Goal: Task Accomplishment & Management: Complete application form

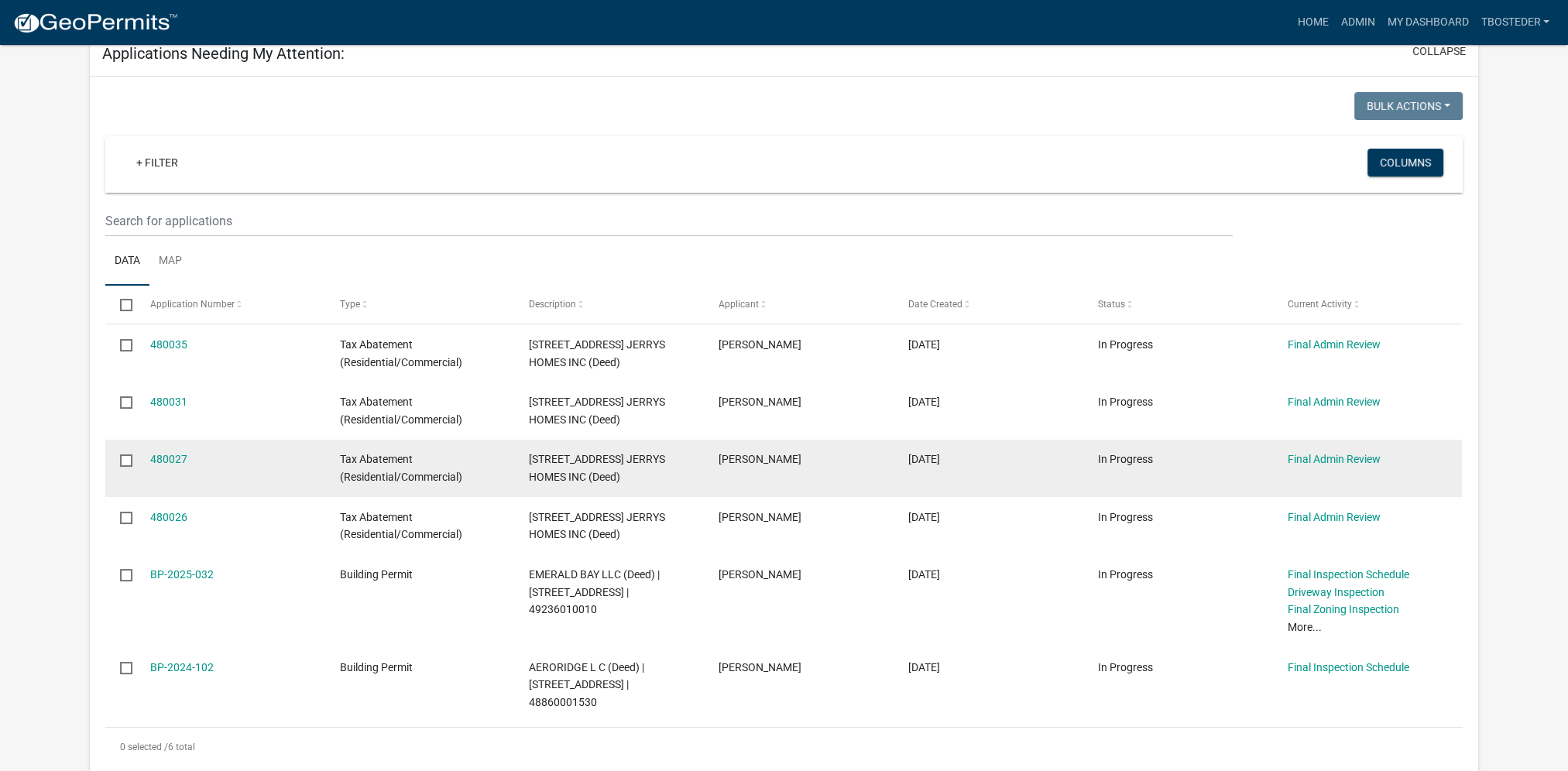
scroll to position [155, 0]
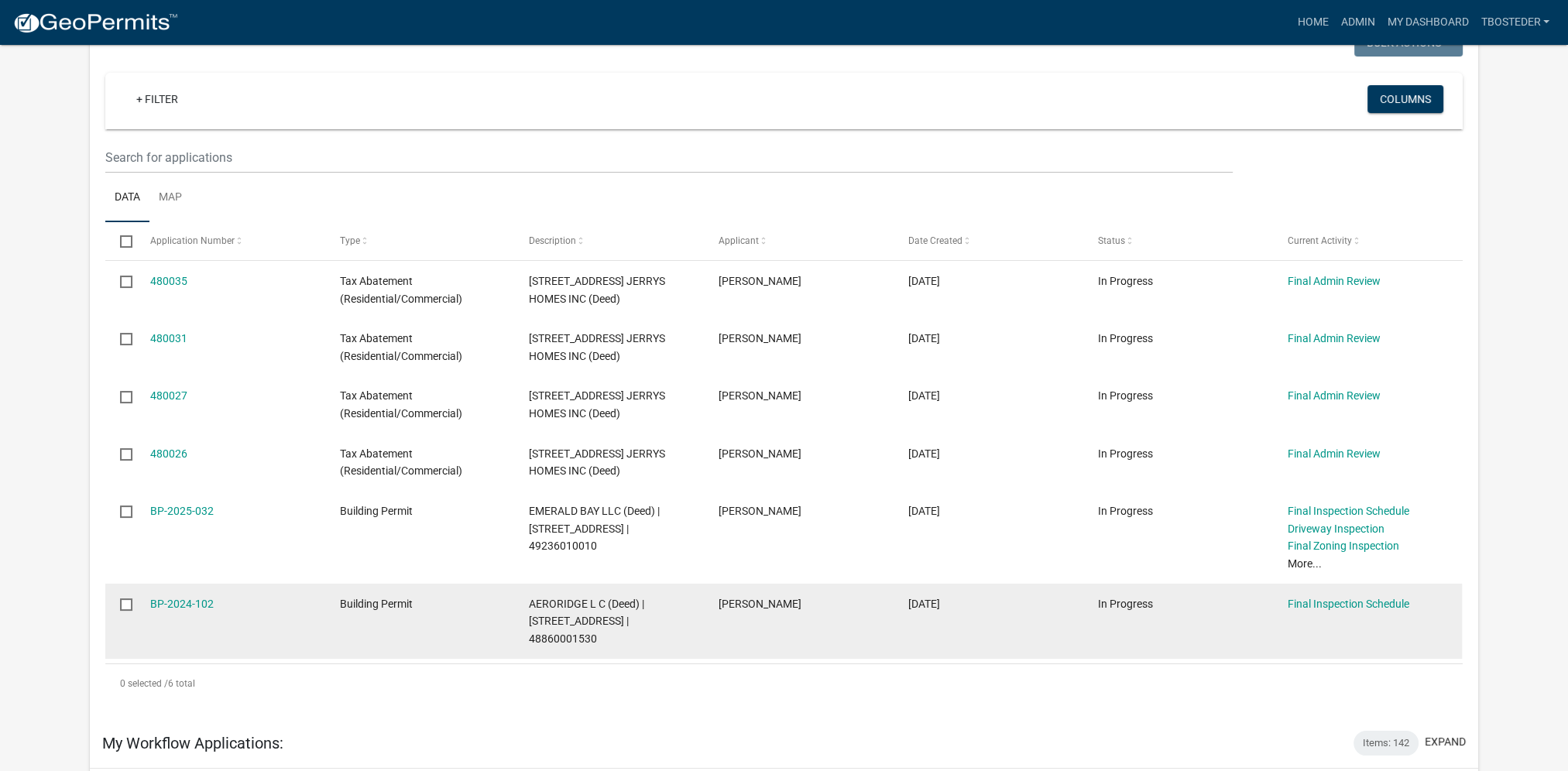
click at [484, 607] on div "Building Permit" at bounding box center [419, 604] width 160 height 18
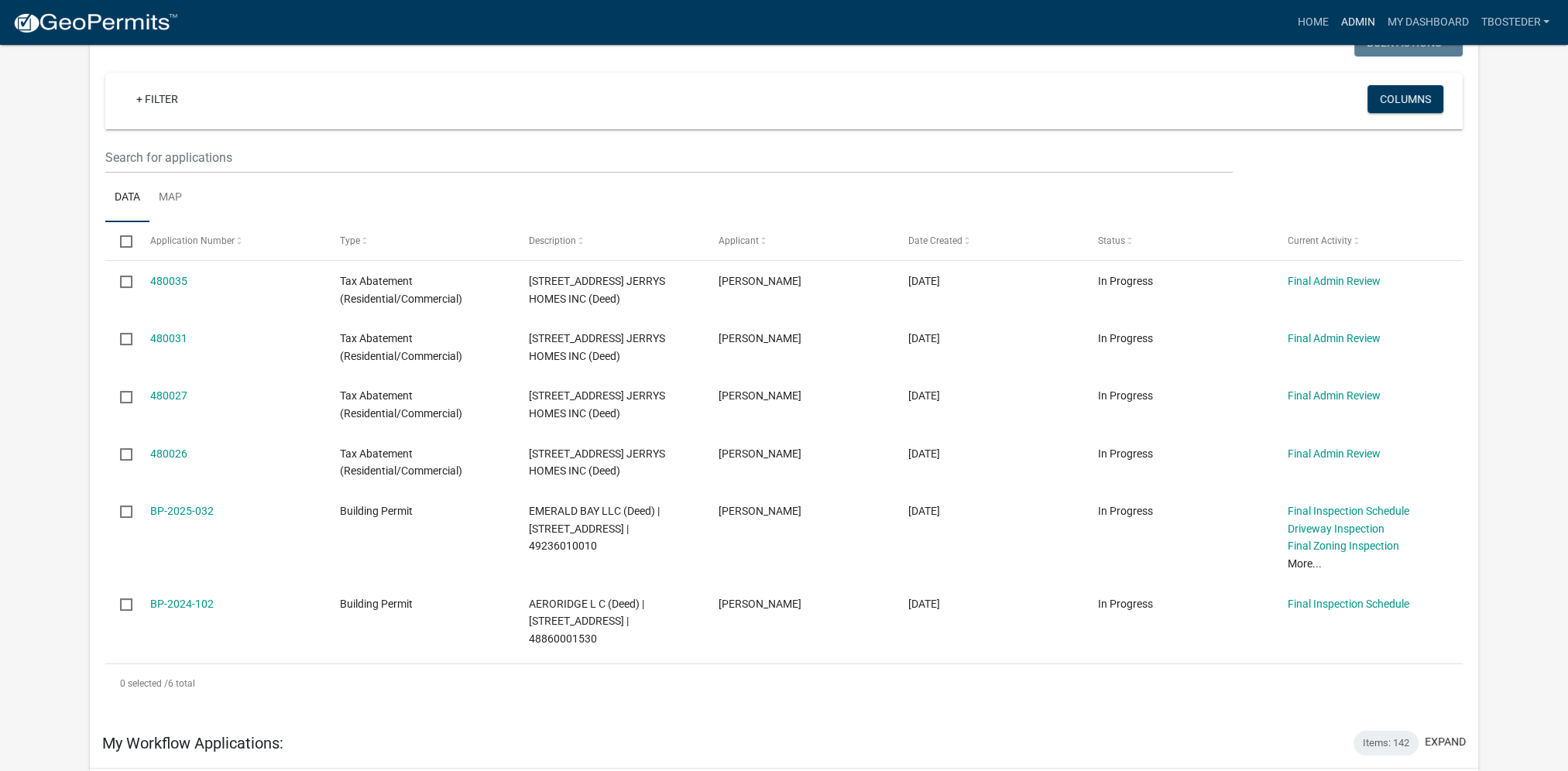
click at [1369, 18] on link "Admin" at bounding box center [1358, 22] width 47 height 29
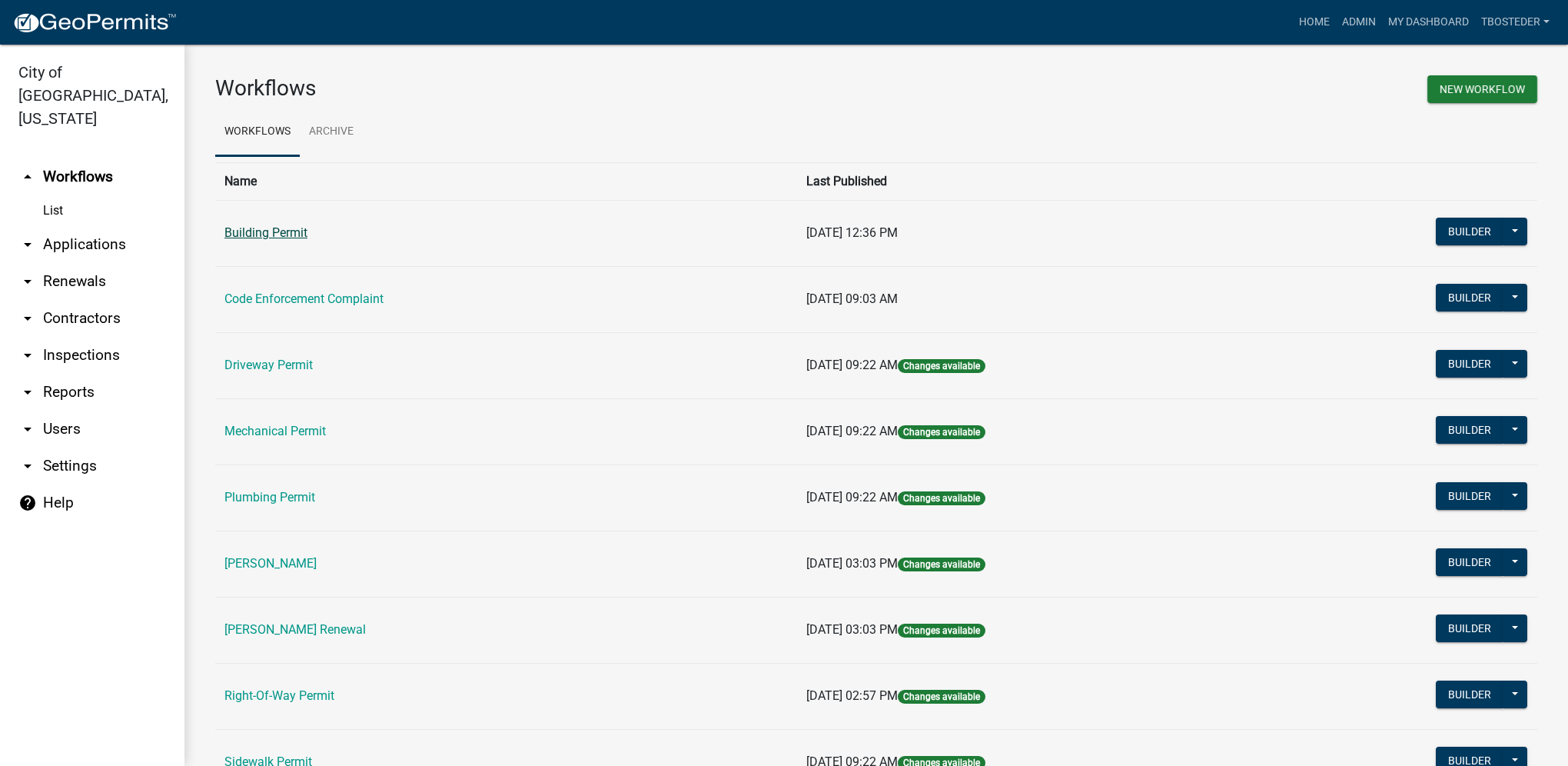
click at [295, 232] on link "Building Permit" at bounding box center [266, 232] width 83 height 14
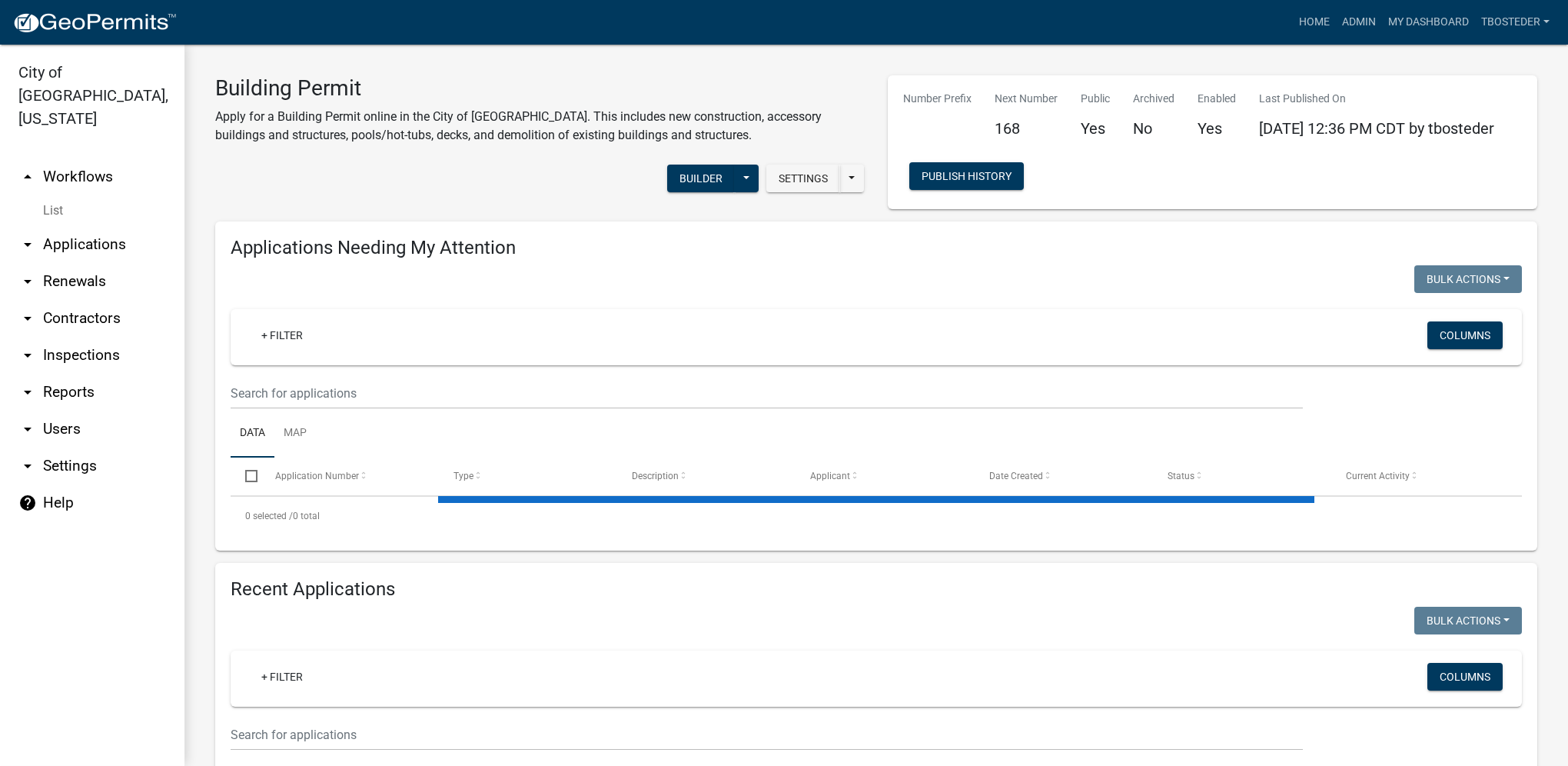
select select "1: 25"
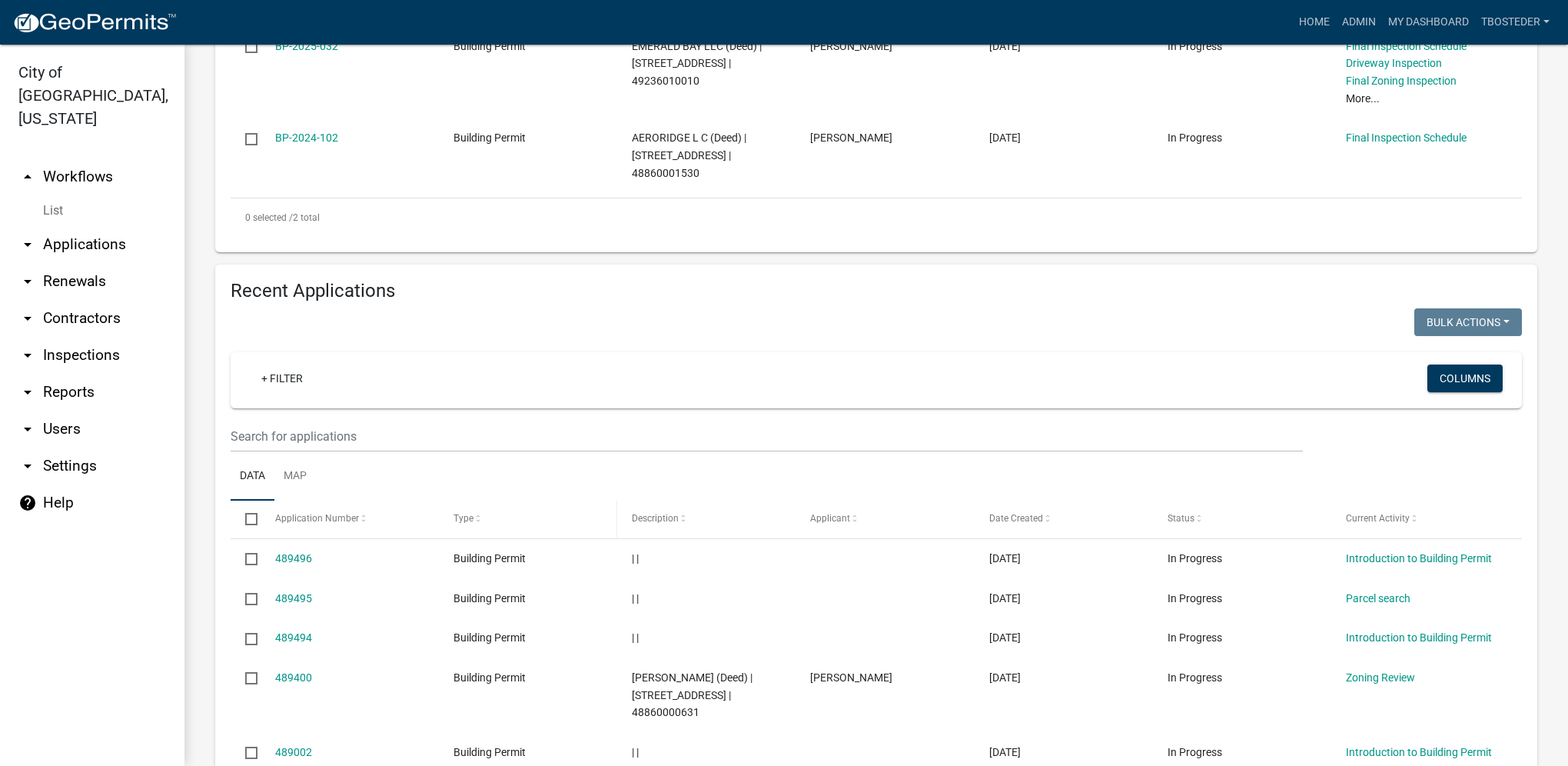
scroll to position [538, 0]
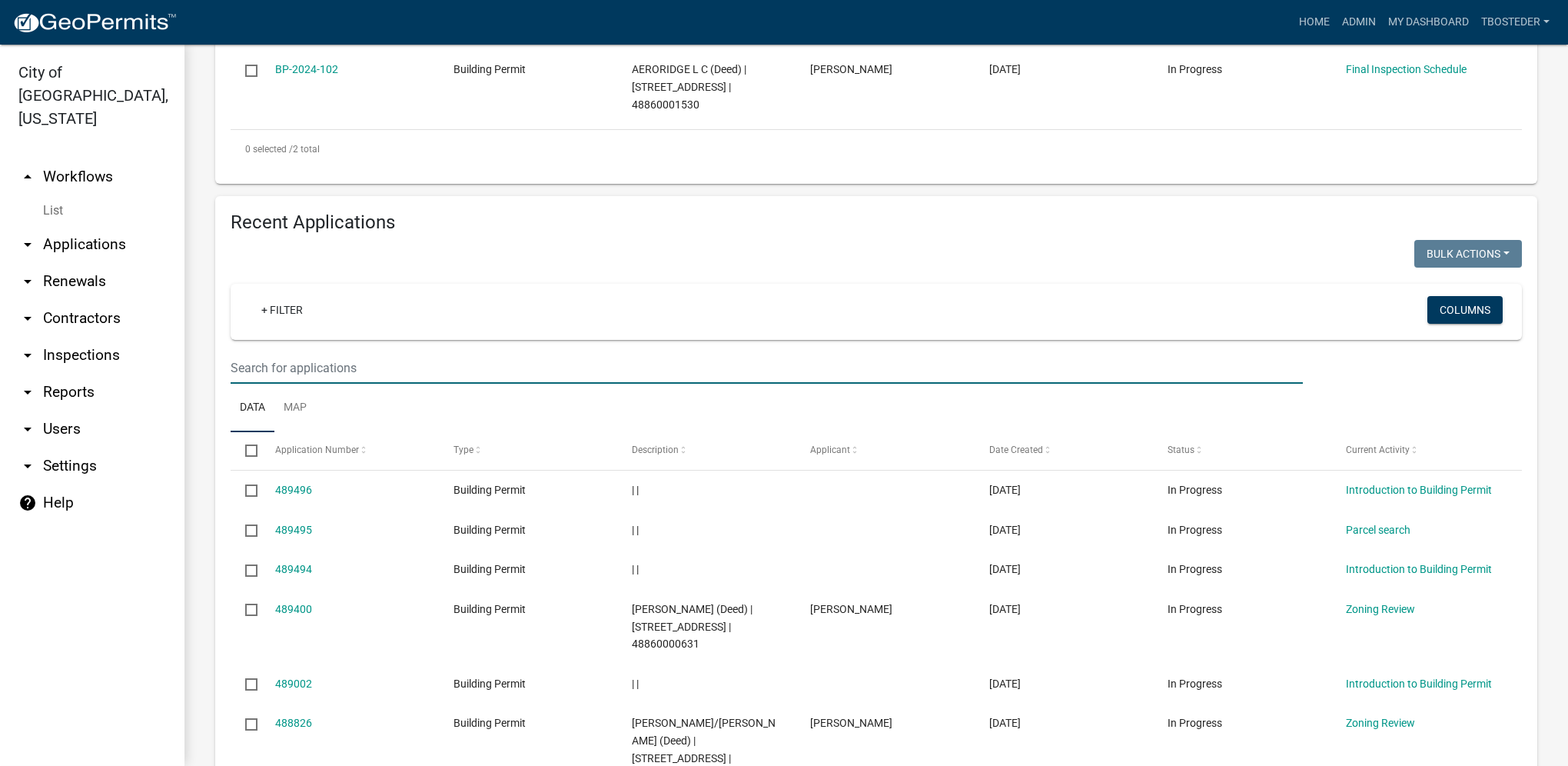
click at [394, 368] on input "text" at bounding box center [767, 368] width 1073 height 32
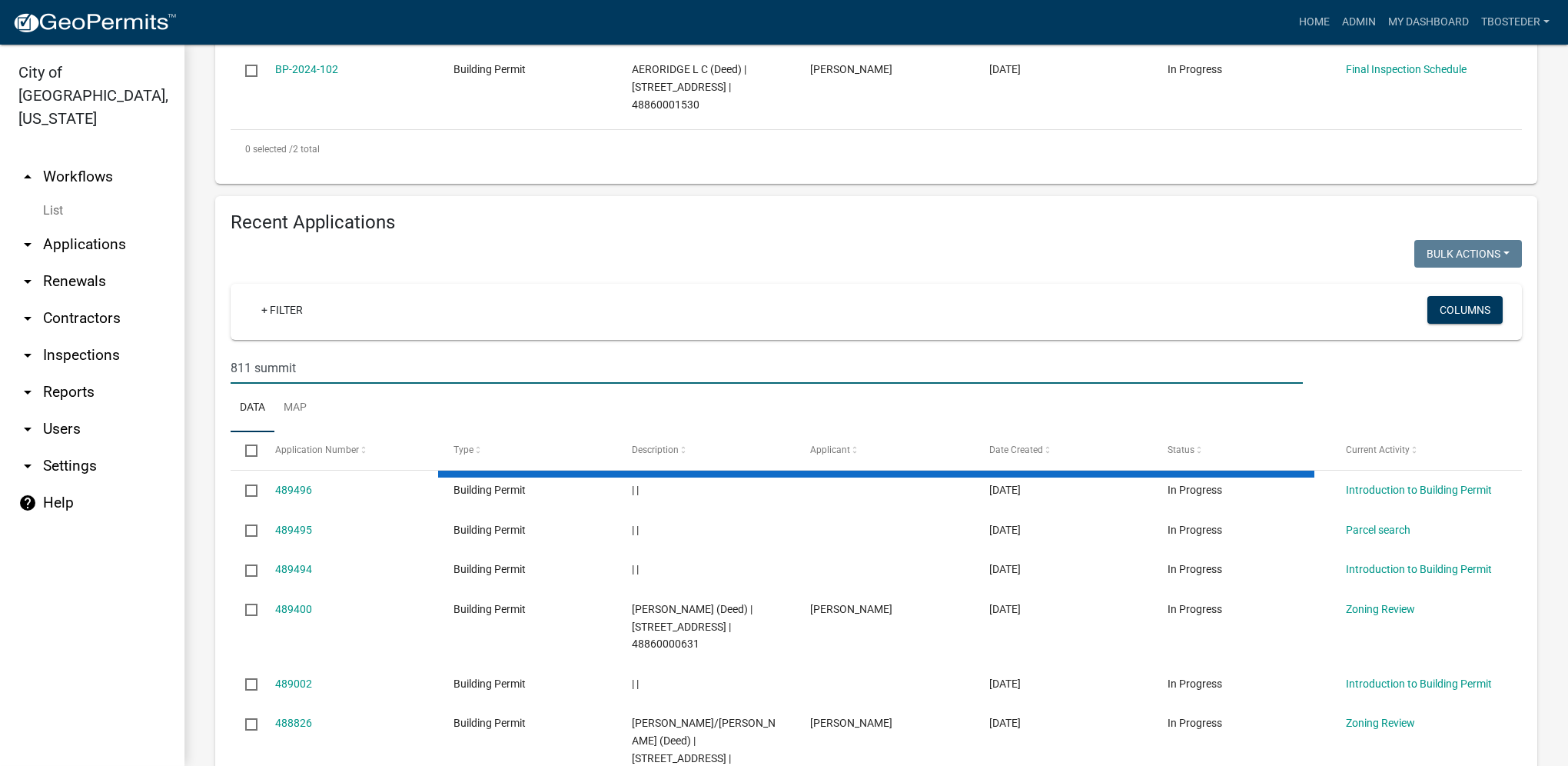
type input "811 summit"
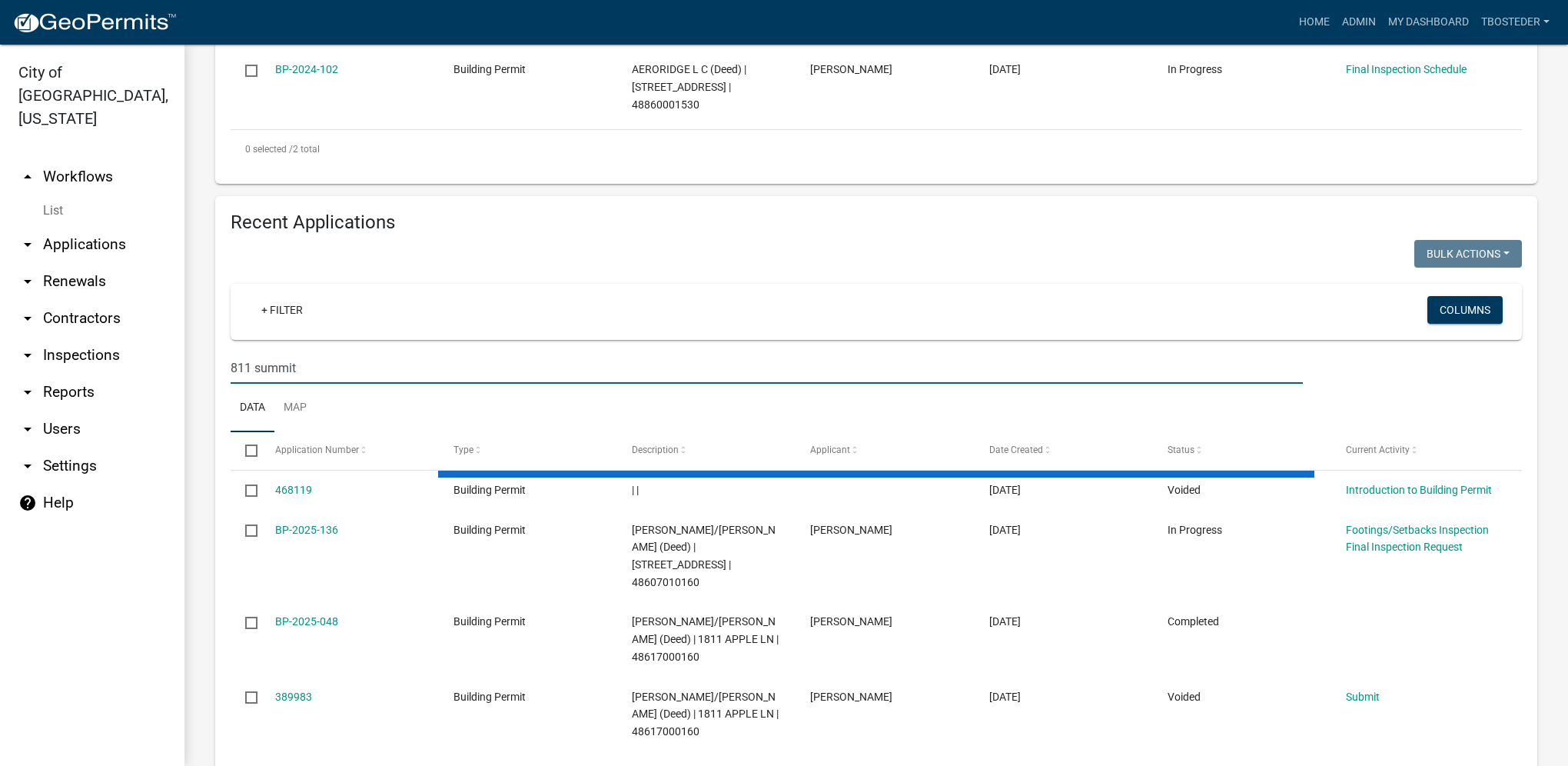
scroll to position [410, 0]
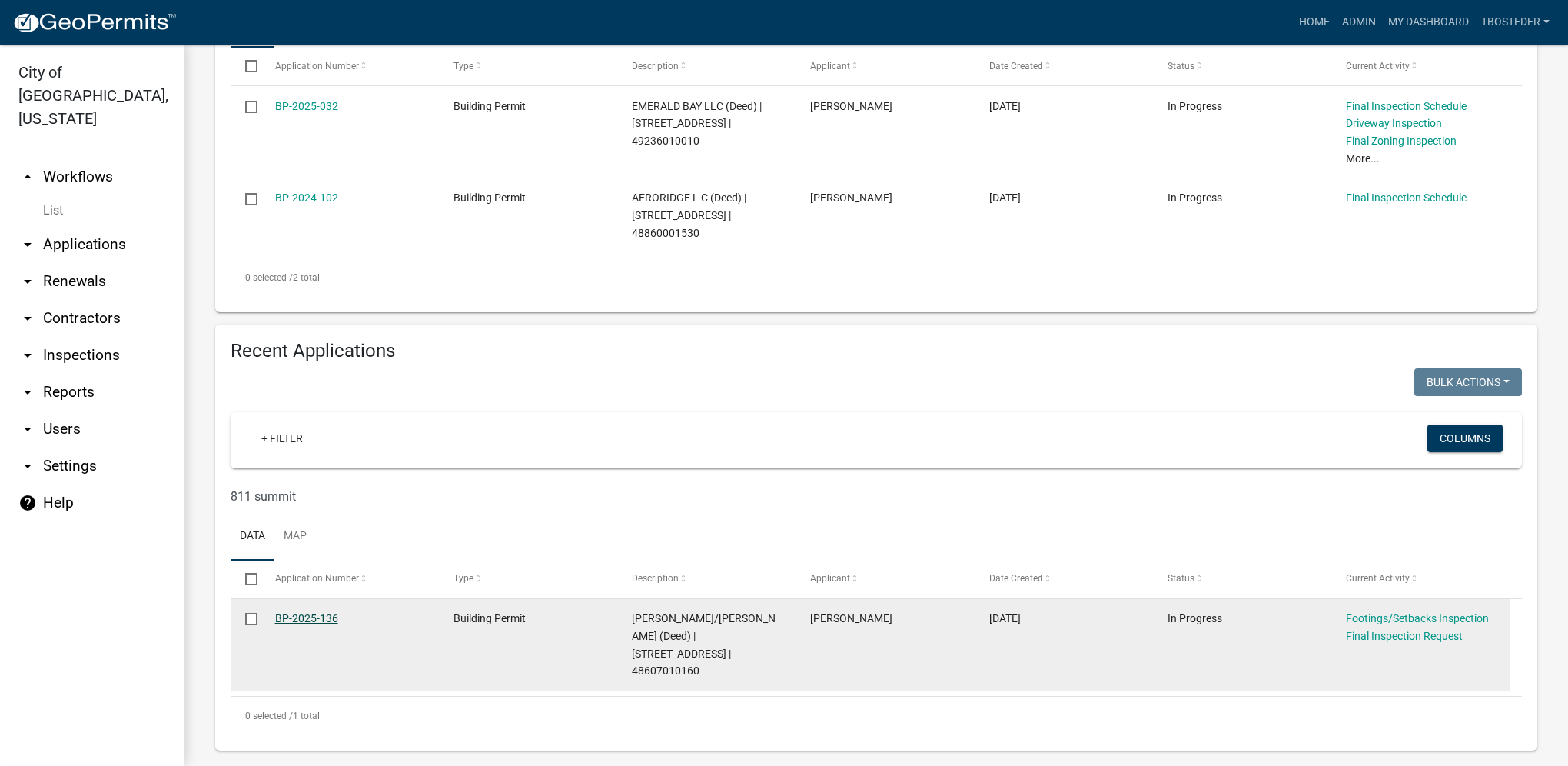
click at [334, 618] on link "BP-2025-136" at bounding box center [306, 618] width 63 height 13
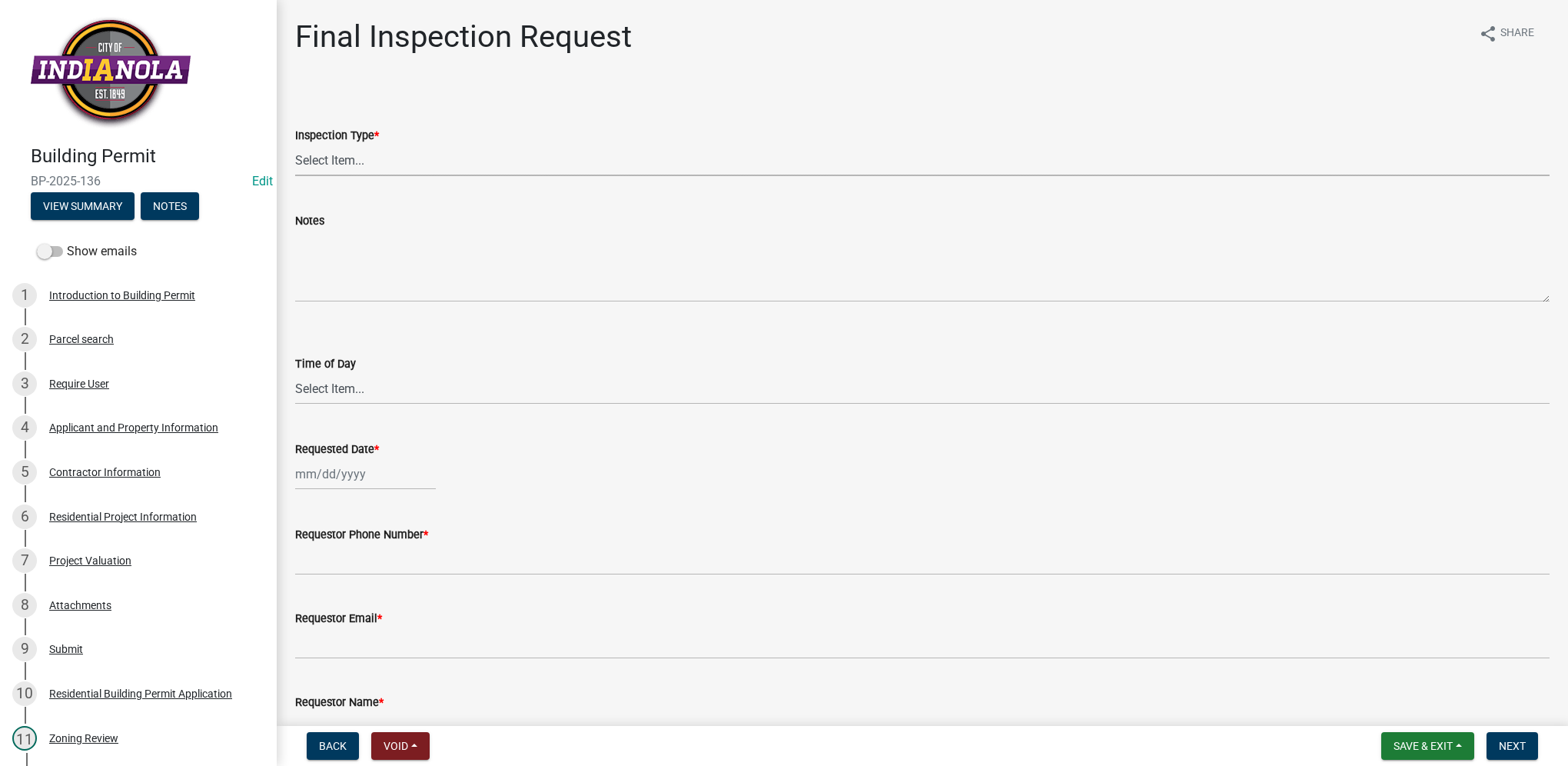
click at [387, 160] on select "Select Item... Final" at bounding box center [922, 160] width 1254 height 32
click at [295, 145] on select "Select Item... Final" at bounding box center [922, 160] width 1254 height 32
select select "9e95eb3a-8818-42e3-b35f-efe302931548"
click at [349, 389] on select "Select Item... AM PM" at bounding box center [922, 388] width 1254 height 32
click at [295, 373] on select "Select Item... AM PM" at bounding box center [922, 388] width 1254 height 32
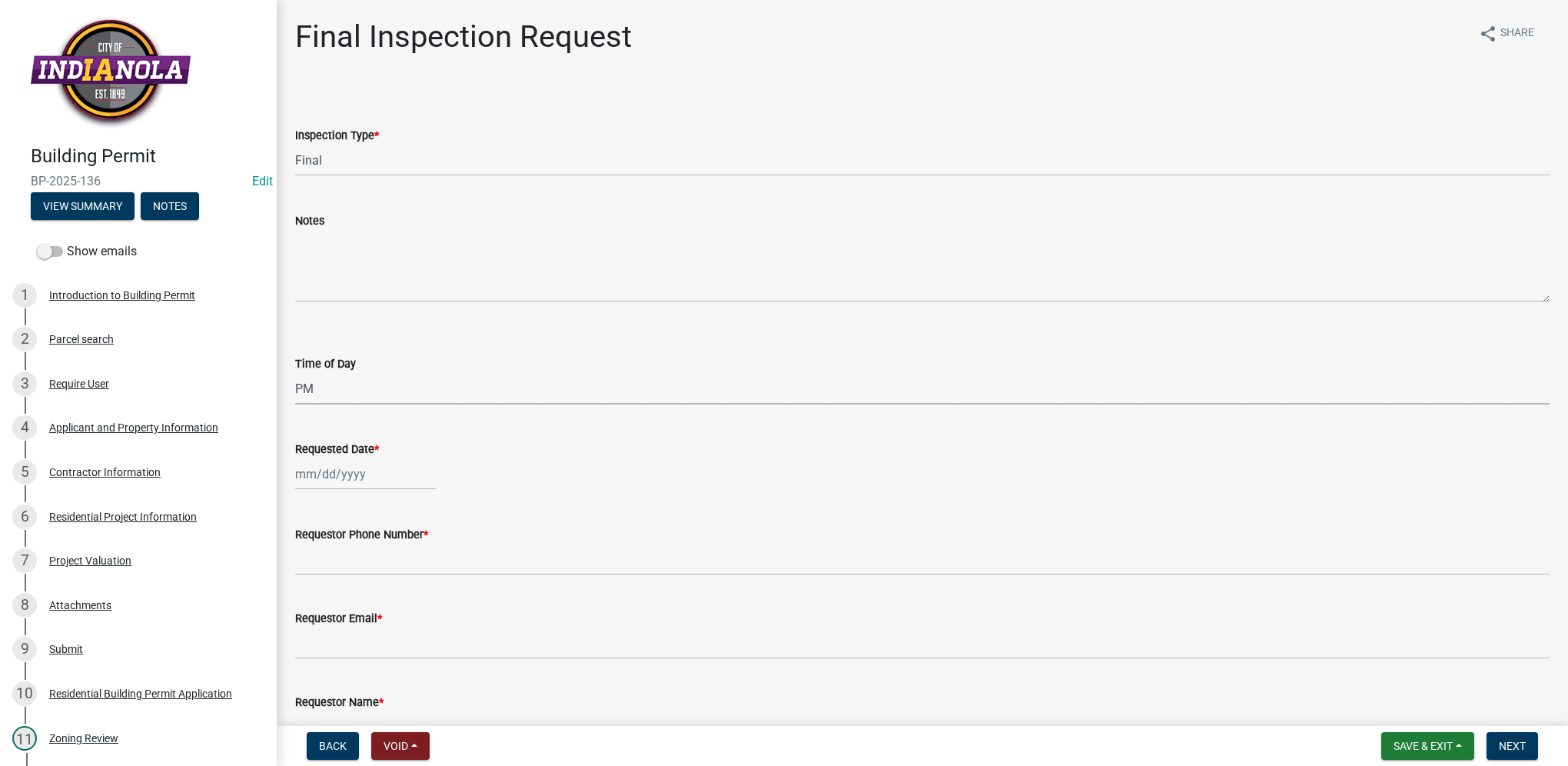
select select "e2425e86-bc0a-4638-8dbc-f5bad8ae1679"
click at [351, 466] on div at bounding box center [366, 473] width 141 height 32
select select "10"
select select "2025"
click at [387, 579] on div "9" at bounding box center [383, 580] width 24 height 24
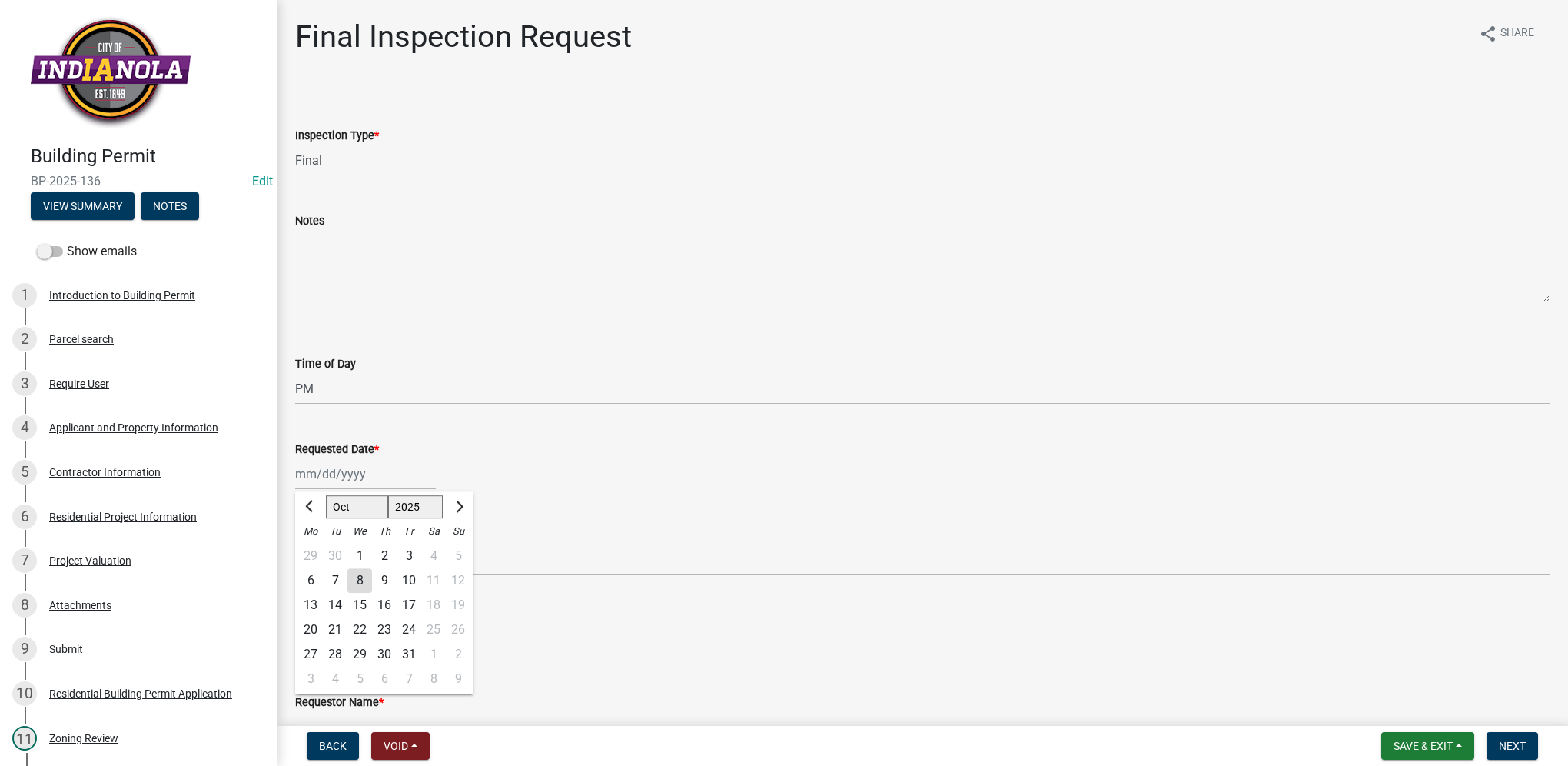
type input "10/09/2025"
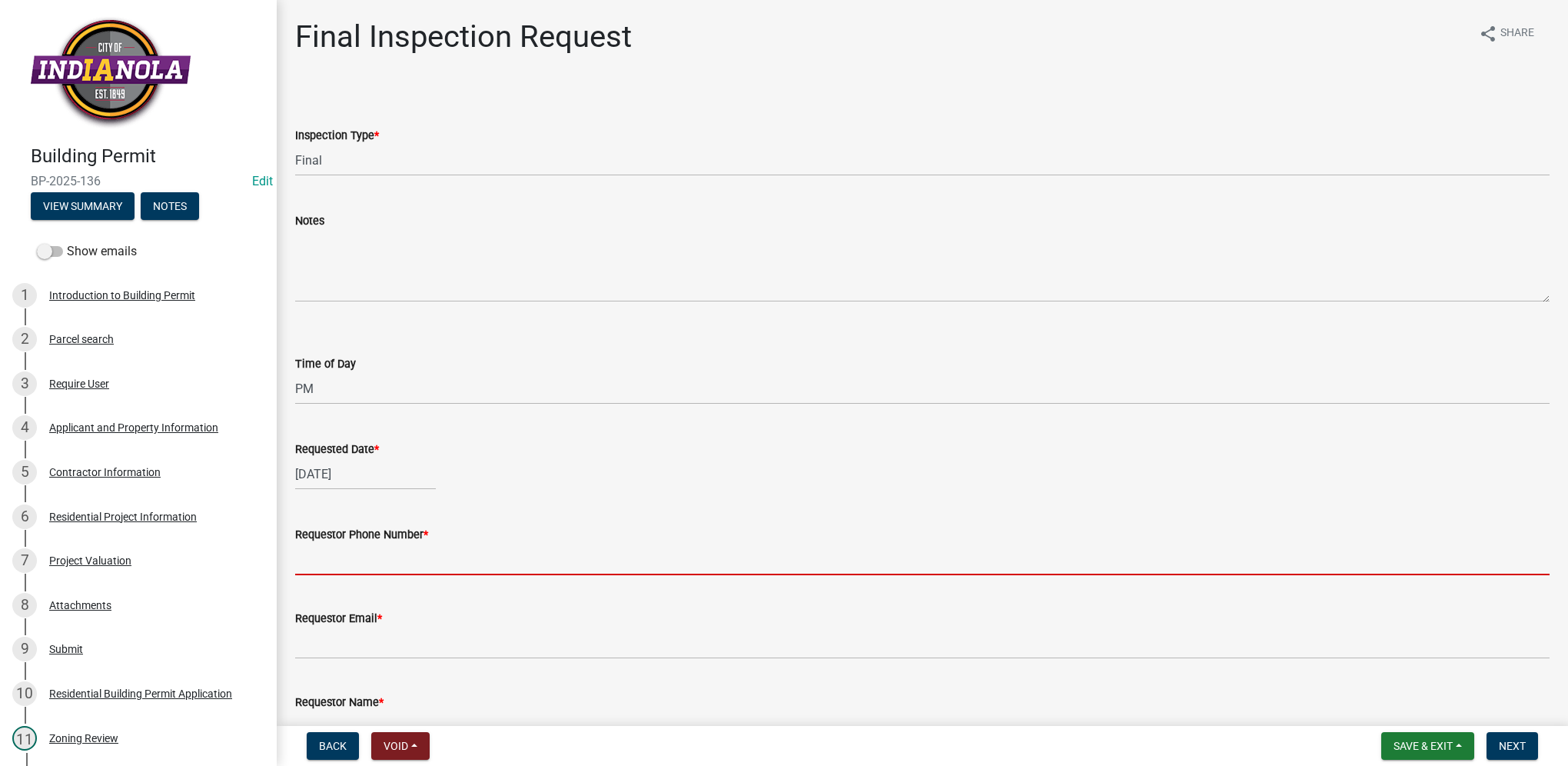
click at [384, 566] on input "Requestor Phone Number *" at bounding box center [922, 559] width 1254 height 32
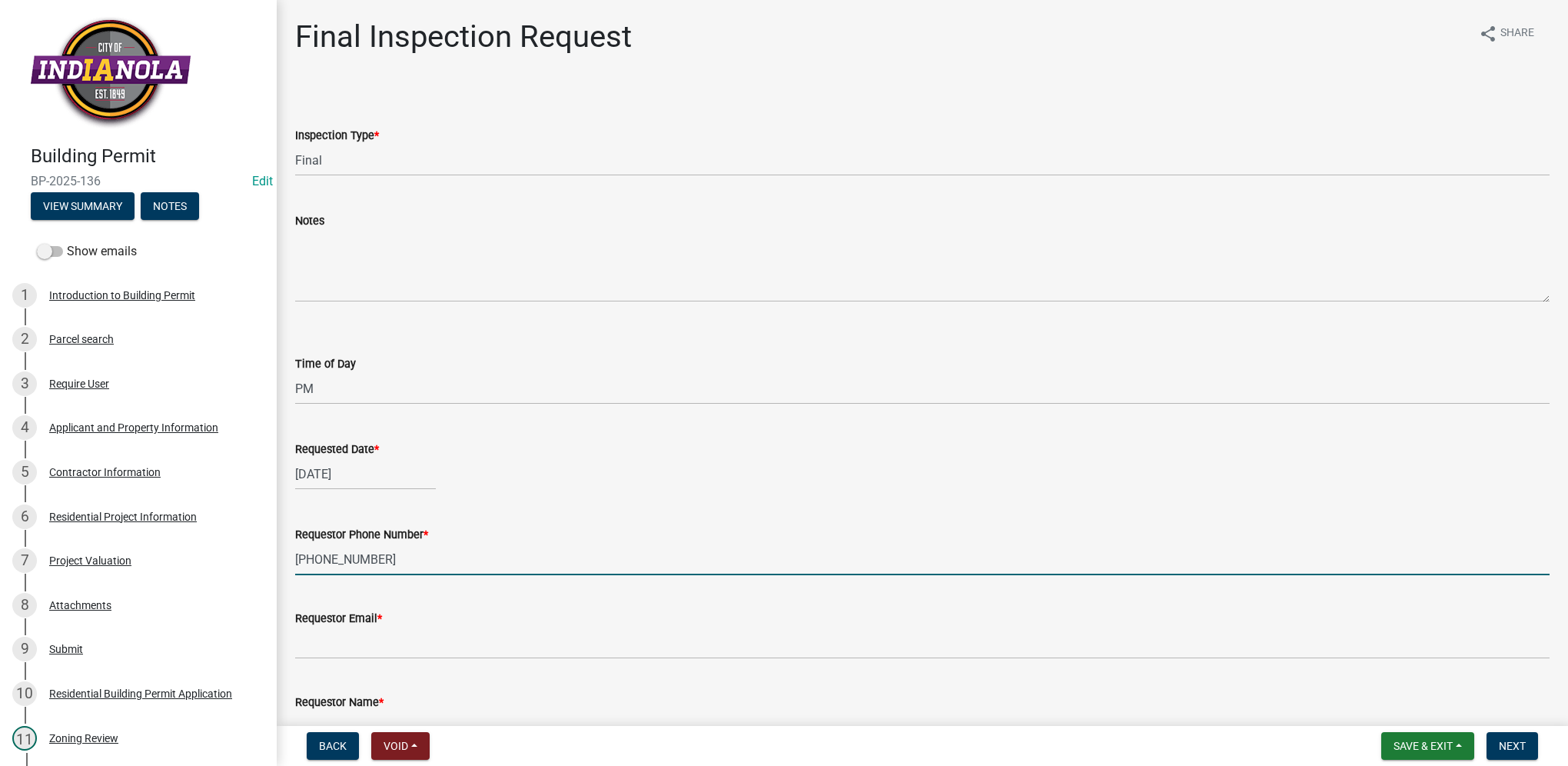
type input "515-262-1699"
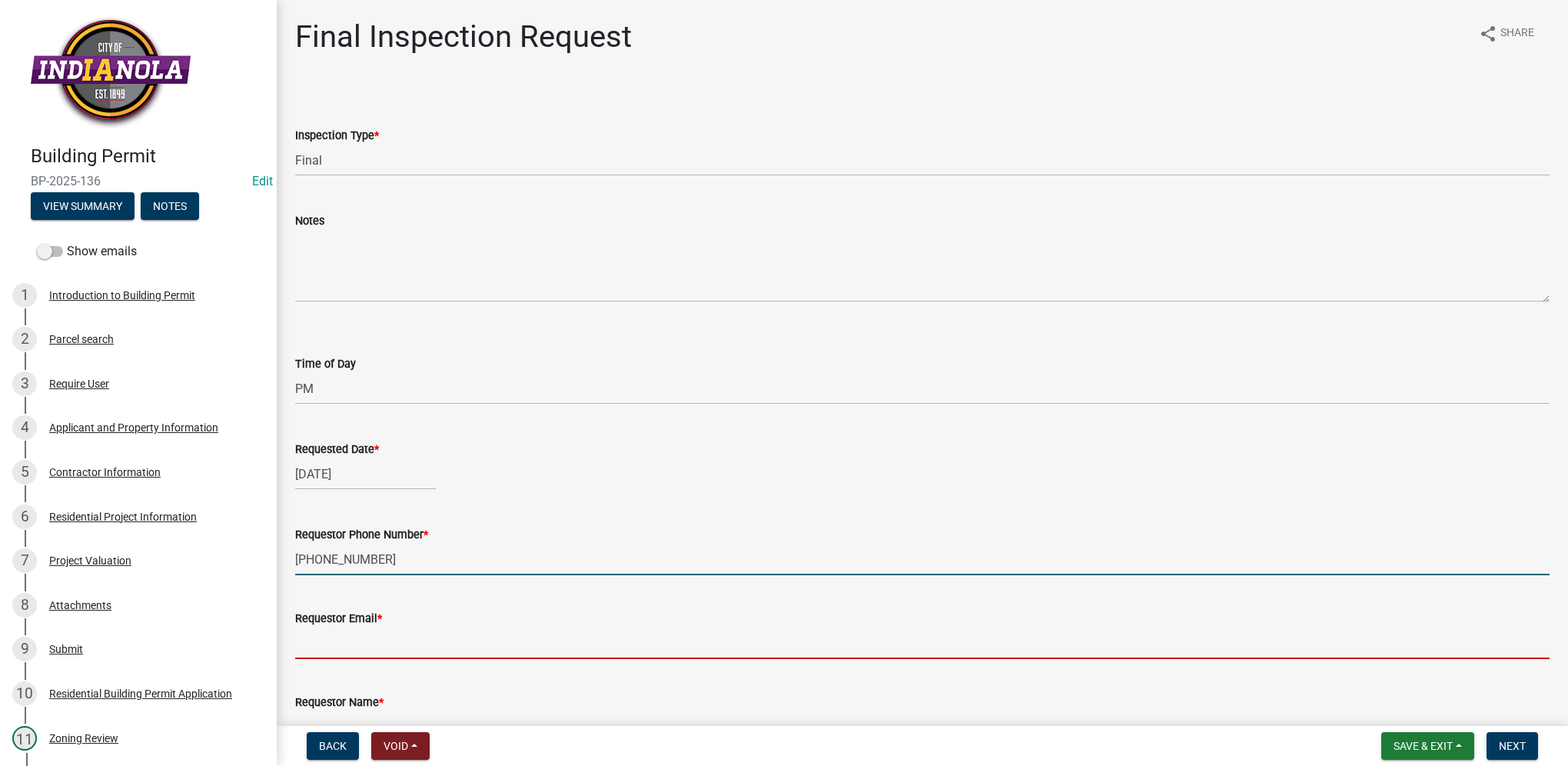
click at [366, 648] on input "Requestor Email *" at bounding box center [922, 643] width 1254 height 32
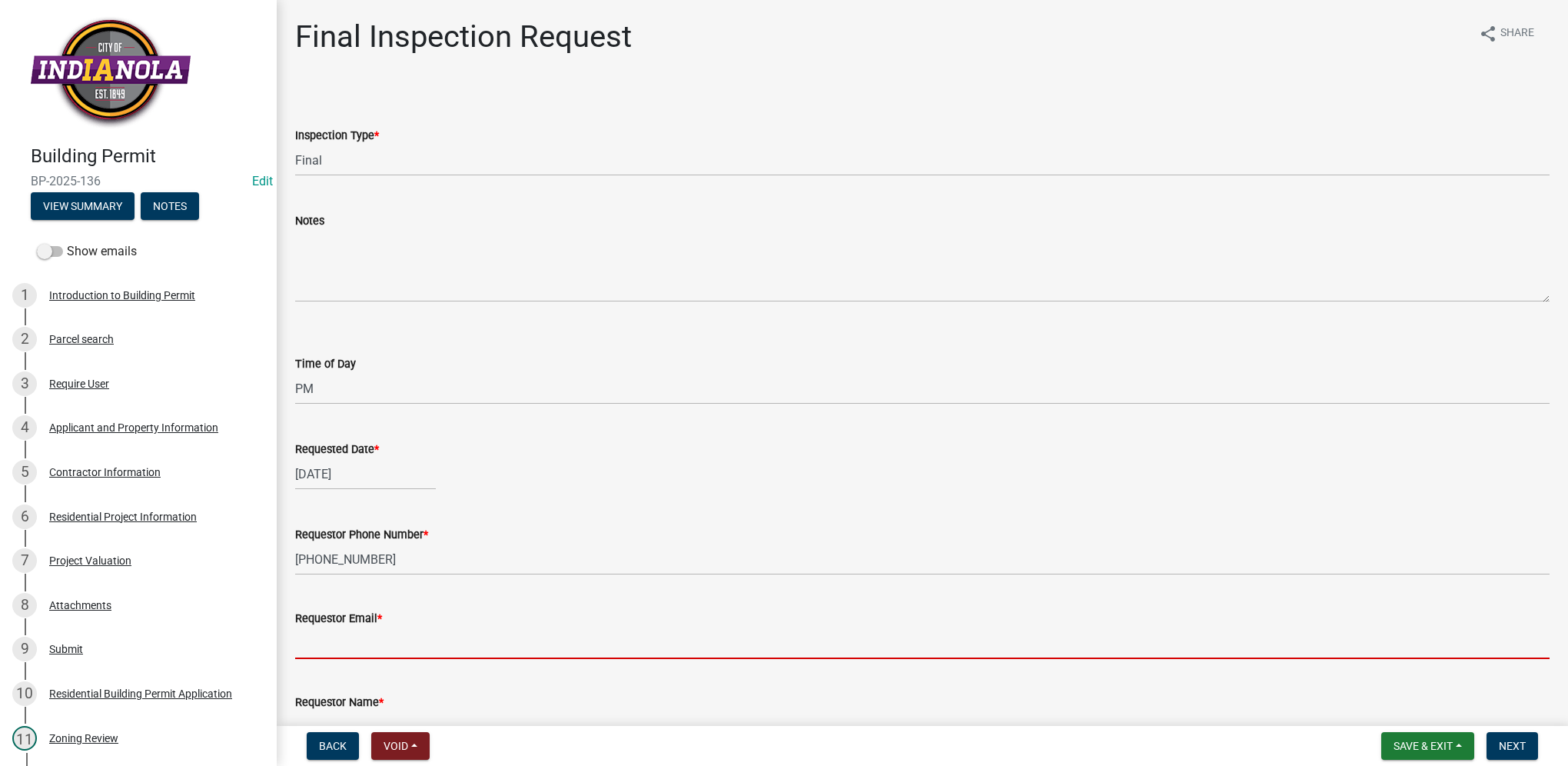
type input "na@na.com"
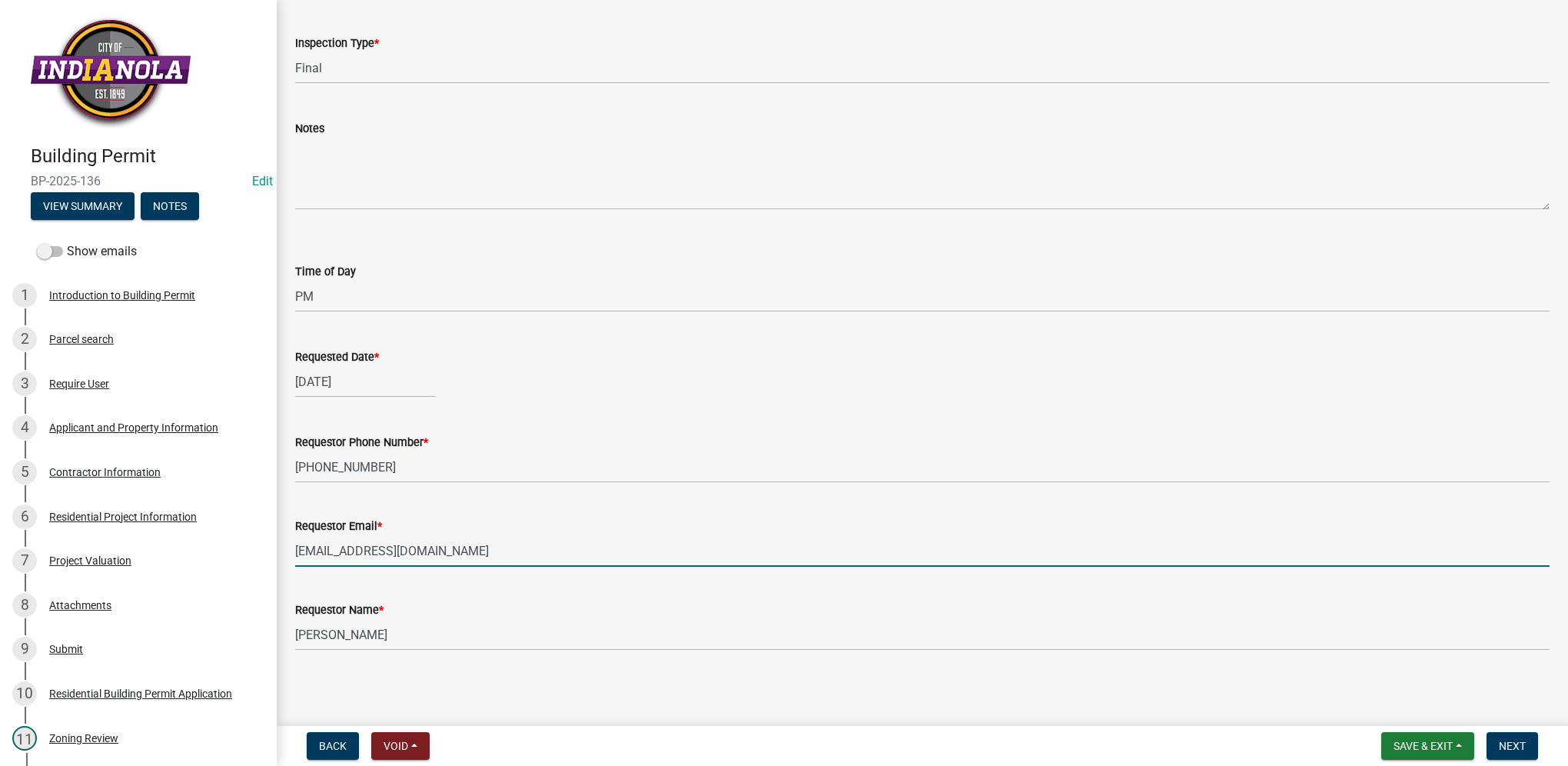
scroll to position [96, 0]
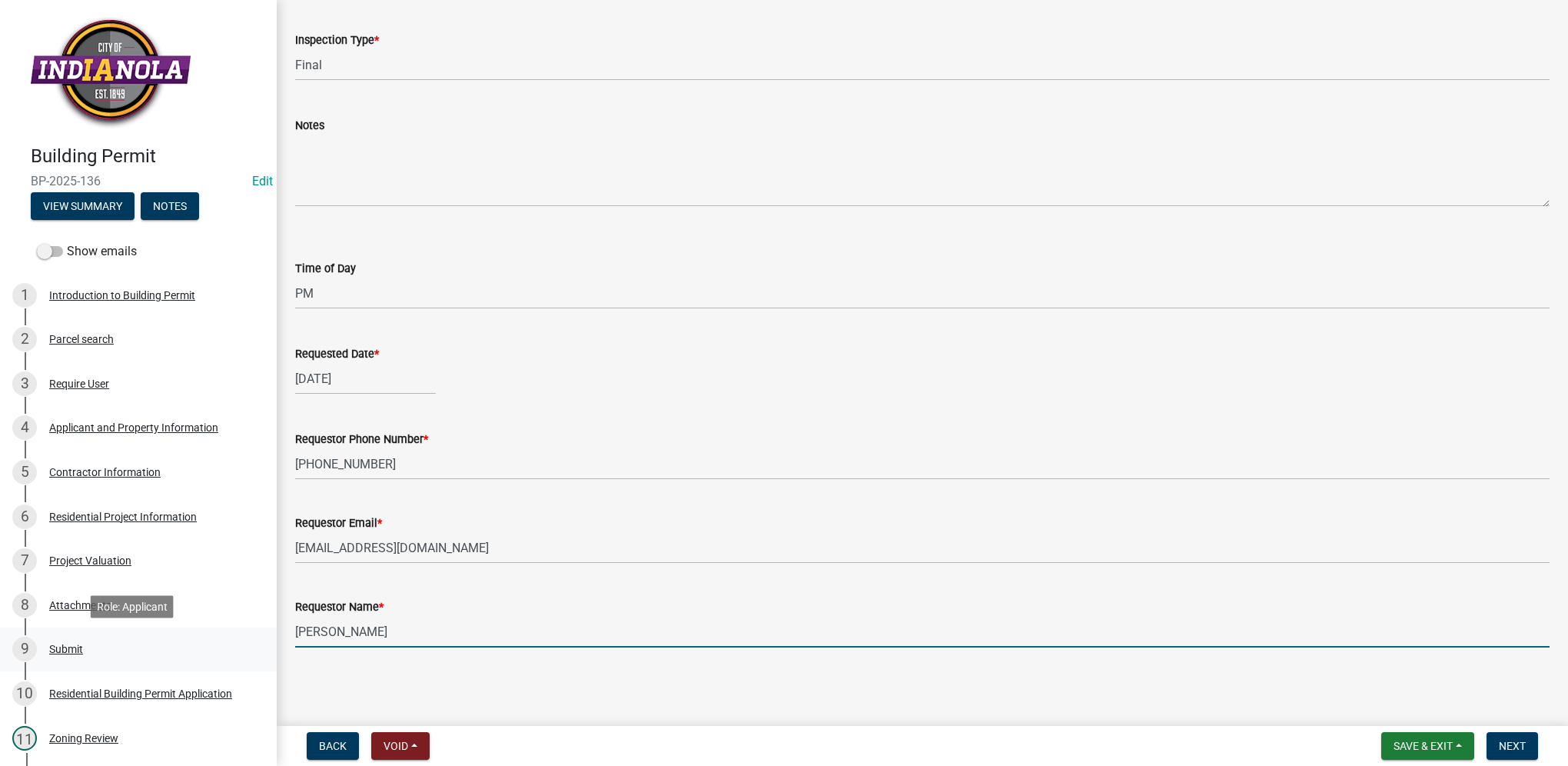
drag, startPoint x: 397, startPoint y: 632, endPoint x: 261, endPoint y: 629, distance: 136.0
click at [261, 629] on div "Building Permit BP-2025-136 Edit View Summary Notes Show emails 1 Introduction …" at bounding box center [784, 383] width 1568 height 766
type input "Richard Carlson"
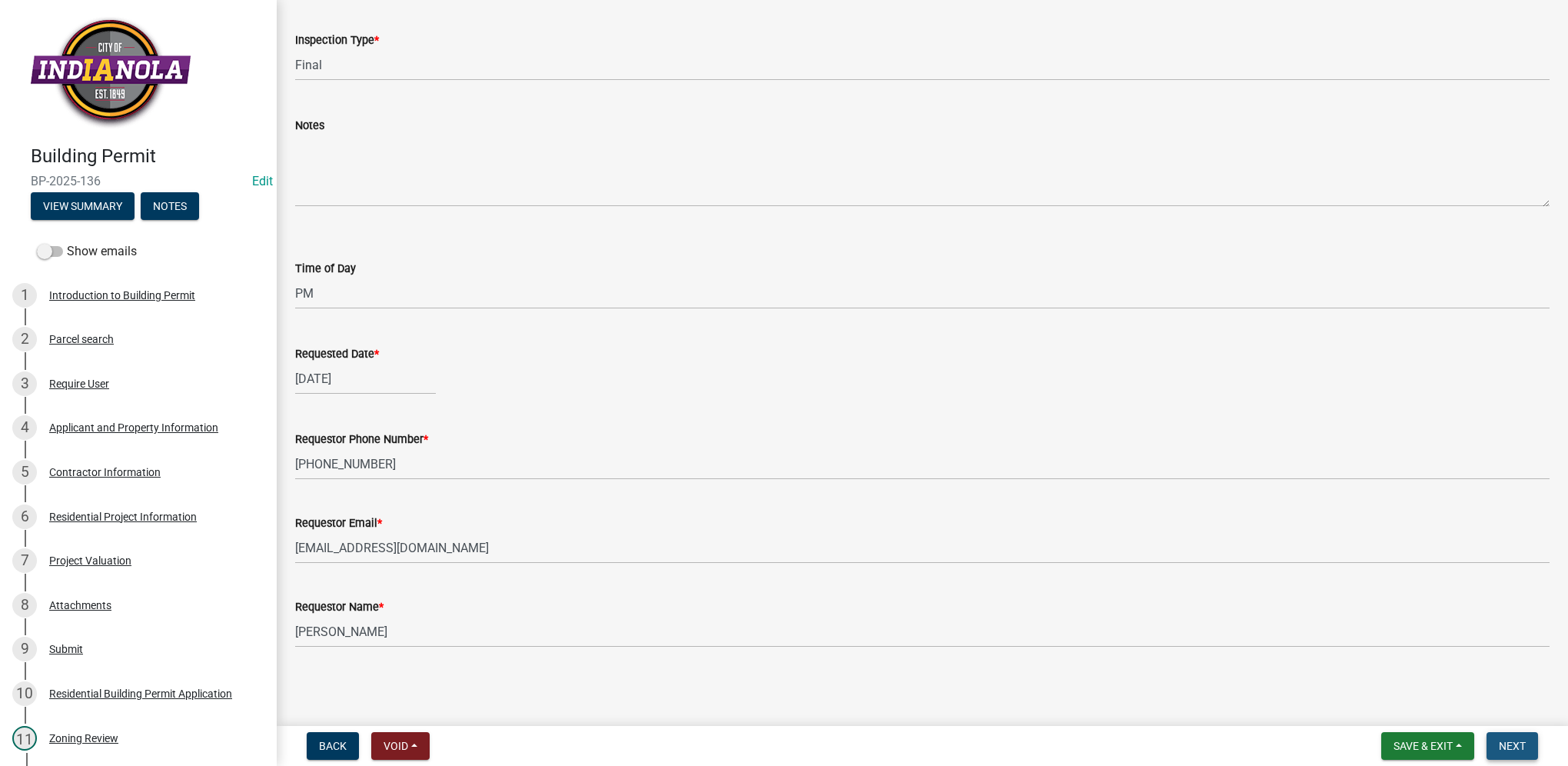
click at [1506, 745] on span "Next" at bounding box center [1512, 746] width 27 height 13
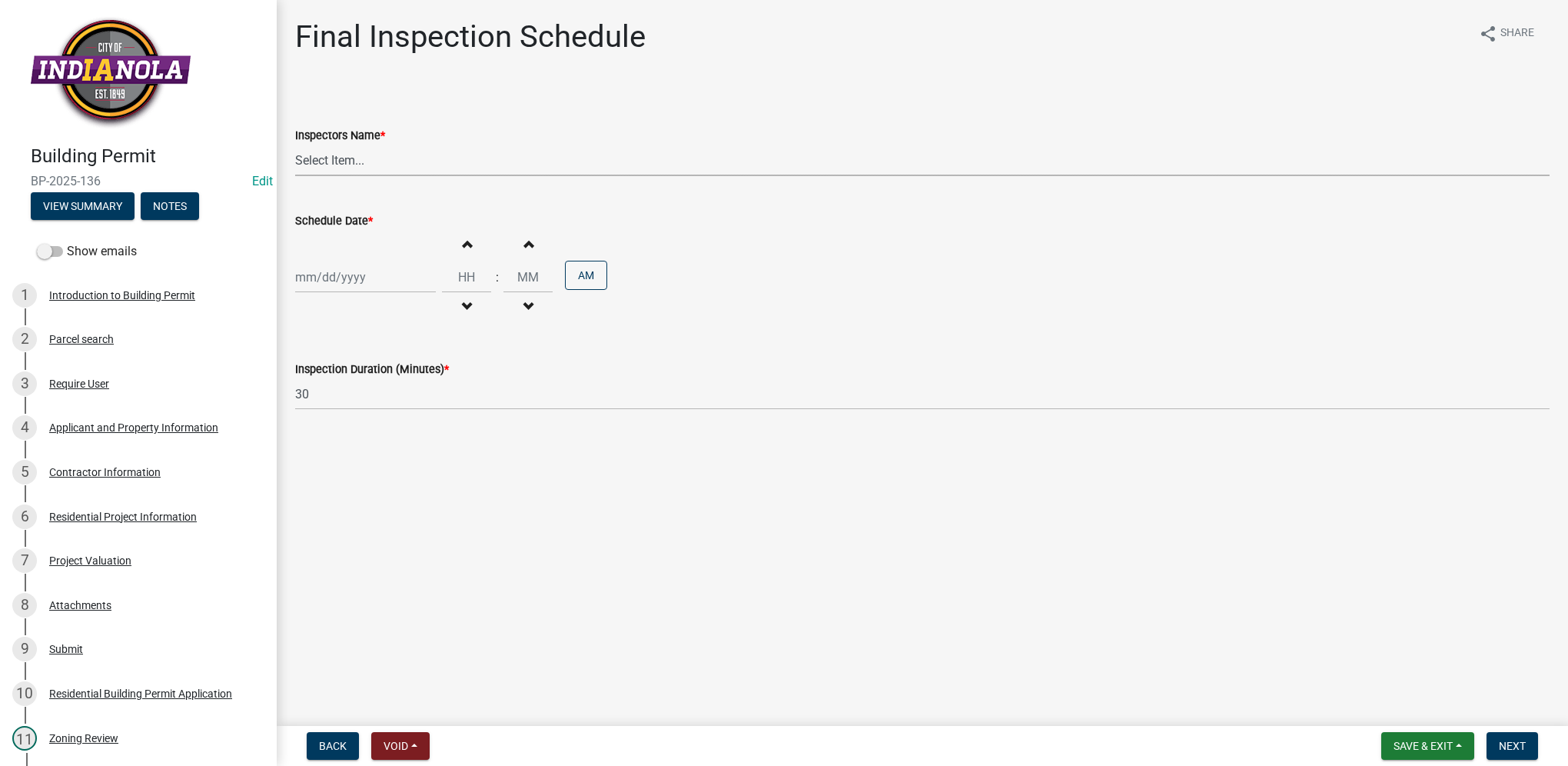
click at [383, 149] on select "Select Item... IndianolaInspector (Indianola Other Inspector) T. Little (Timoth…" at bounding box center [922, 160] width 1254 height 32
select select "27b8dde7-9ed4-44e4-ae8e-5969b60be3e6"
click at [295, 145] on select "Select Item... IndianolaInspector (Indianola Other Inspector) T. Little (Timoth…" at bounding box center [922, 160] width 1254 height 32
click at [360, 273] on div at bounding box center [366, 277] width 141 height 32
select select "10"
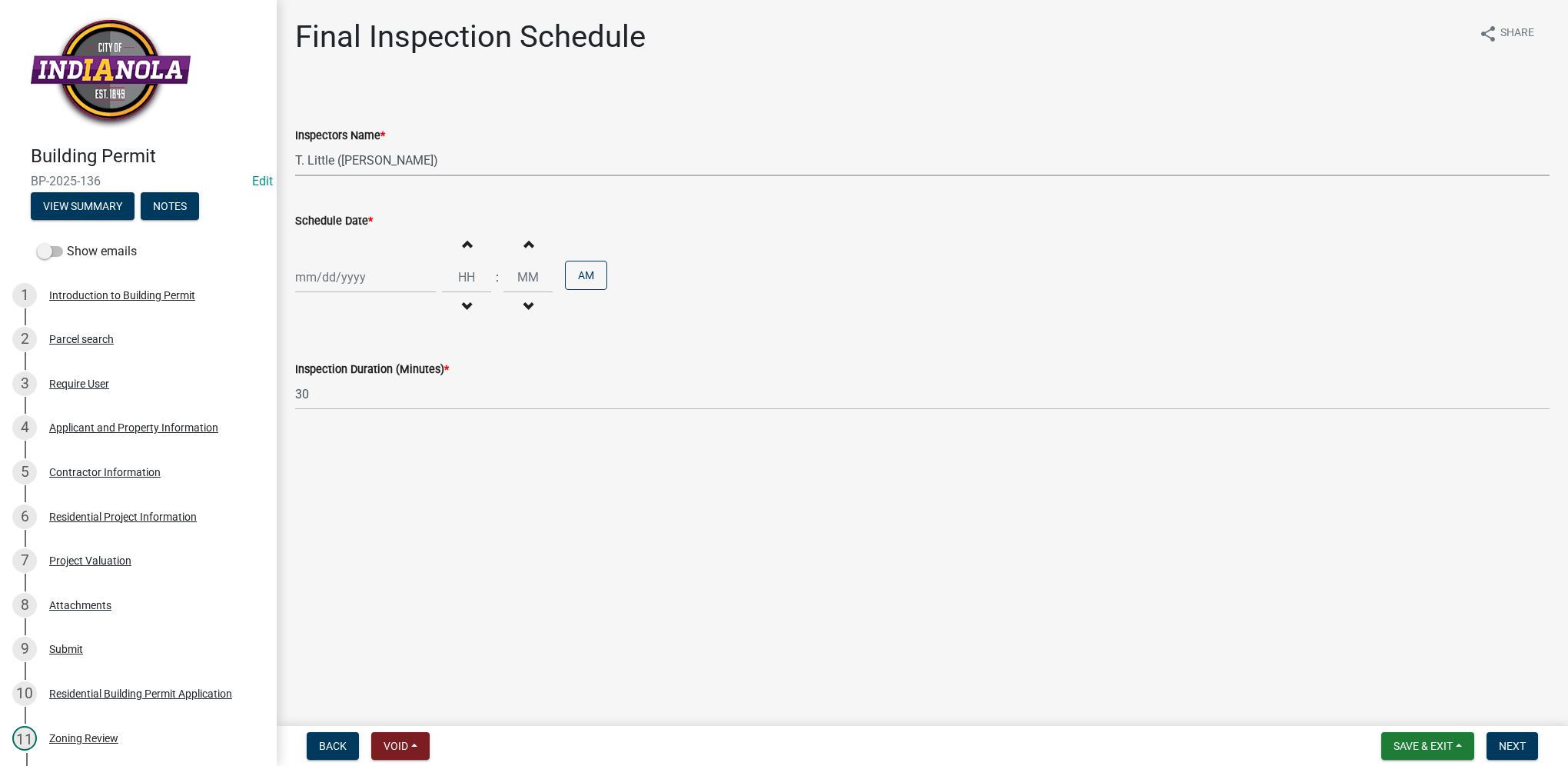
select select "2025"
click at [390, 383] on div "9" at bounding box center [383, 383] width 24 height 24
type input "10/09/2025"
click at [451, 280] on input "Hours" at bounding box center [466, 277] width 49 height 32
type input "01"
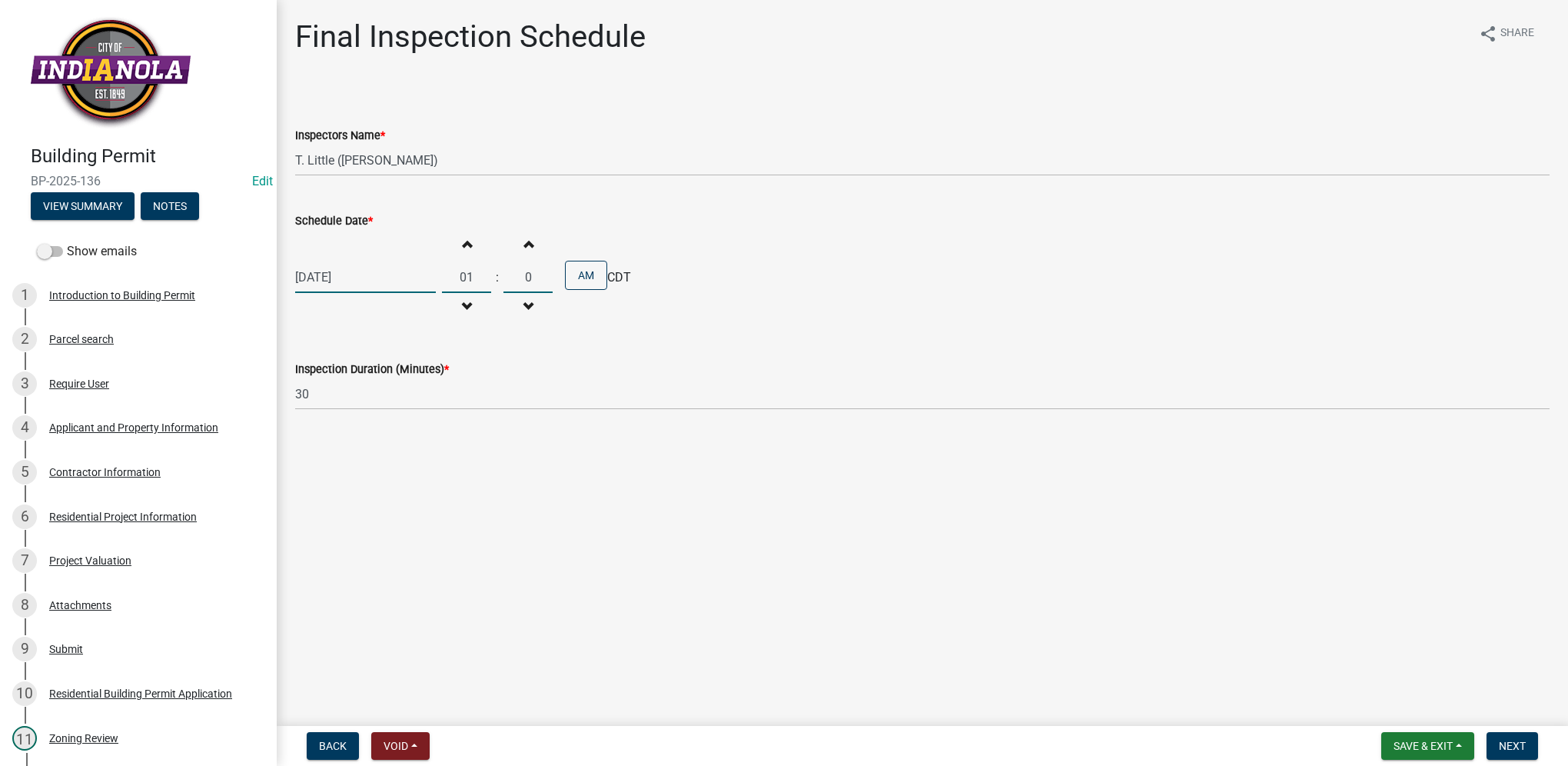
type input "00"
click at [581, 273] on button "AM" at bounding box center [586, 275] width 42 height 29
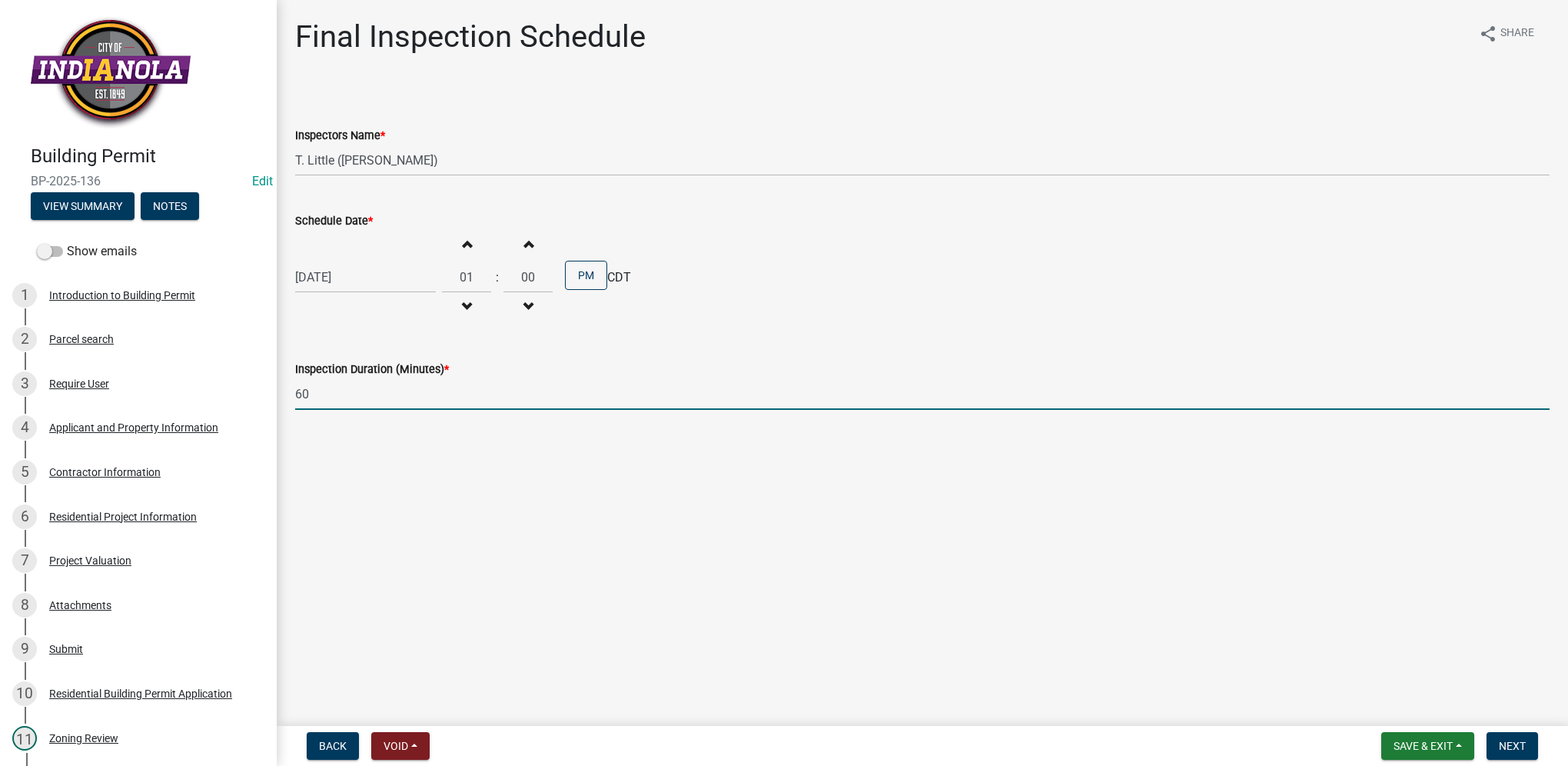
type input "60"
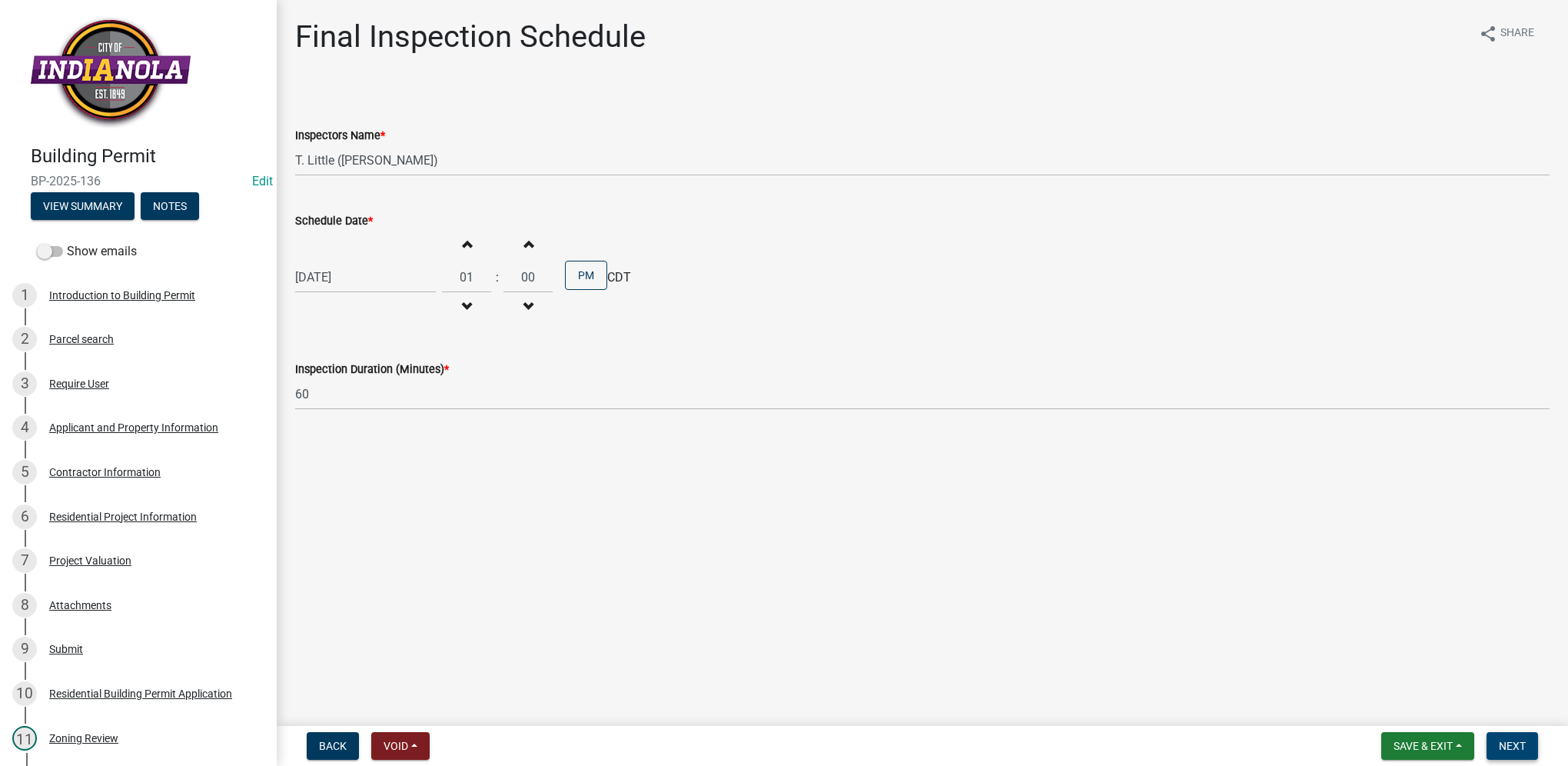
click at [1509, 746] on span "Next" at bounding box center [1512, 746] width 27 height 13
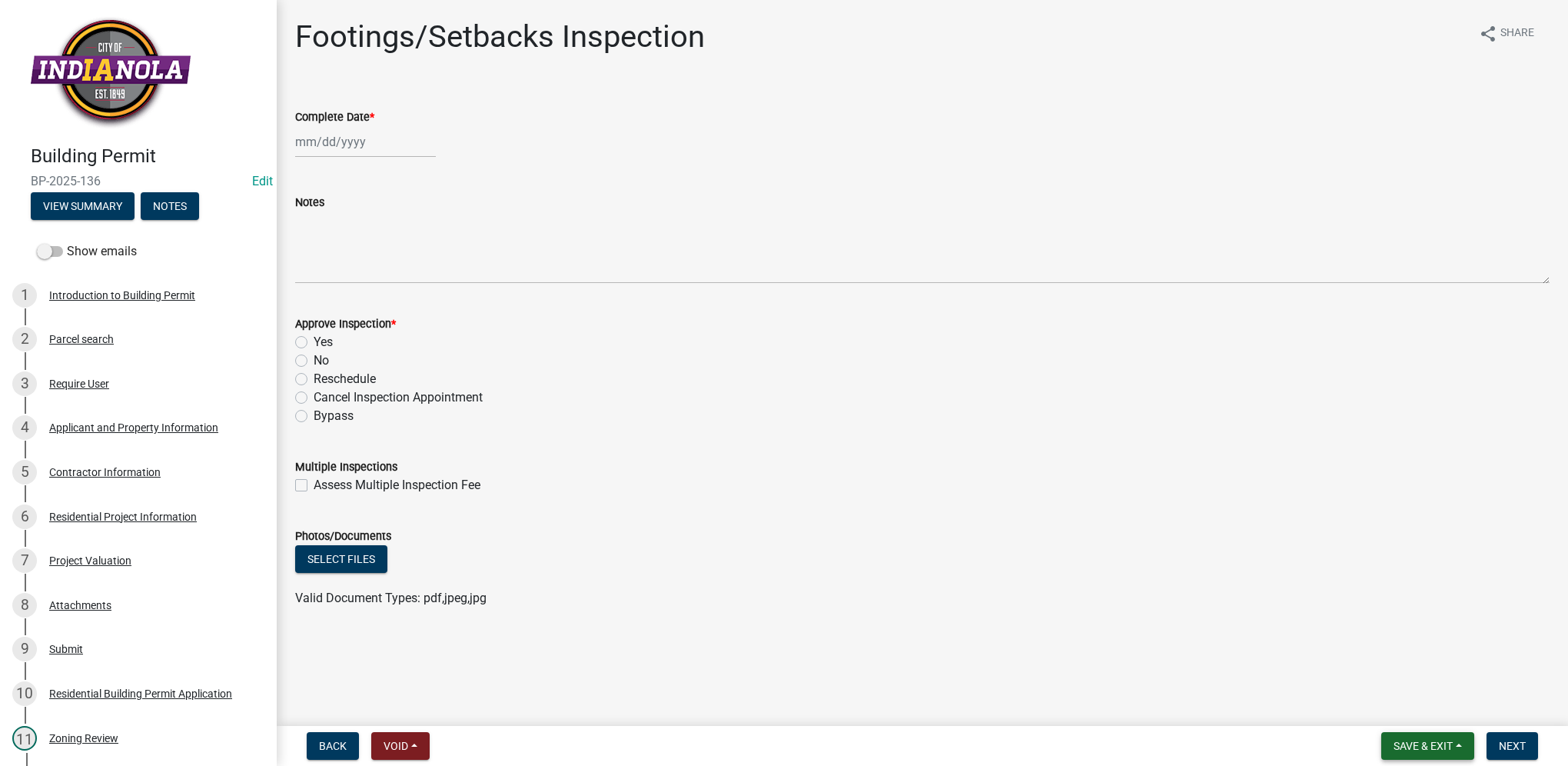
click at [1415, 751] on span "Save & Exit" at bounding box center [1422, 746] width 59 height 13
click at [1417, 723] on button "Save & Exit" at bounding box center [1412, 706] width 123 height 37
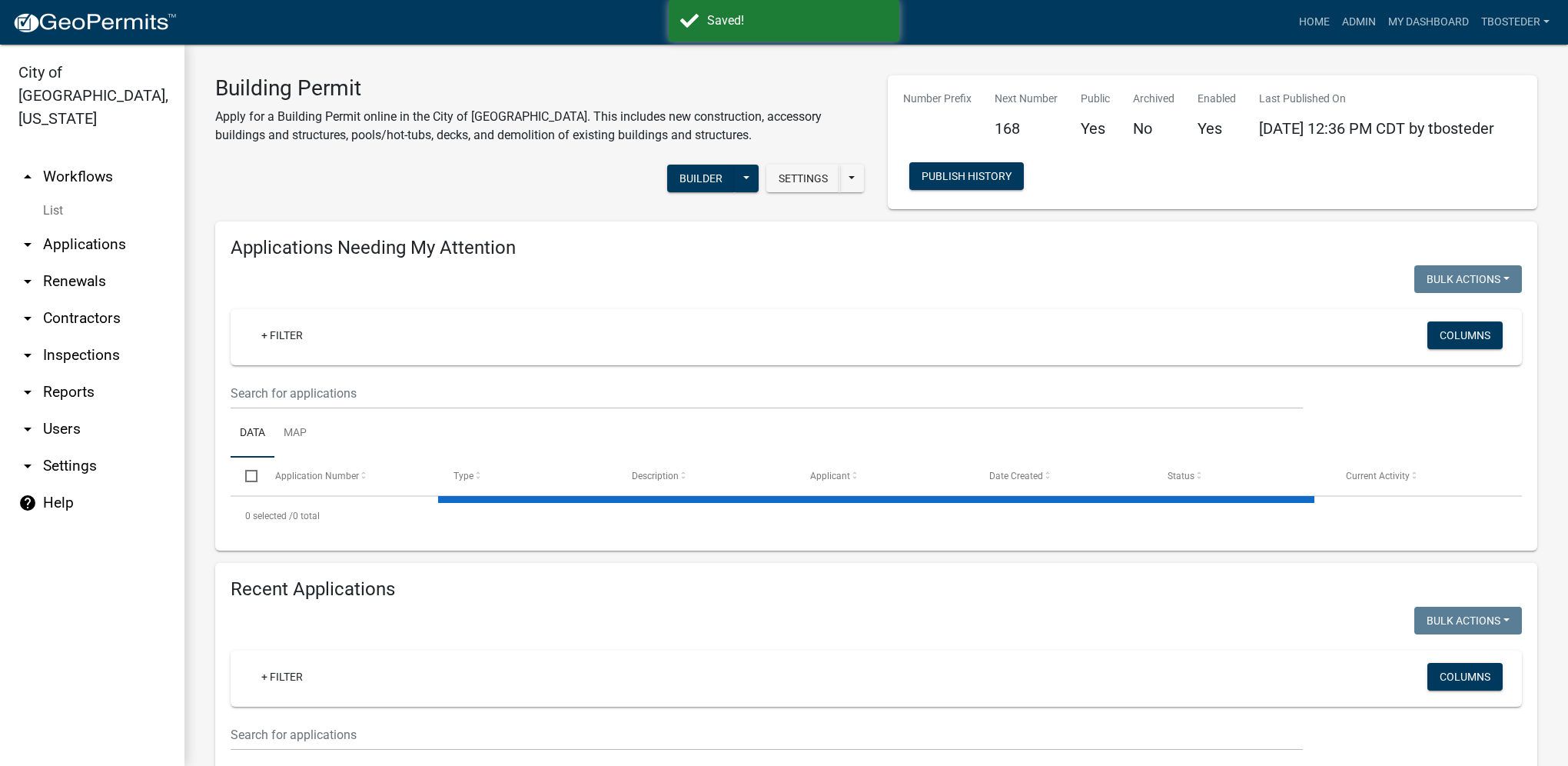
select select "1: 25"
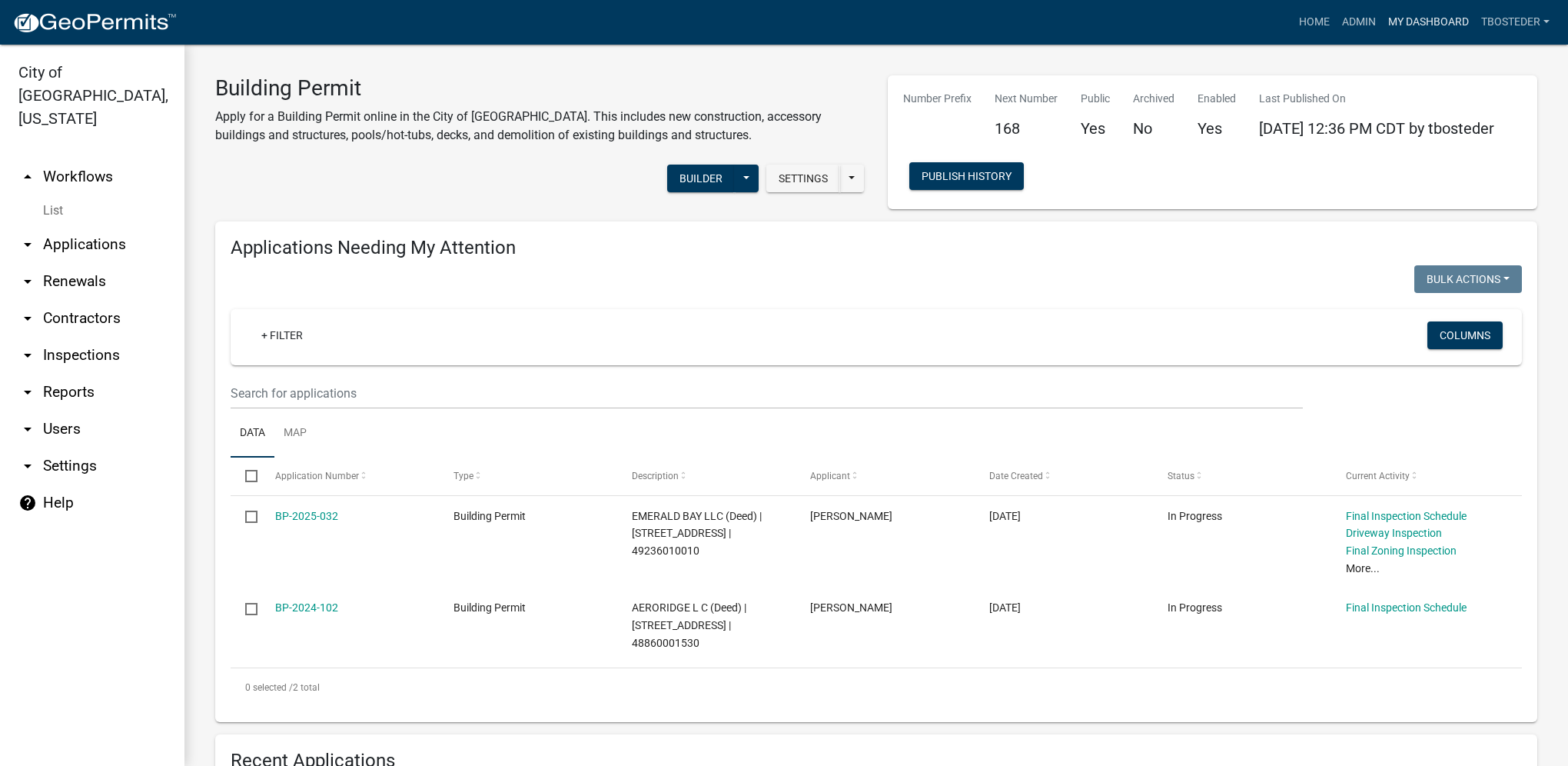
click at [1415, 28] on link "My Dashboard" at bounding box center [1428, 22] width 93 height 29
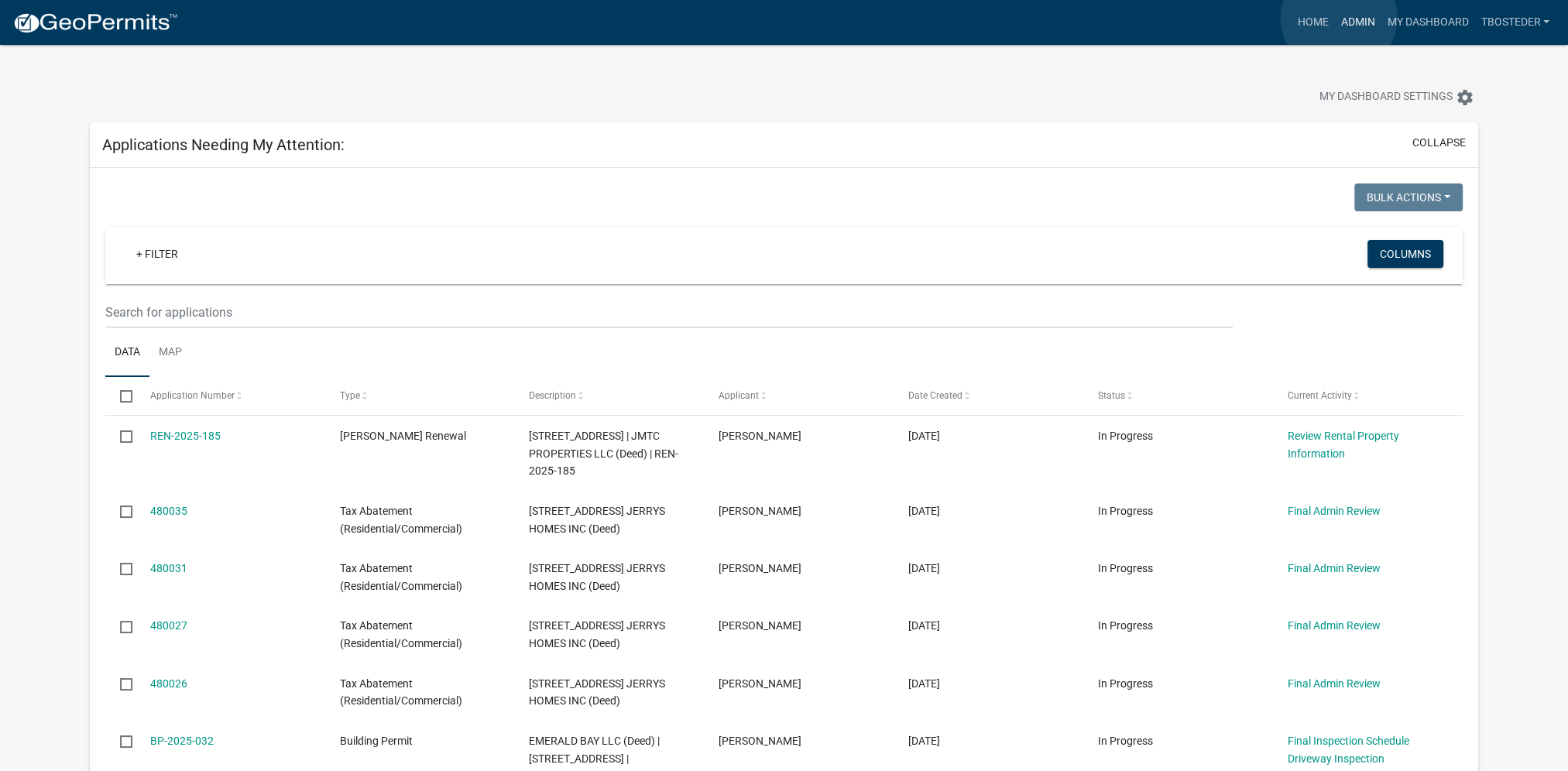
click at [1338, 18] on link "Admin" at bounding box center [1358, 22] width 47 height 29
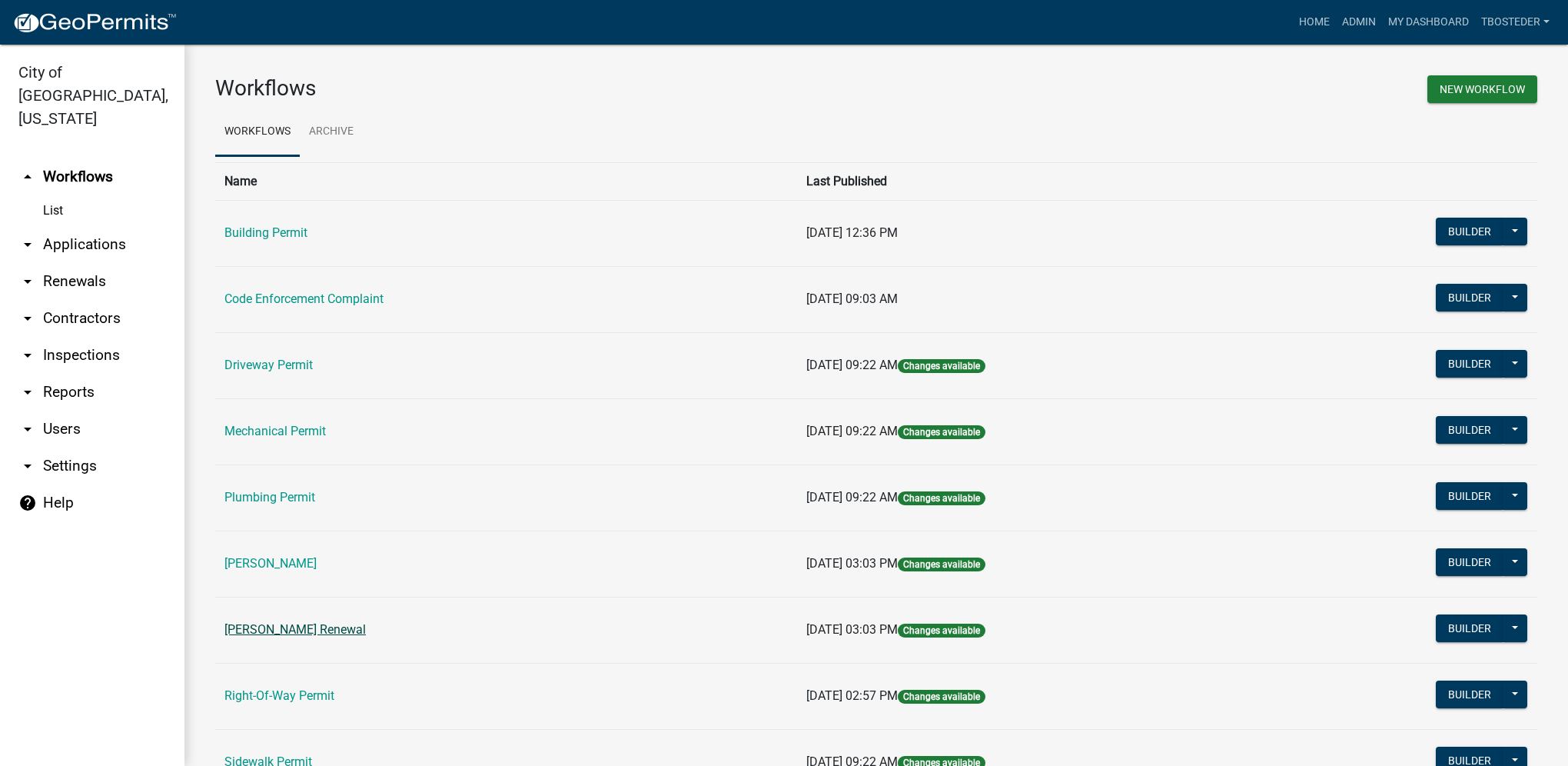
click at [286, 626] on link "[PERSON_NAME] Renewal" at bounding box center [294, 629] width 141 height 14
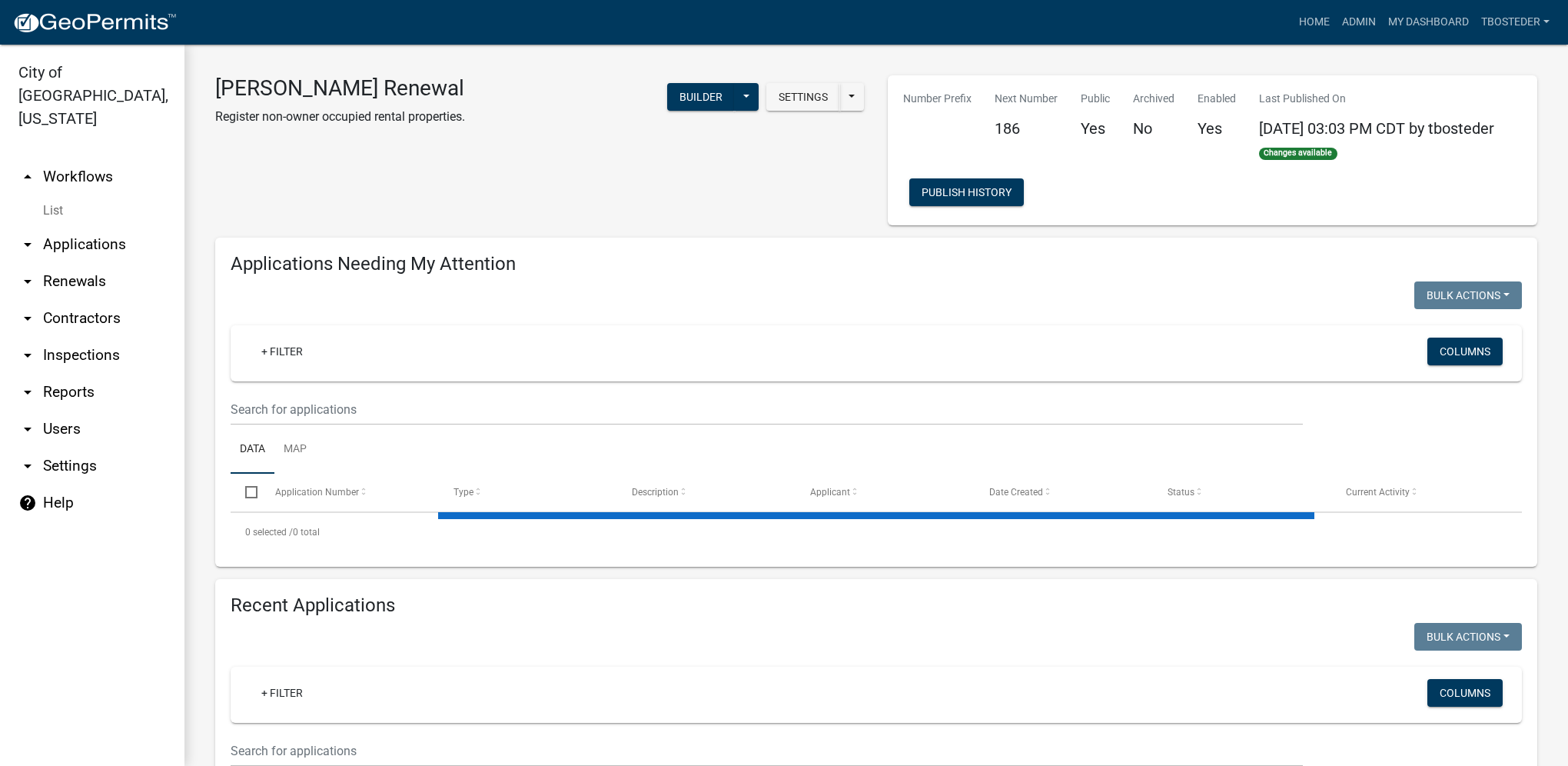
select select "1: 25"
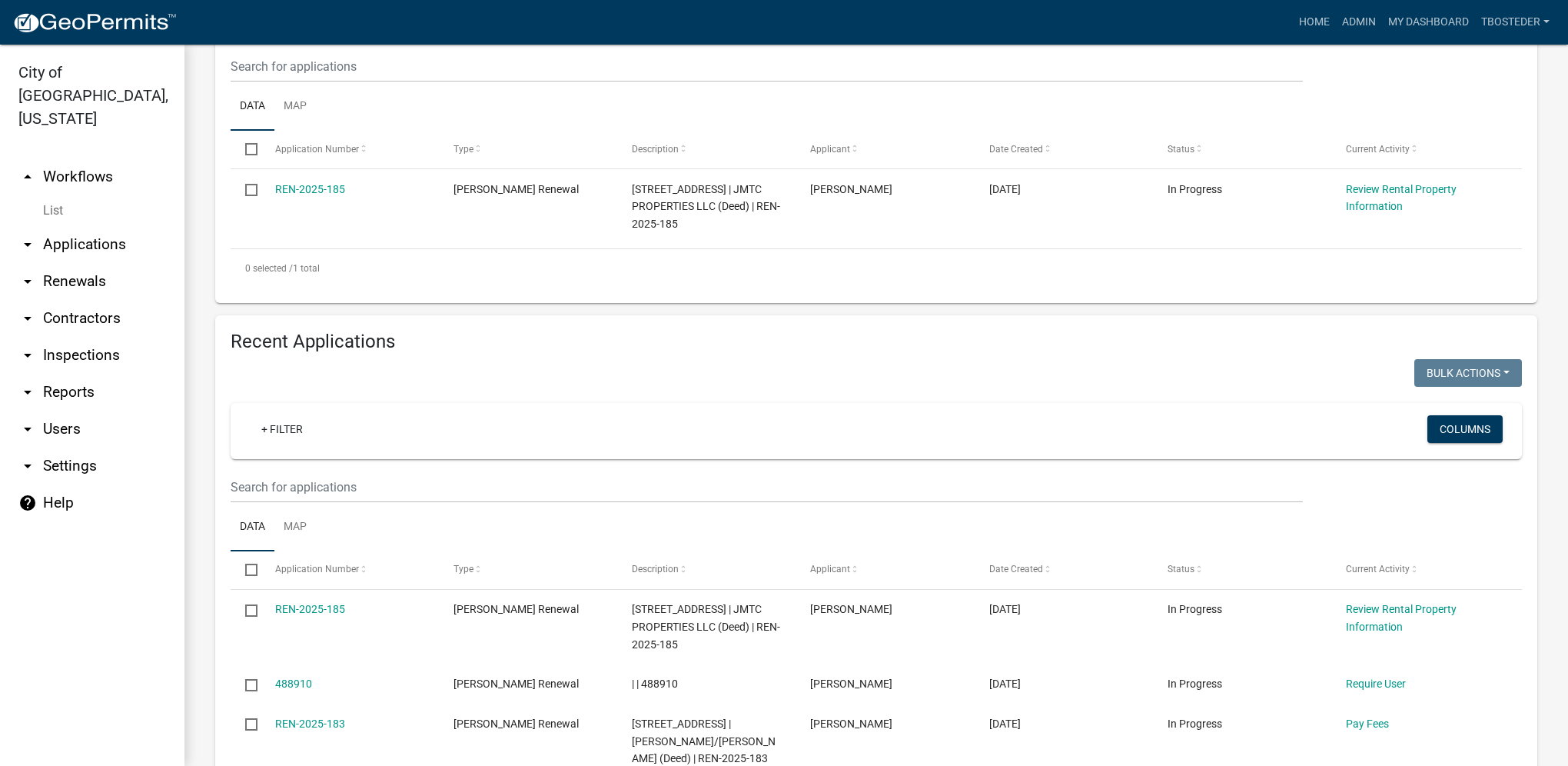
scroll to position [384, 0]
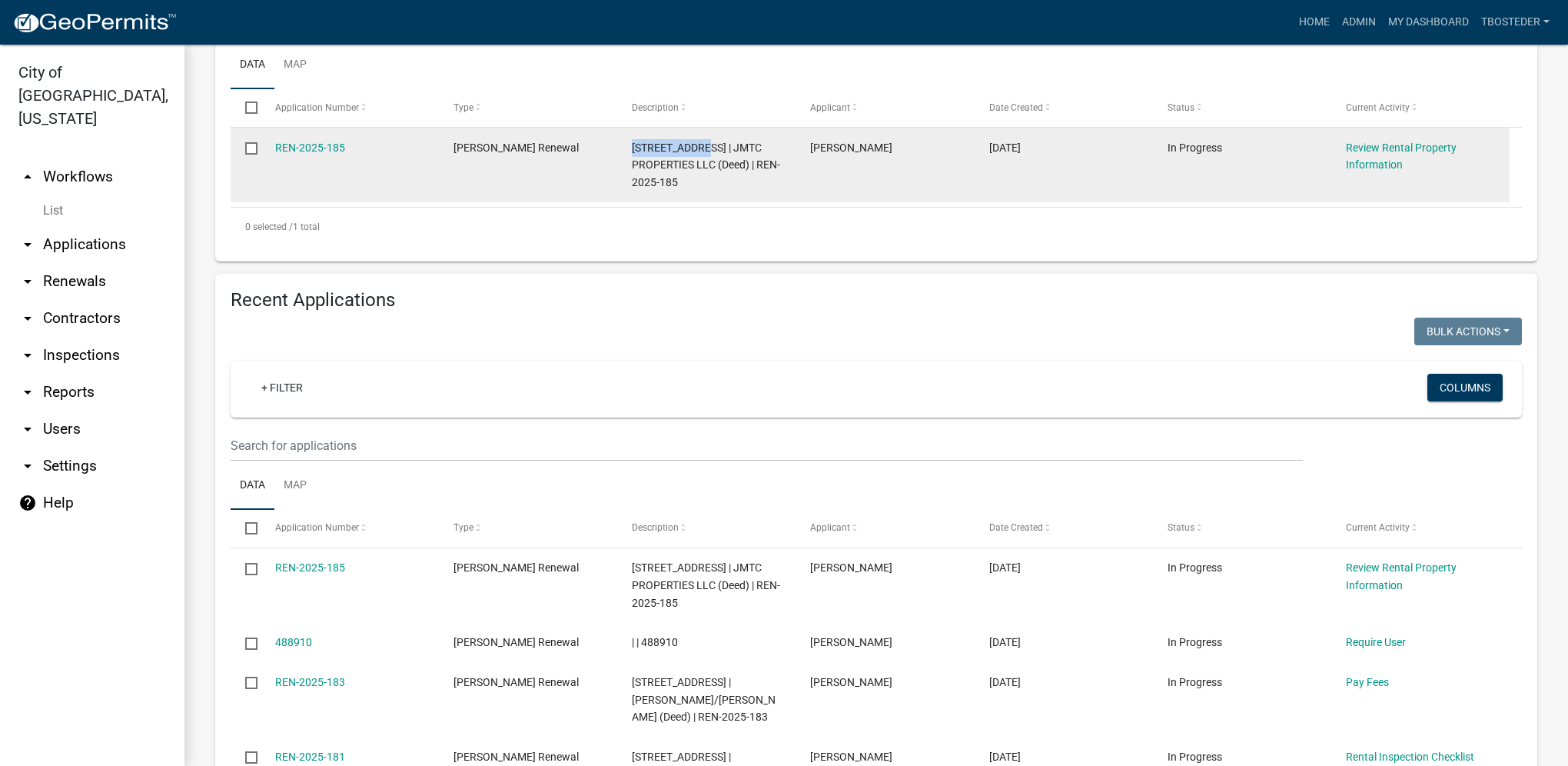
drag, startPoint x: 643, startPoint y: 151, endPoint x: 703, endPoint y: 144, distance: 60.4
click at [703, 144] on datatable-body-cell "[STREET_ADDRESS] | JMTC PROPERTIES LLC (Deed) | REN-2025-185" at bounding box center [706, 164] width 179 height 74
copy span "1113 N 6TH ST"
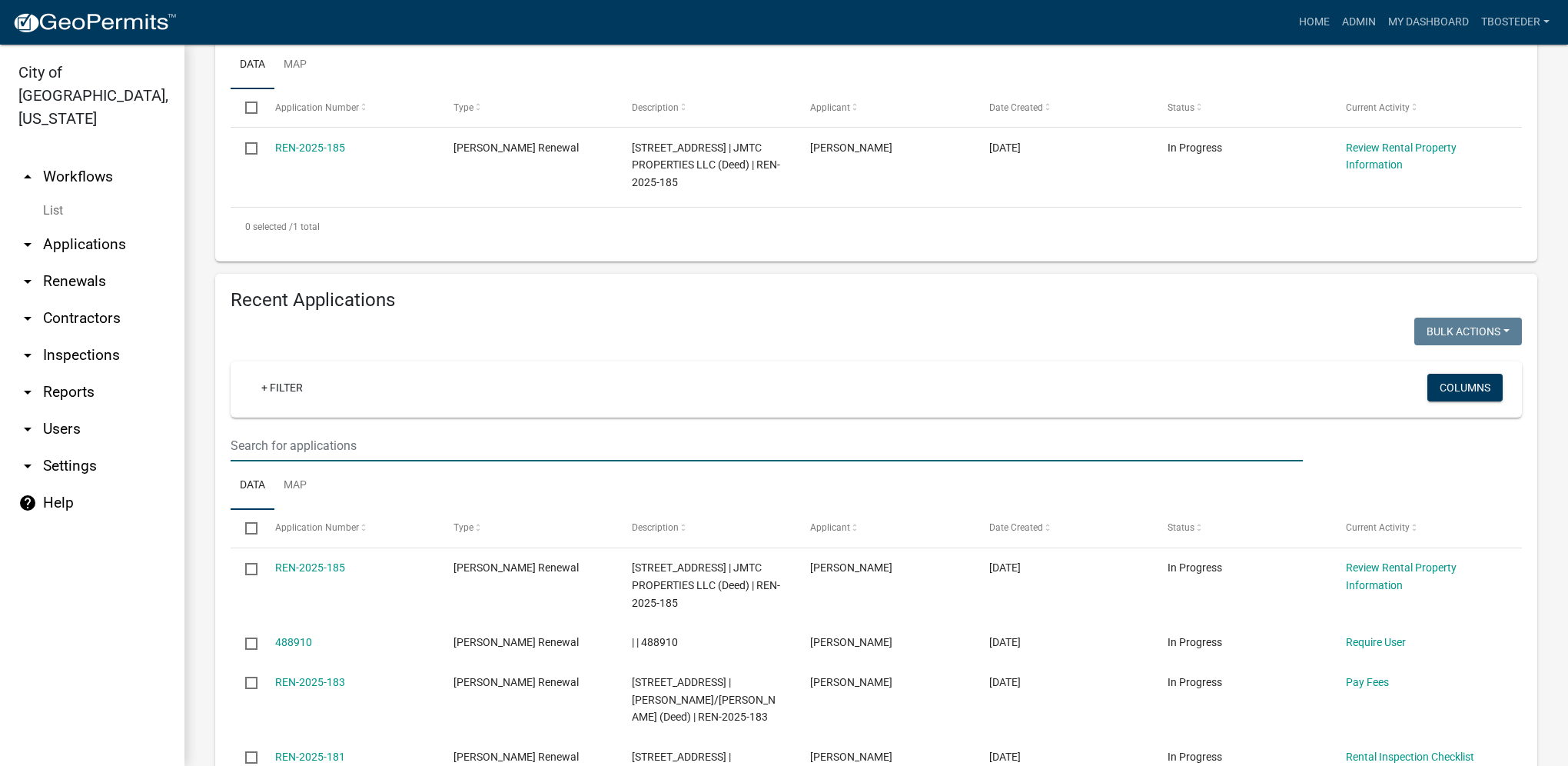
paste input "[ { "value": { "activity": { "routing": [ { "$id": "1", "targetId": "c2cec5f4-4…"
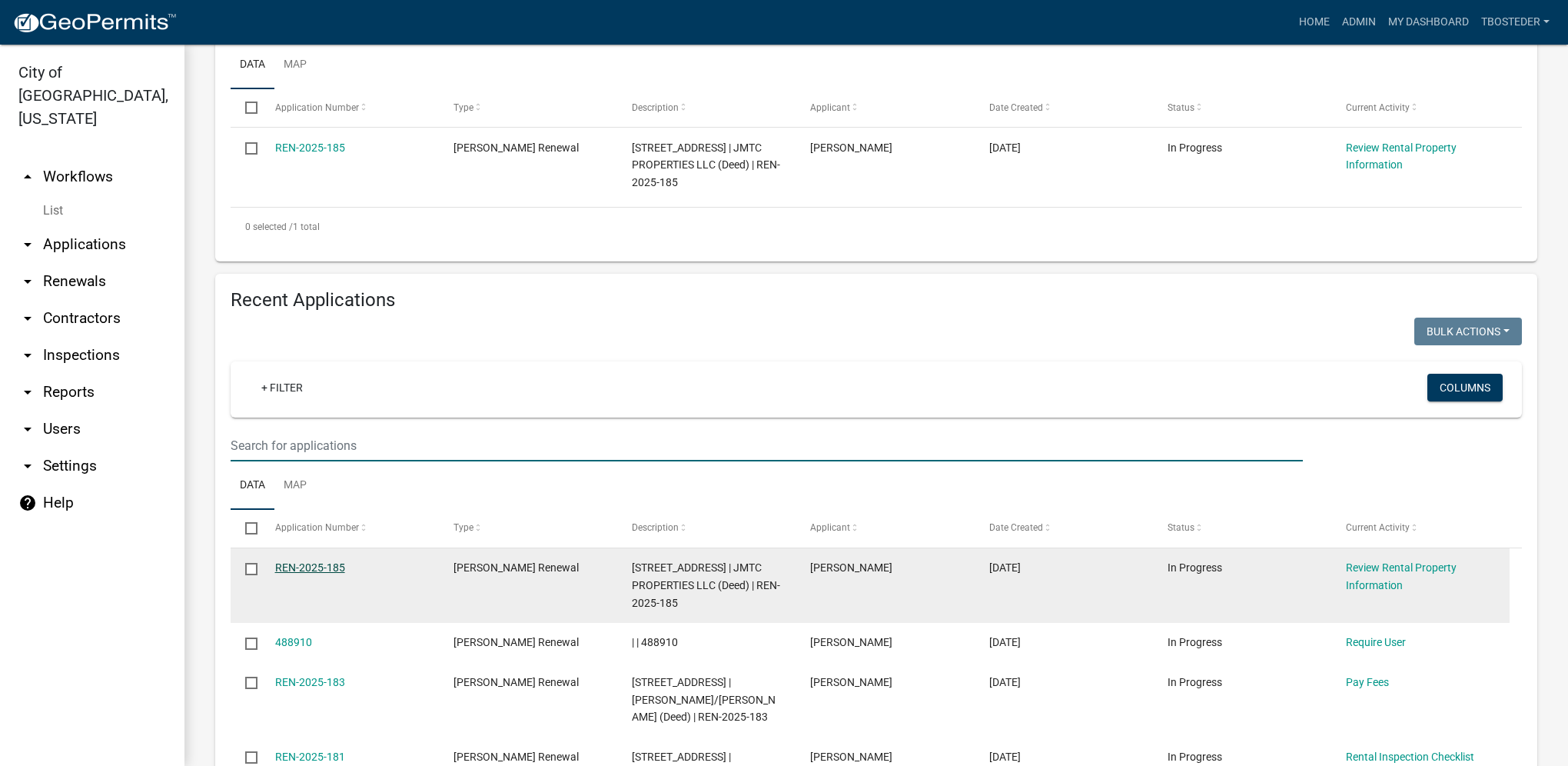
type input "[ { "value": { "activity": { "routing": [ { "$id": "1", "targetId": "c2cec5f4-4…"
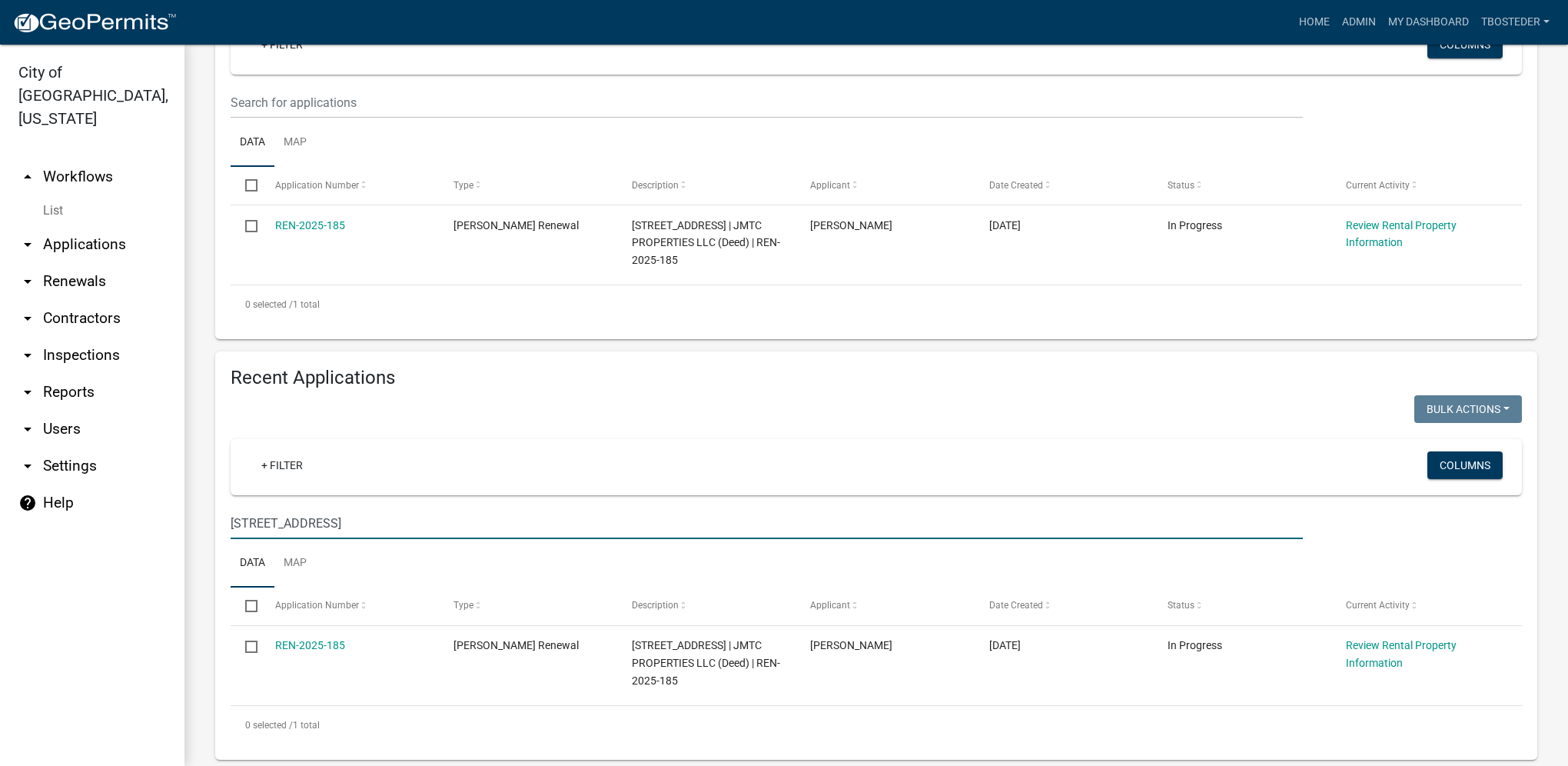
scroll to position [307, 0]
type input "1113 n 6th st"
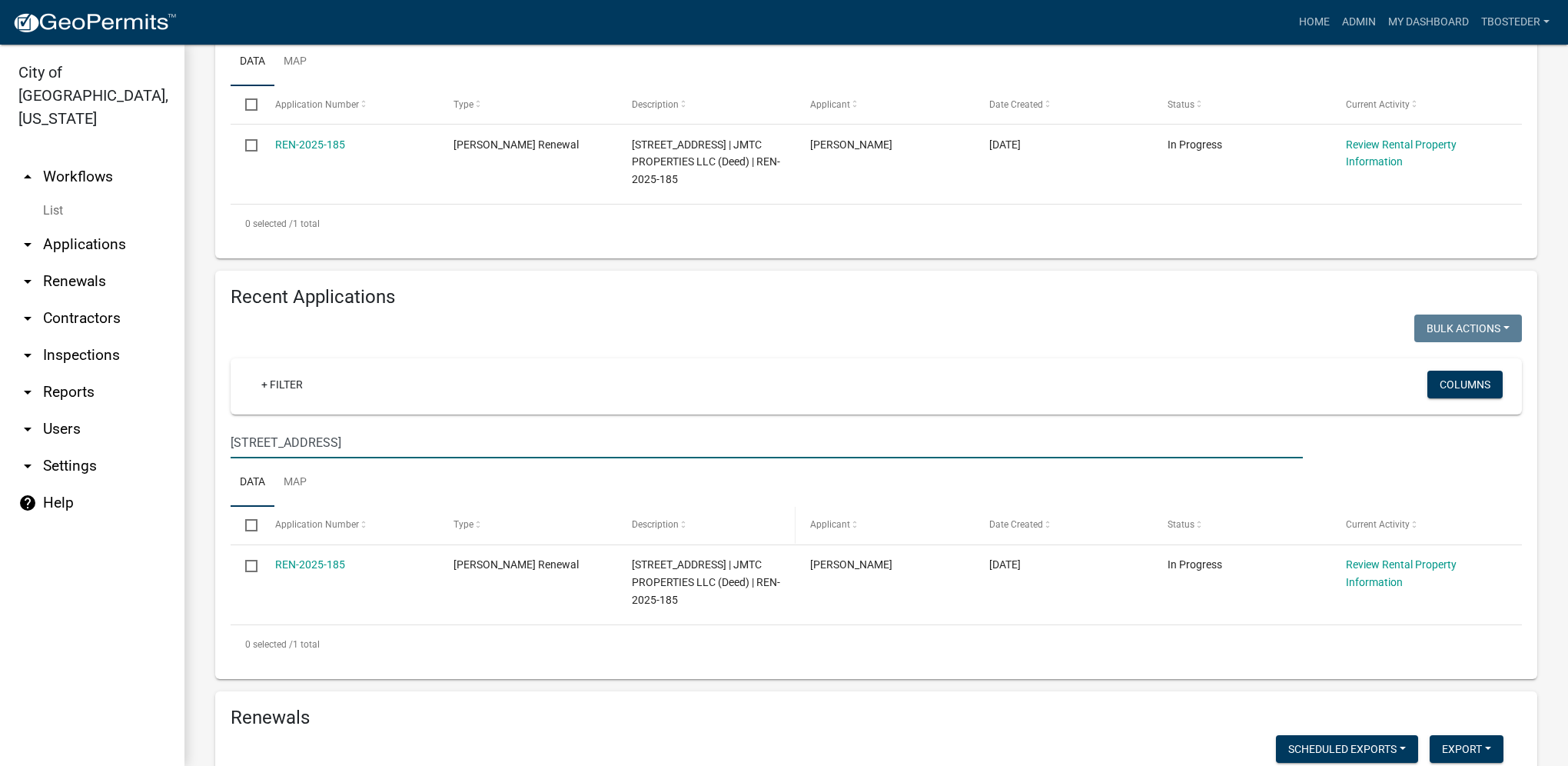
scroll to position [538, 0]
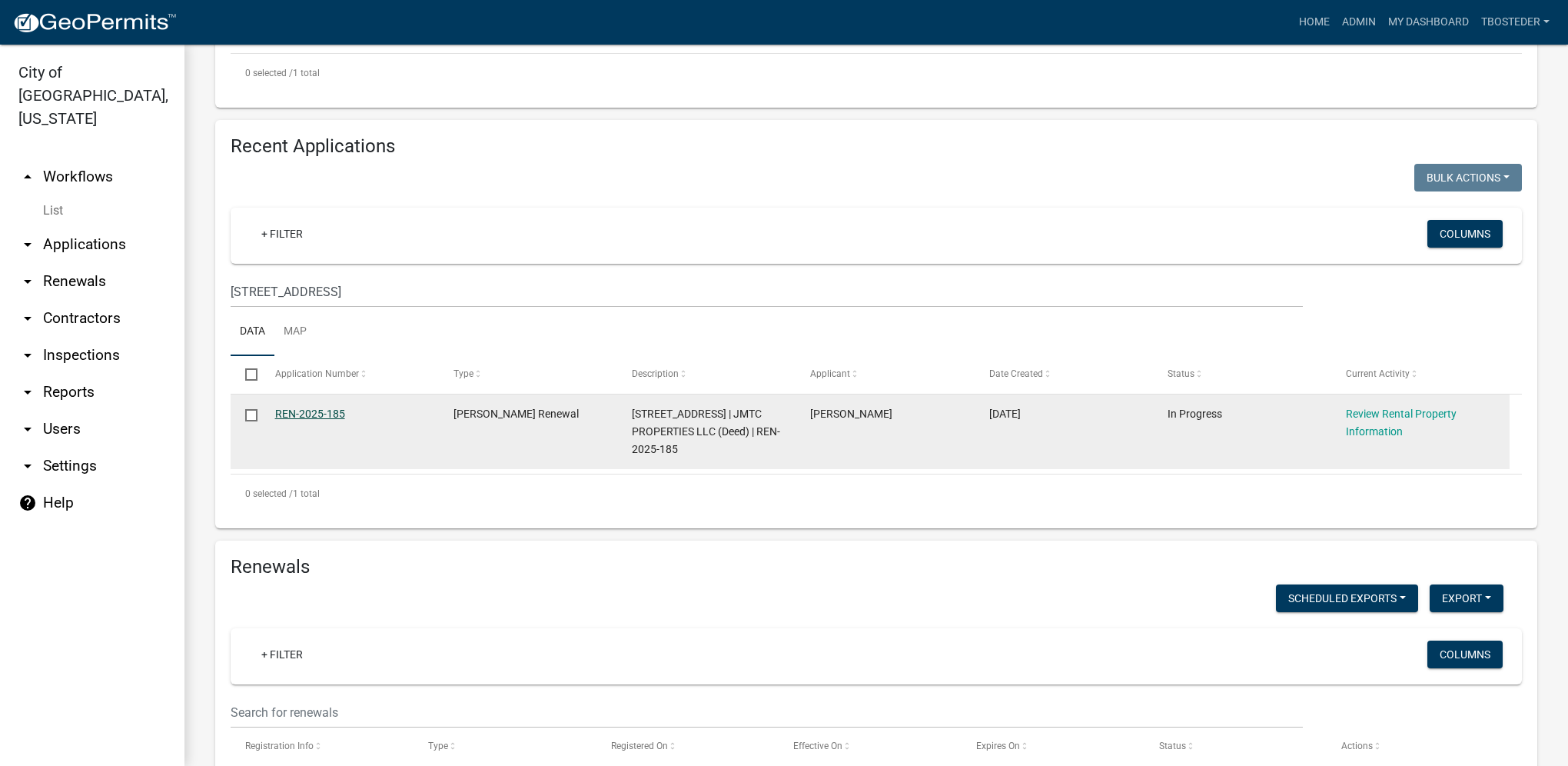
click at [337, 415] on link "REN-2025-185" at bounding box center [310, 413] width 70 height 13
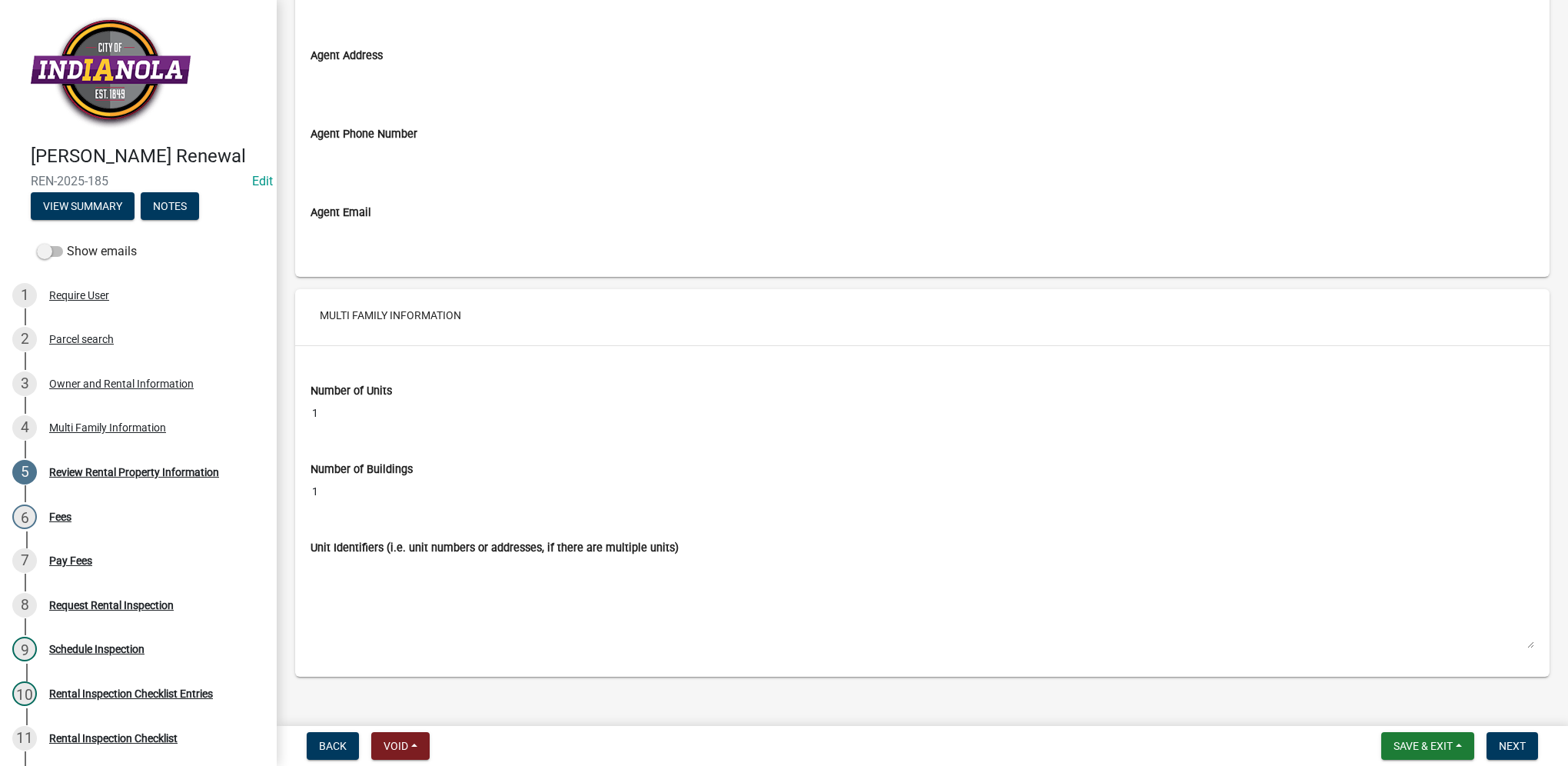
scroll to position [2230, 0]
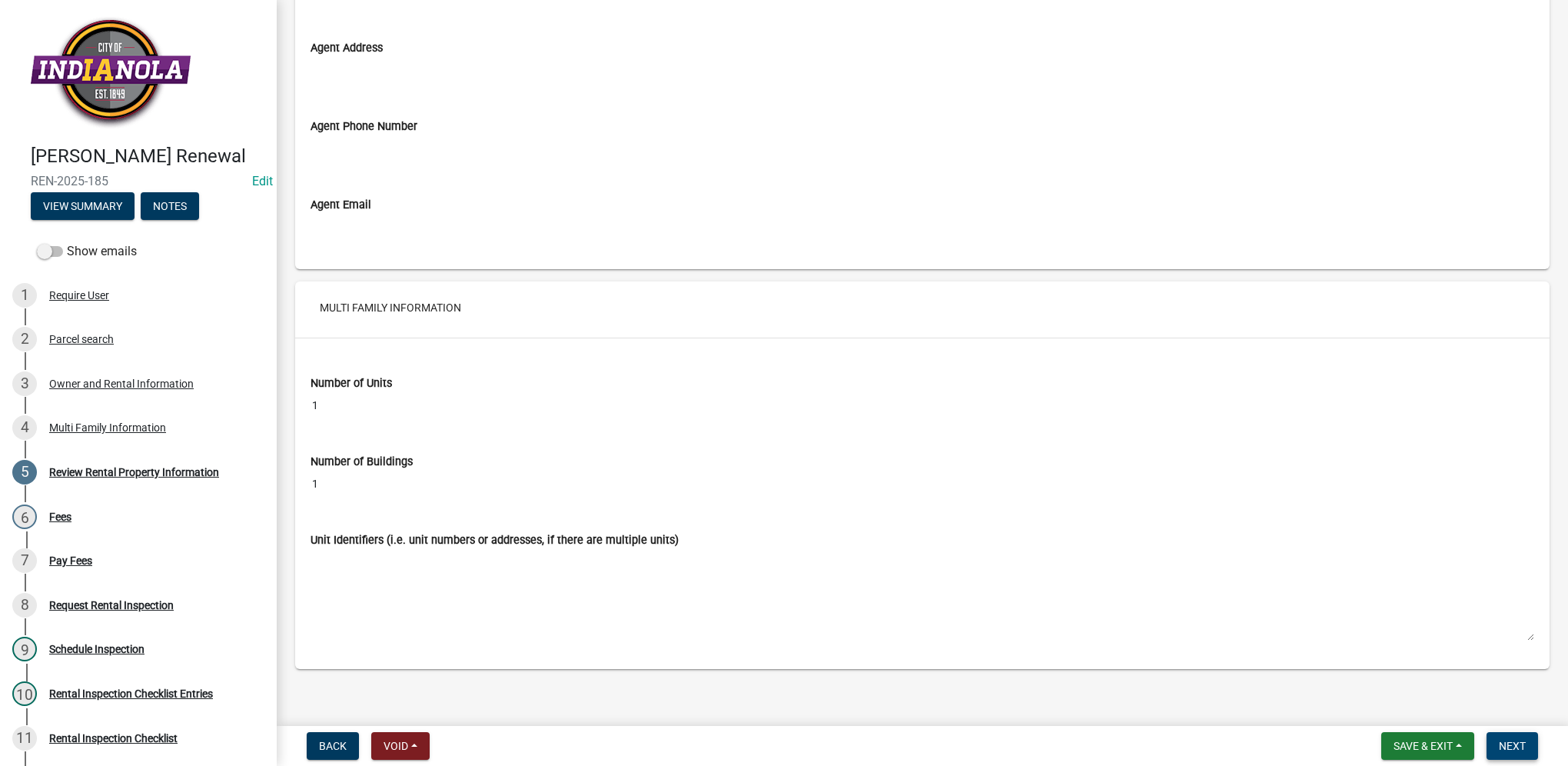
click at [1515, 747] on span "Next" at bounding box center [1512, 746] width 27 height 13
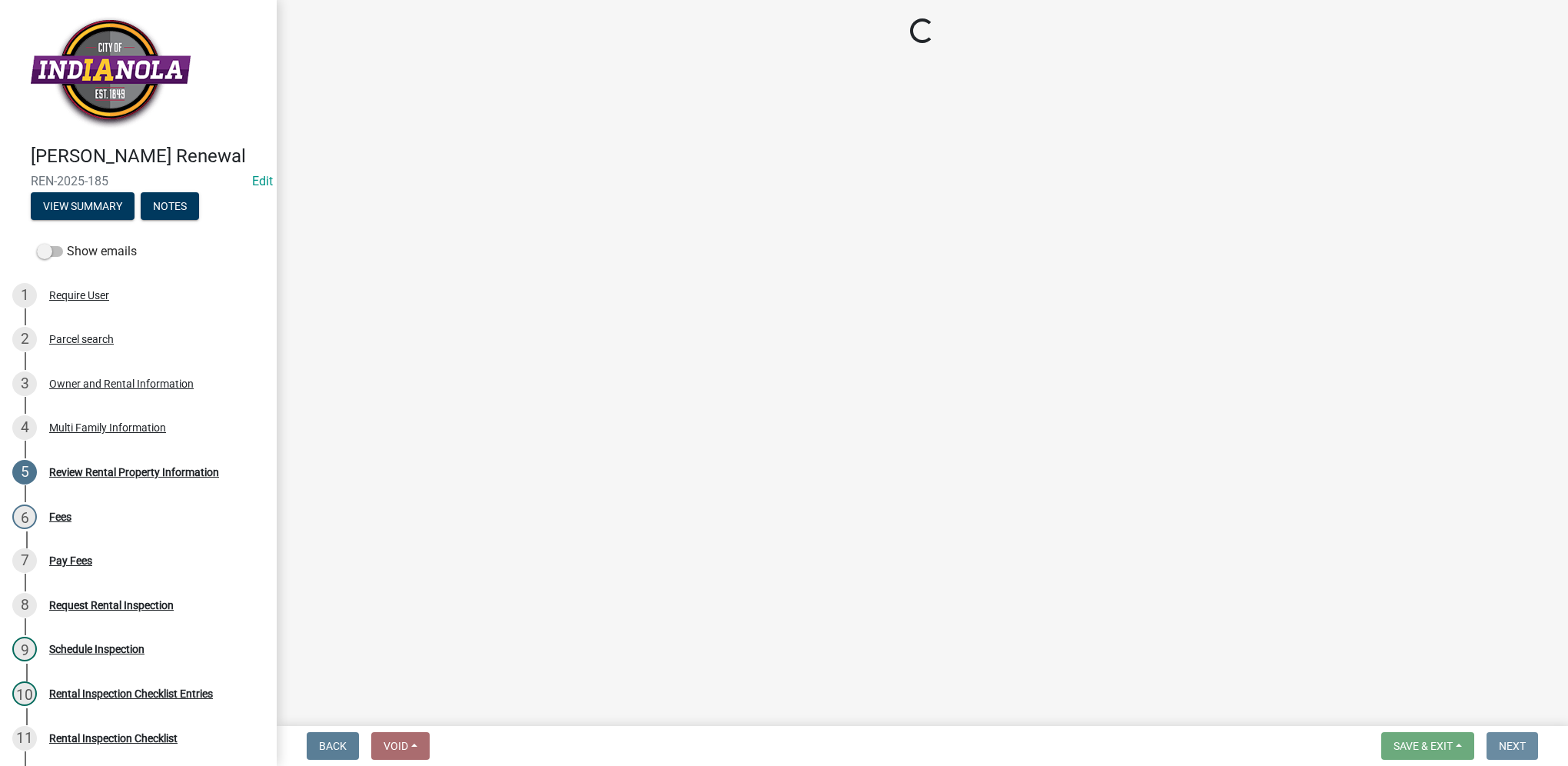
scroll to position [0, 0]
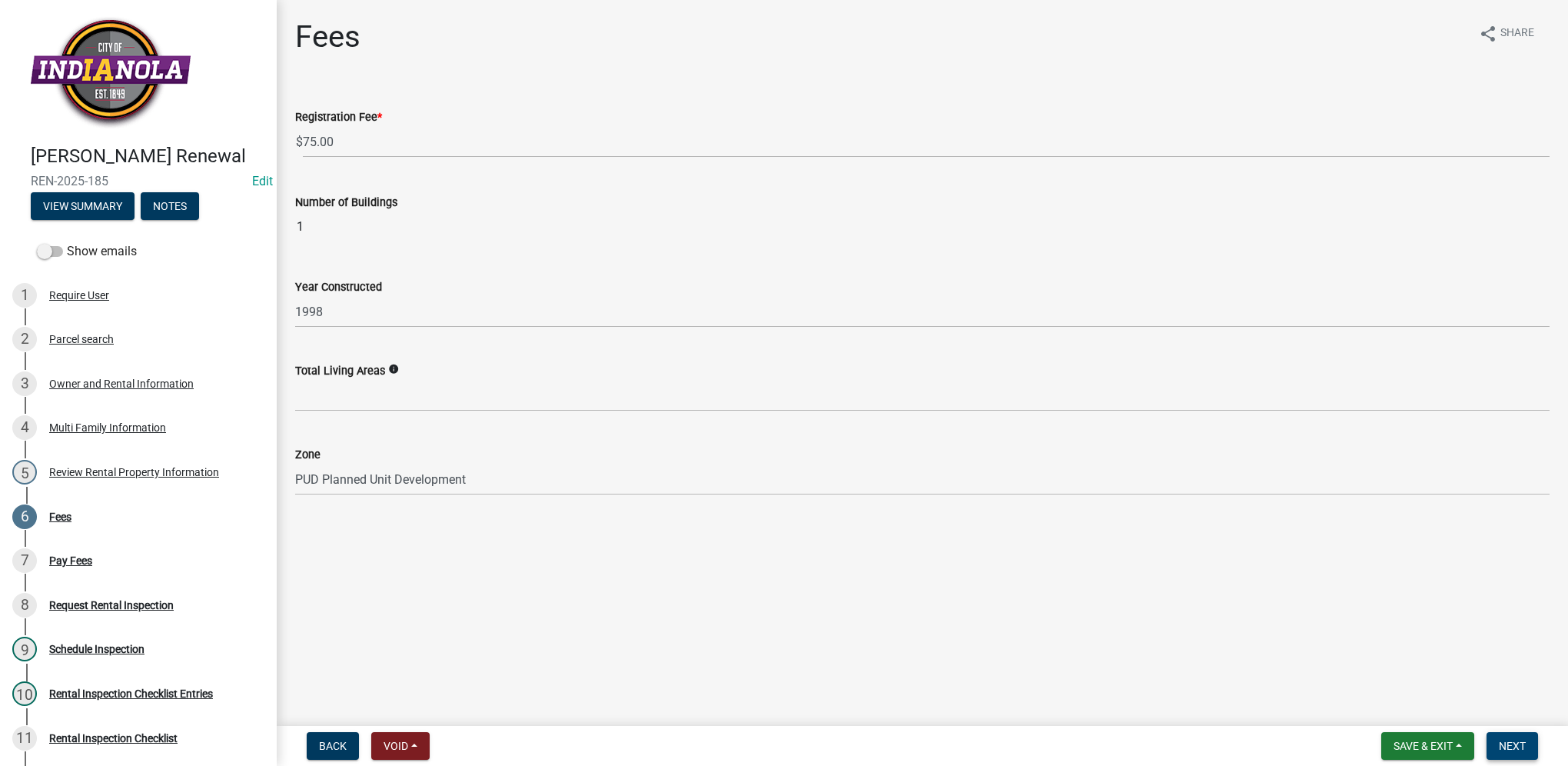
click at [1499, 752] on span "Next" at bounding box center [1512, 746] width 27 height 13
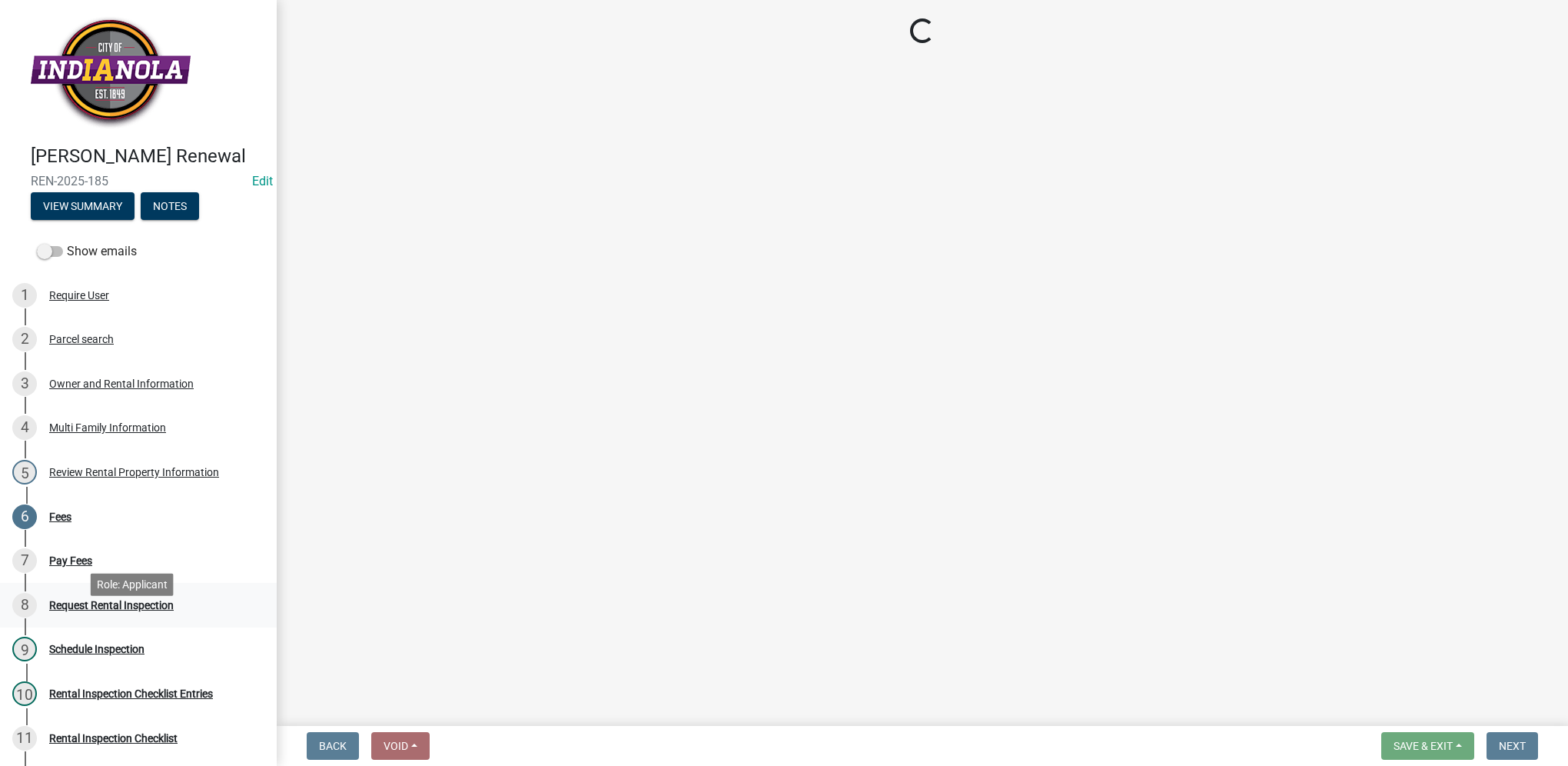
select select "3: 3"
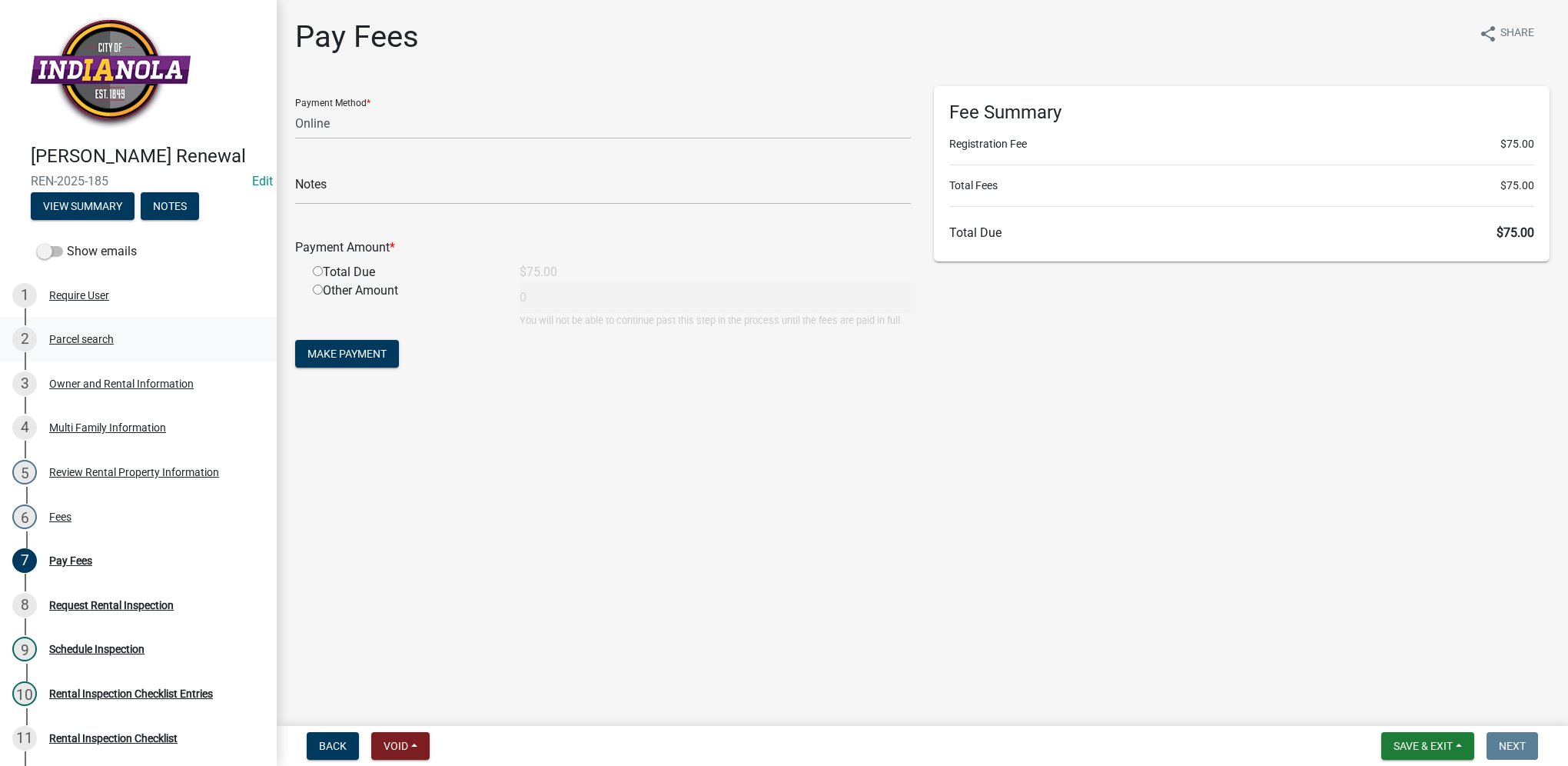
click at [97, 345] on div "Parcel search" at bounding box center [81, 338] width 65 height 11
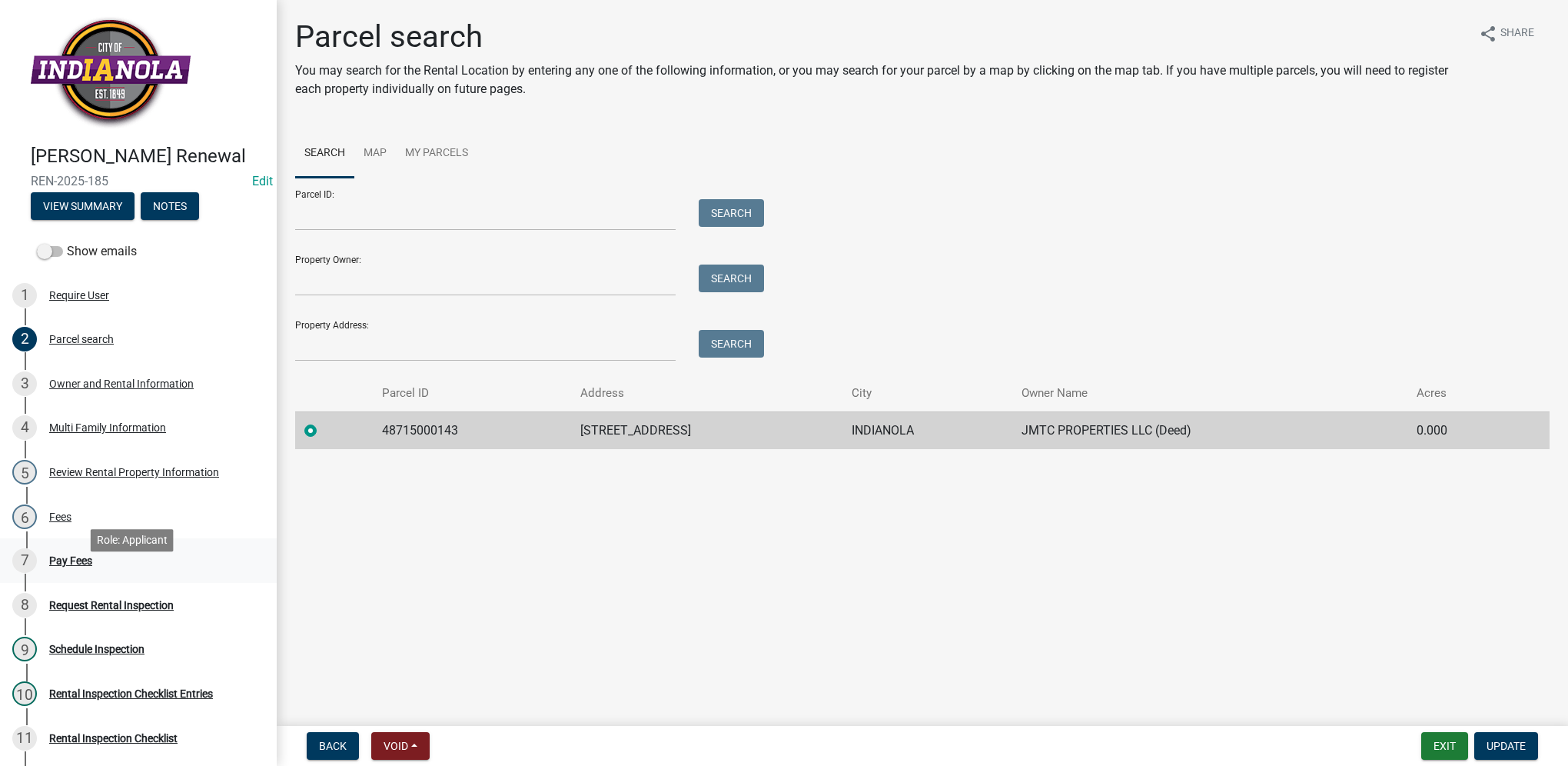
click at [145, 582] on link "7 Pay Fees" at bounding box center [138, 560] width 277 height 44
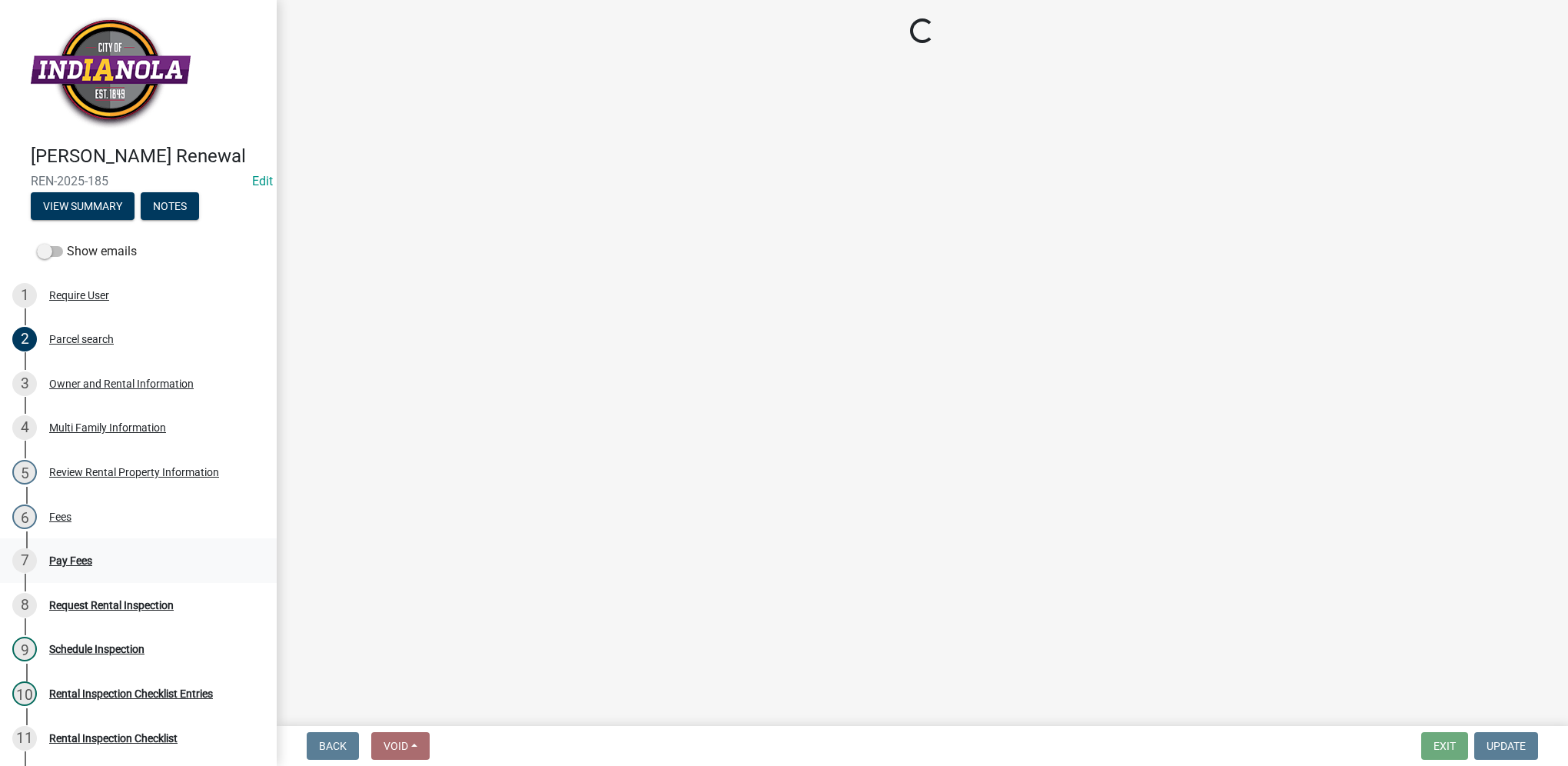
select select "3: 3"
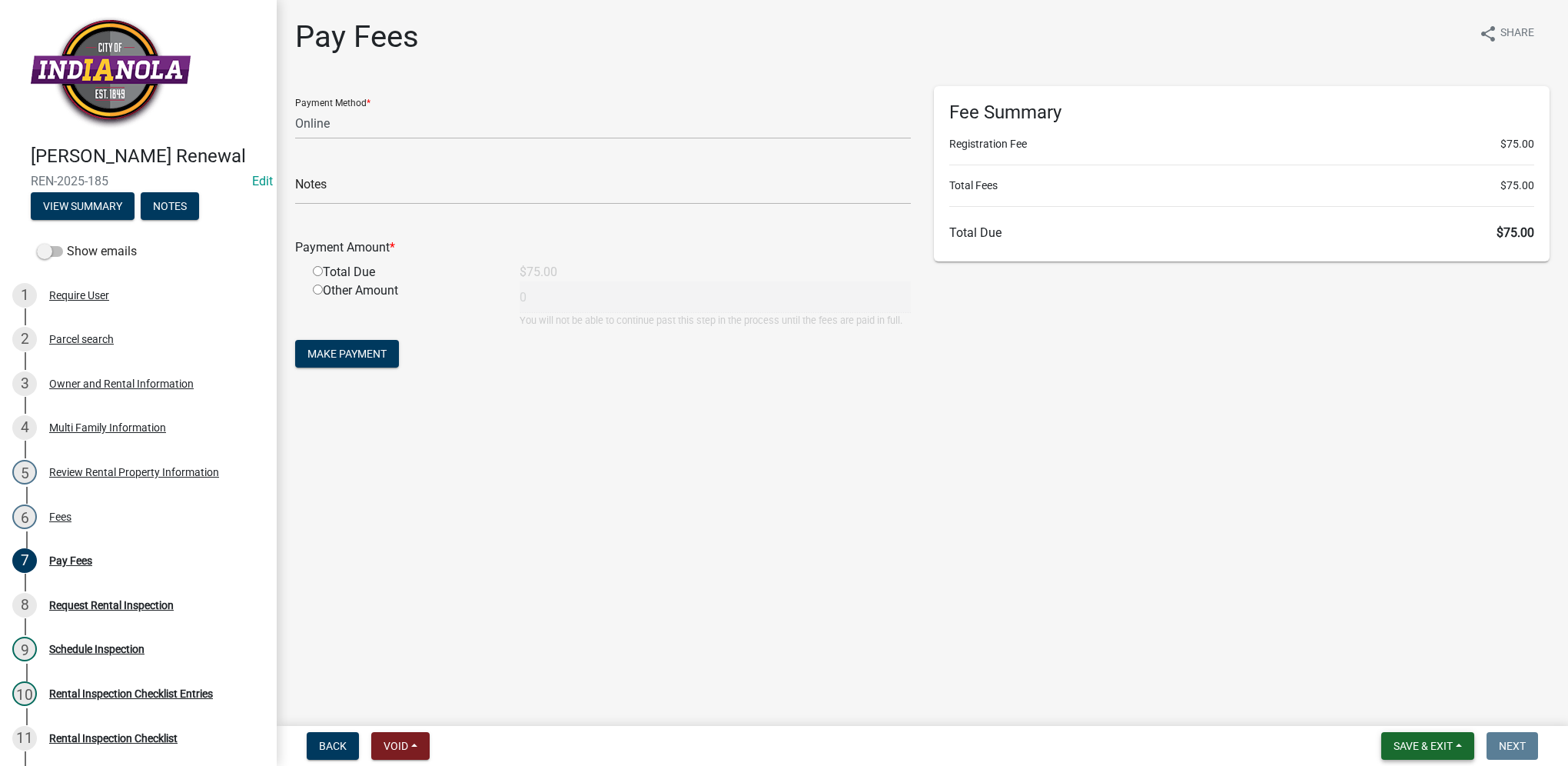
drag, startPoint x: 1412, startPoint y: 745, endPoint x: 1408, endPoint y: 720, distance: 25.3
click at [1412, 745] on span "Save & Exit" at bounding box center [1422, 746] width 59 height 13
click at [1408, 719] on button "Save & Exit" at bounding box center [1412, 706] width 123 height 37
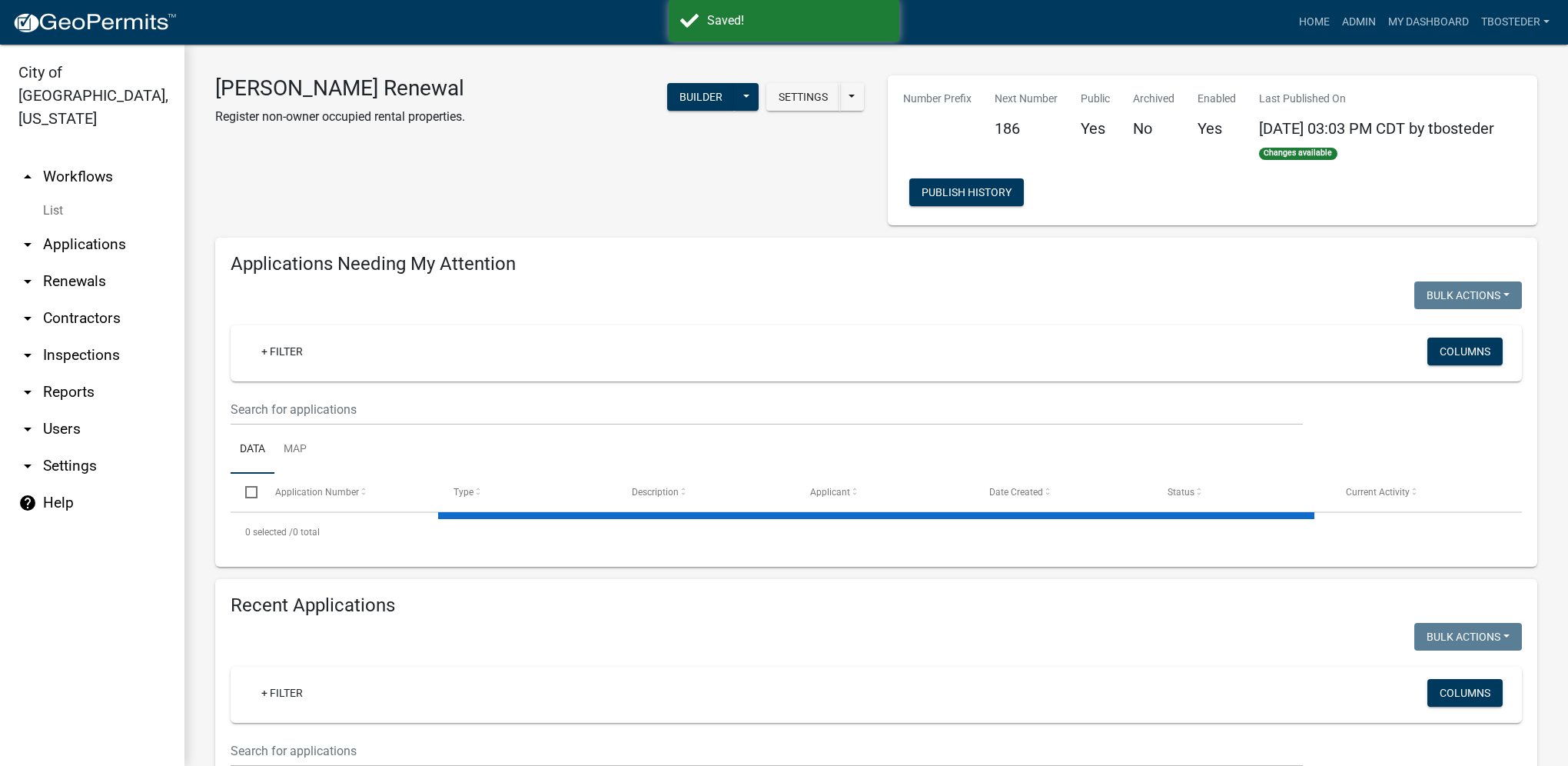
select select "1: 25"
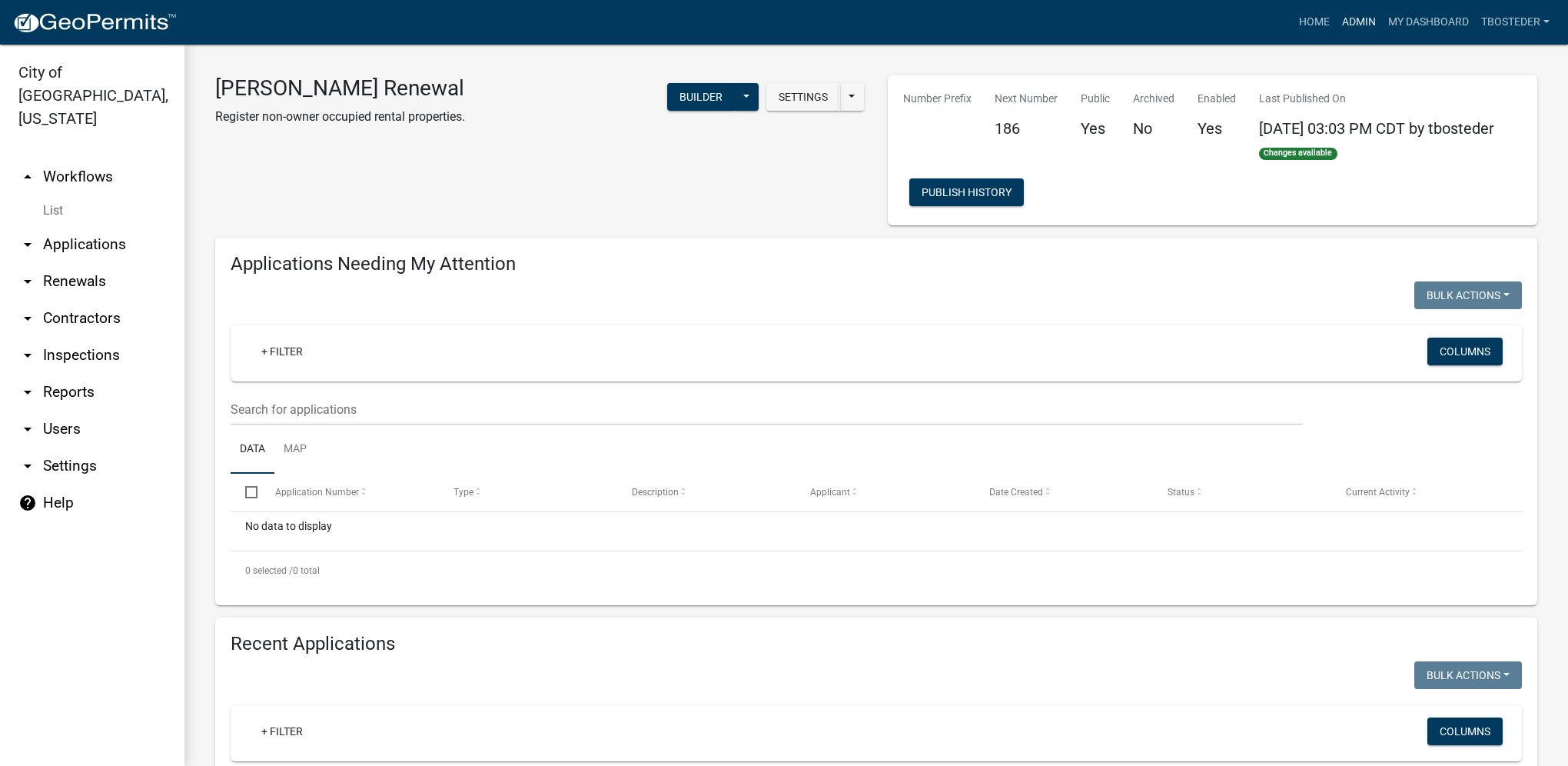
click at [1358, 13] on link "Admin" at bounding box center [1359, 22] width 46 height 29
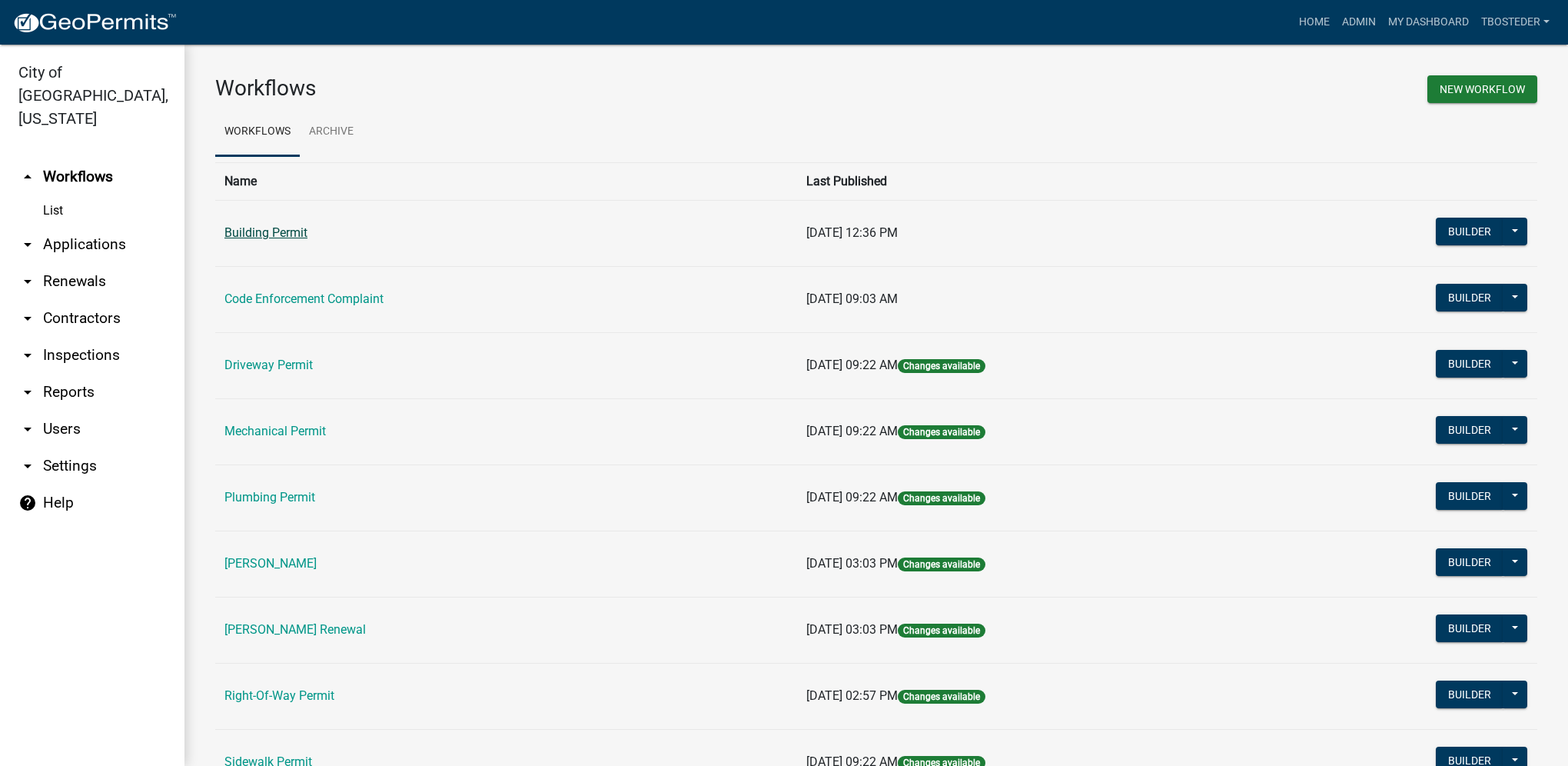
click at [293, 235] on link "Building Permit" at bounding box center [266, 232] width 83 height 14
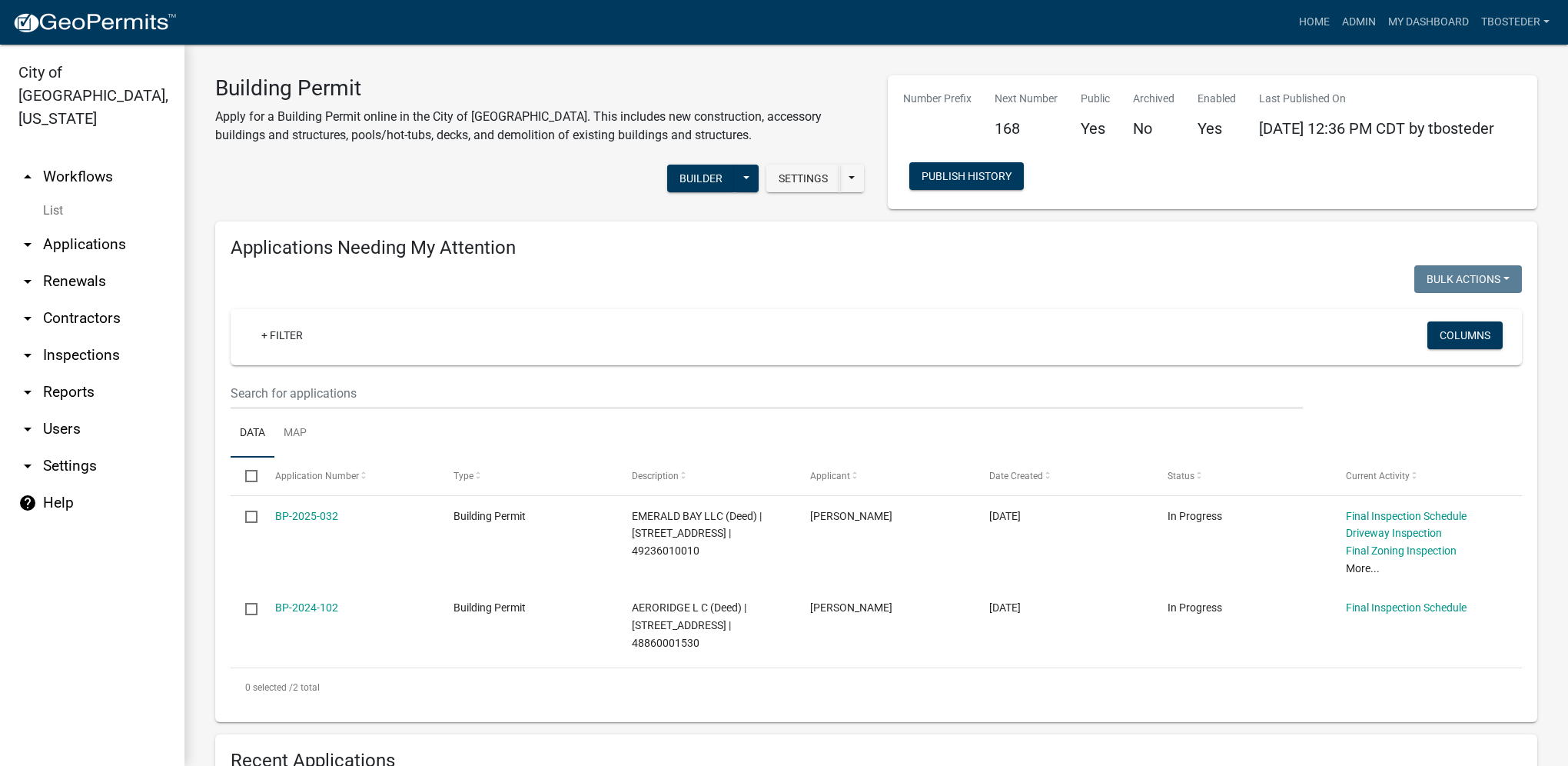
select select "1: 25"
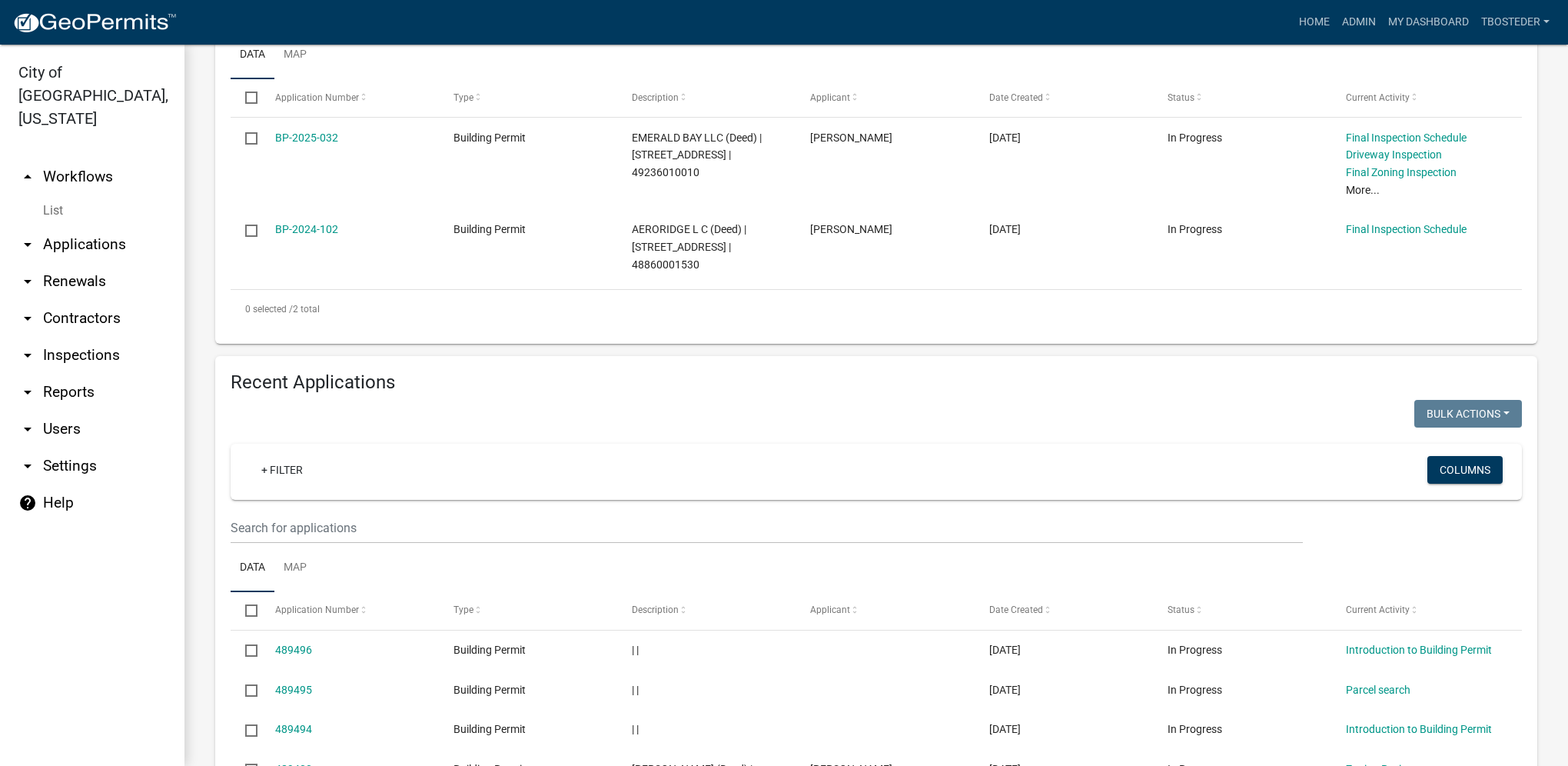
scroll to position [384, 0]
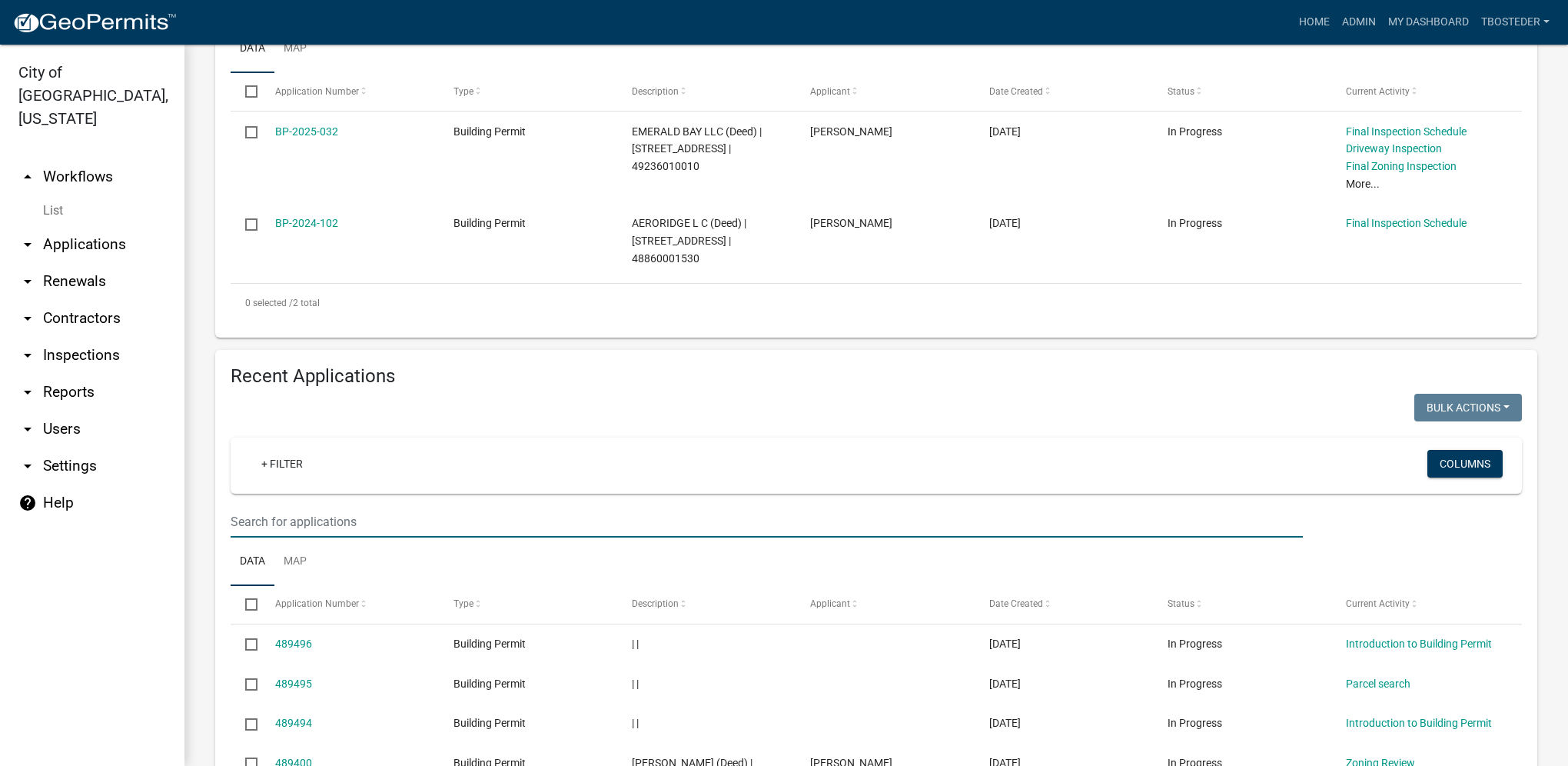
click at [402, 526] on input "text" at bounding box center [767, 522] width 1073 height 32
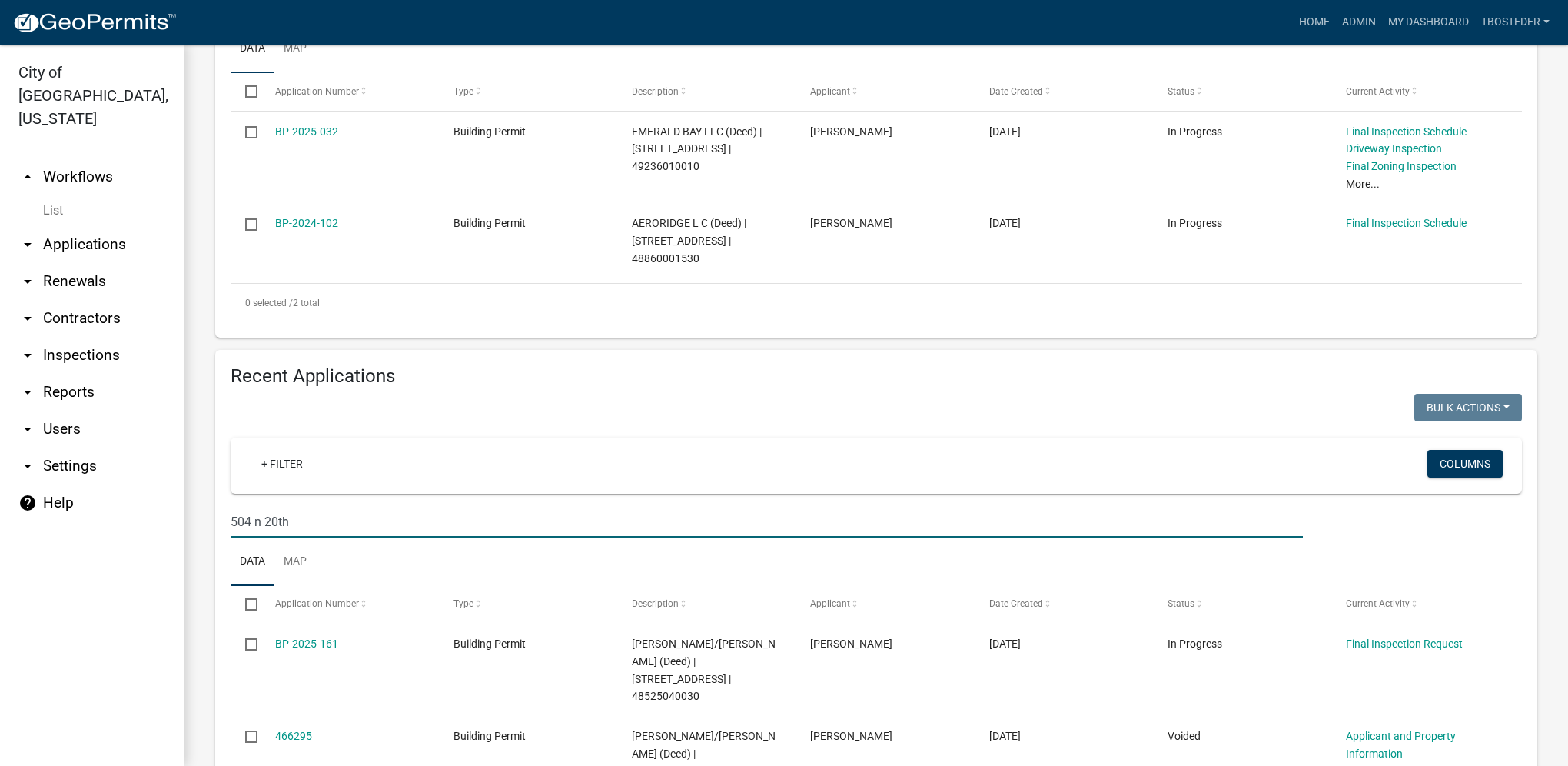
type input "504 n 20th"
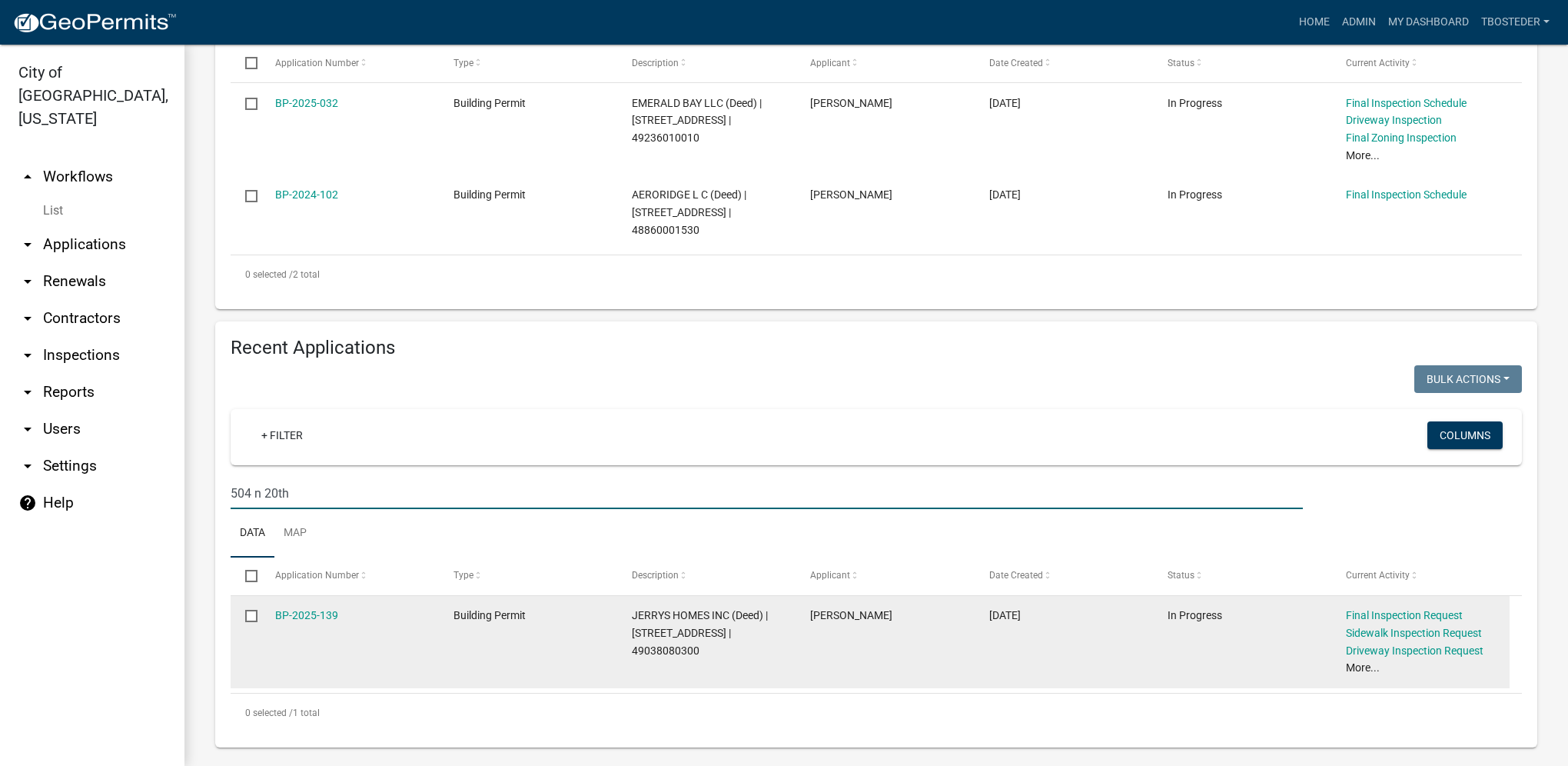
scroll to position [428, 0]
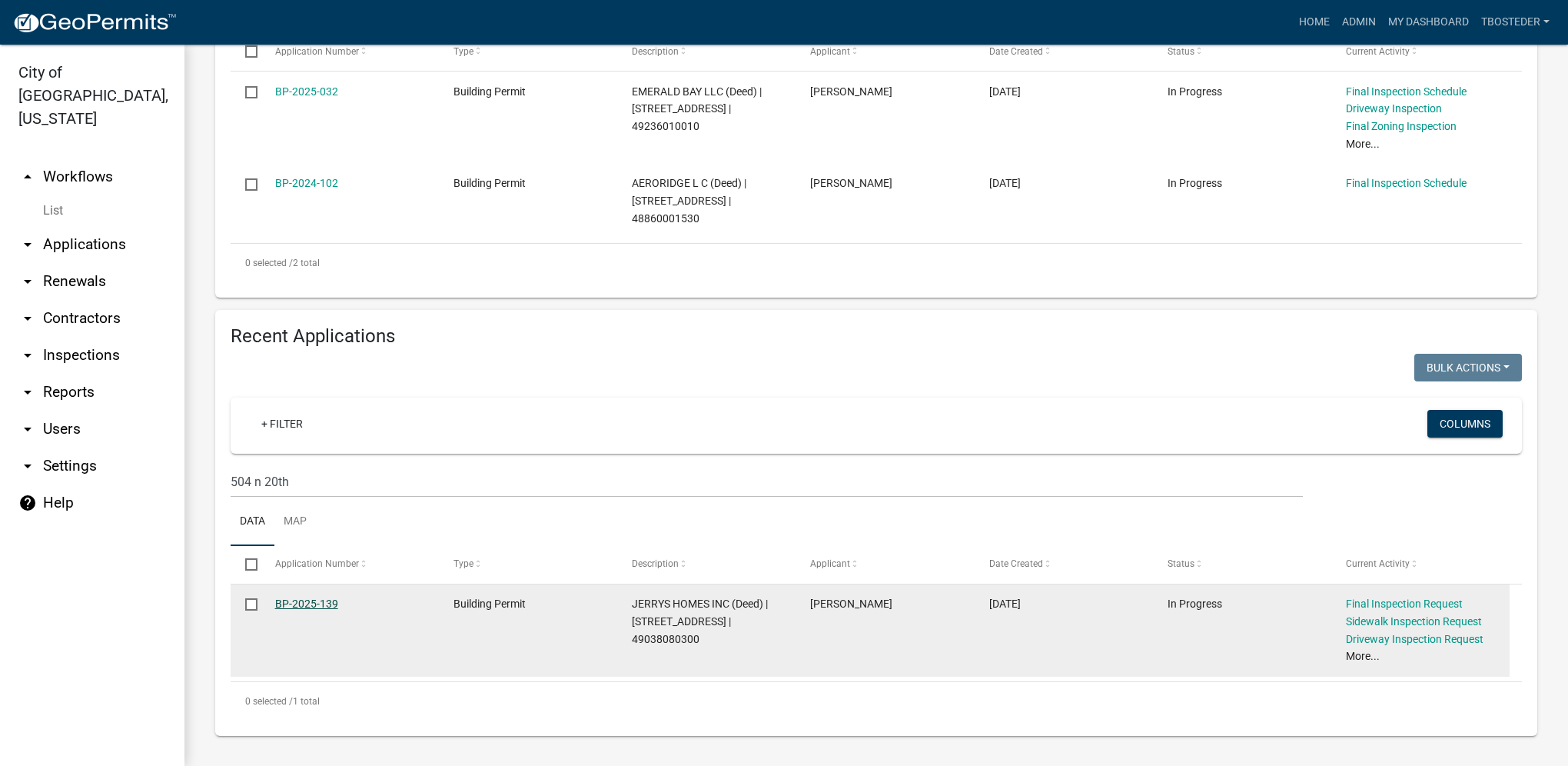
click at [329, 602] on link "BP-2025-139" at bounding box center [306, 604] width 63 height 13
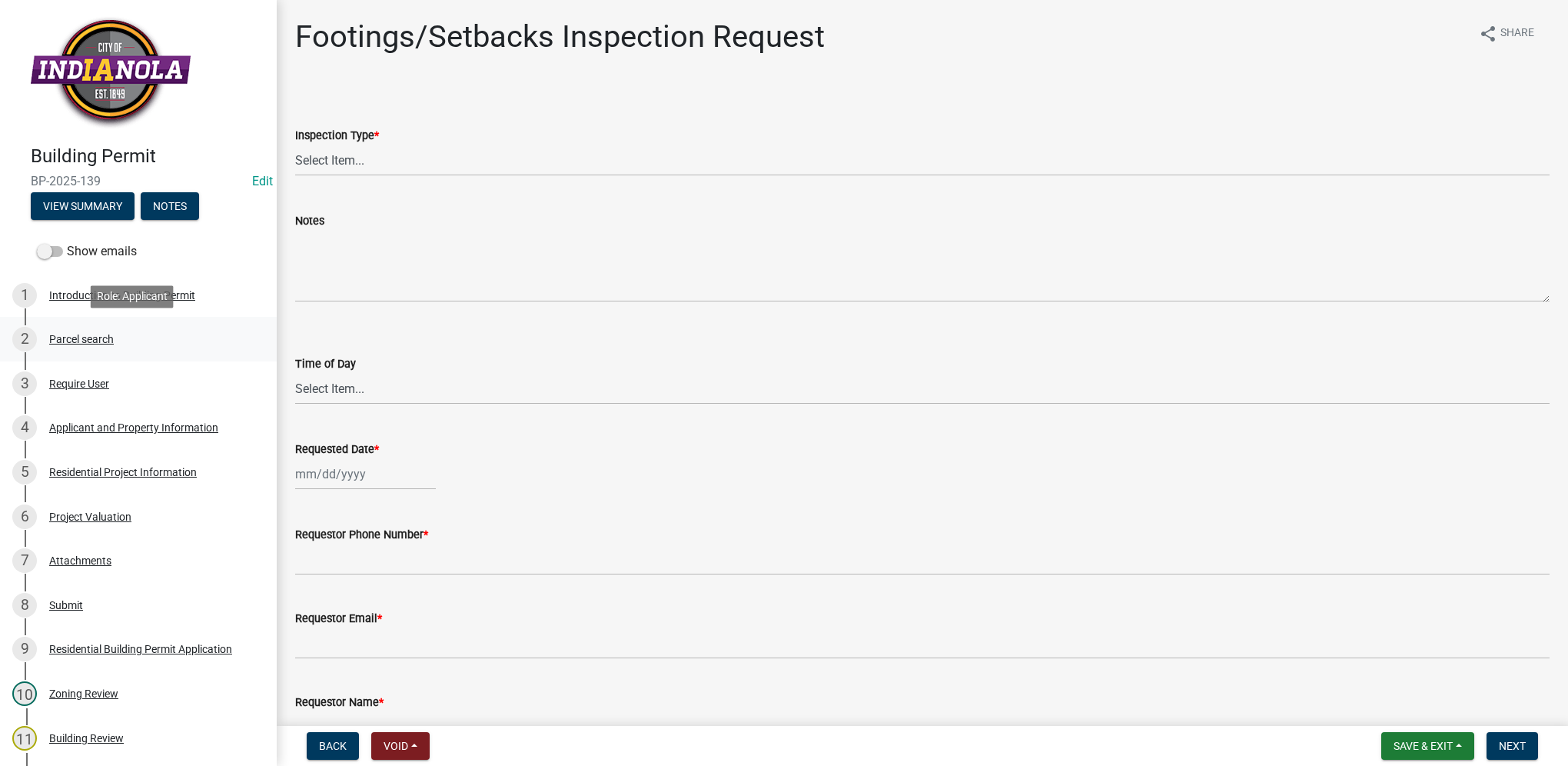
click at [52, 339] on div "Parcel search" at bounding box center [81, 338] width 65 height 11
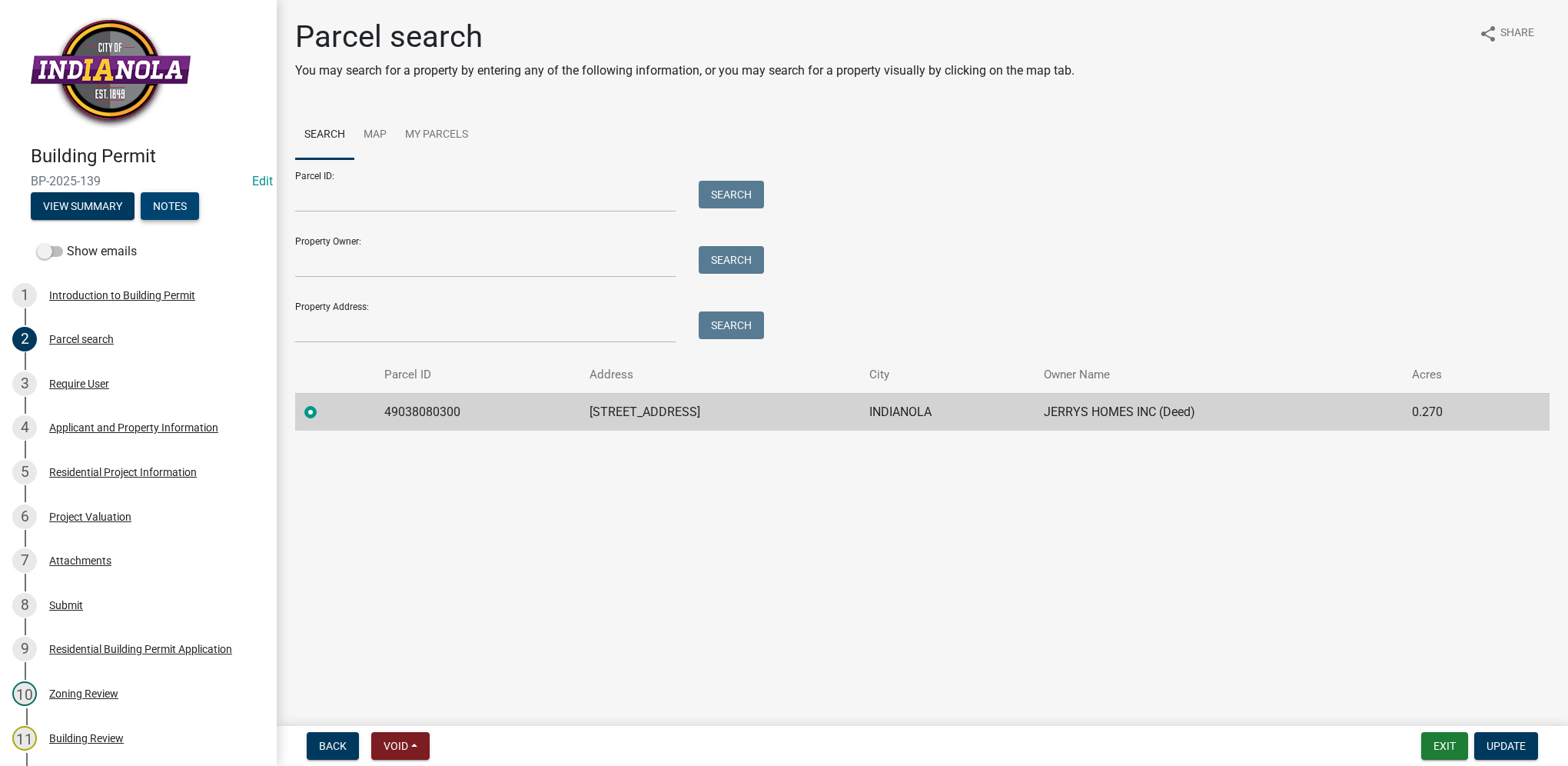
click at [183, 196] on button "Notes" at bounding box center [170, 206] width 59 height 28
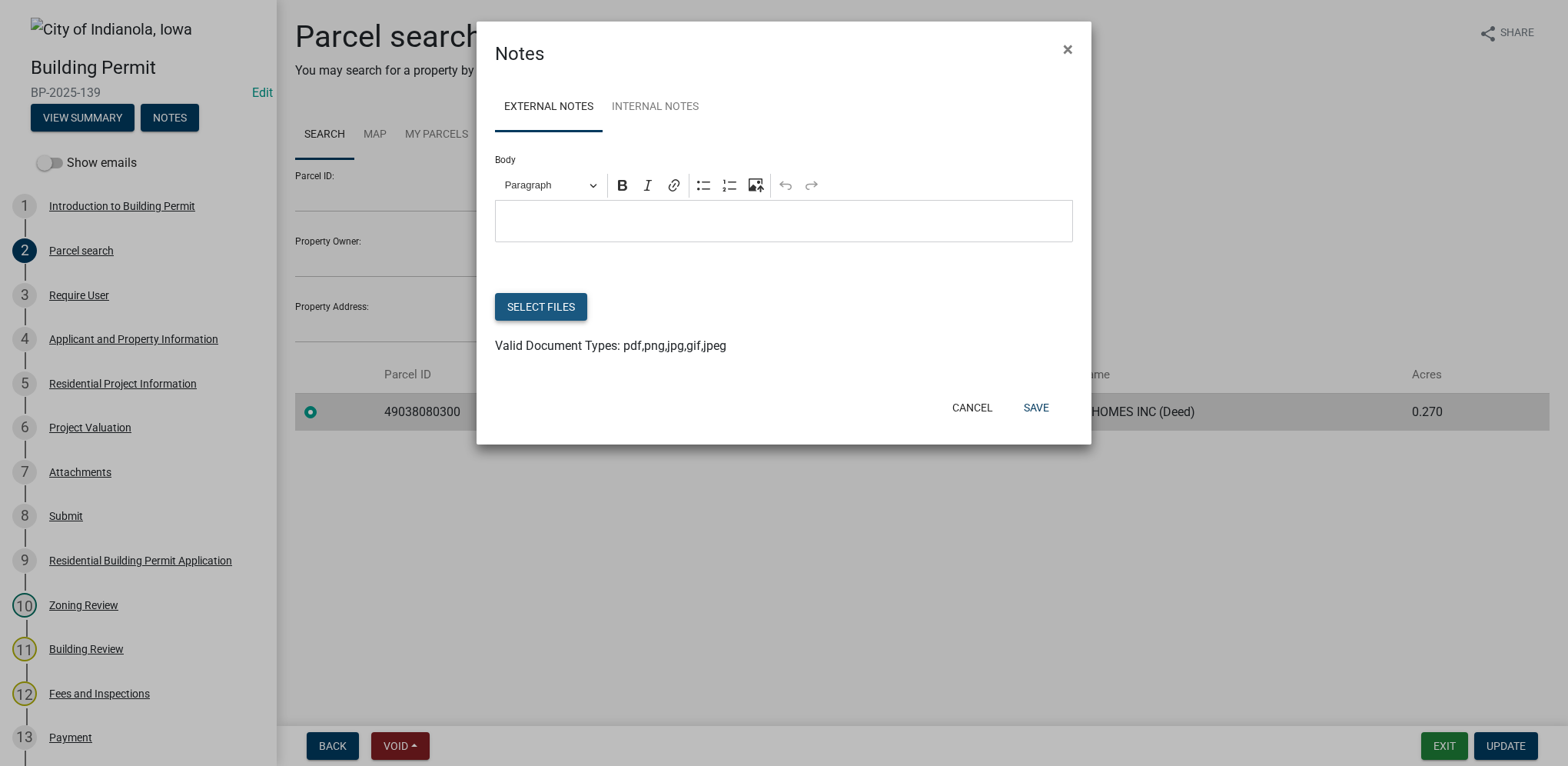
click at [556, 305] on button "Select files" at bounding box center [542, 306] width 93 height 28
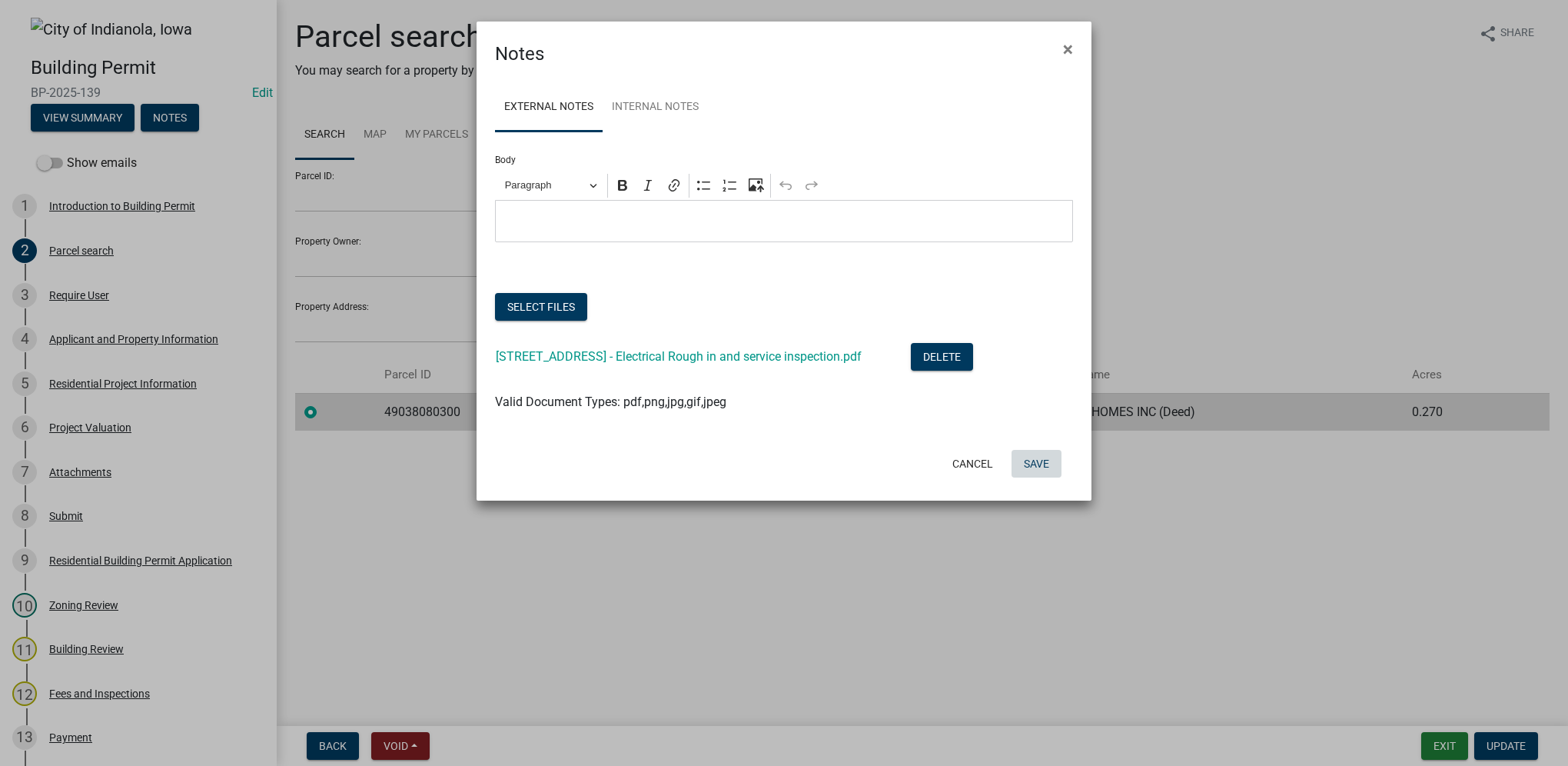
click at [1028, 462] on button "Save" at bounding box center [1037, 464] width 50 height 28
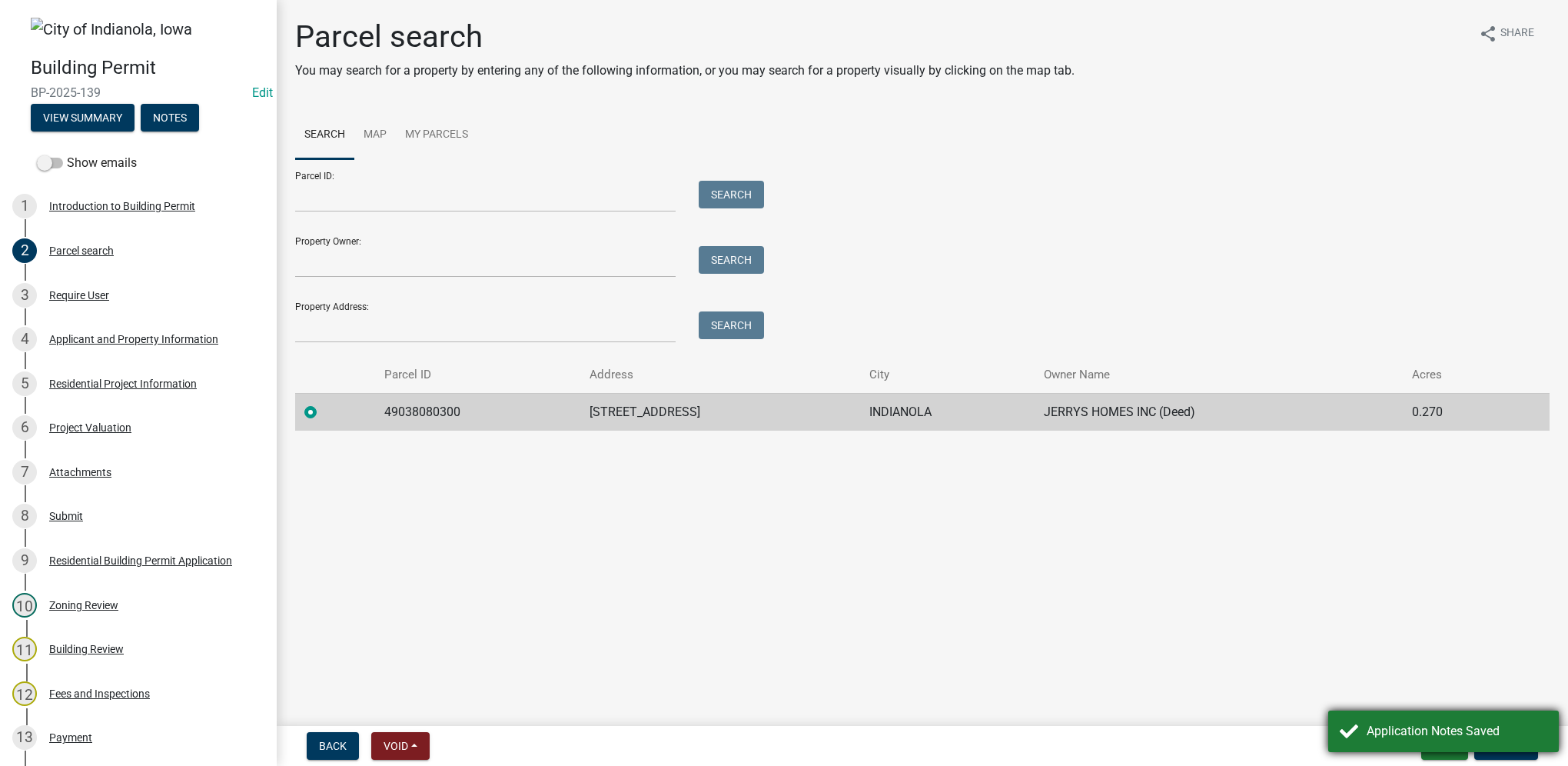
click at [1389, 727] on div "Application Notes Saved" at bounding box center [1456, 731] width 181 height 18
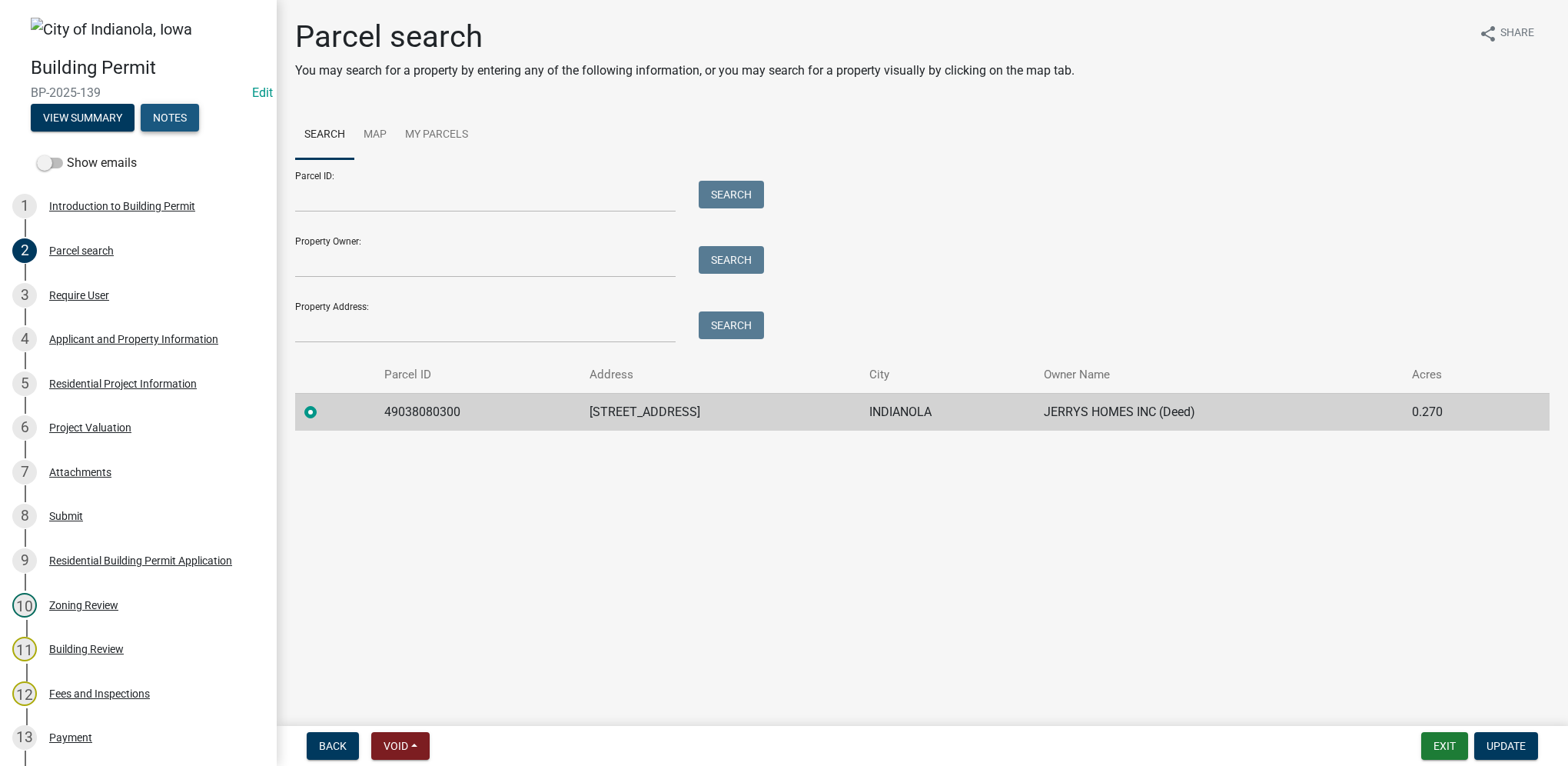
click at [154, 123] on button "Notes" at bounding box center [170, 117] width 59 height 28
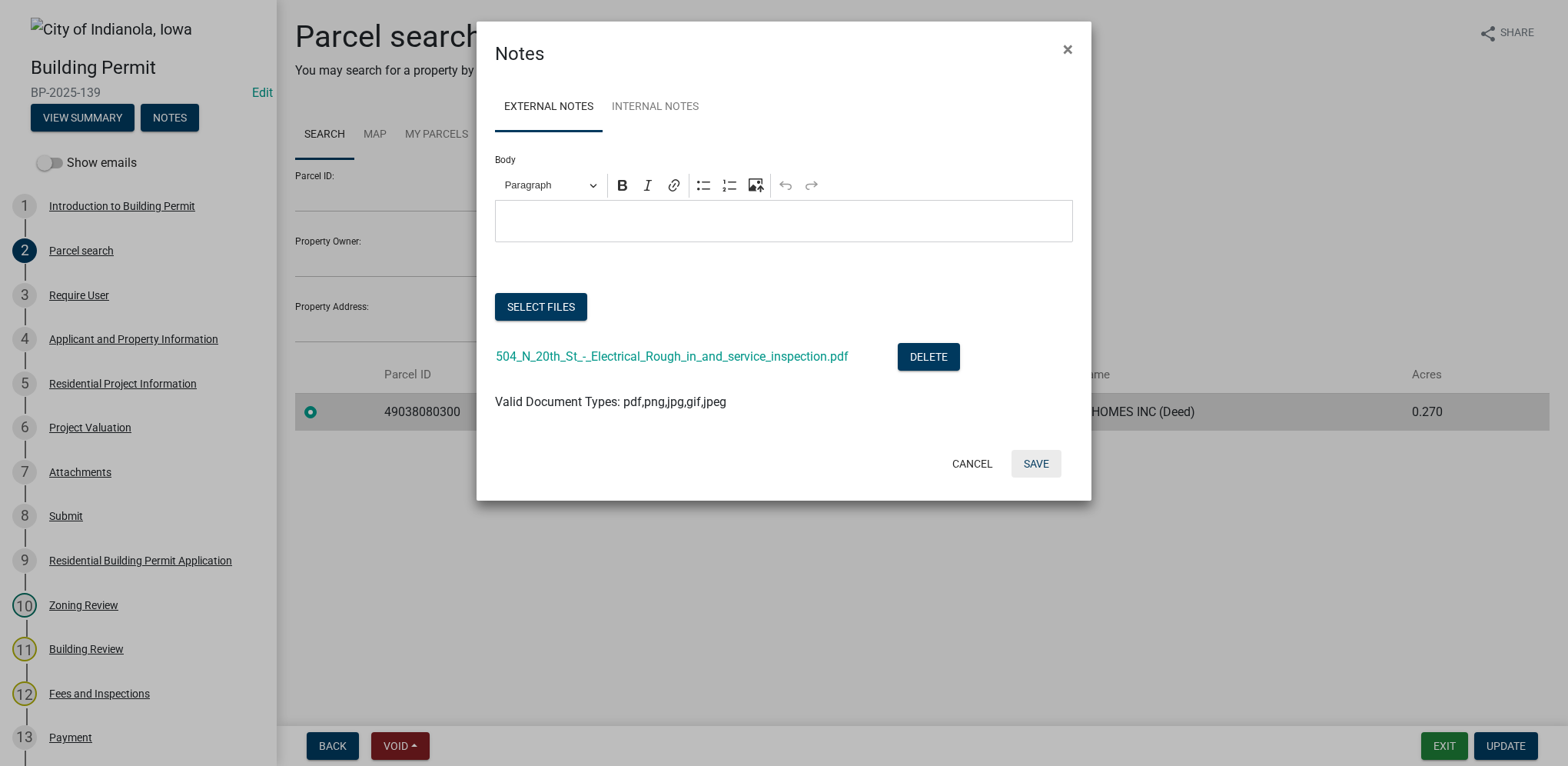
drag, startPoint x: 1039, startPoint y: 465, endPoint x: 1025, endPoint y: 454, distance: 17.8
click at [1036, 470] on button "Save" at bounding box center [1037, 464] width 50 height 28
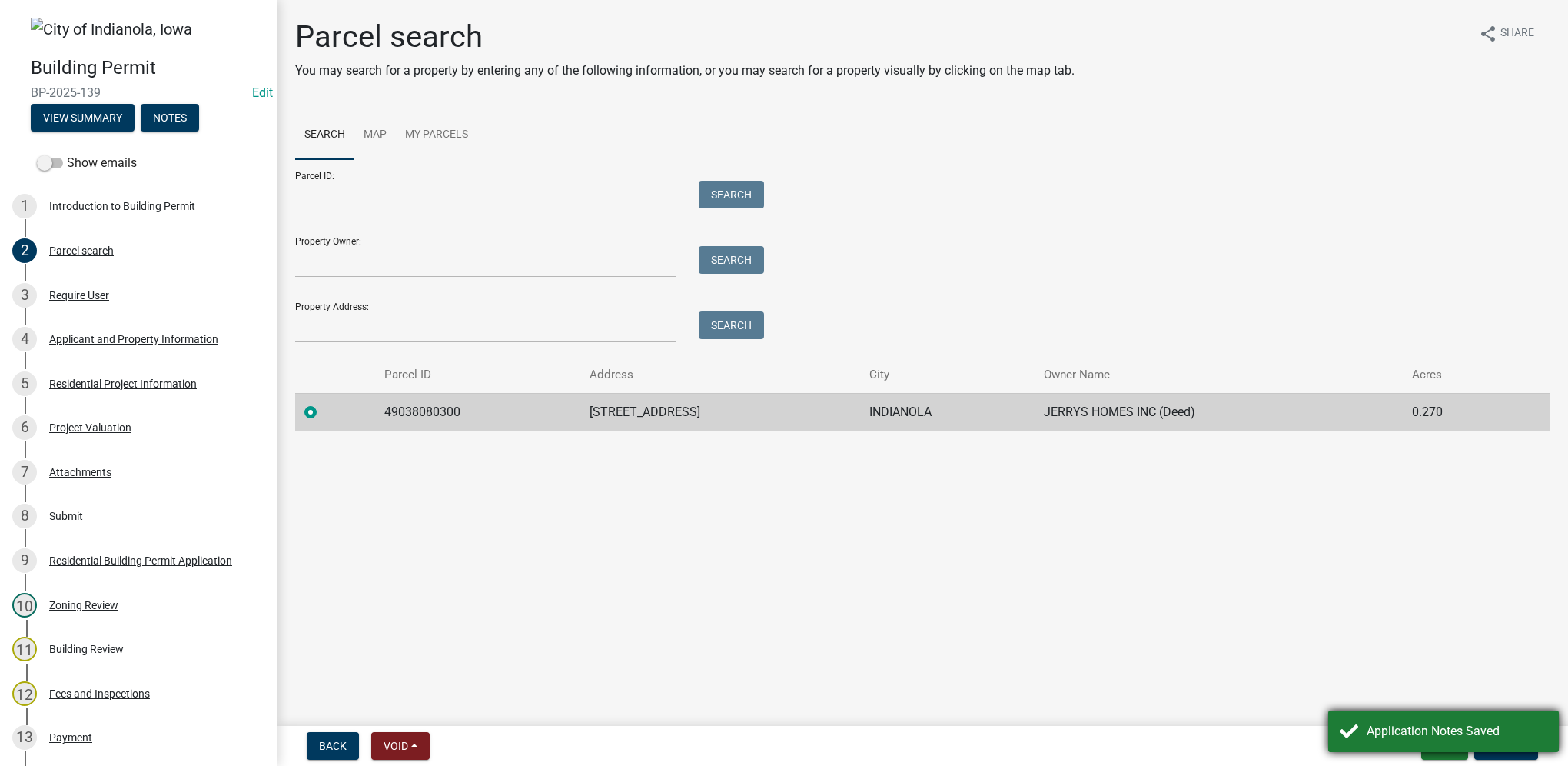
click at [1448, 735] on div "Application Notes Saved" at bounding box center [1456, 731] width 181 height 18
drag, startPoint x: 1448, startPoint y: 735, endPoint x: 1442, endPoint y: 749, distance: 15.2
click at [1442, 749] on button "Exit" at bounding box center [1444, 746] width 47 height 28
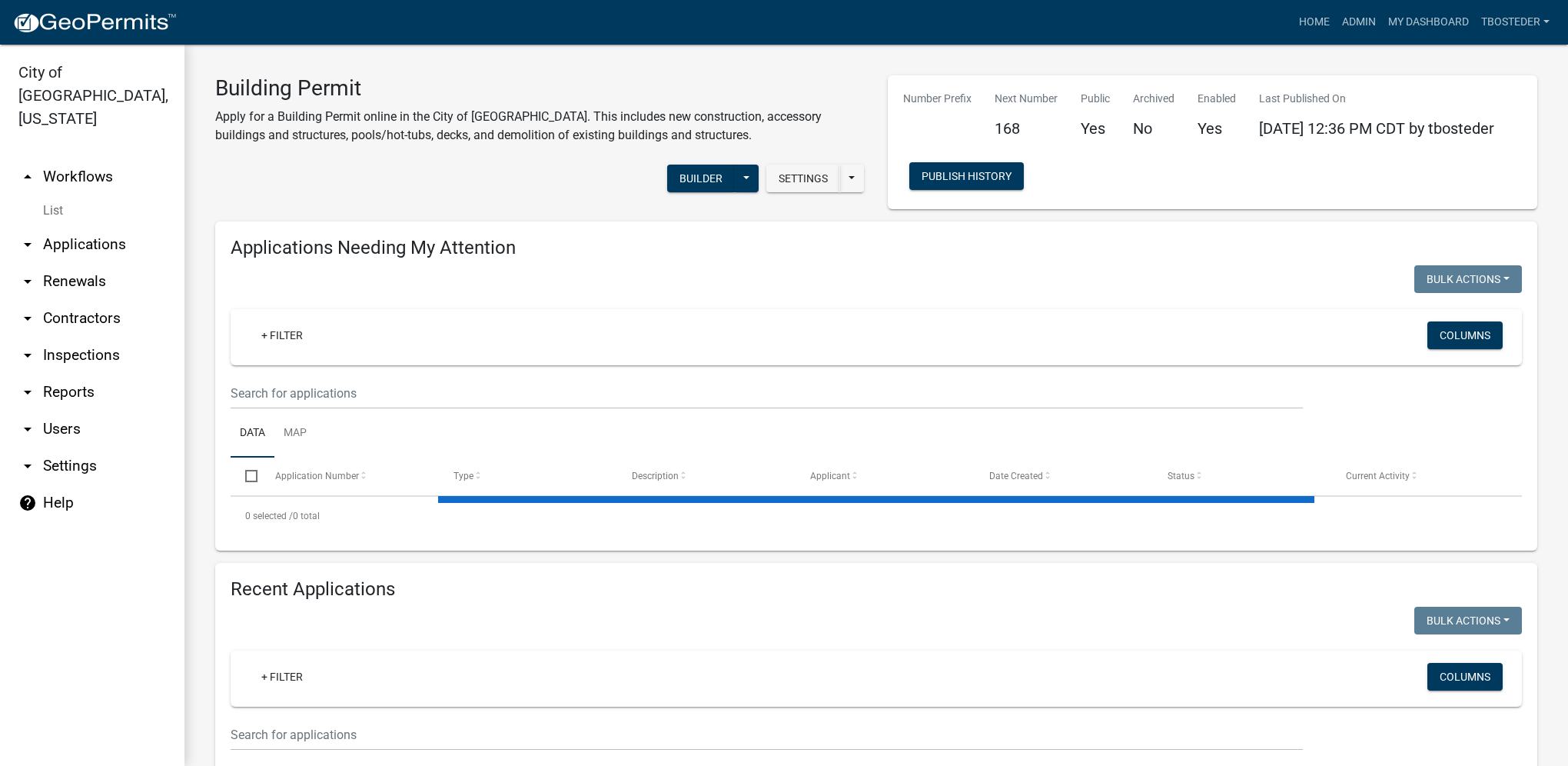
select select "1: 25"
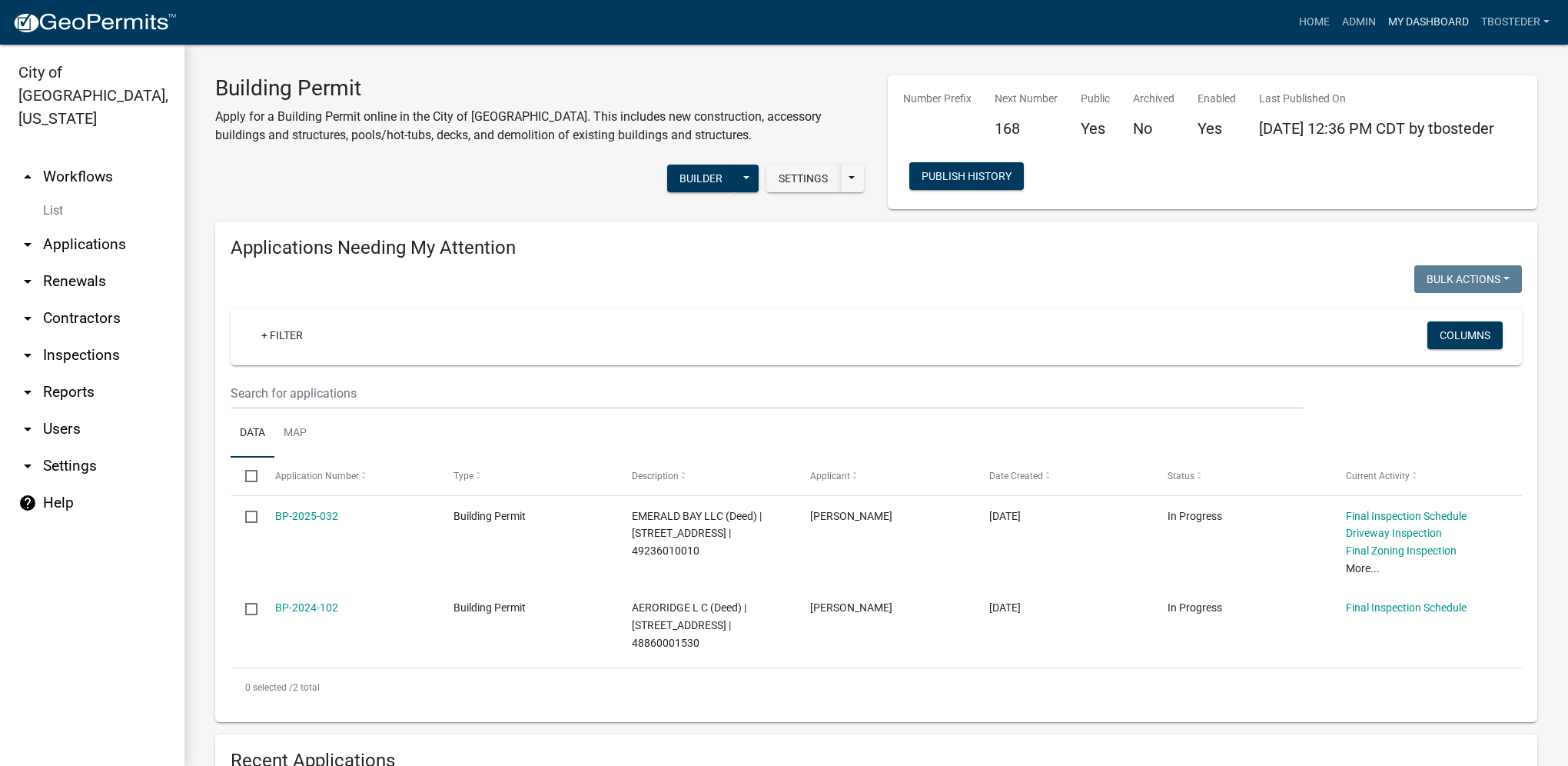
click at [1423, 16] on link "My Dashboard" at bounding box center [1428, 22] width 93 height 29
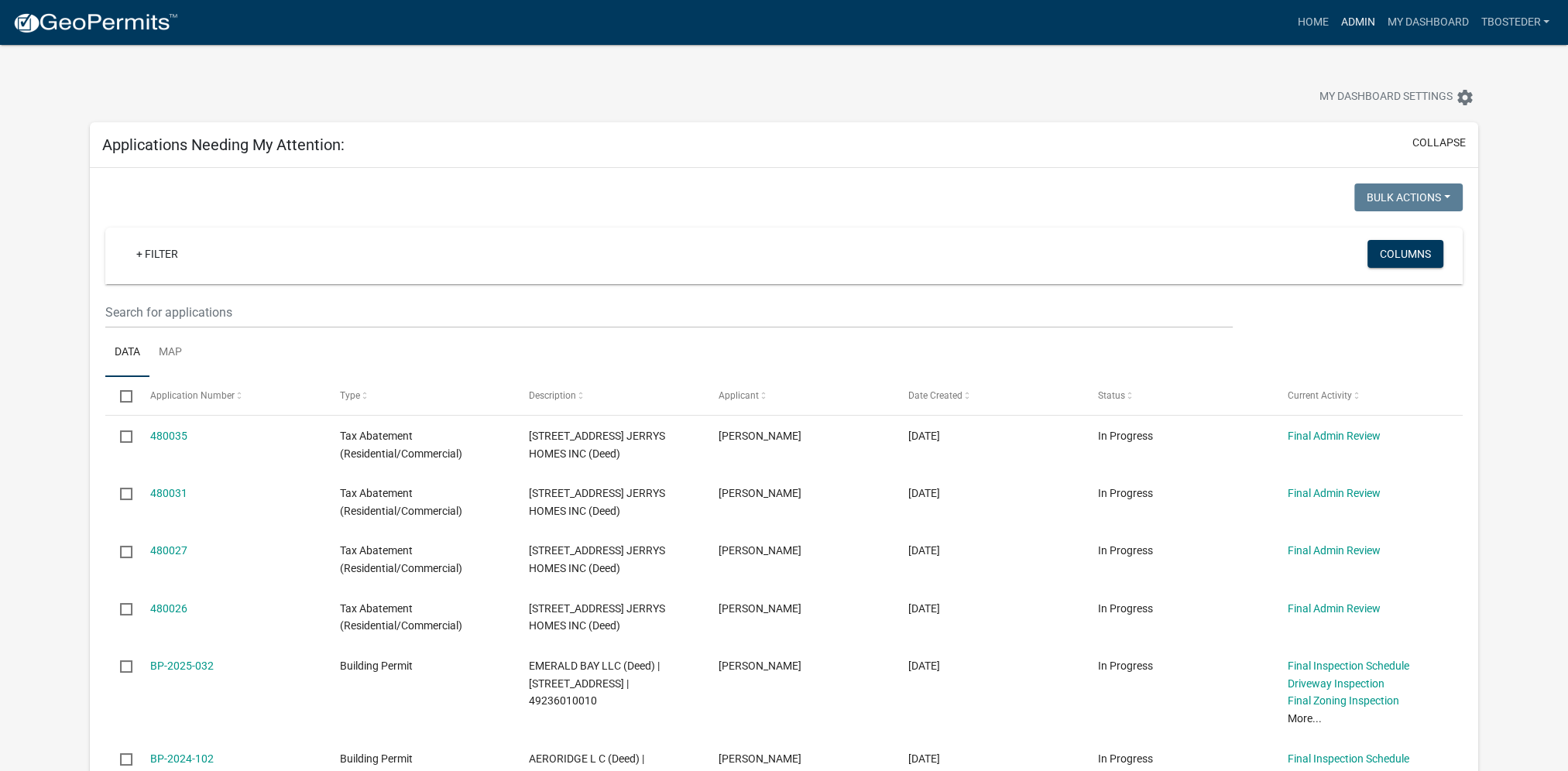
click at [1358, 27] on link "Admin" at bounding box center [1358, 22] width 47 height 29
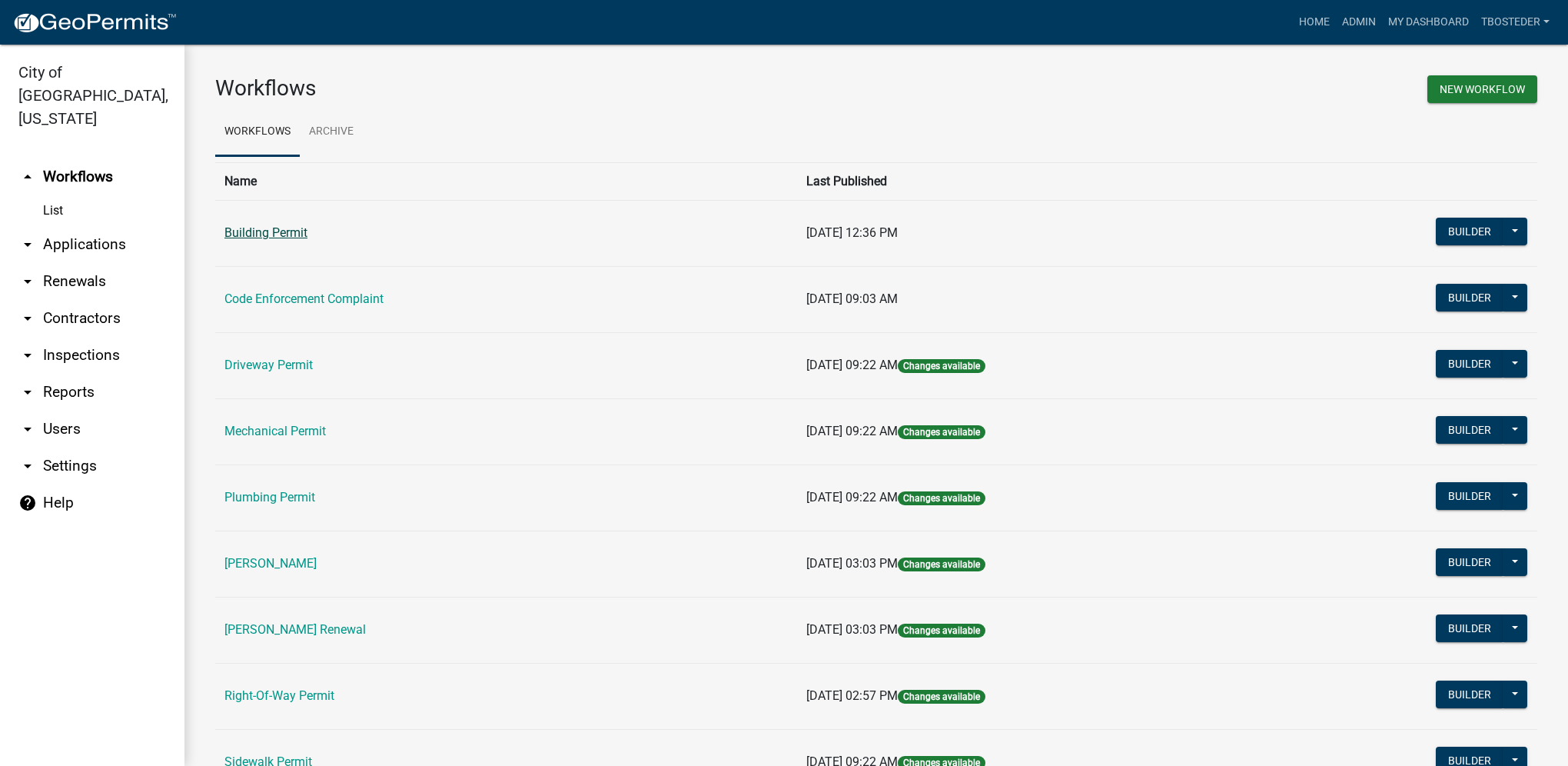
click at [285, 229] on link "Building Permit" at bounding box center [266, 232] width 83 height 14
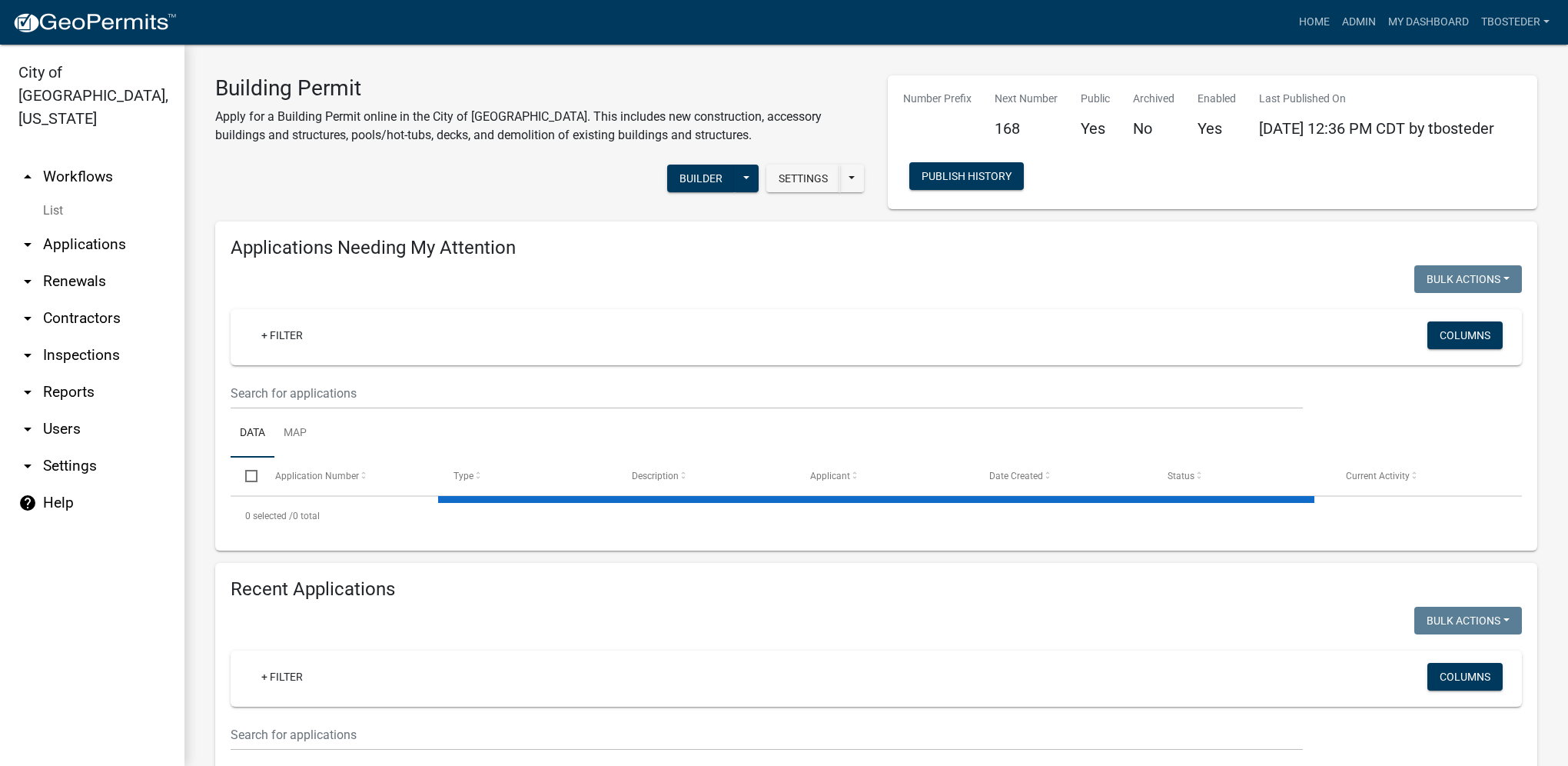
select select "1: 25"
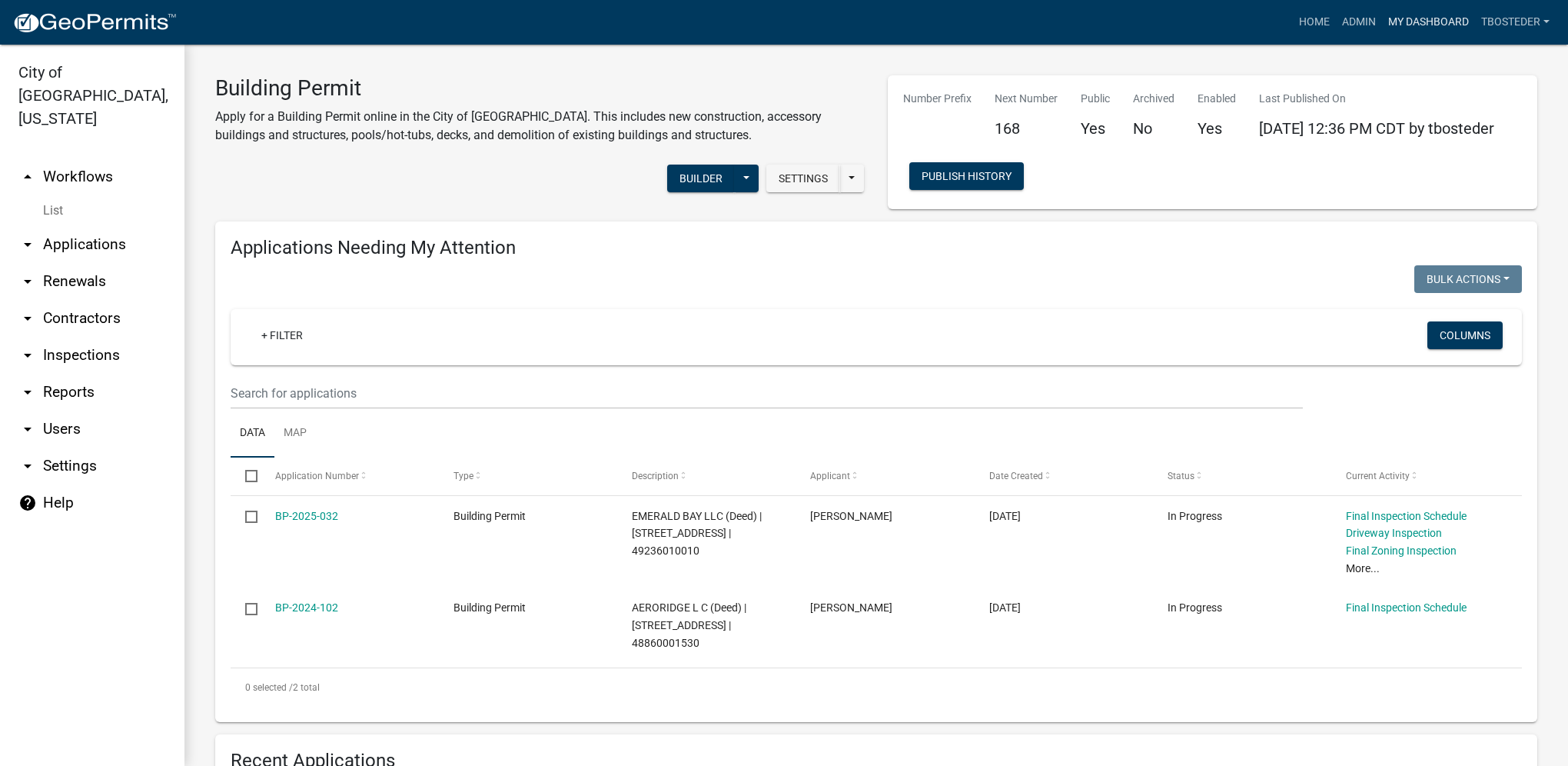
click at [1396, 15] on link "My Dashboard" at bounding box center [1428, 22] width 93 height 29
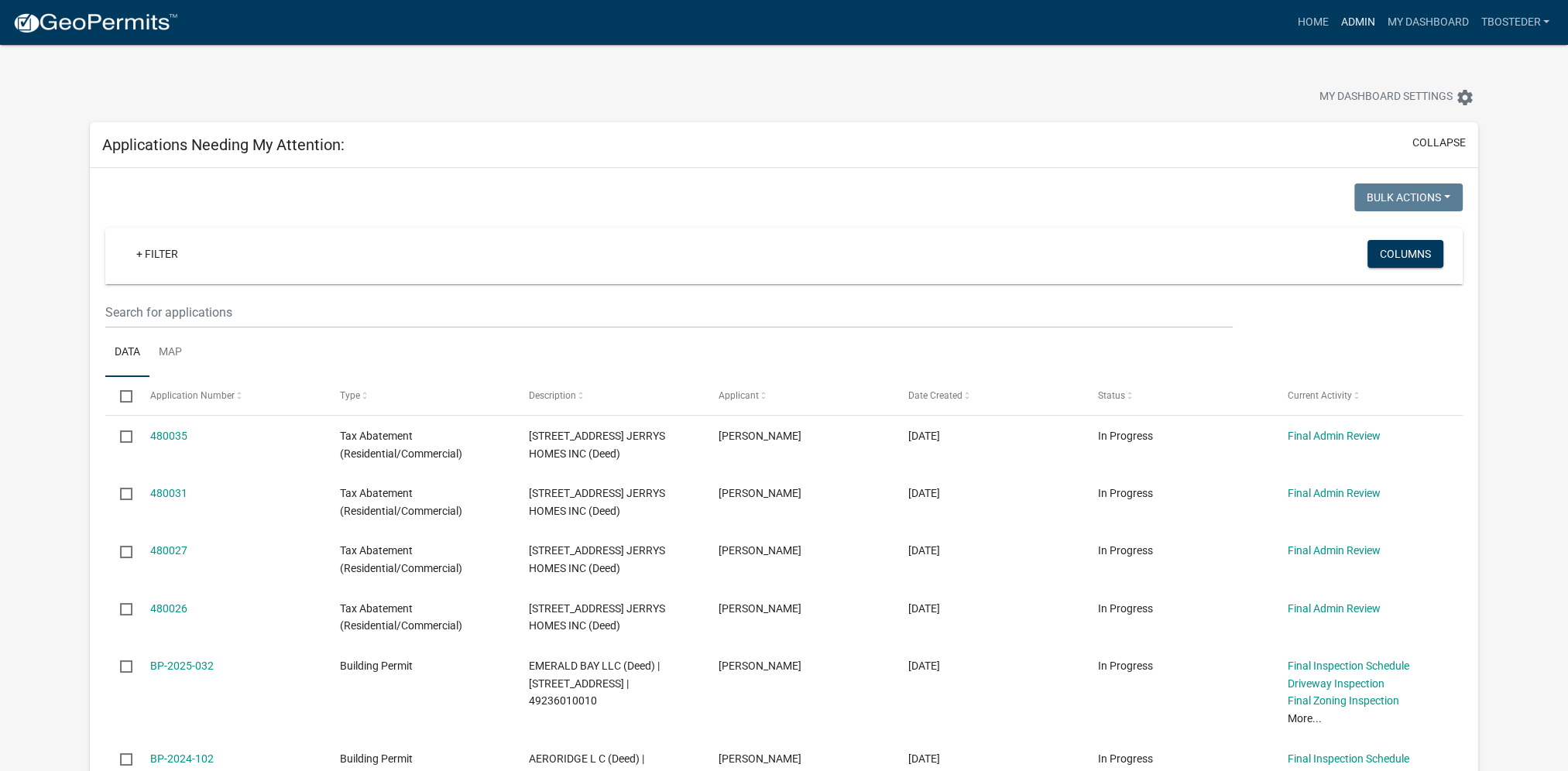
click at [1352, 20] on link "Admin" at bounding box center [1358, 22] width 47 height 29
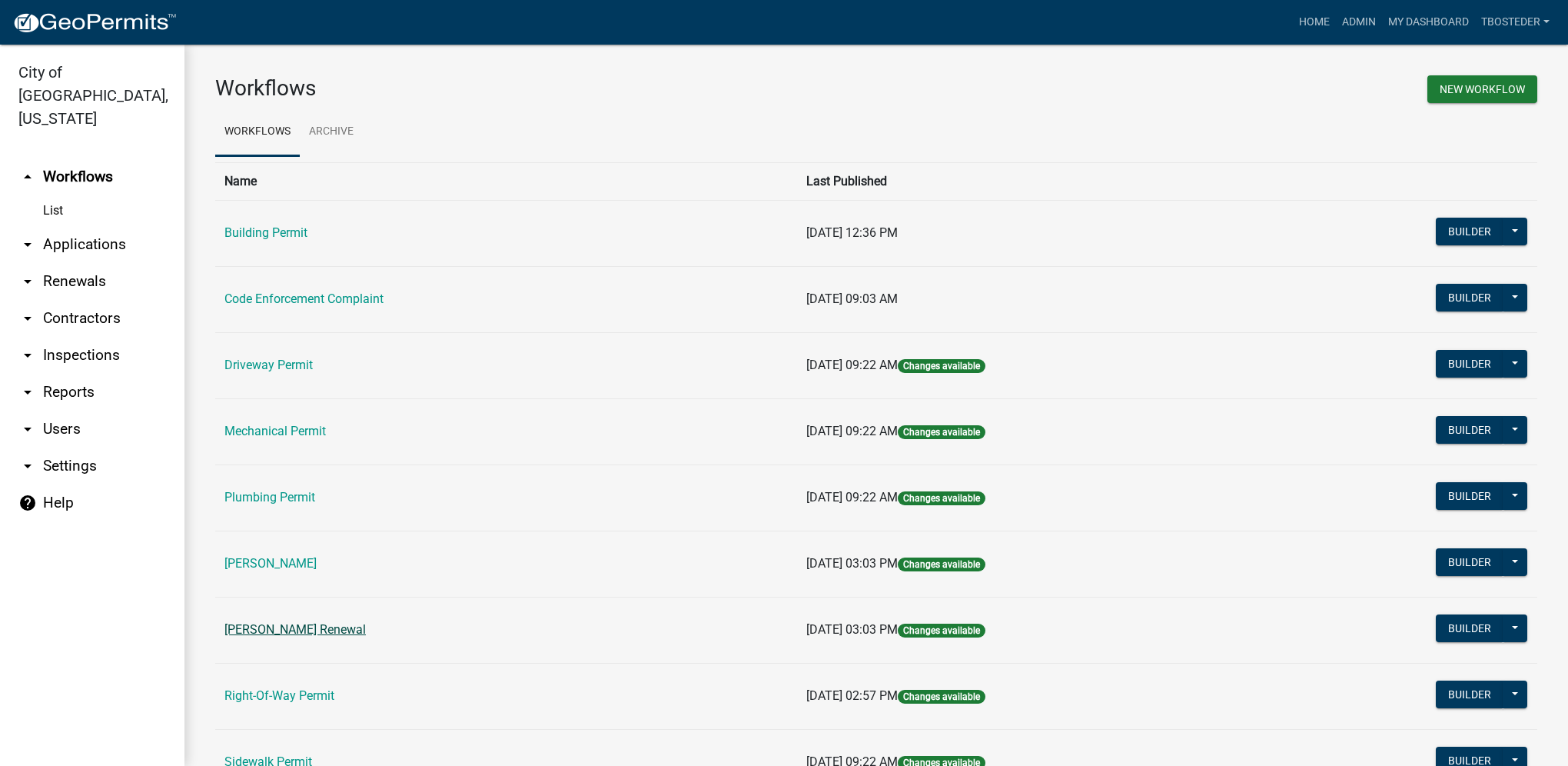
click at [364, 628] on link "[PERSON_NAME] Renewal" at bounding box center [294, 629] width 141 height 14
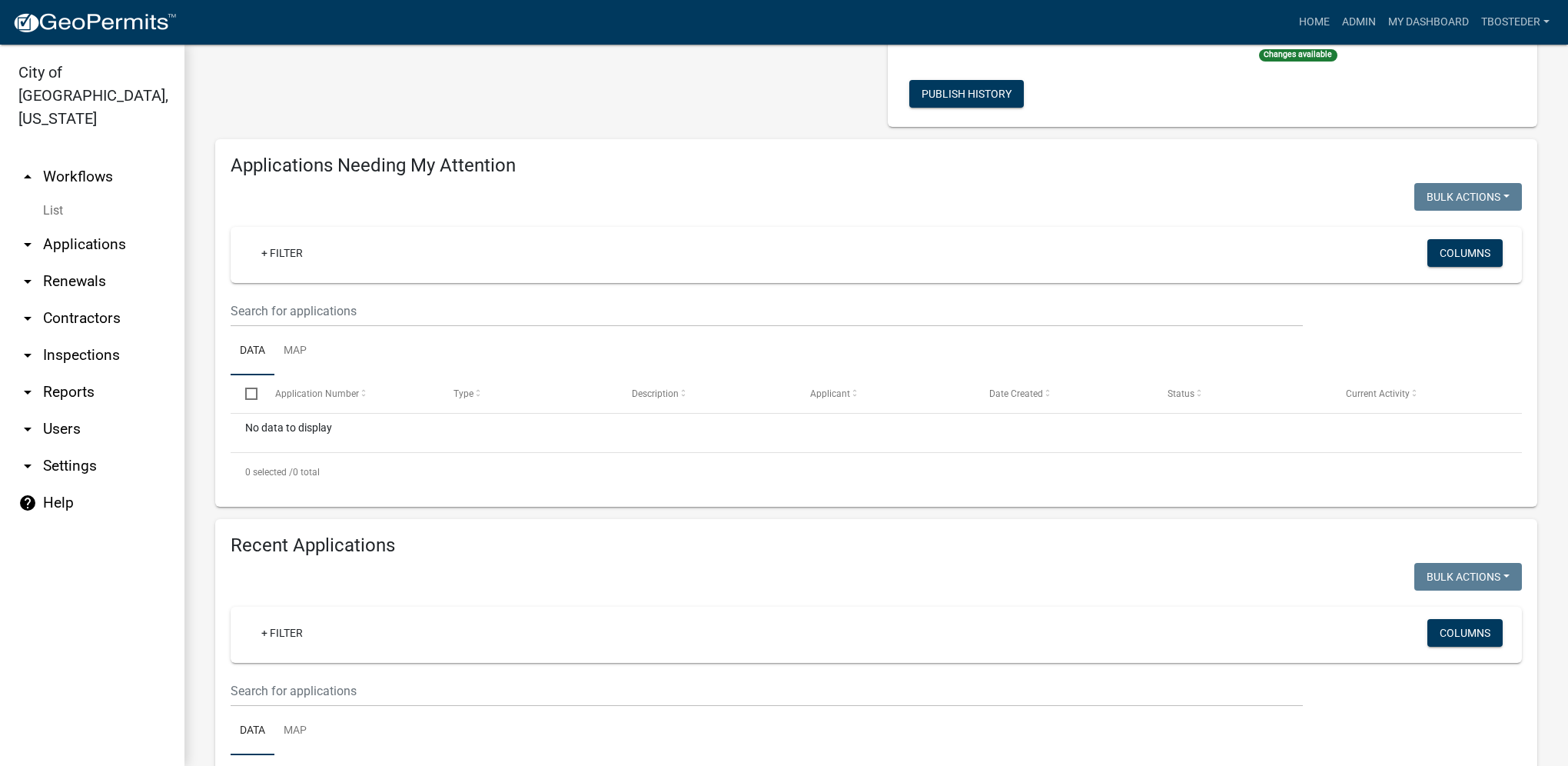
select select "1: 25"
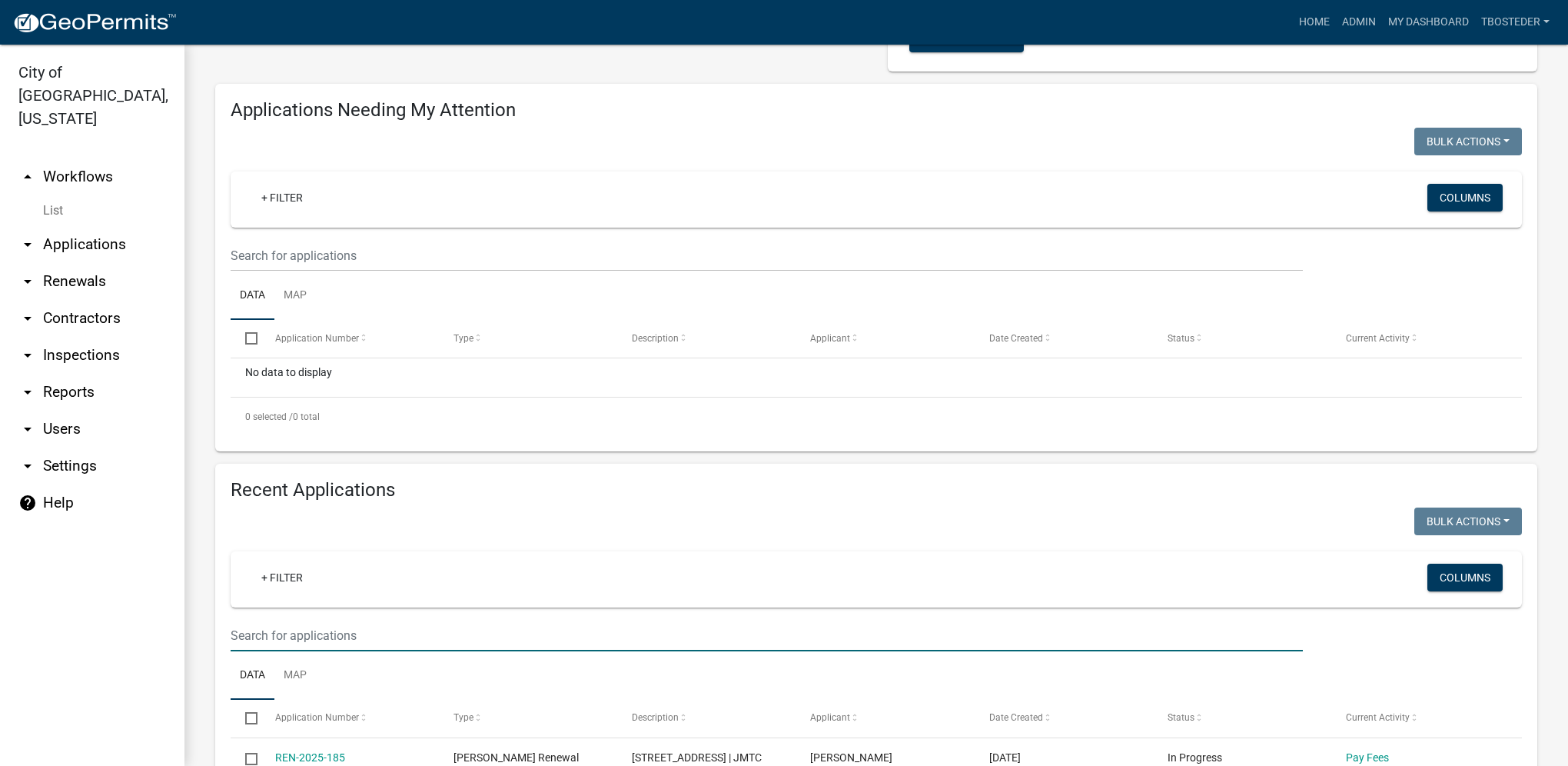
click at [359, 626] on input "text" at bounding box center [767, 636] width 1073 height 32
type input "408 s g"
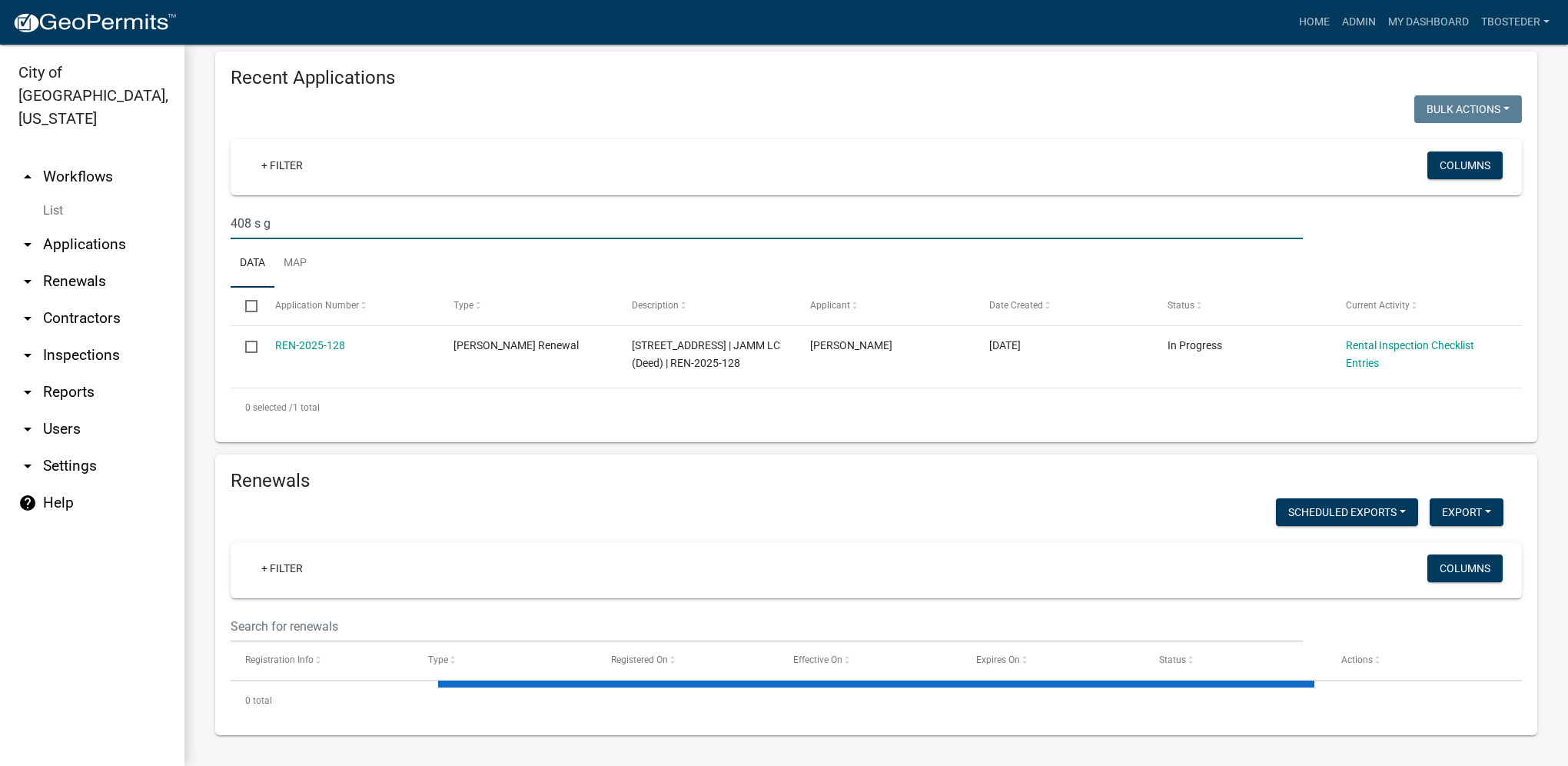
scroll to position [569, 0]
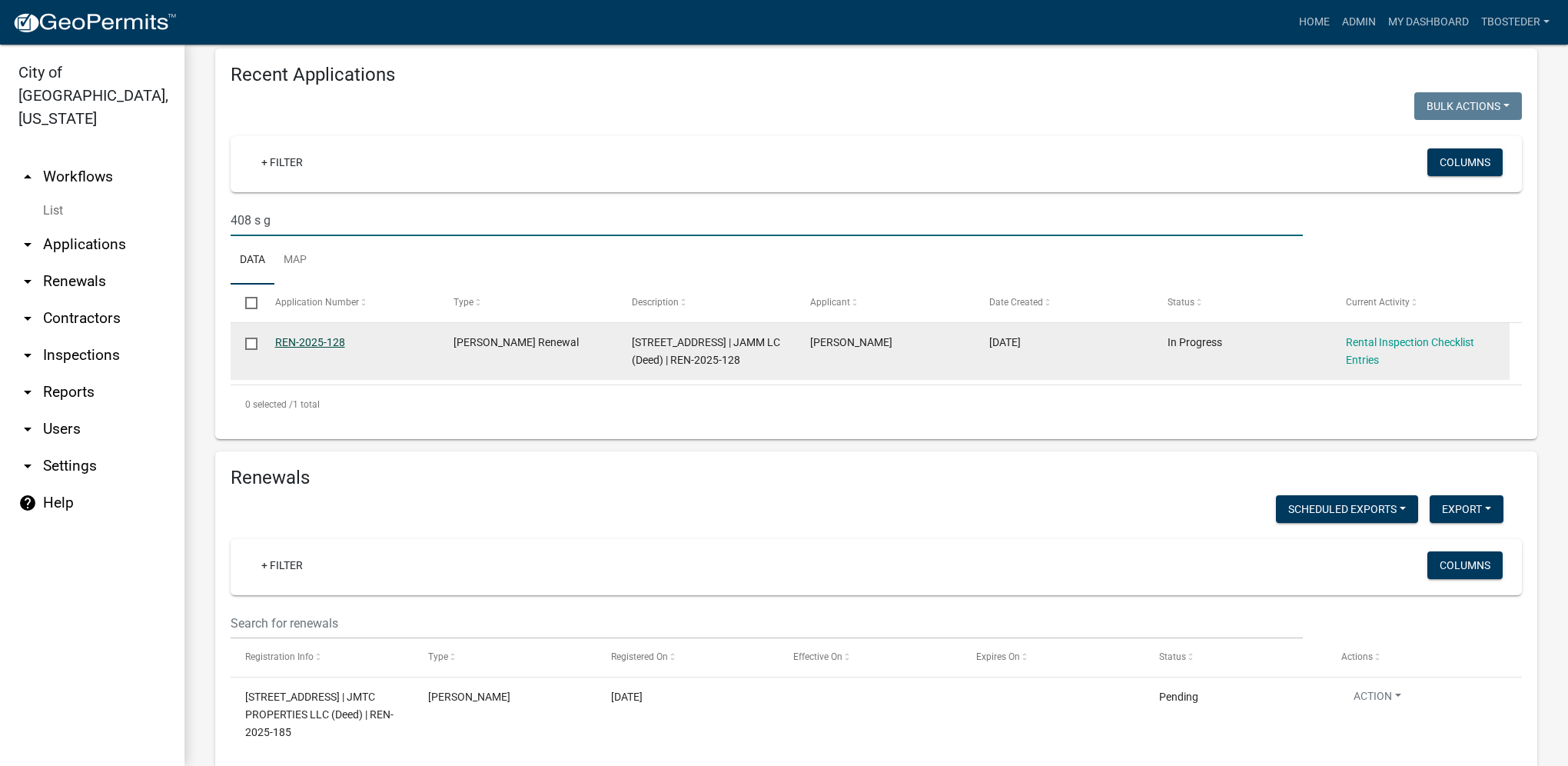
click at [301, 342] on link "REN-2025-128" at bounding box center [310, 342] width 70 height 13
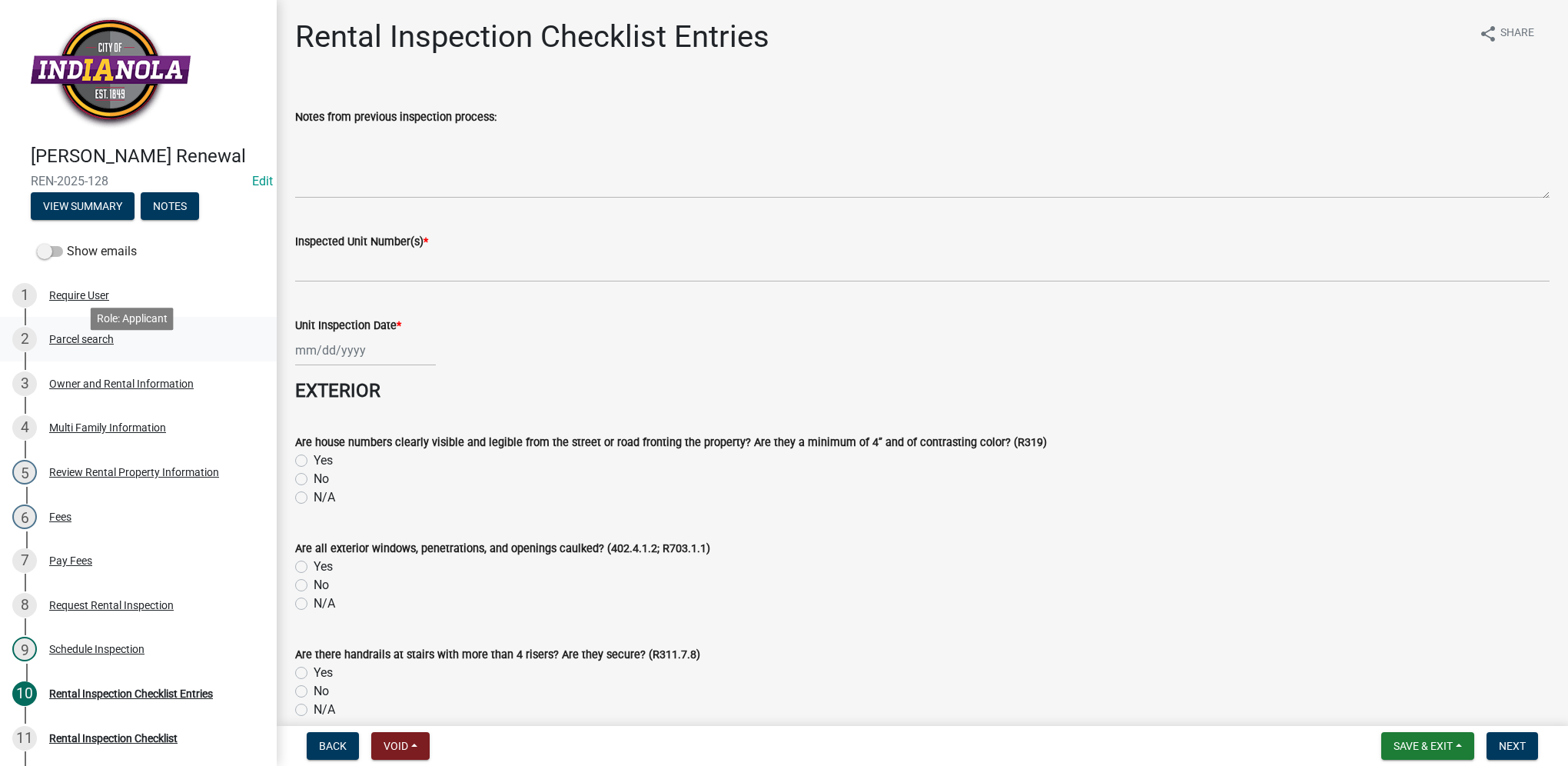
drag, startPoint x: 93, startPoint y: 356, endPoint x: 104, endPoint y: 343, distance: 17.0
click at [93, 345] on div "Parcel search" at bounding box center [81, 338] width 65 height 11
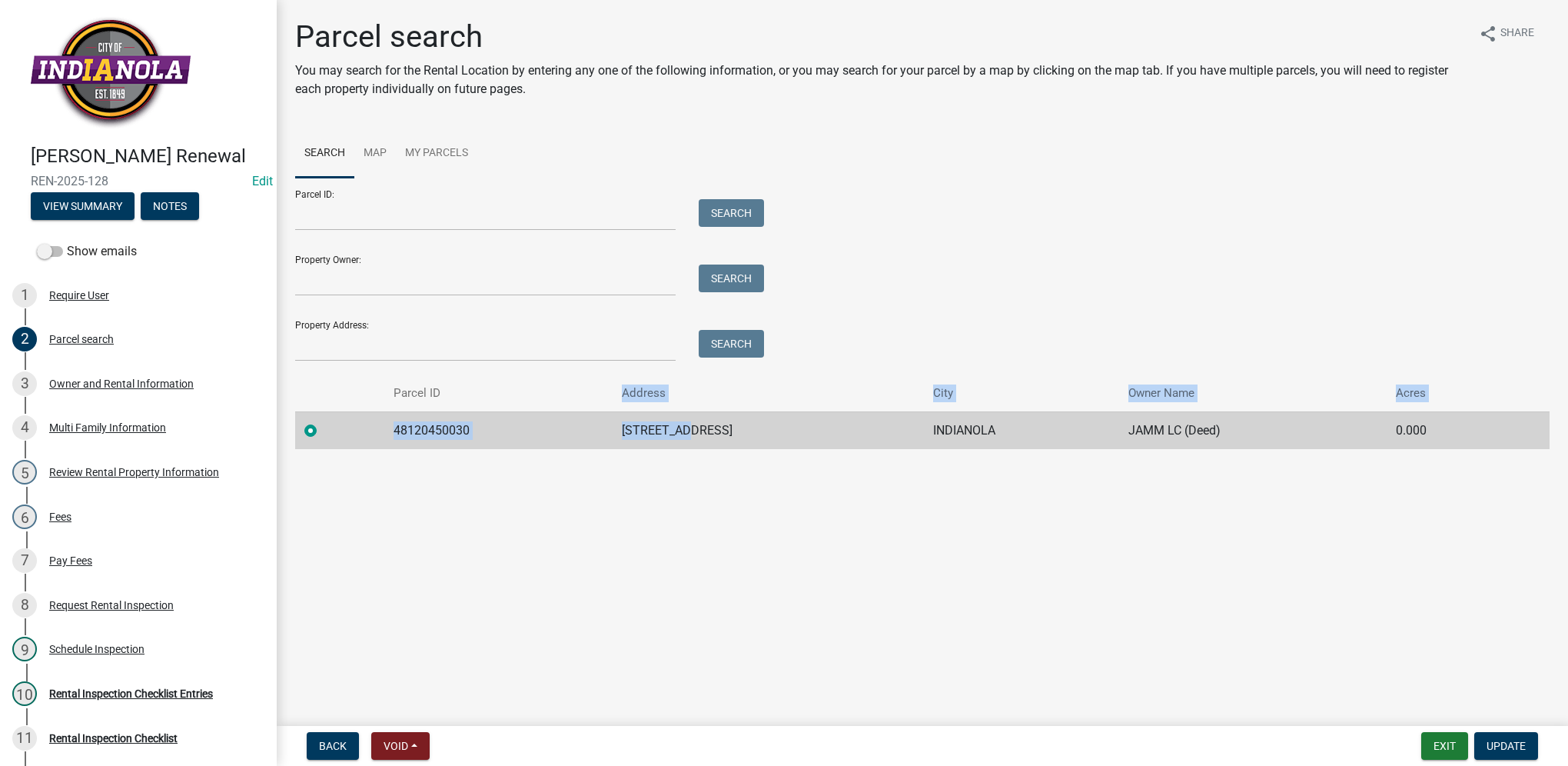
drag, startPoint x: 615, startPoint y: 410, endPoint x: 753, endPoint y: 431, distance: 139.6
click at [753, 431] on table "Parcel ID Address City Owner Name Acres 48120450030 408 S G ST INDIANOLA JAMM L…" at bounding box center [922, 411] width 1254 height 73
drag, startPoint x: 753, startPoint y: 431, endPoint x: 695, endPoint y: 486, distance: 79.9
click at [695, 483] on main "Parcel search You may search for the Rental Location by entering any one of the…" at bounding box center [922, 359] width 1291 height 720
drag, startPoint x: 654, startPoint y: 430, endPoint x: 714, endPoint y: 433, distance: 60.1
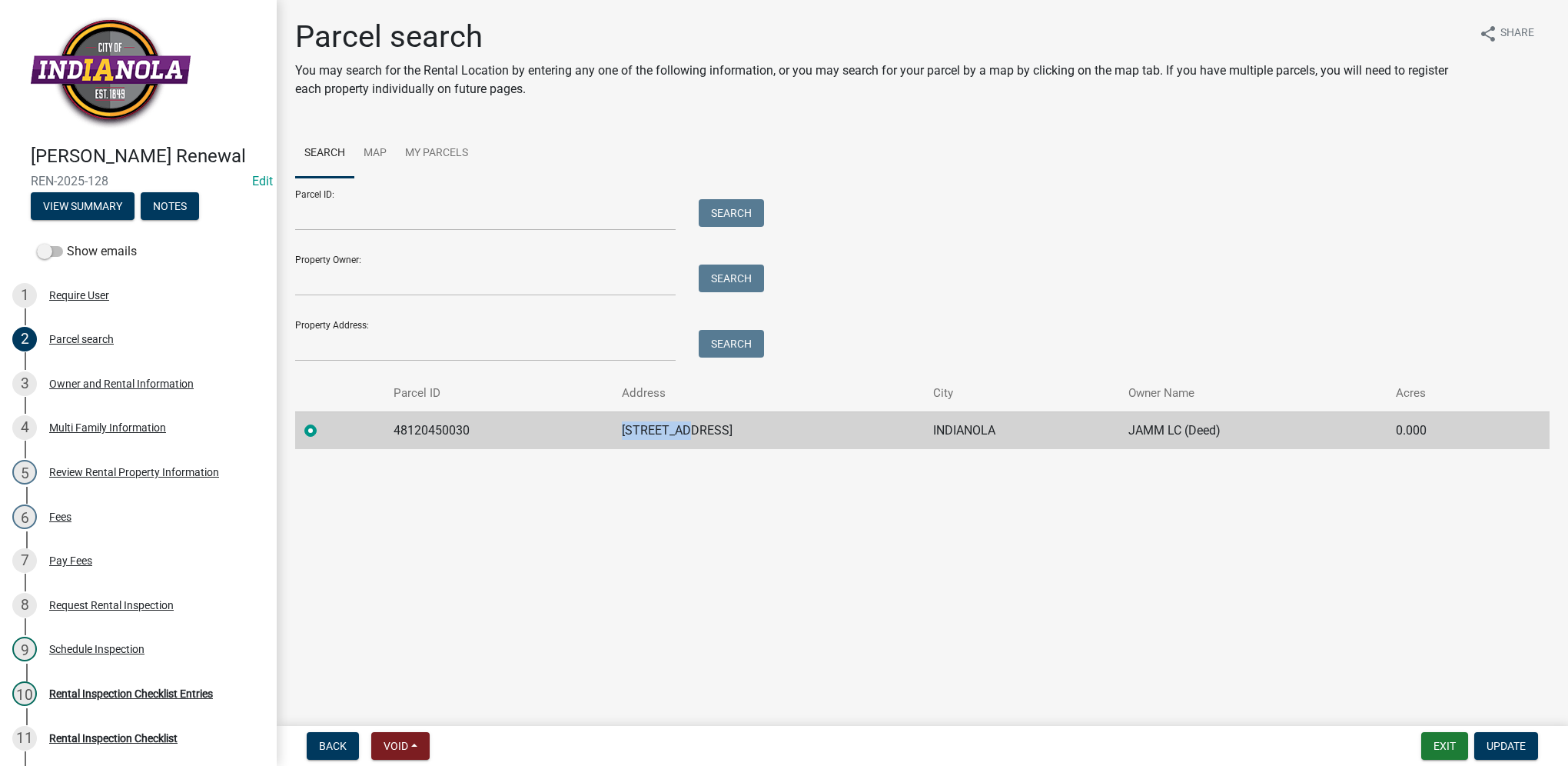
click at [714, 433] on td "408 S G ST" at bounding box center [768, 430] width 312 height 38
copy td "408 S G ST"
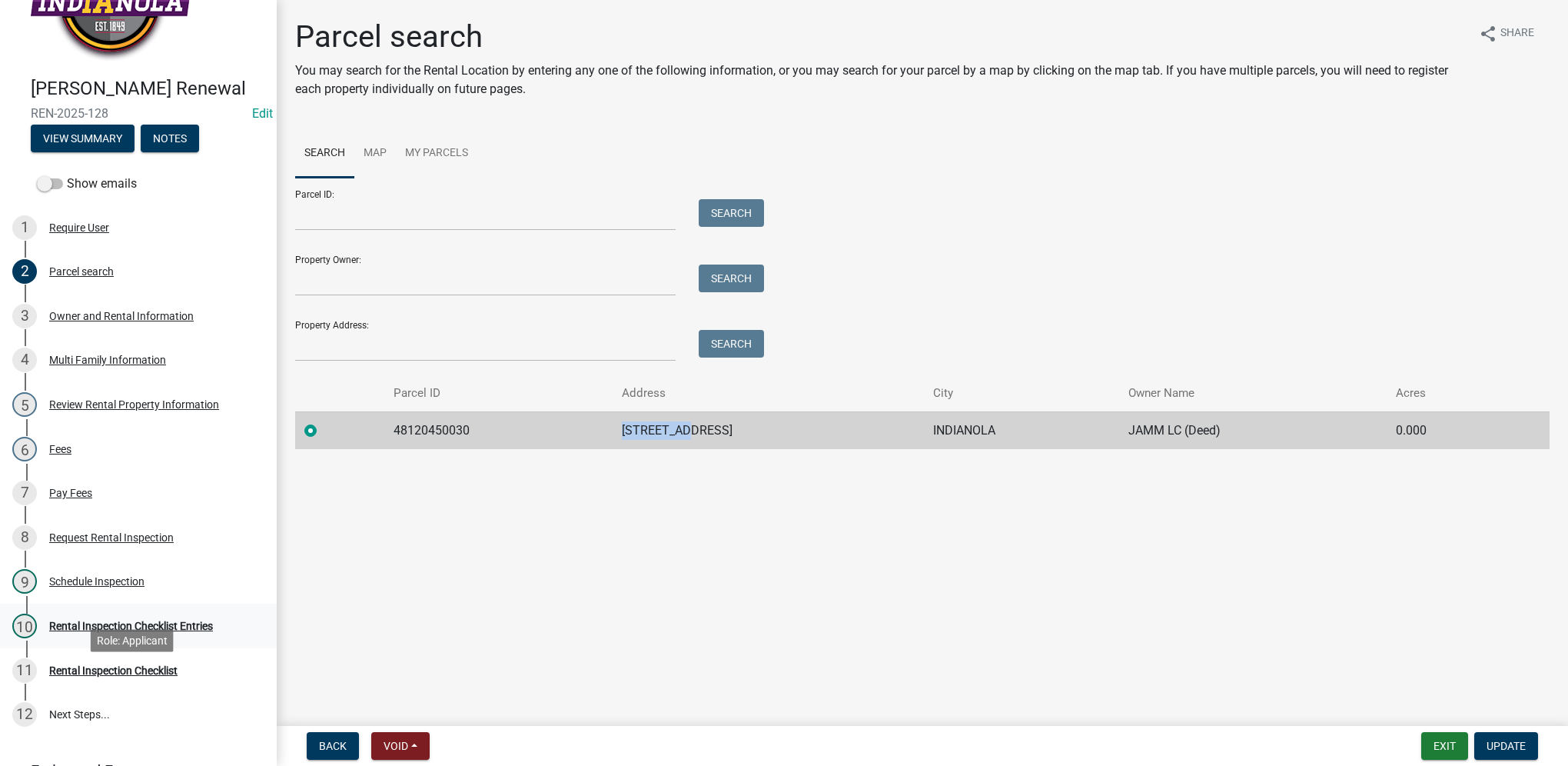
scroll to position [77, 0]
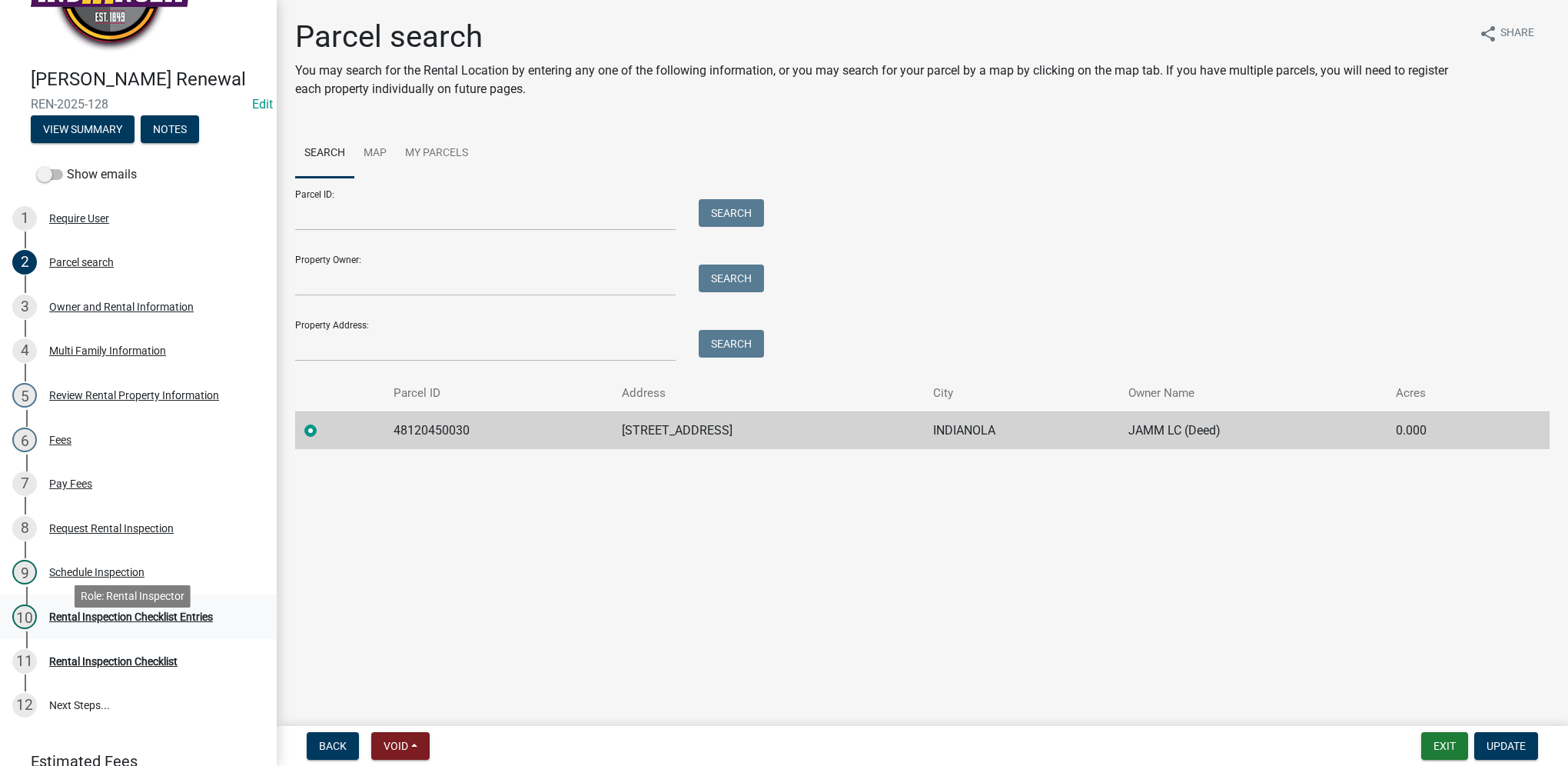
click at [160, 622] on div "Rental Inspection Checklist Entries" at bounding box center [131, 616] width 164 height 11
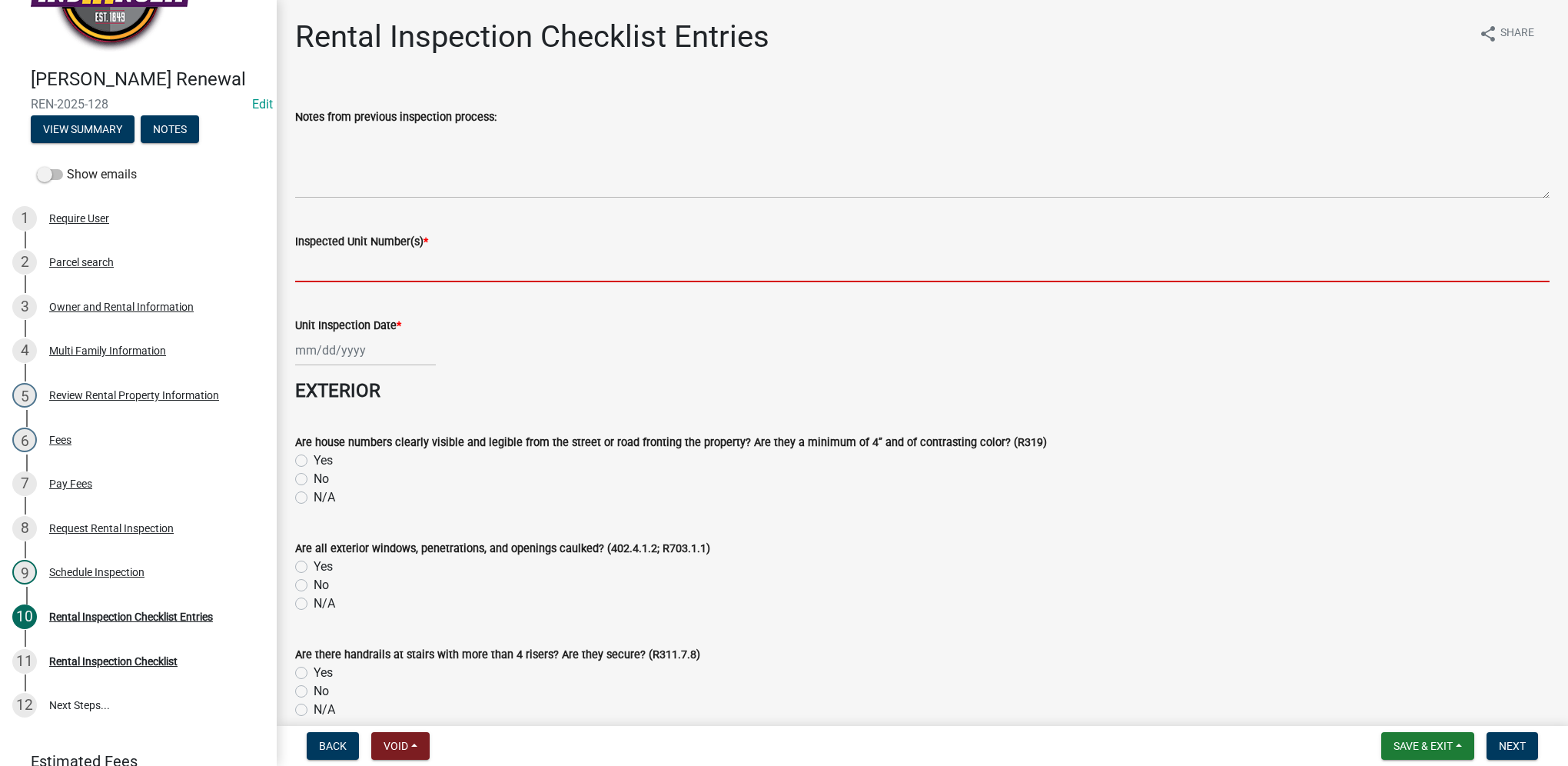
click at [445, 277] on input "Inspected Unit Number(s) *" at bounding box center [922, 267] width 1254 height 32
paste input "[ { "value": { "activity": { "routing": [ { "$id": "1", "targetId": "c2cec5f4-4…"
type input "[ { "value": { "activity": { "routing": [ { "$id": "1", "targetId": "c2cec5f4-4…"
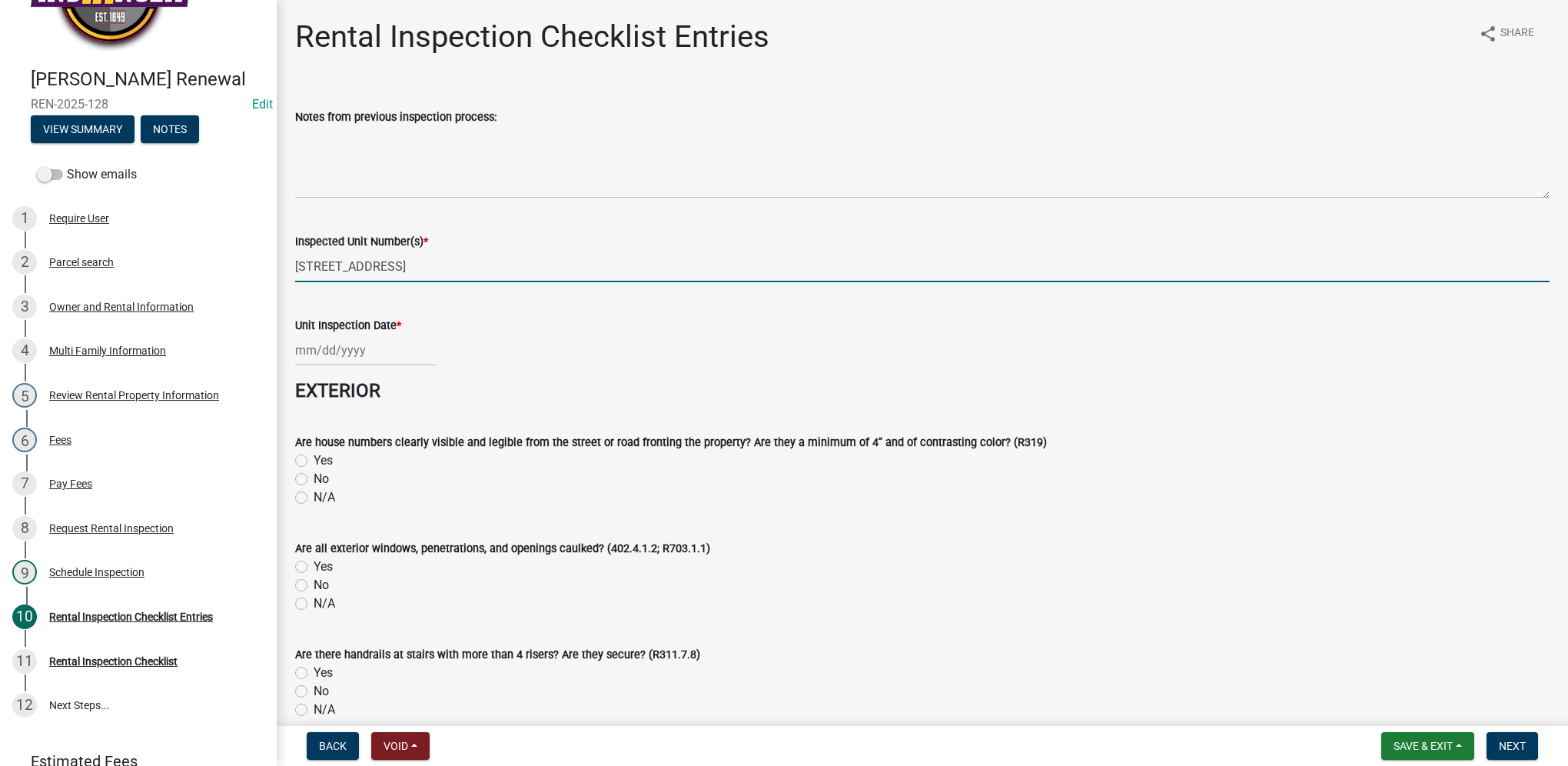
type input "408 S G ST"
click at [387, 350] on div at bounding box center [366, 350] width 141 height 32
select select "10"
select select "2025"
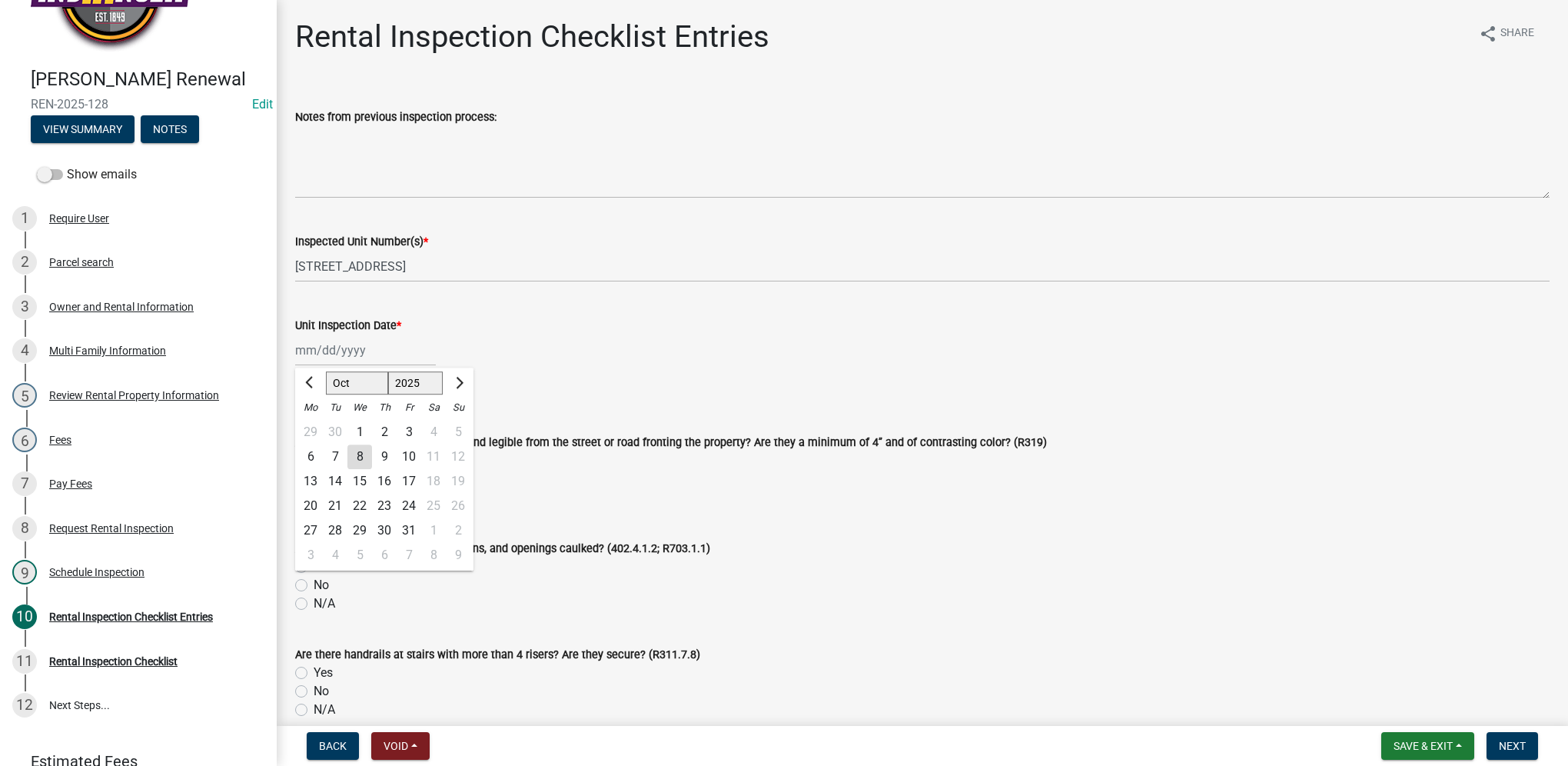
click at [356, 455] on div "8" at bounding box center [359, 456] width 24 height 24
type input "[DATE]"
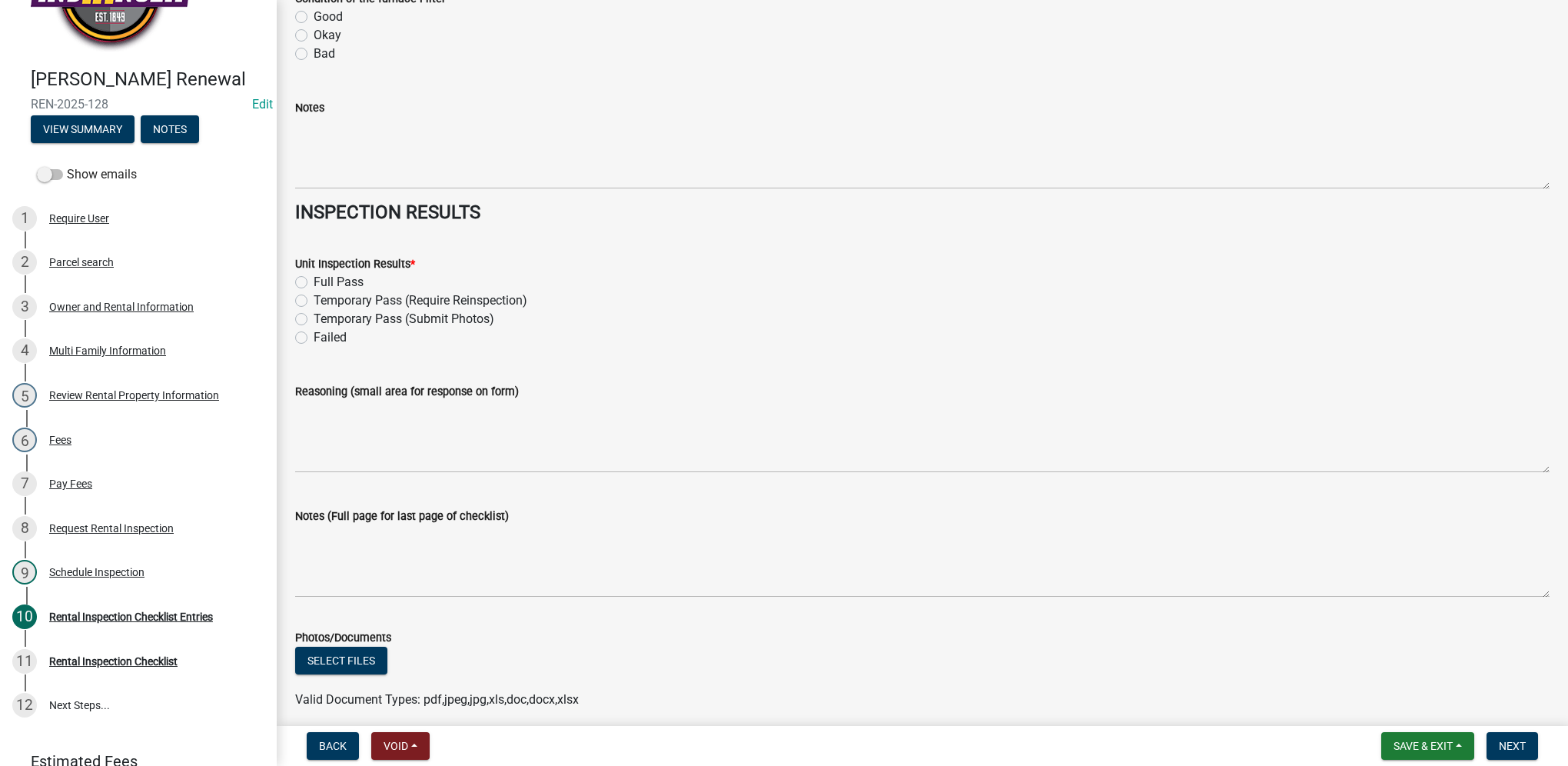
scroll to position [6825, 0]
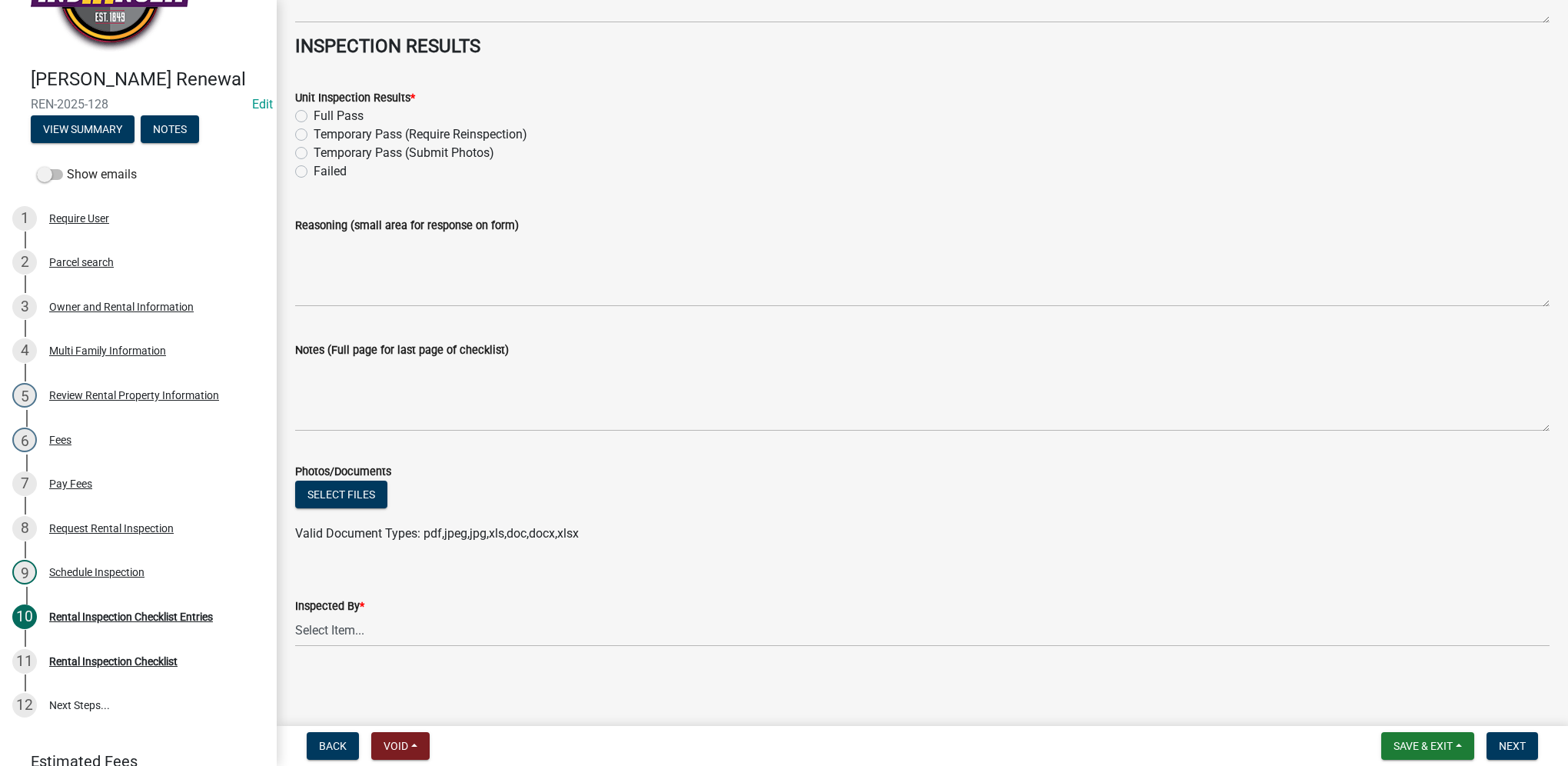
click at [314, 115] on label "Full Pass" at bounding box center [339, 116] width 50 height 18
click at [314, 115] on input "Full Pass" at bounding box center [319, 112] width 10 height 10
radio input "true"
click at [320, 631] on select "Select Item... Timothy Little Michael Visser Tara Bosteder" at bounding box center [922, 631] width 1254 height 32
click at [295, 615] on select "Select Item... Timothy Little Michael Visser Tara Bosteder" at bounding box center [922, 631] width 1254 height 32
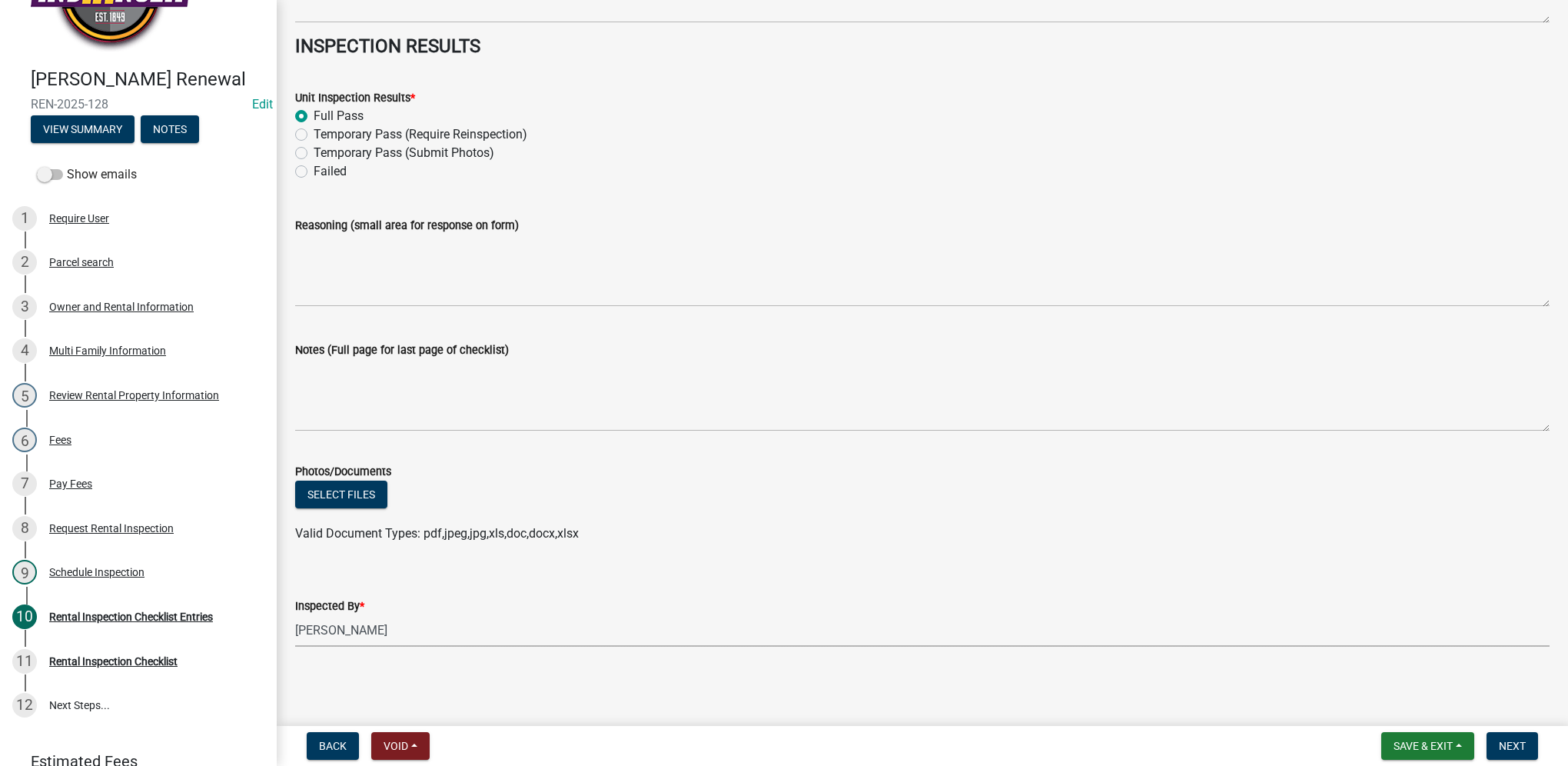
select select "3237a74e-59b5-424e-94fe-d72df491538c"
click at [1490, 740] on button "Next" at bounding box center [1512, 746] width 51 height 28
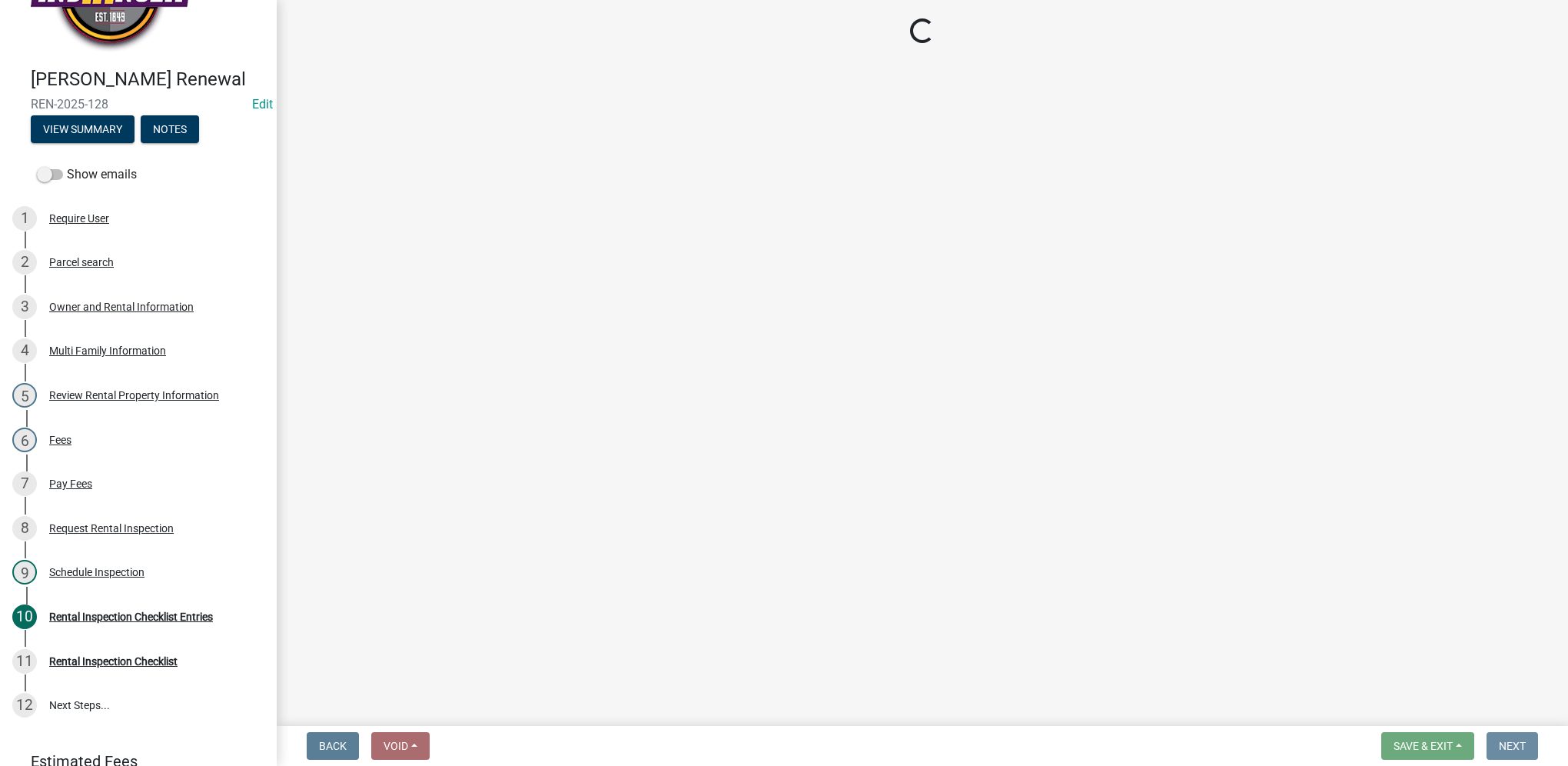
scroll to position [0, 0]
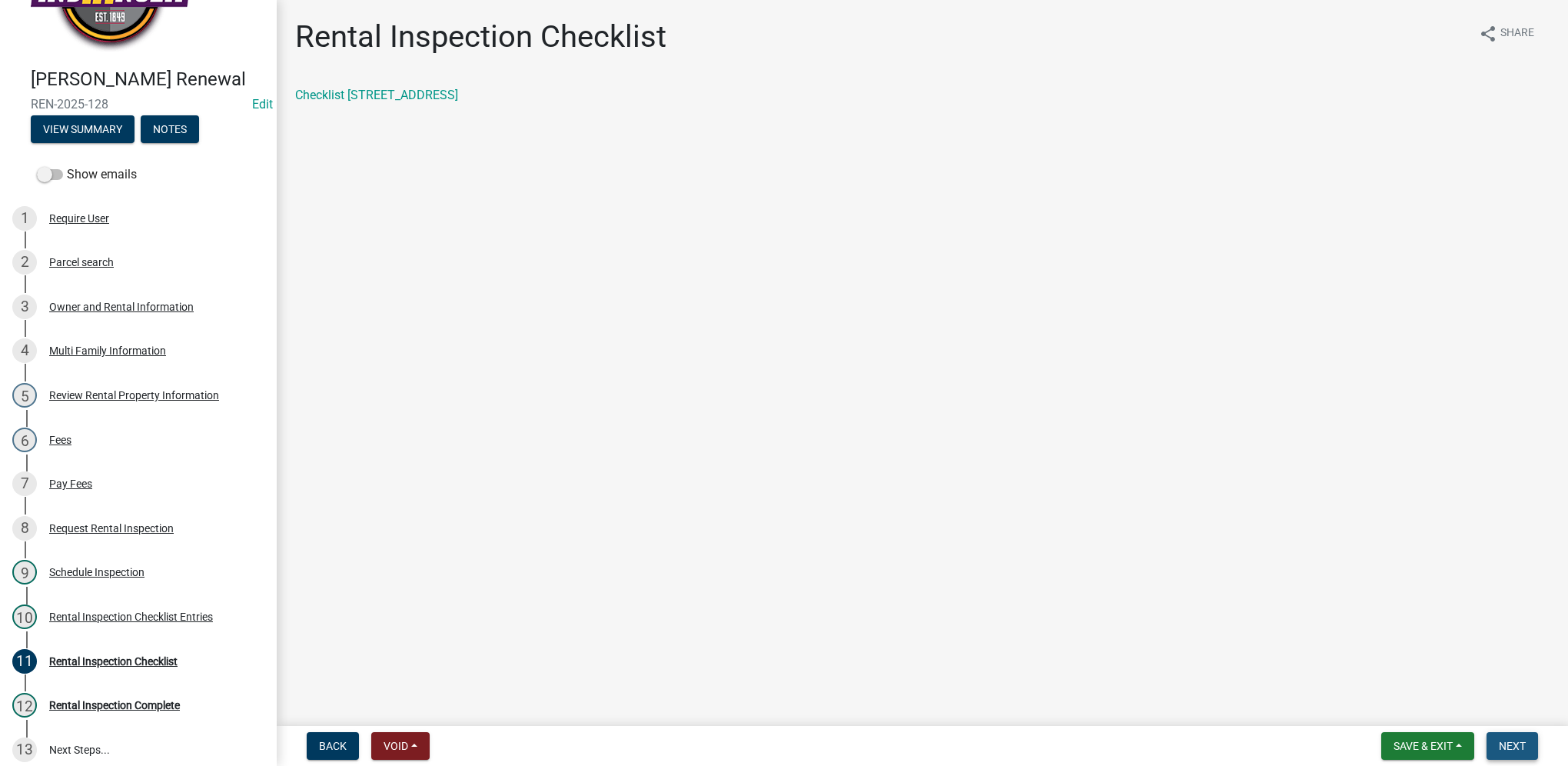
click at [1528, 750] on button "Next" at bounding box center [1512, 746] width 51 height 28
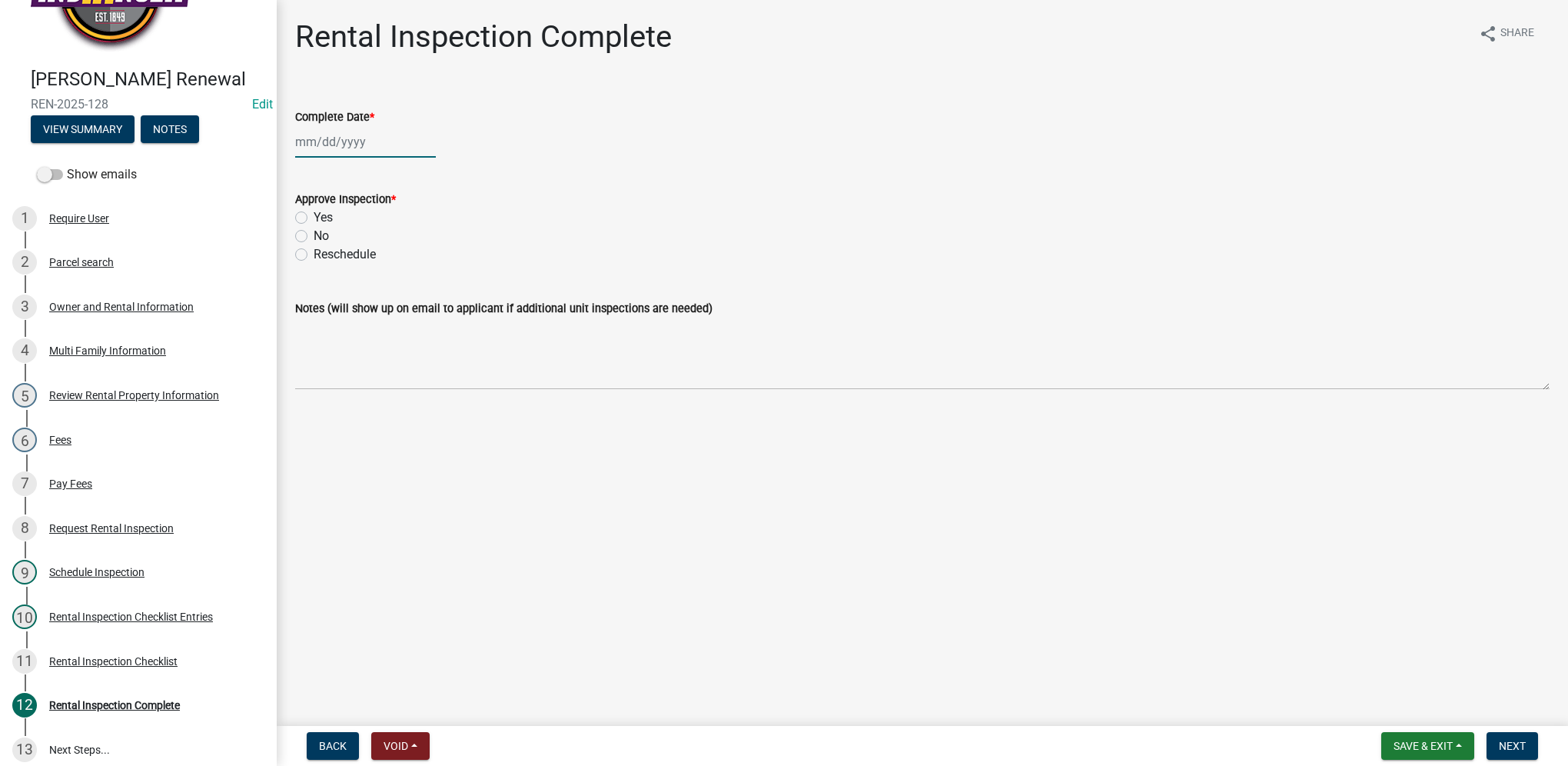
click at [348, 148] on div at bounding box center [366, 142] width 141 height 32
select select "10"
select select "2025"
click at [364, 257] on div "8" at bounding box center [359, 247] width 24 height 24
type input "[DATE]"
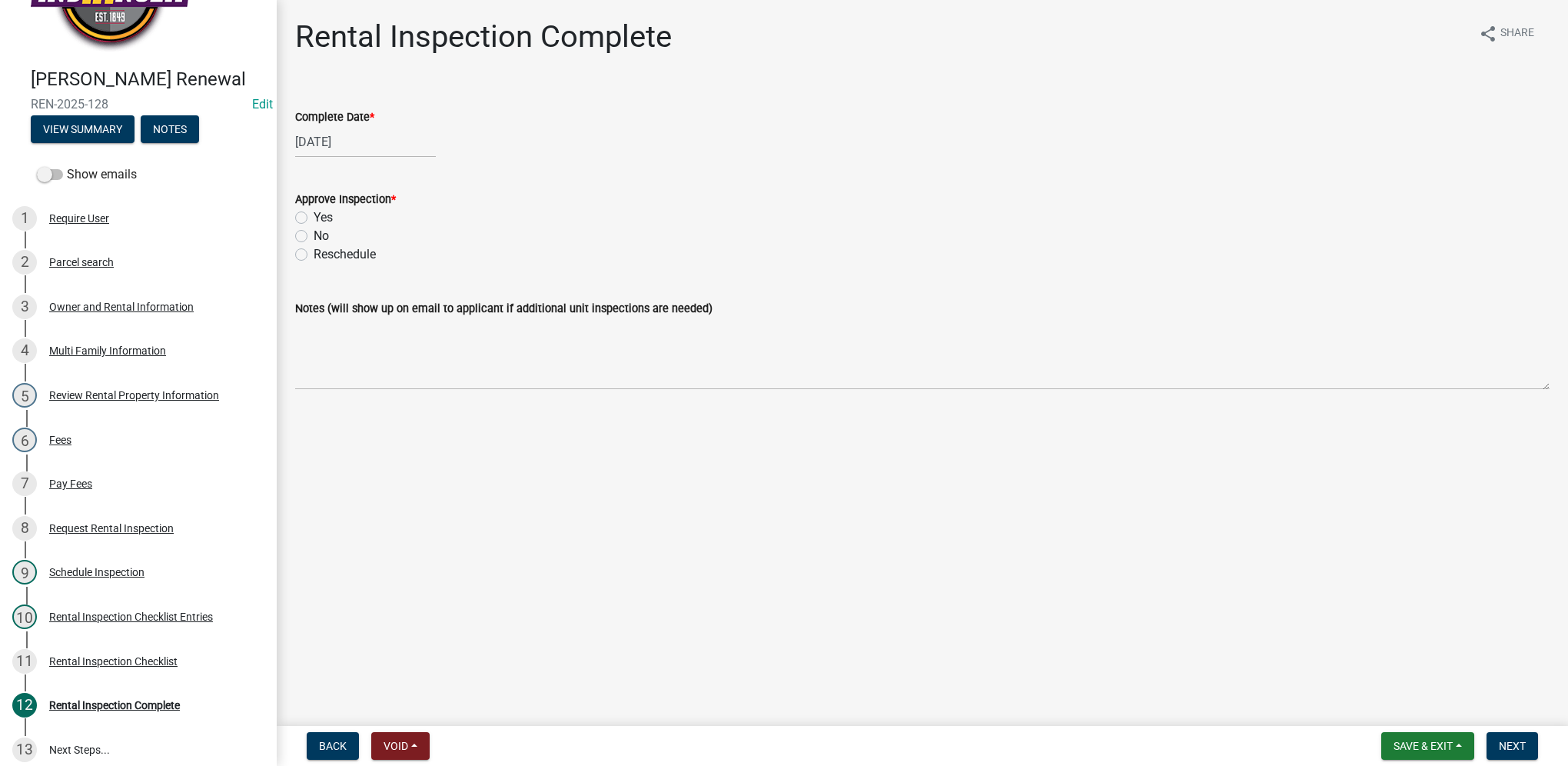
click at [314, 220] on label "Yes" at bounding box center [323, 217] width 19 height 18
click at [314, 218] on input "Yes" at bounding box center [319, 213] width 10 height 10
radio input "true"
click at [1528, 753] on button "Next" at bounding box center [1512, 746] width 51 height 28
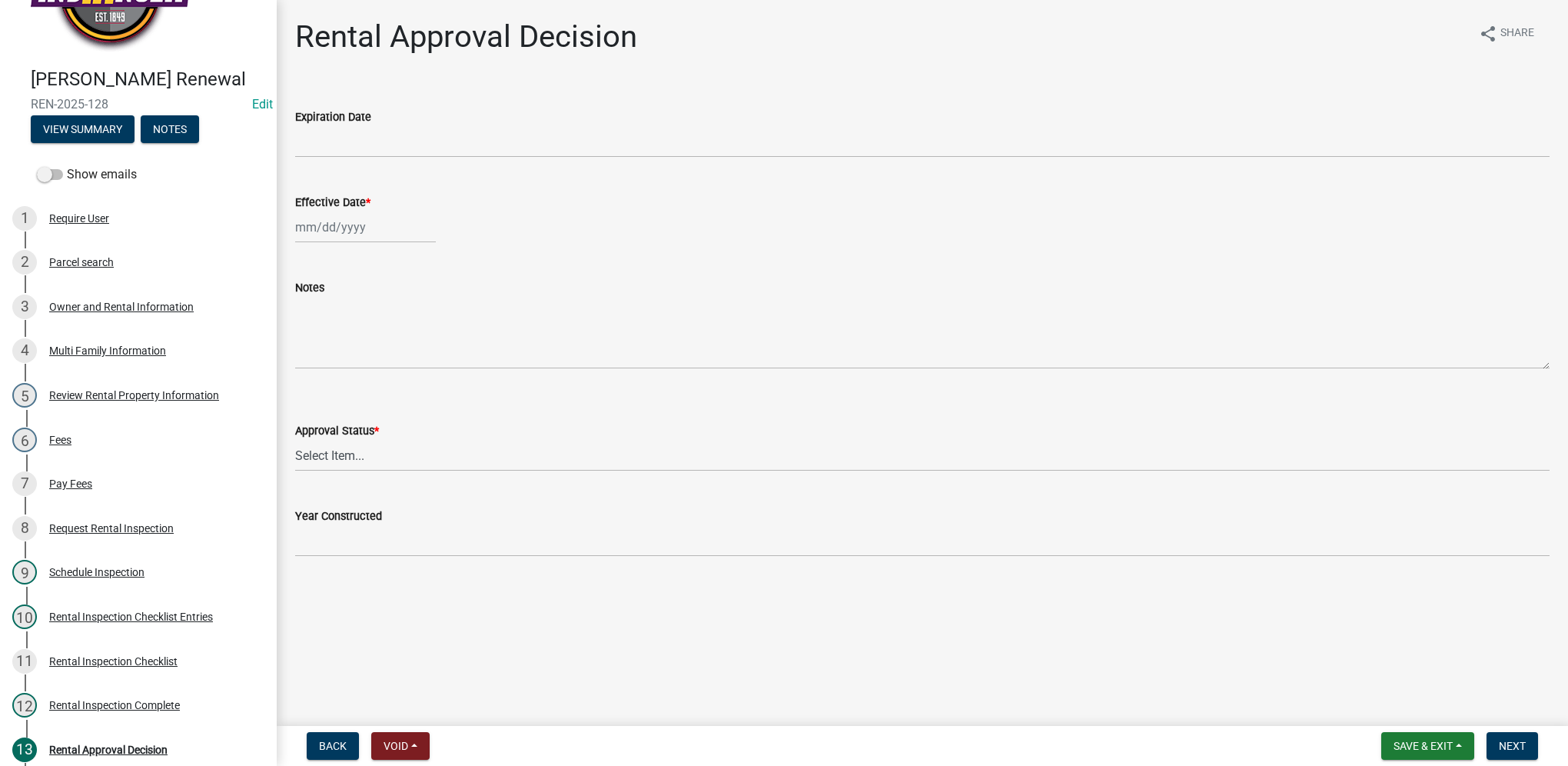
click at [387, 224] on div at bounding box center [366, 227] width 141 height 32
select select "10"
select select "2025"
click at [364, 331] on div "8" at bounding box center [359, 333] width 24 height 24
type input "[DATE]"
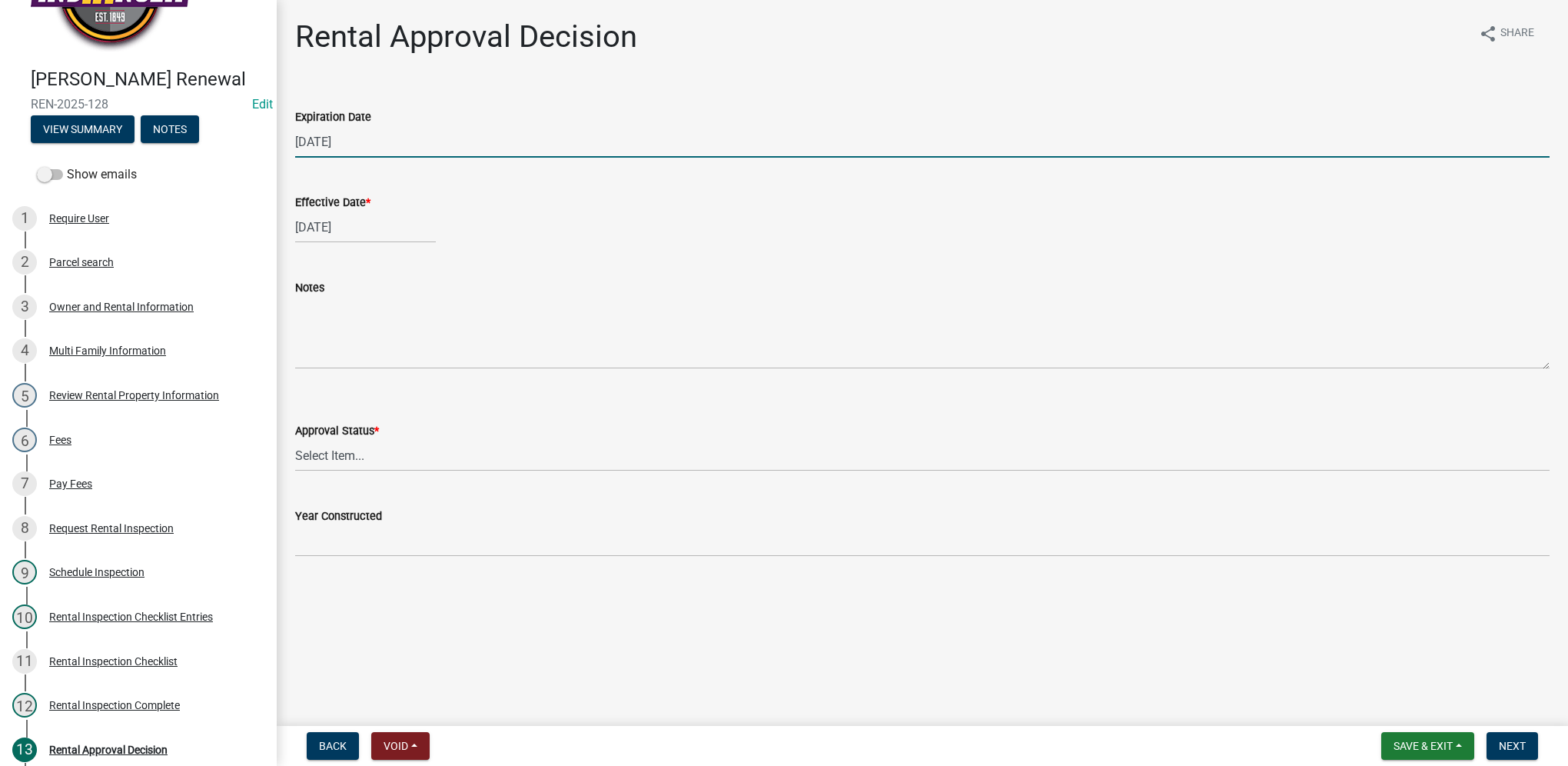
click at [357, 139] on input "10/08/2027" at bounding box center [922, 142] width 1254 height 32
type input "10/08/2028"
click at [388, 464] on select "Select Item... Approved Denied" at bounding box center [922, 455] width 1254 height 32
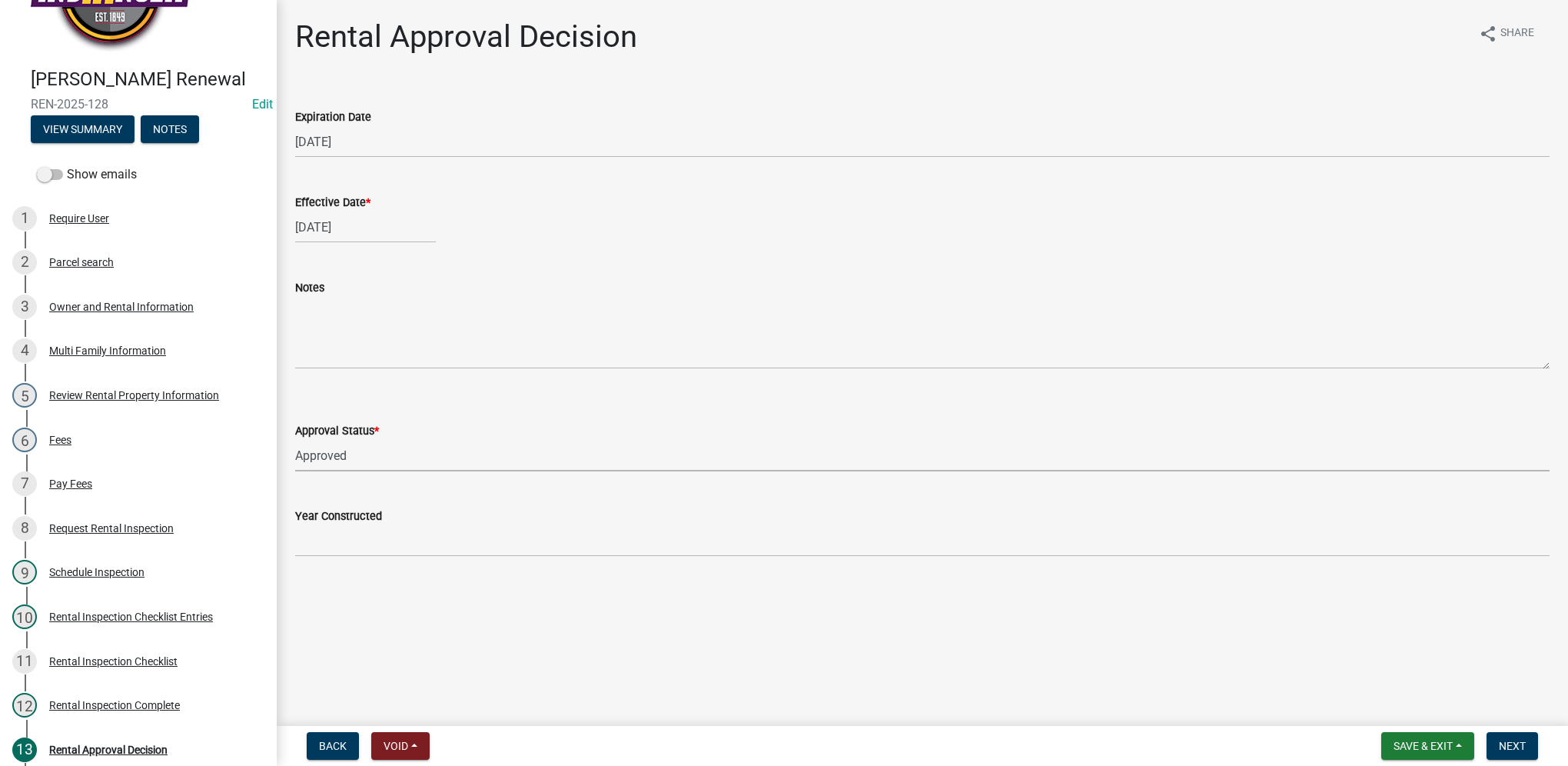
click at [295, 440] on select "Select Item... Approved Denied" at bounding box center [922, 455] width 1254 height 32
select select "4b86b809-39dd-4c68-9f3d-fdb3e7050482"
click at [1500, 746] on span "Next" at bounding box center [1512, 746] width 27 height 13
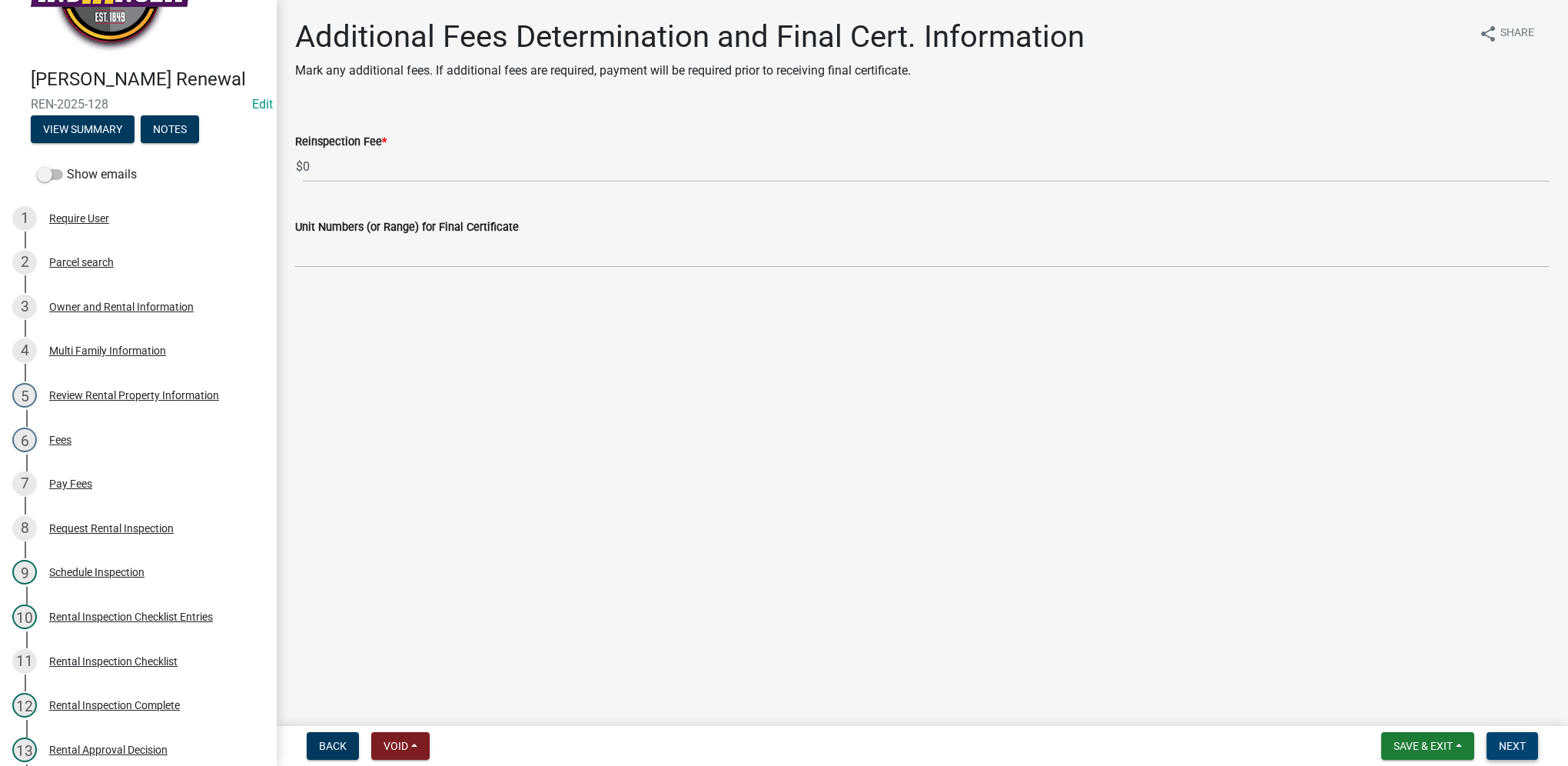
click at [1528, 745] on button "Next" at bounding box center [1512, 746] width 51 height 28
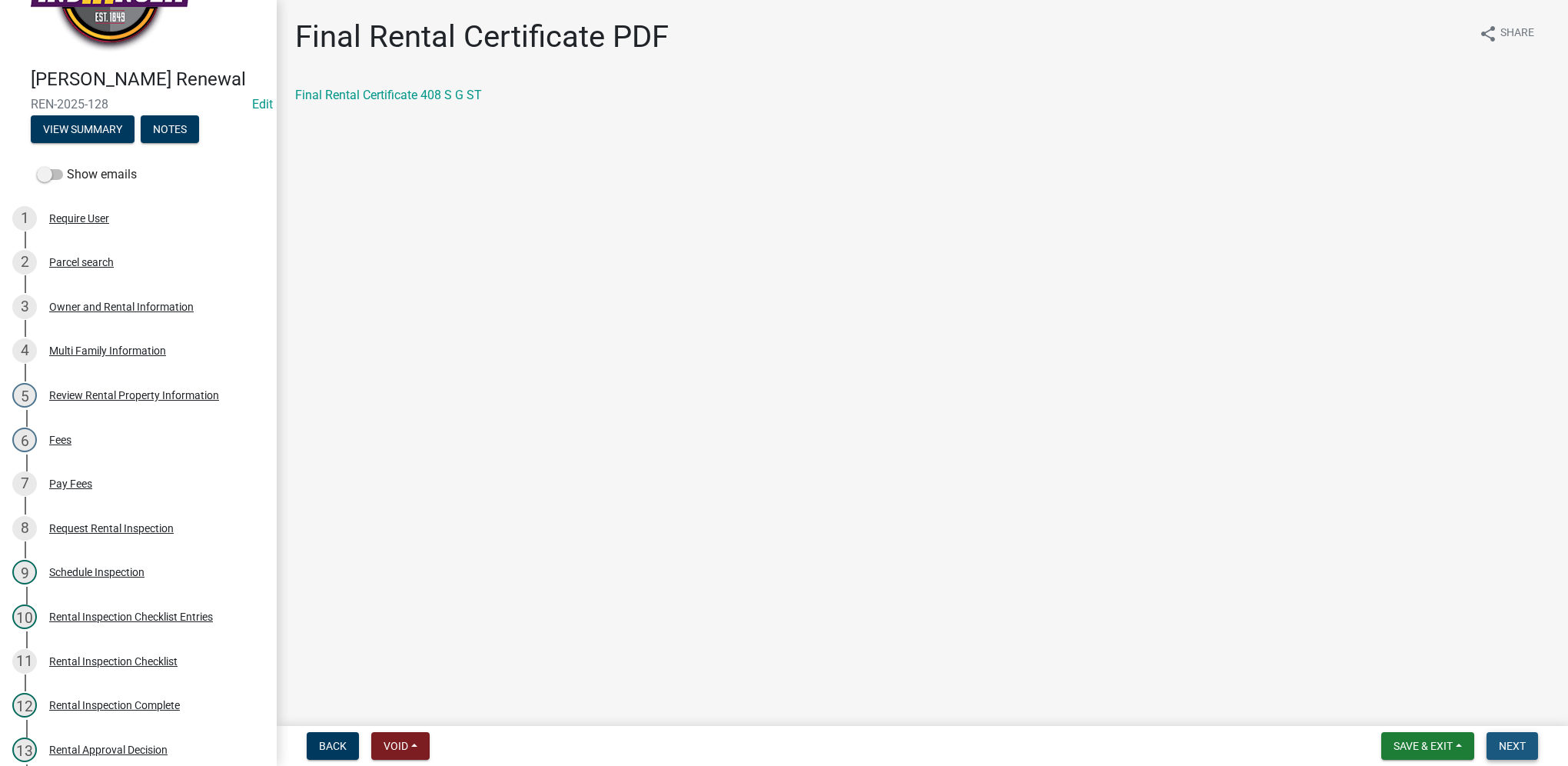
click at [1525, 745] on button "Next" at bounding box center [1512, 746] width 51 height 28
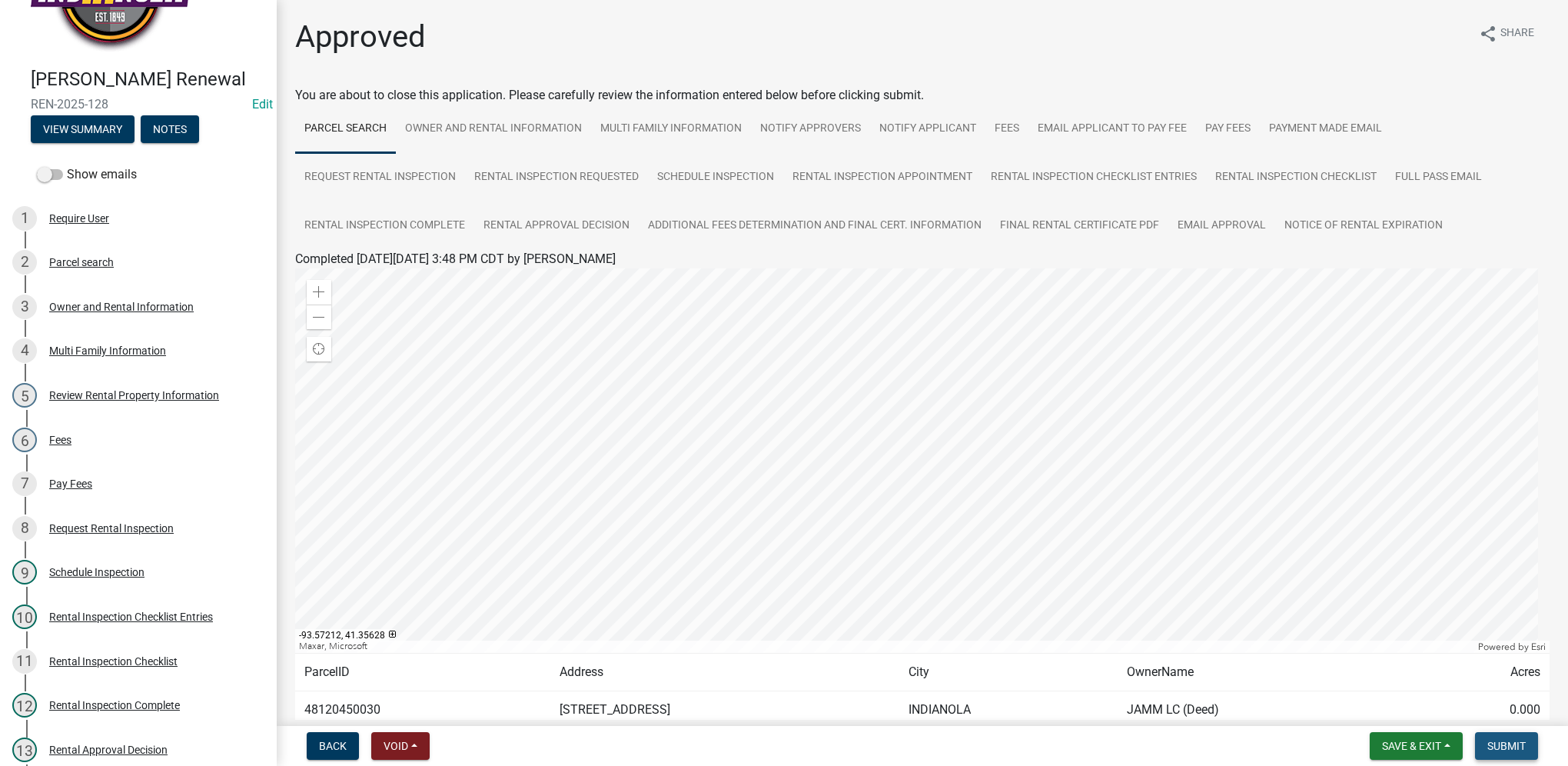
click at [1507, 751] on span "Submit" at bounding box center [1506, 746] width 39 height 13
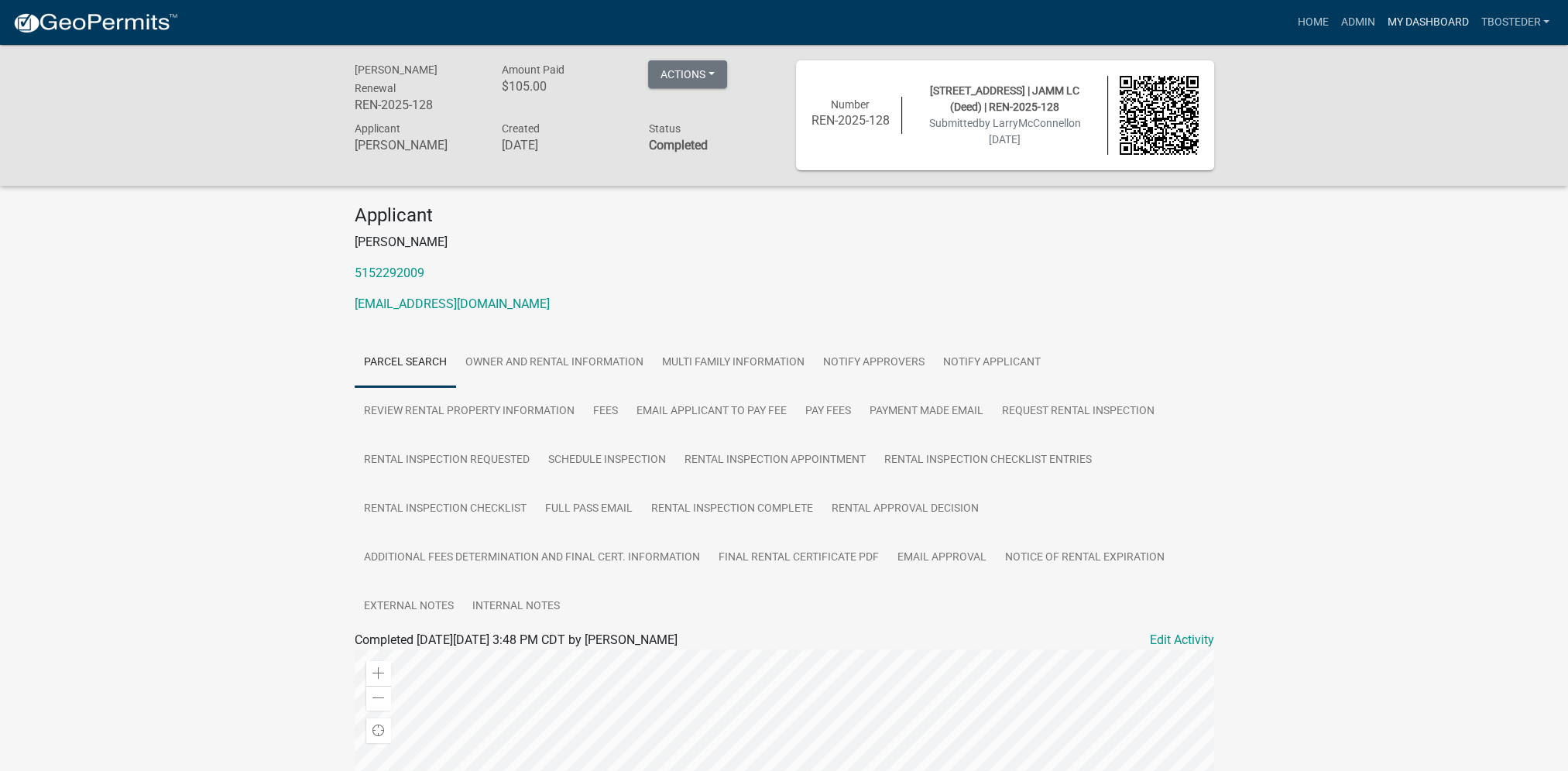
click at [1417, 21] on link "My Dashboard" at bounding box center [1427, 22] width 93 height 29
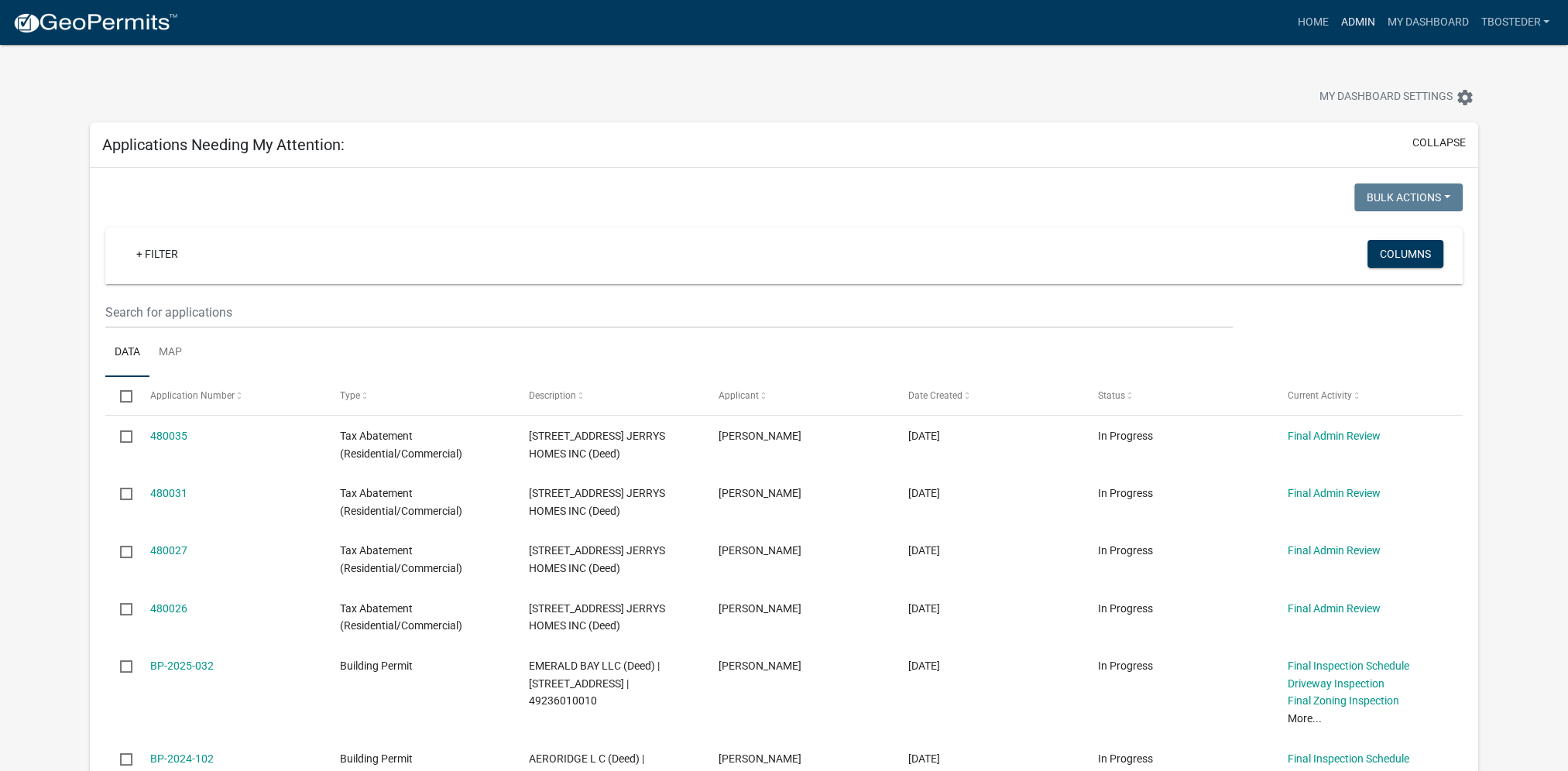
click at [1366, 28] on link "Admin" at bounding box center [1358, 22] width 47 height 29
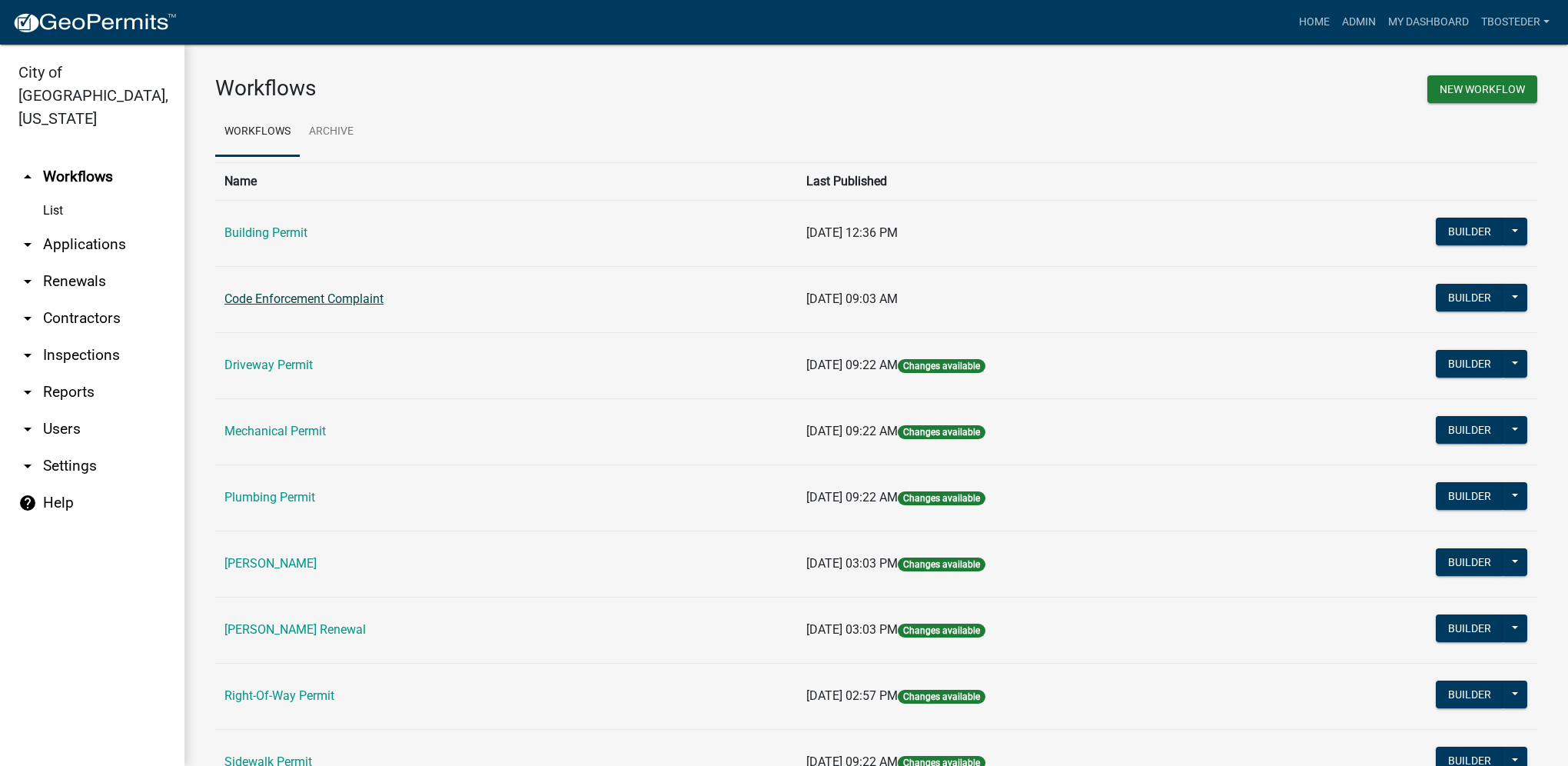
click at [237, 299] on link "Code Enforcement Complaint" at bounding box center [303, 298] width 159 height 14
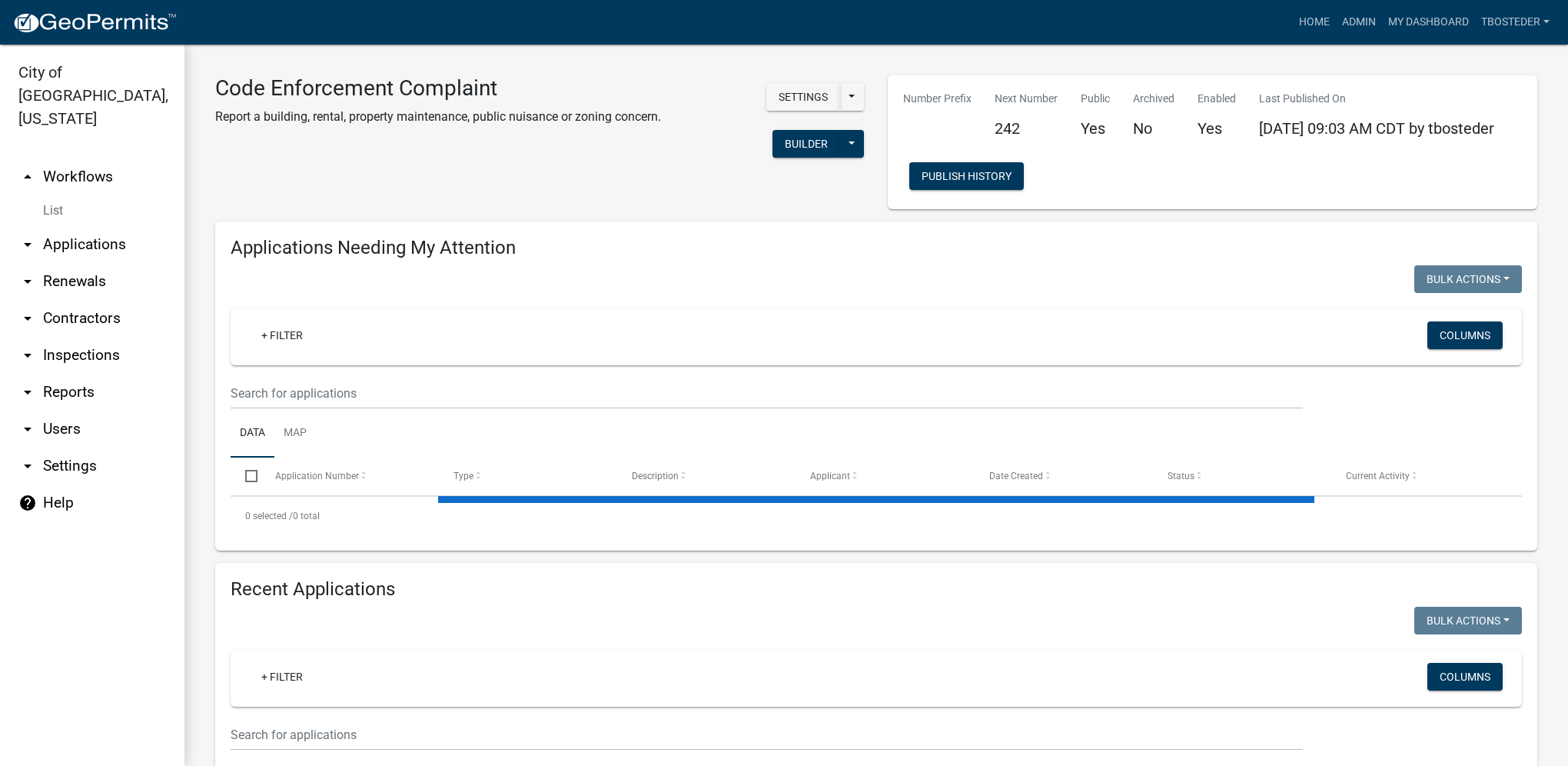
select select "1: 25"
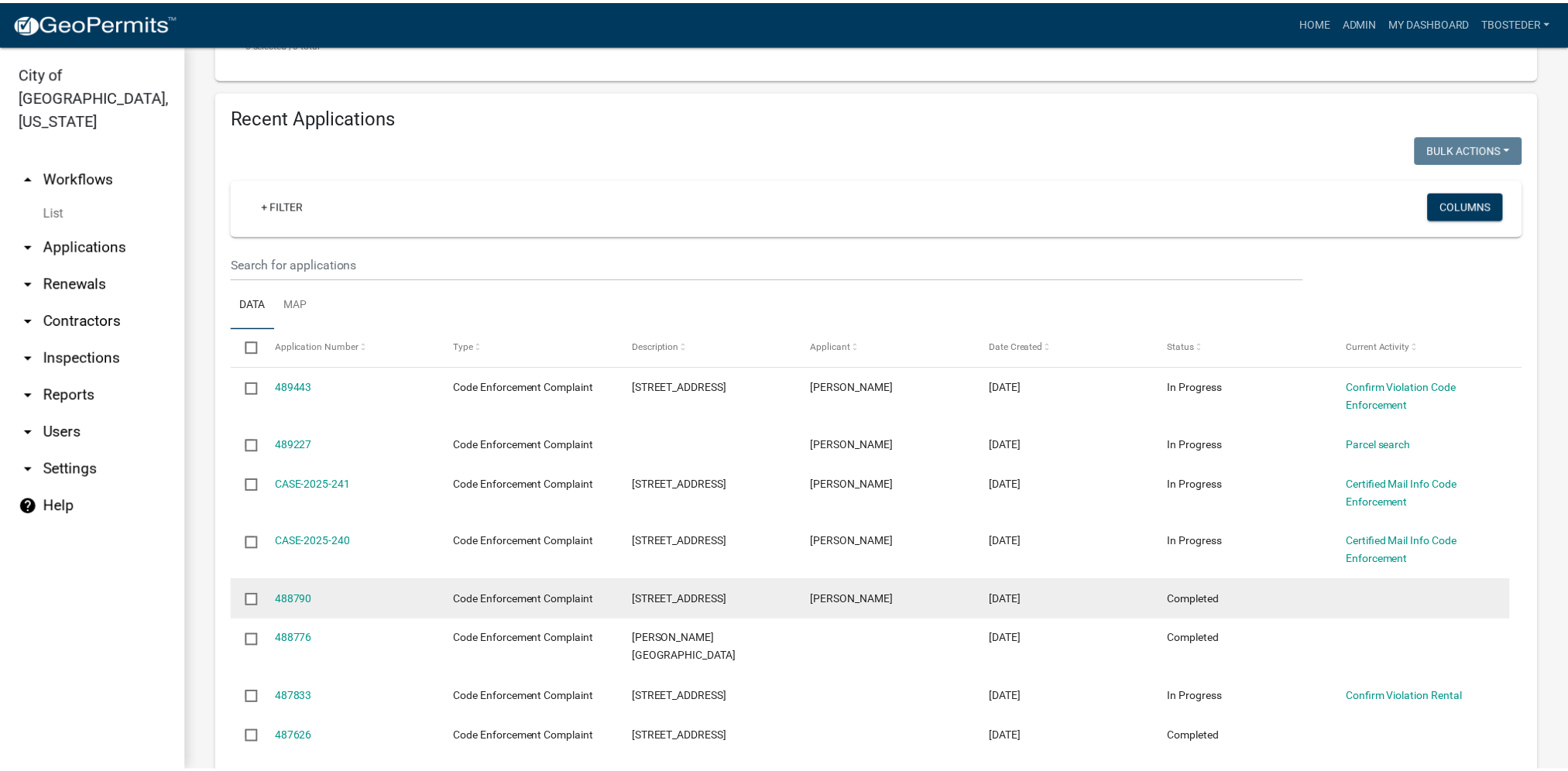
scroll to position [542, 0]
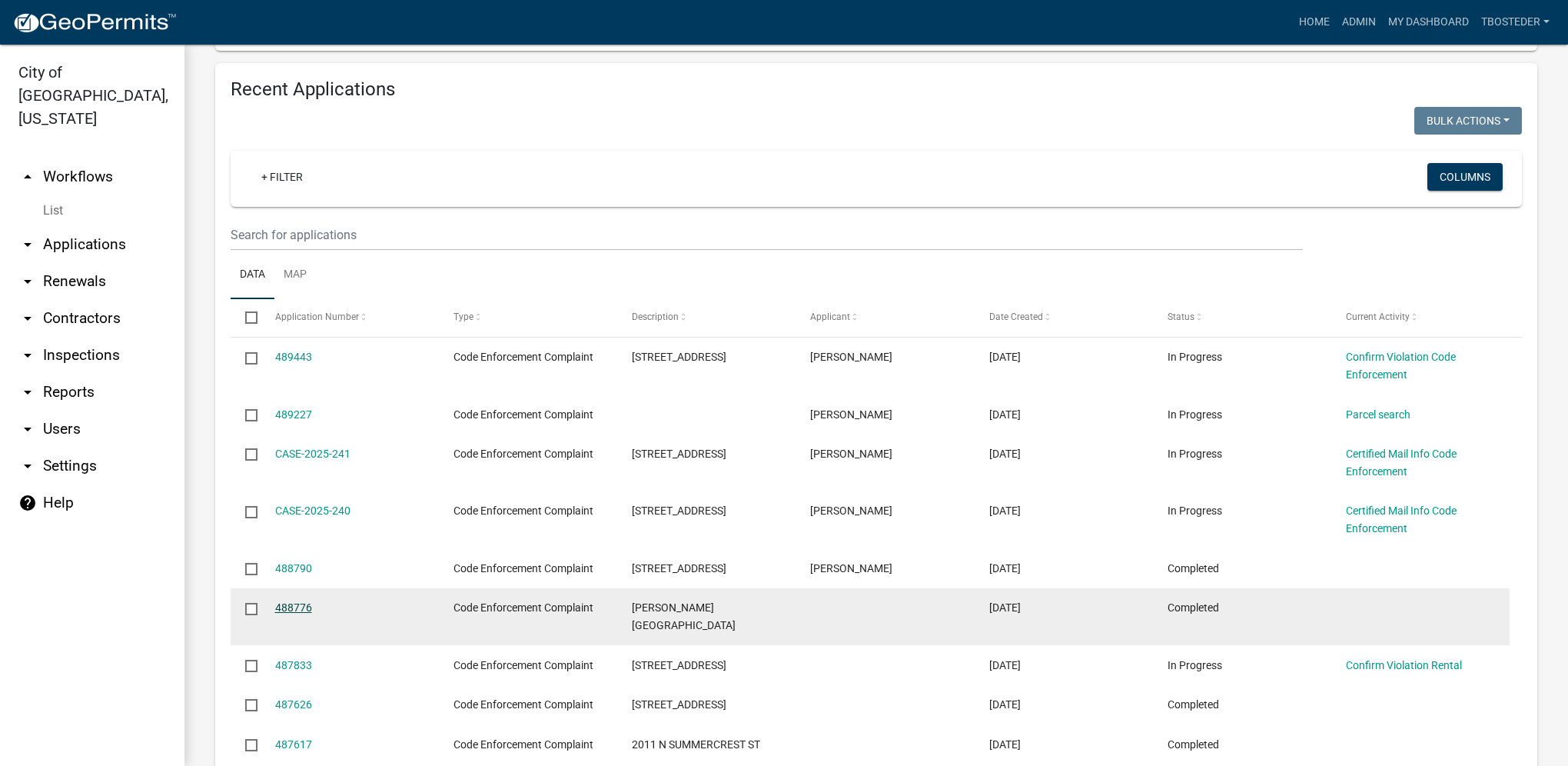
click at [303, 610] on link "488776" at bounding box center [294, 608] width 37 height 13
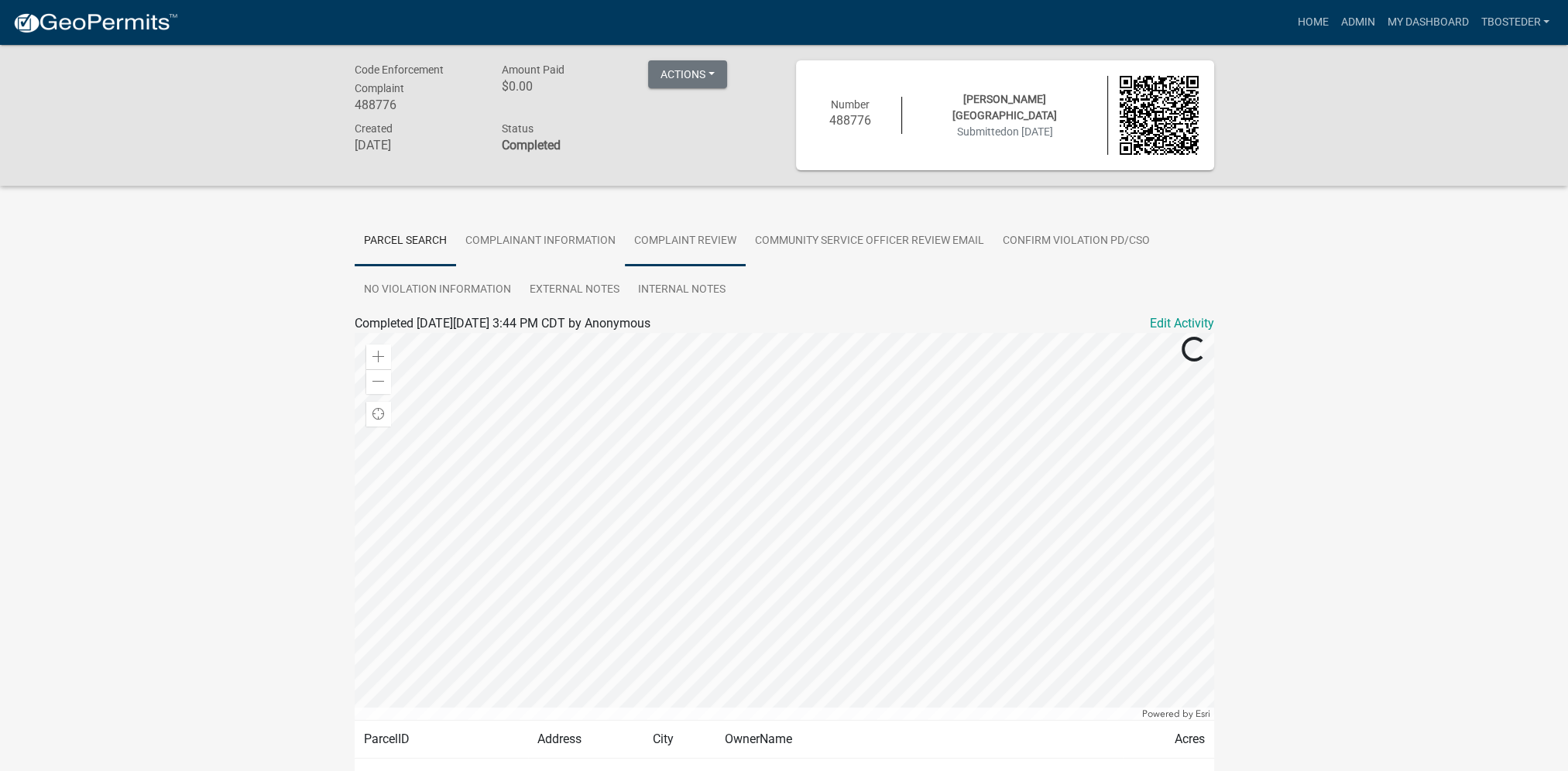
click at [740, 238] on link "Complaint Review" at bounding box center [685, 241] width 121 height 50
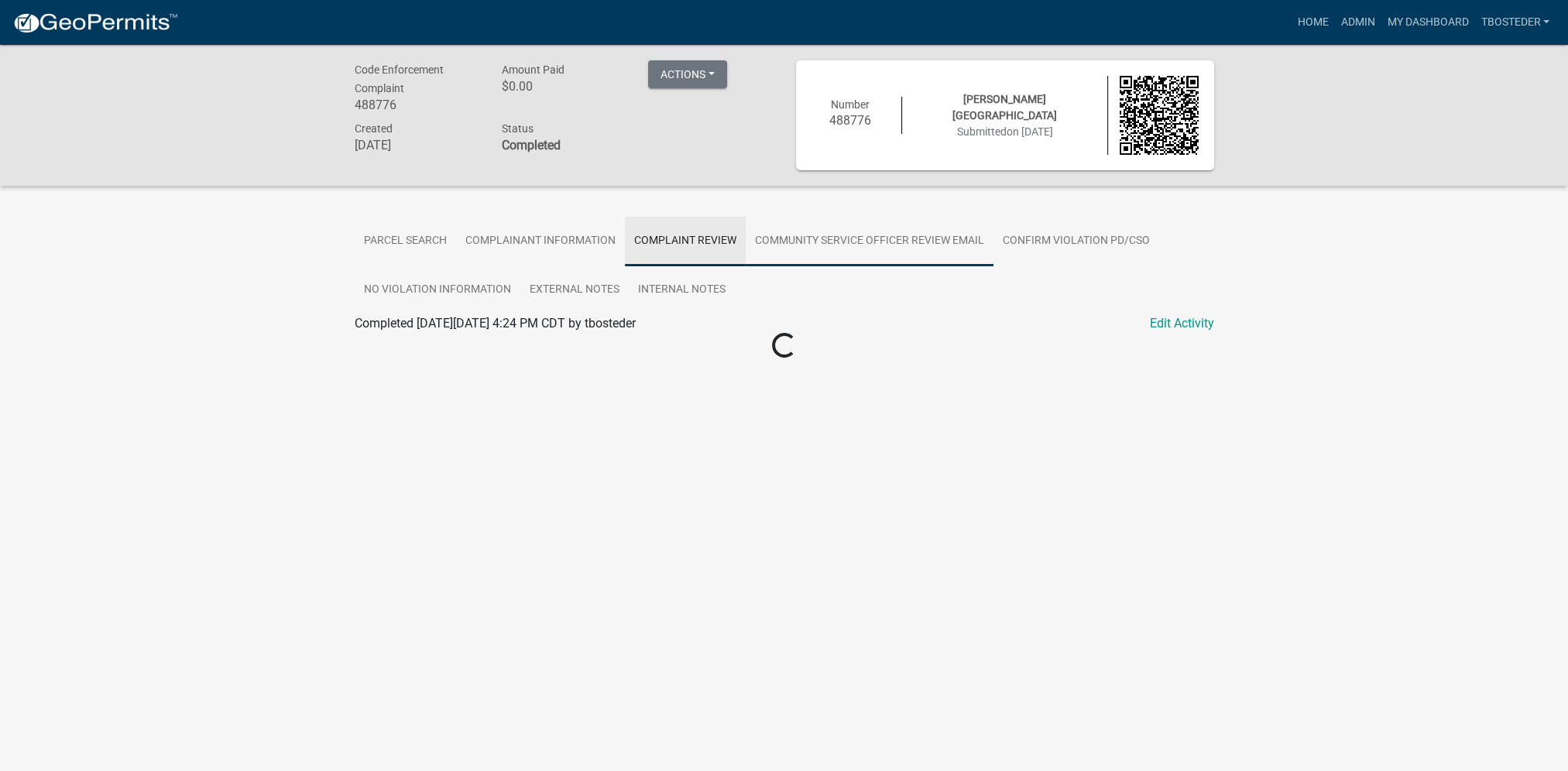
click at [766, 237] on link "Community Service Officer Review Email" at bounding box center [870, 241] width 248 height 50
click at [1030, 258] on link "Confirm Violation PD/CSO" at bounding box center [1076, 241] width 165 height 50
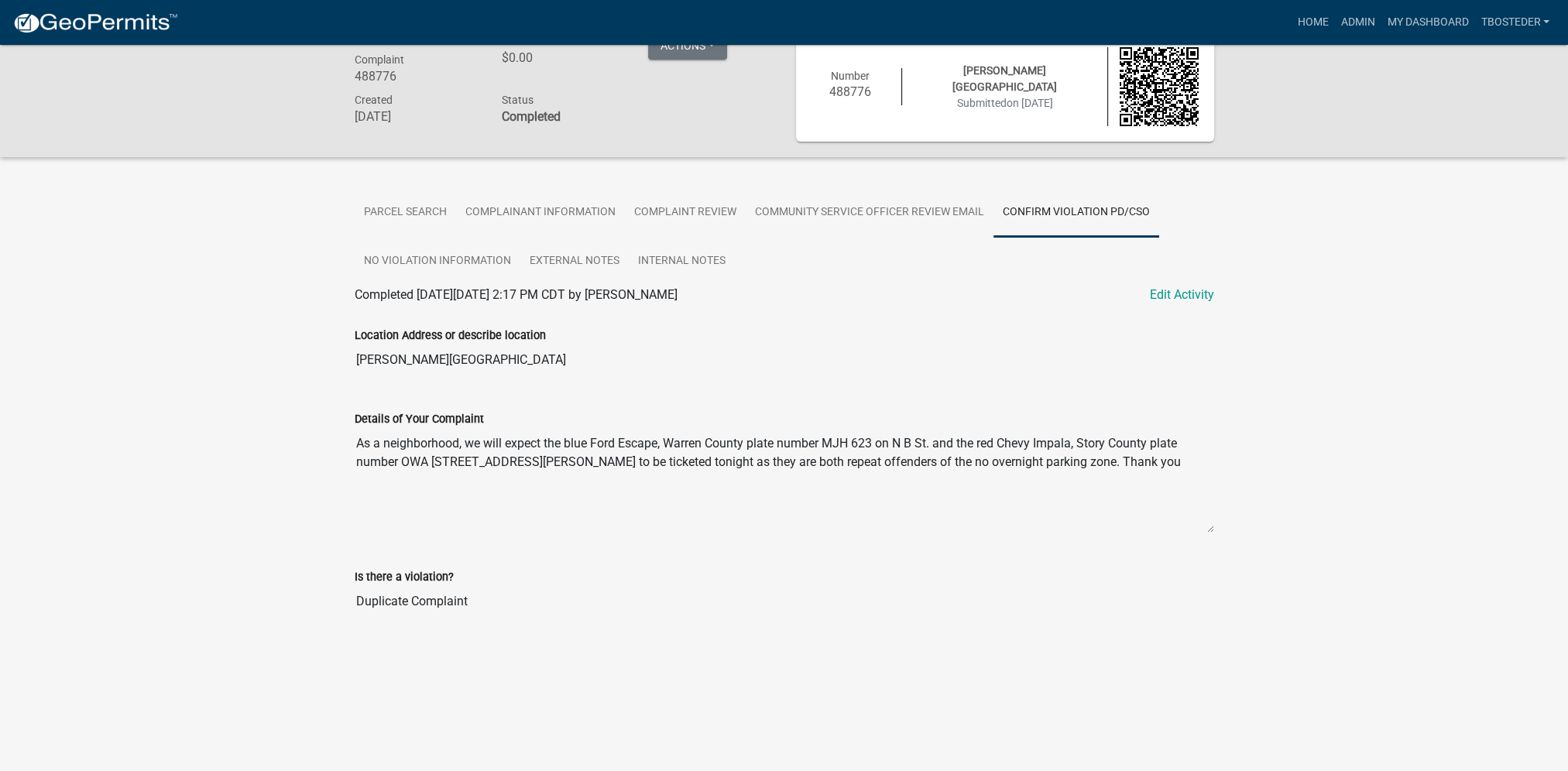
scroll to position [45, 0]
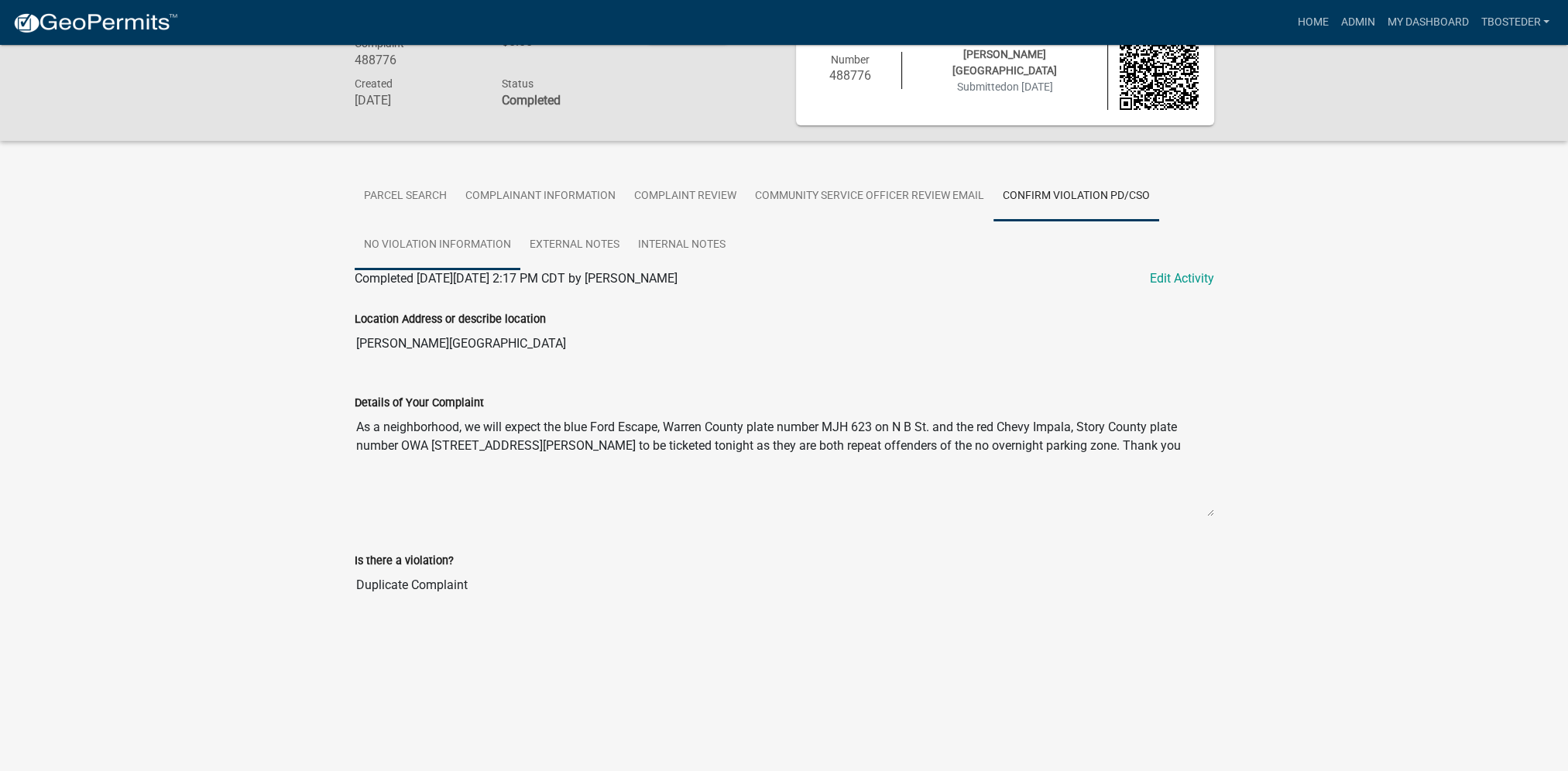
click at [458, 254] on link "No Violation Information" at bounding box center [438, 245] width 165 height 50
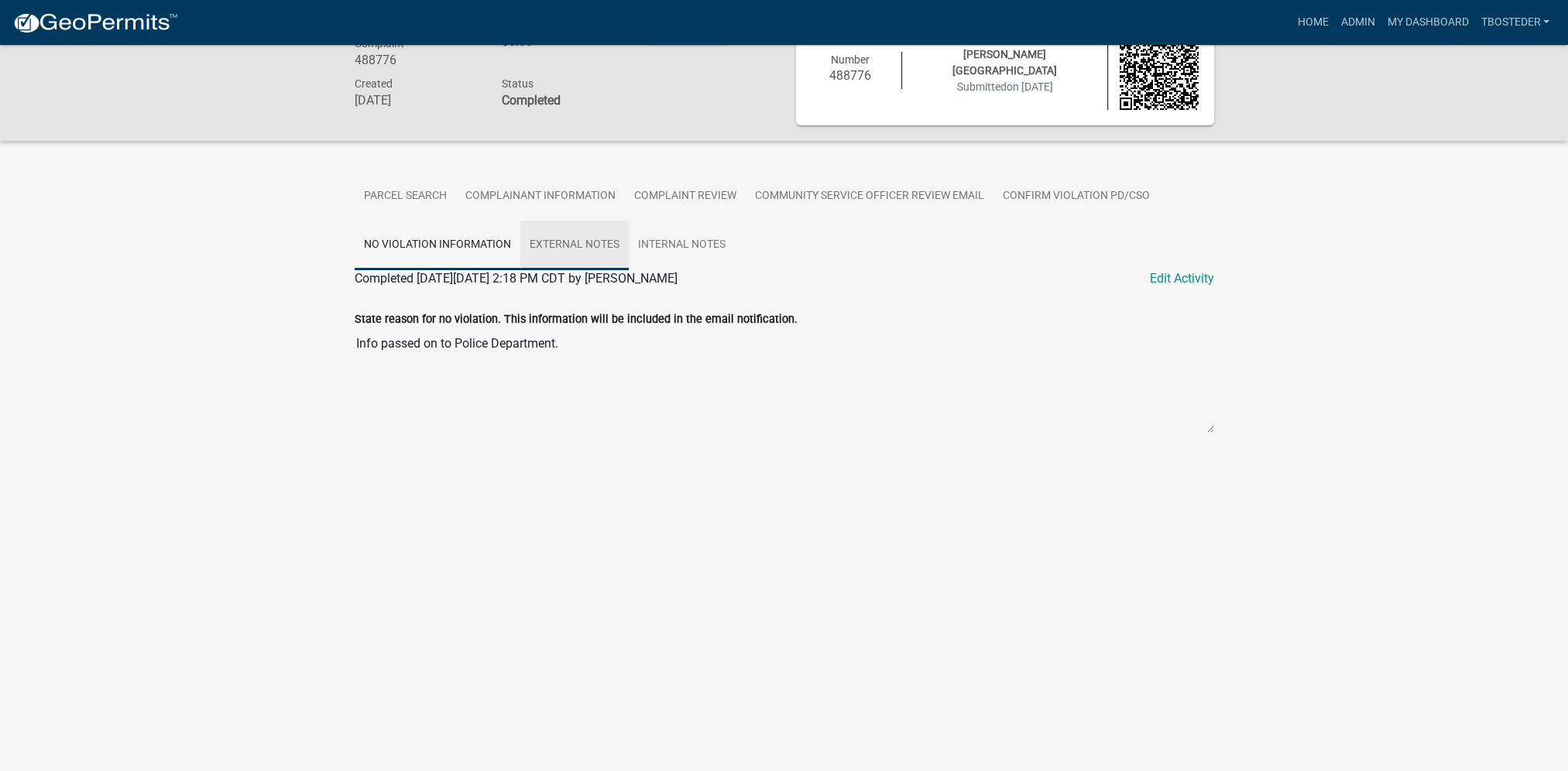
click at [560, 247] on link "External Notes" at bounding box center [574, 245] width 108 height 50
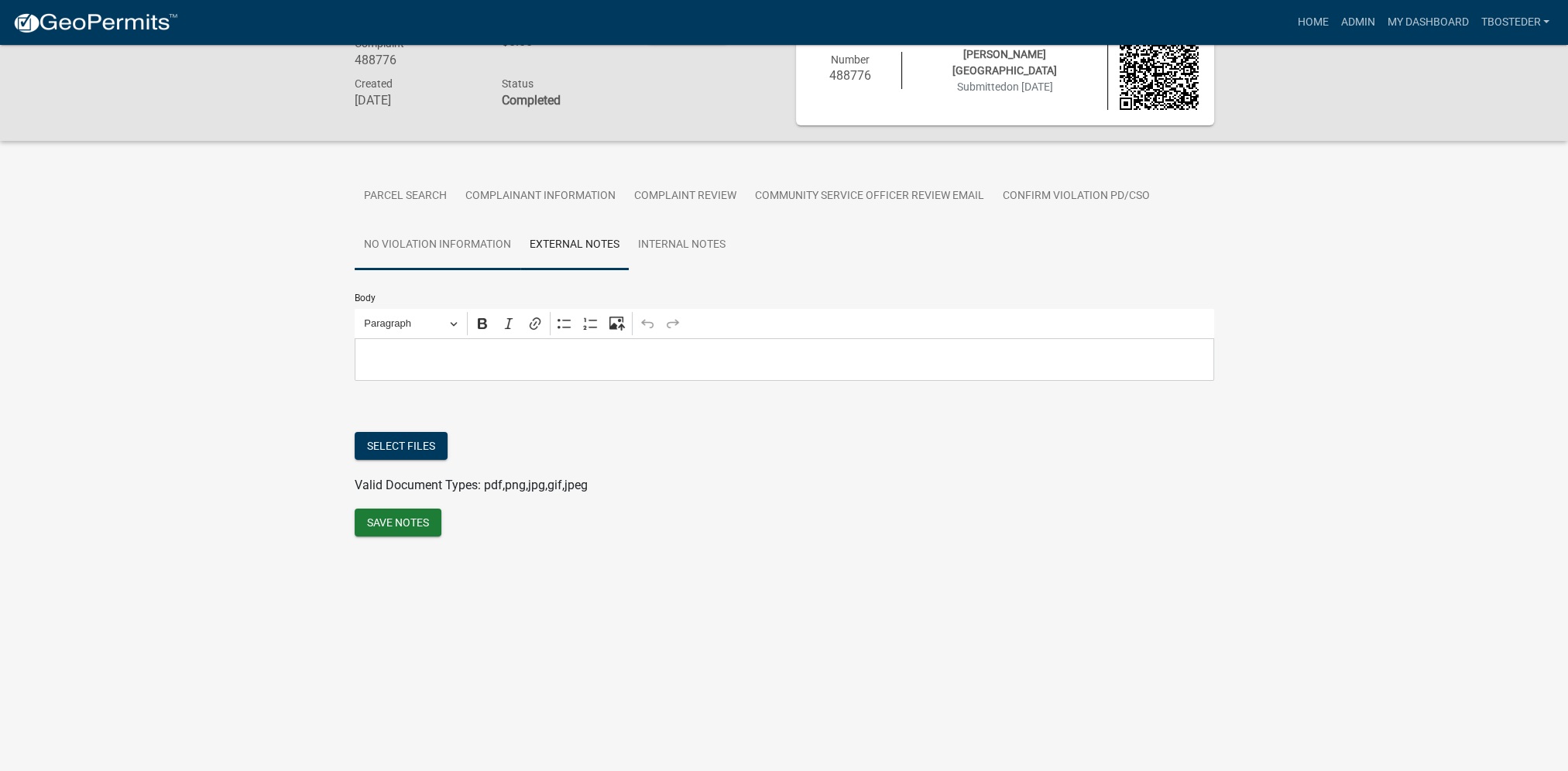
click at [423, 245] on link "No Violation Information" at bounding box center [438, 245] width 165 height 50
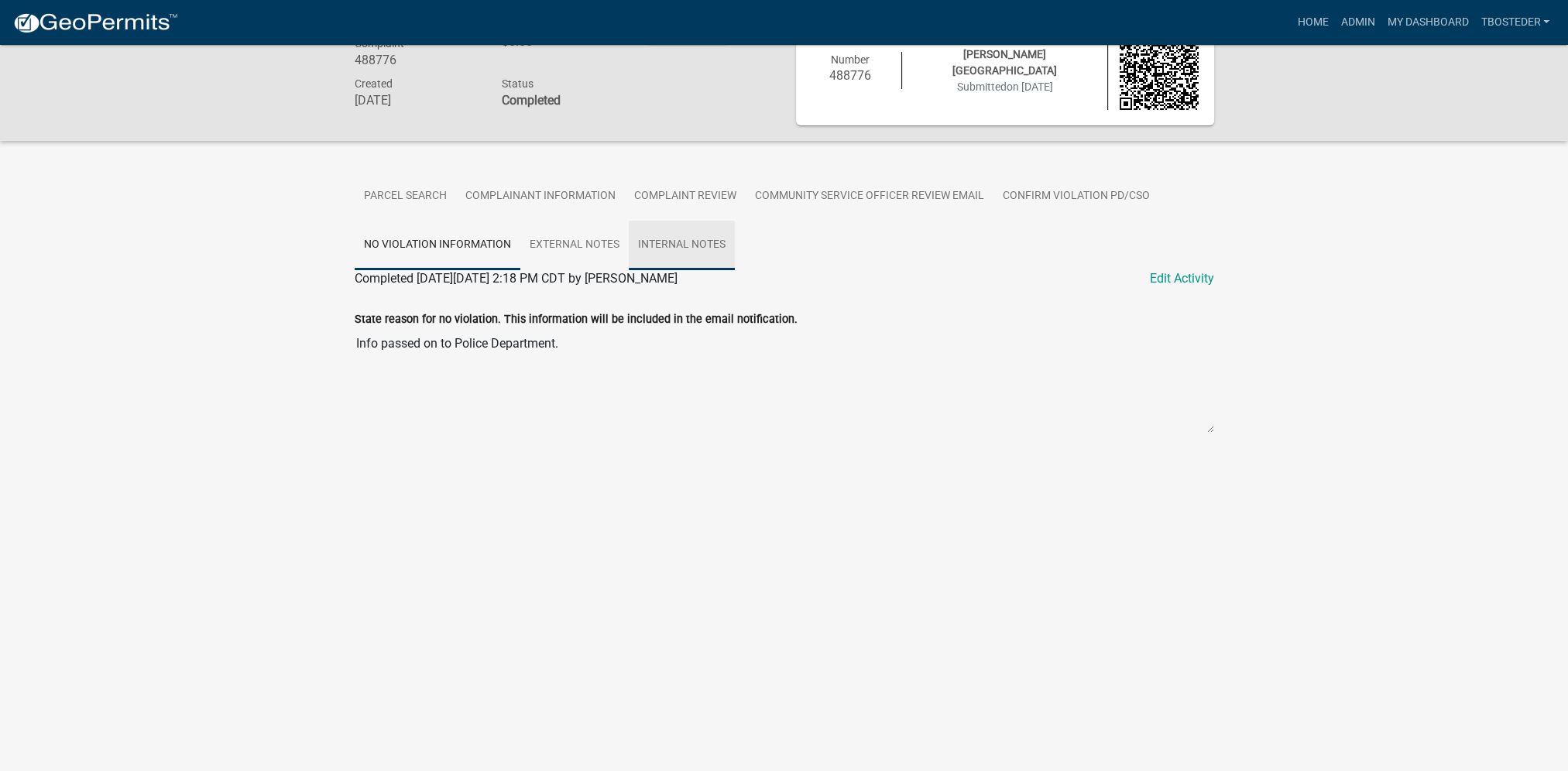
click at [682, 253] on link "Internal Notes" at bounding box center [681, 245] width 106 height 50
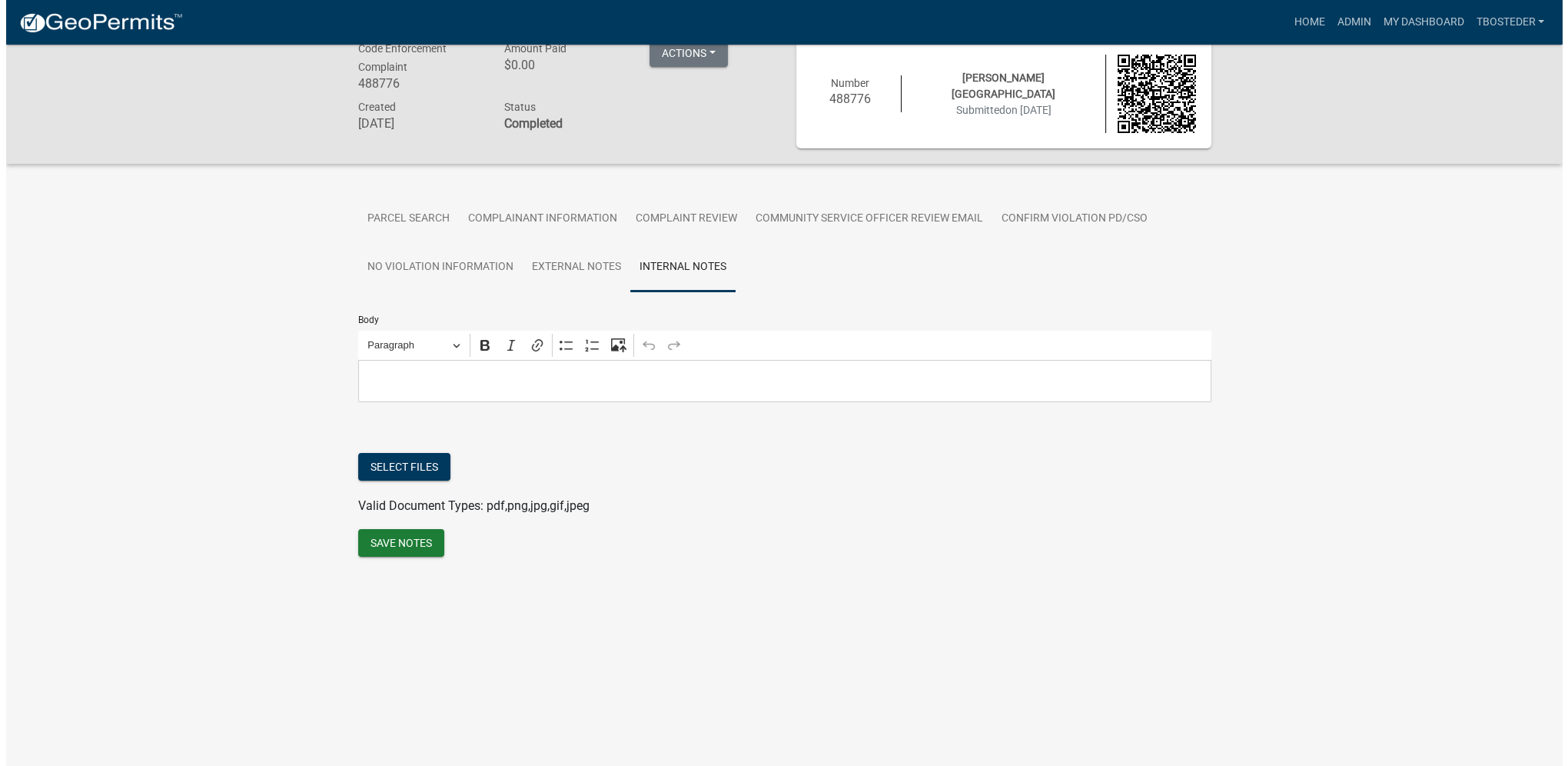
scroll to position [0, 0]
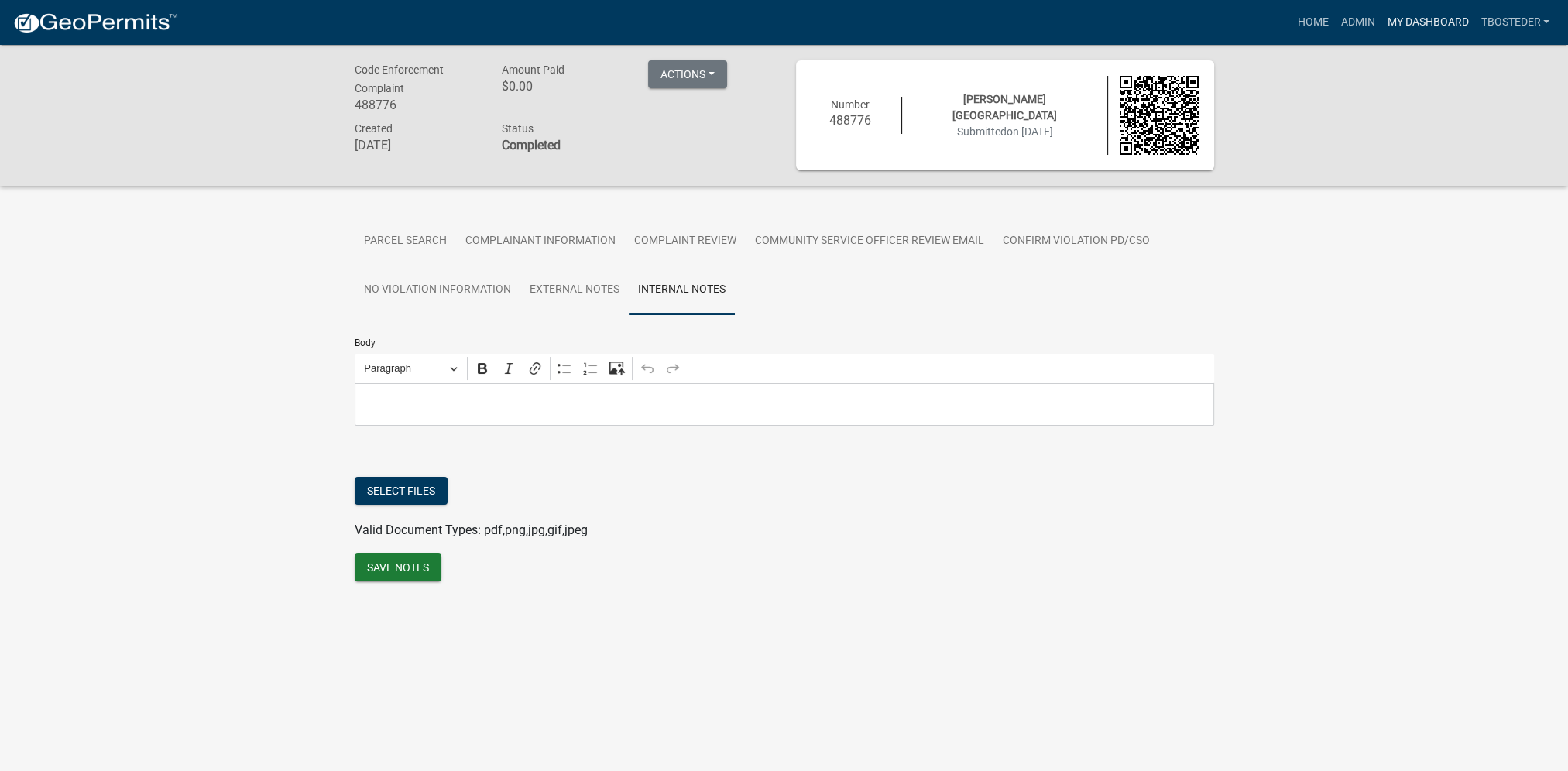
click at [1414, 20] on link "My Dashboard" at bounding box center [1427, 22] width 93 height 29
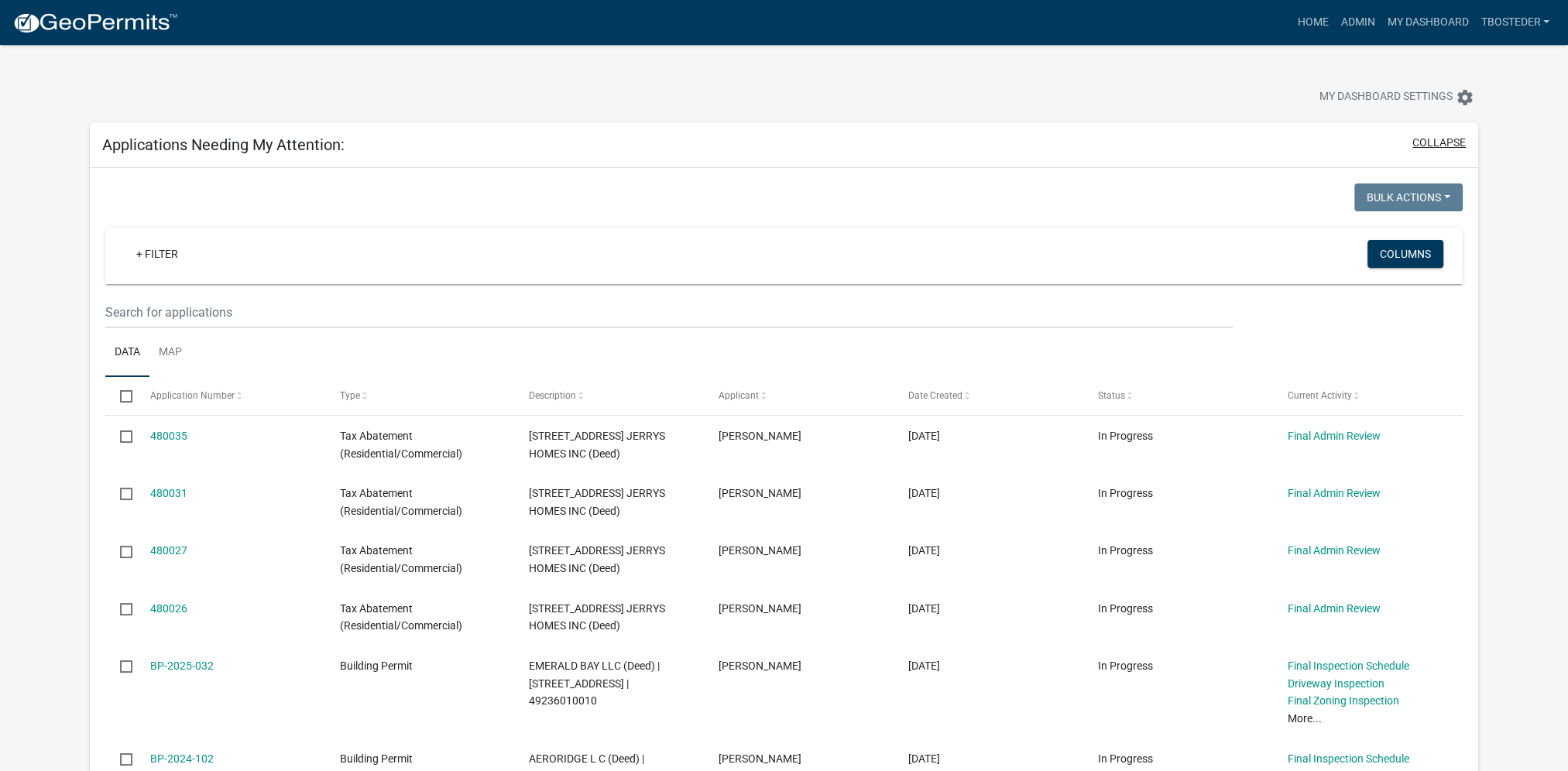
click at [1439, 146] on button "collapse" at bounding box center [1439, 143] width 53 height 17
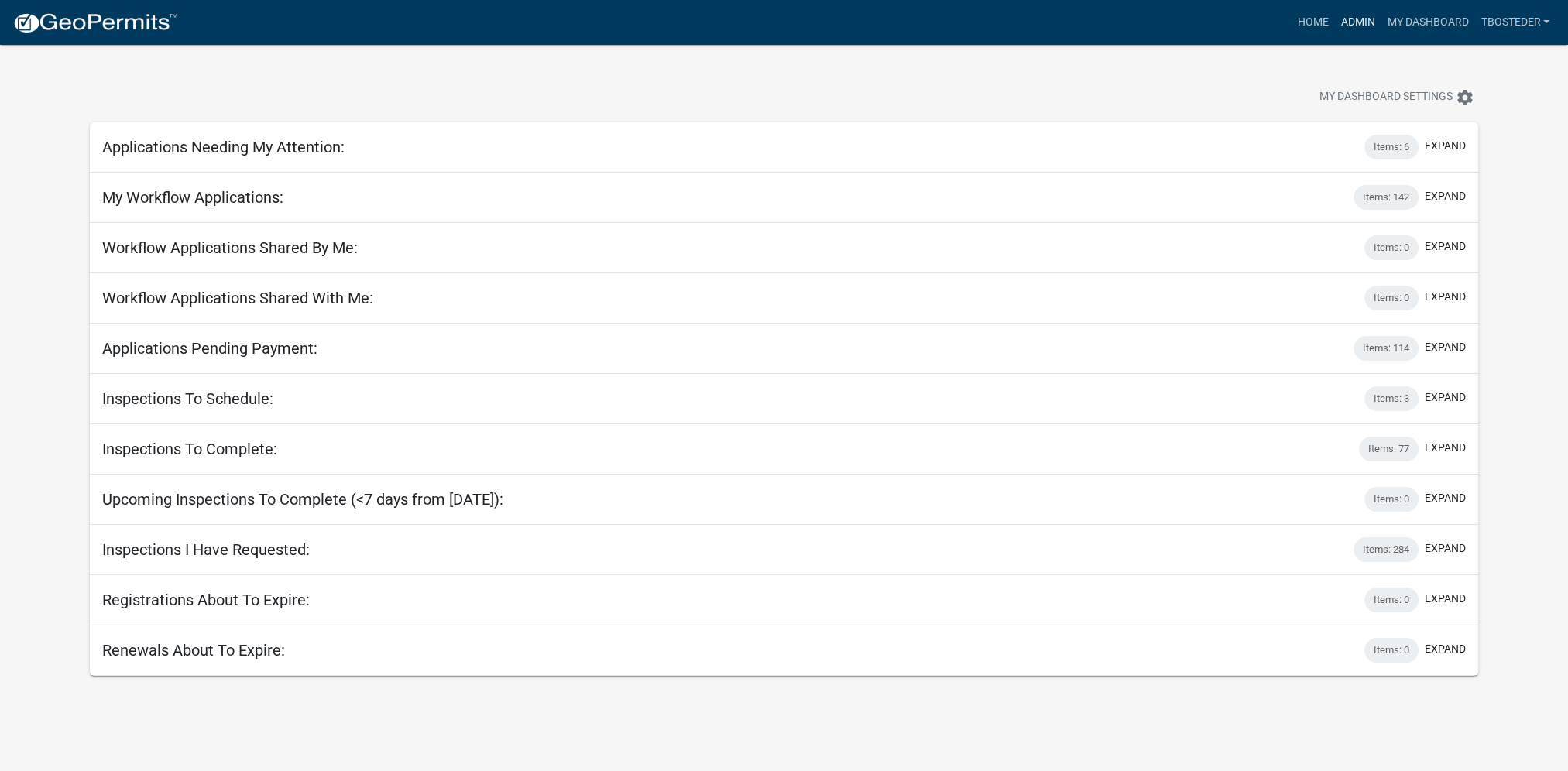
click at [1339, 18] on link "Admin" at bounding box center [1358, 22] width 47 height 29
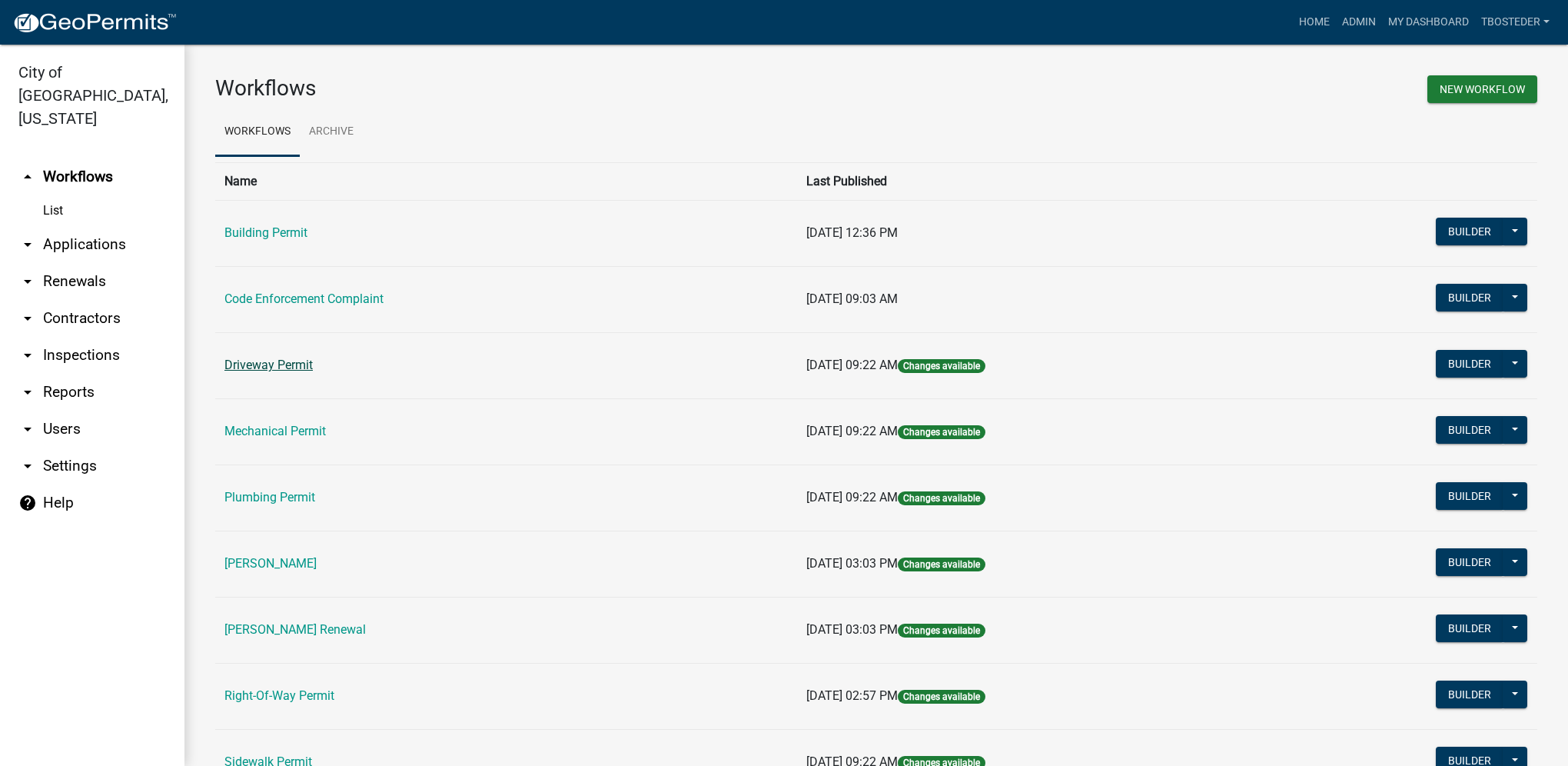
click at [299, 363] on link "Driveway Permit" at bounding box center [268, 364] width 89 height 14
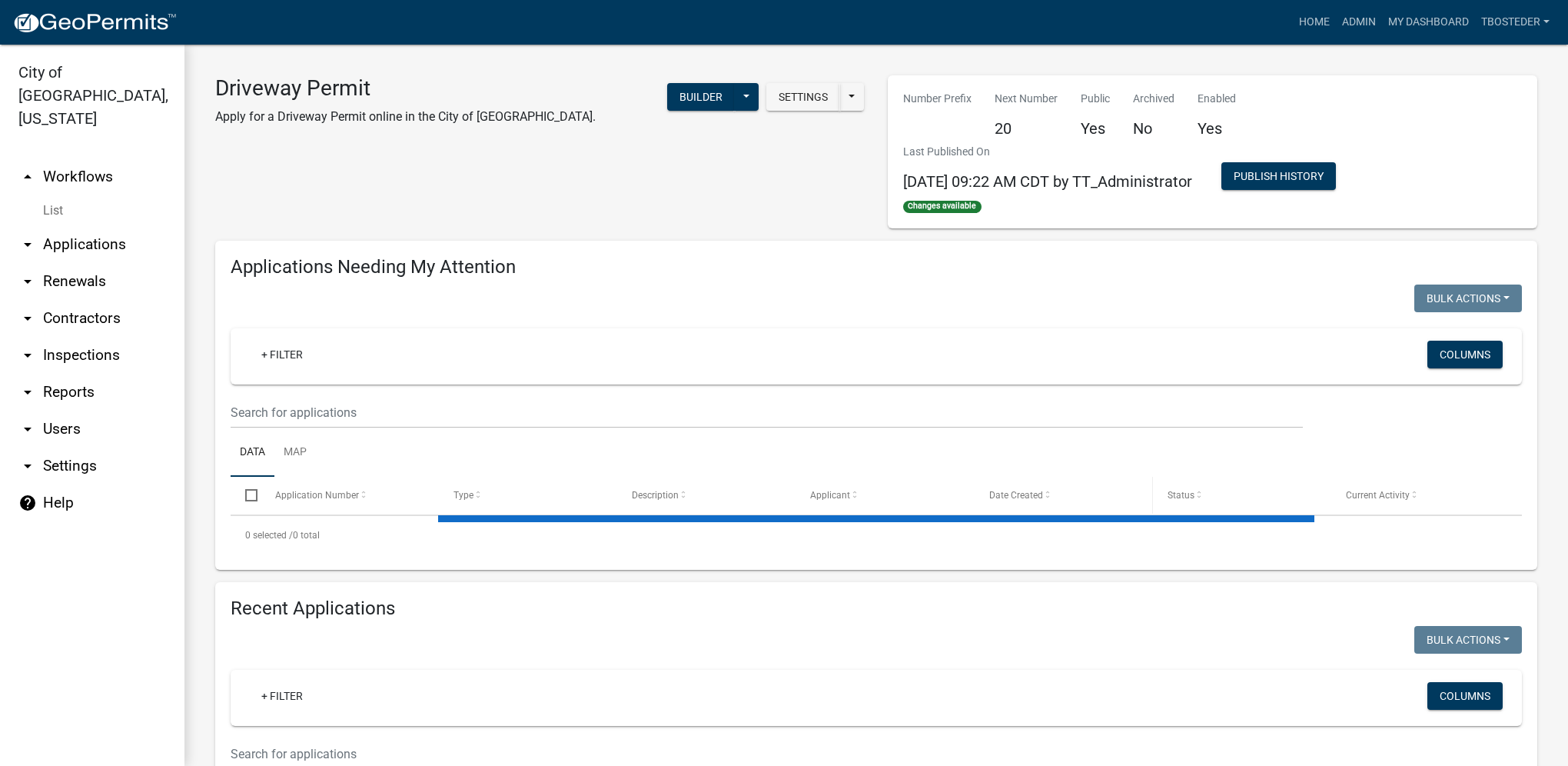
select select "1: 25"
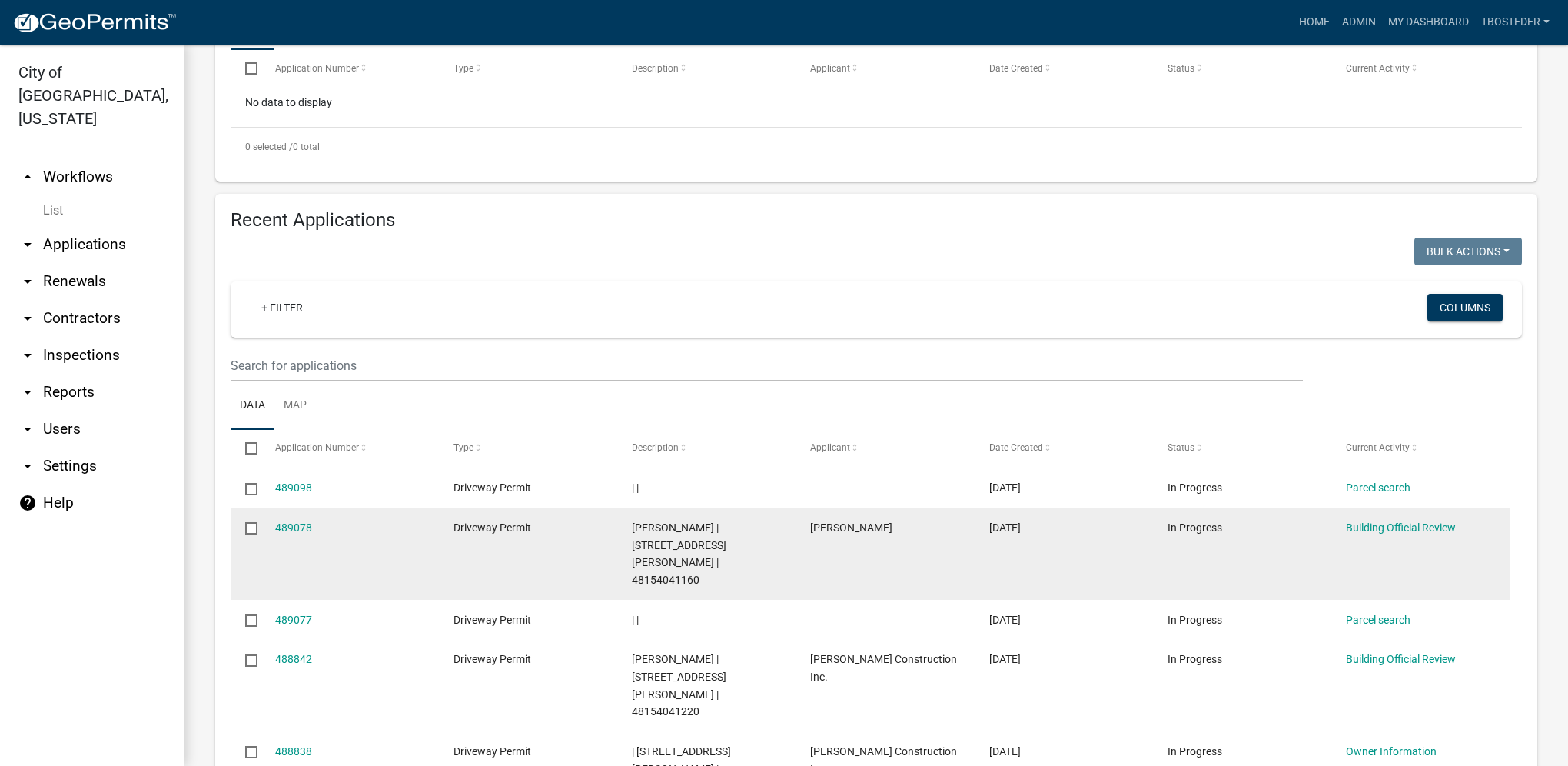
scroll to position [538, 0]
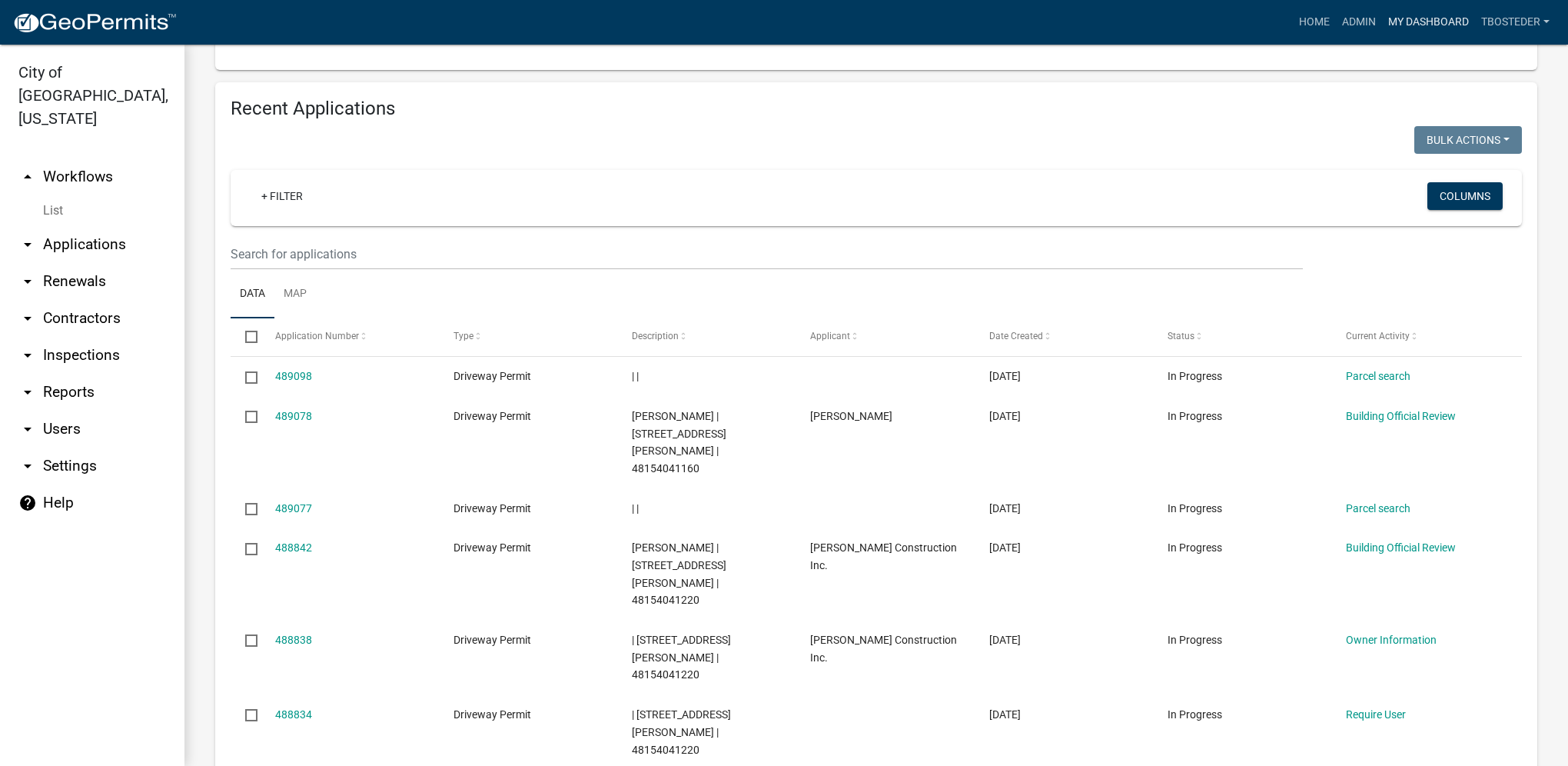
click at [1453, 32] on link "My Dashboard" at bounding box center [1428, 22] width 93 height 29
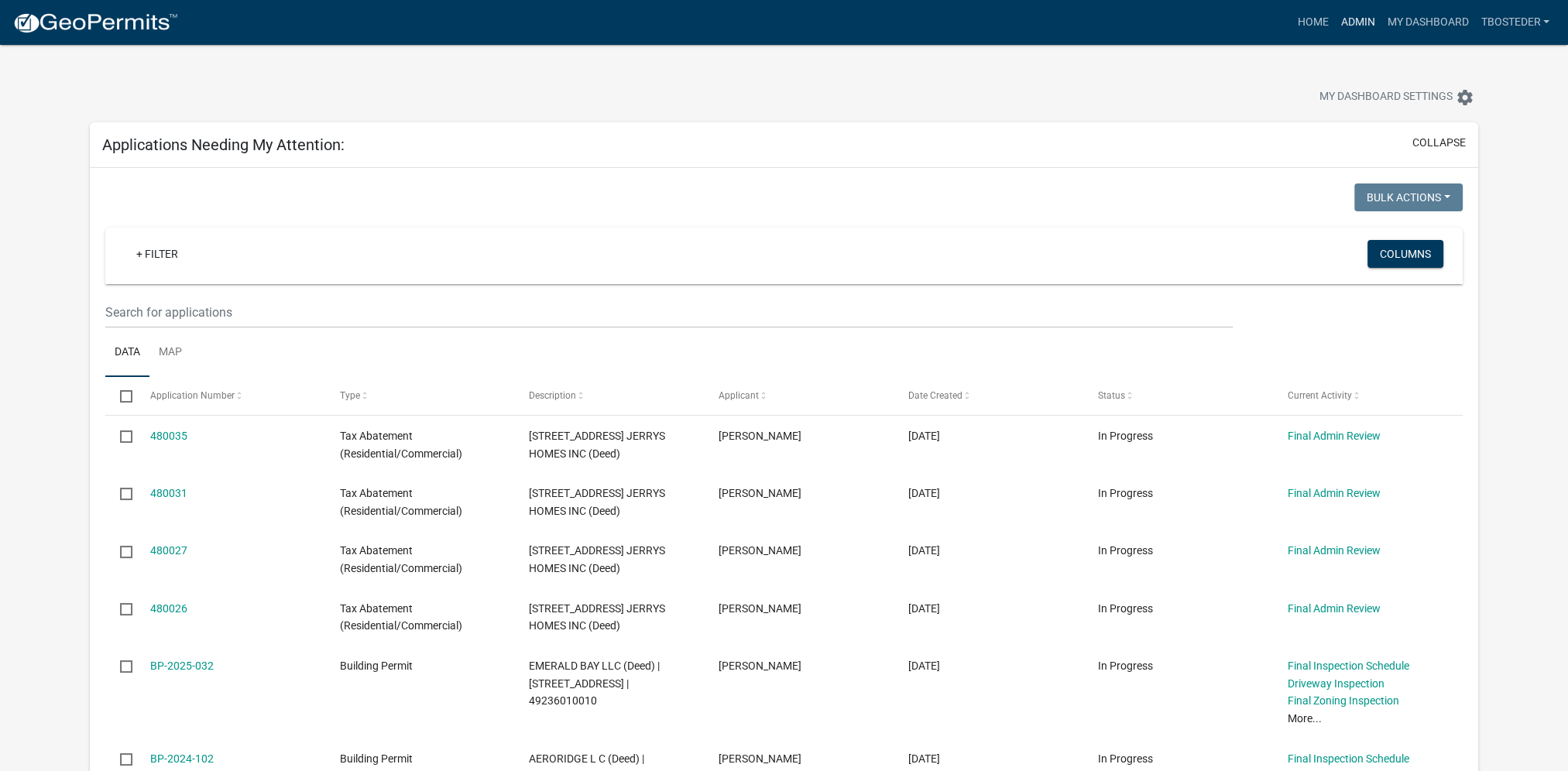
click at [1345, 29] on link "Admin" at bounding box center [1358, 22] width 47 height 29
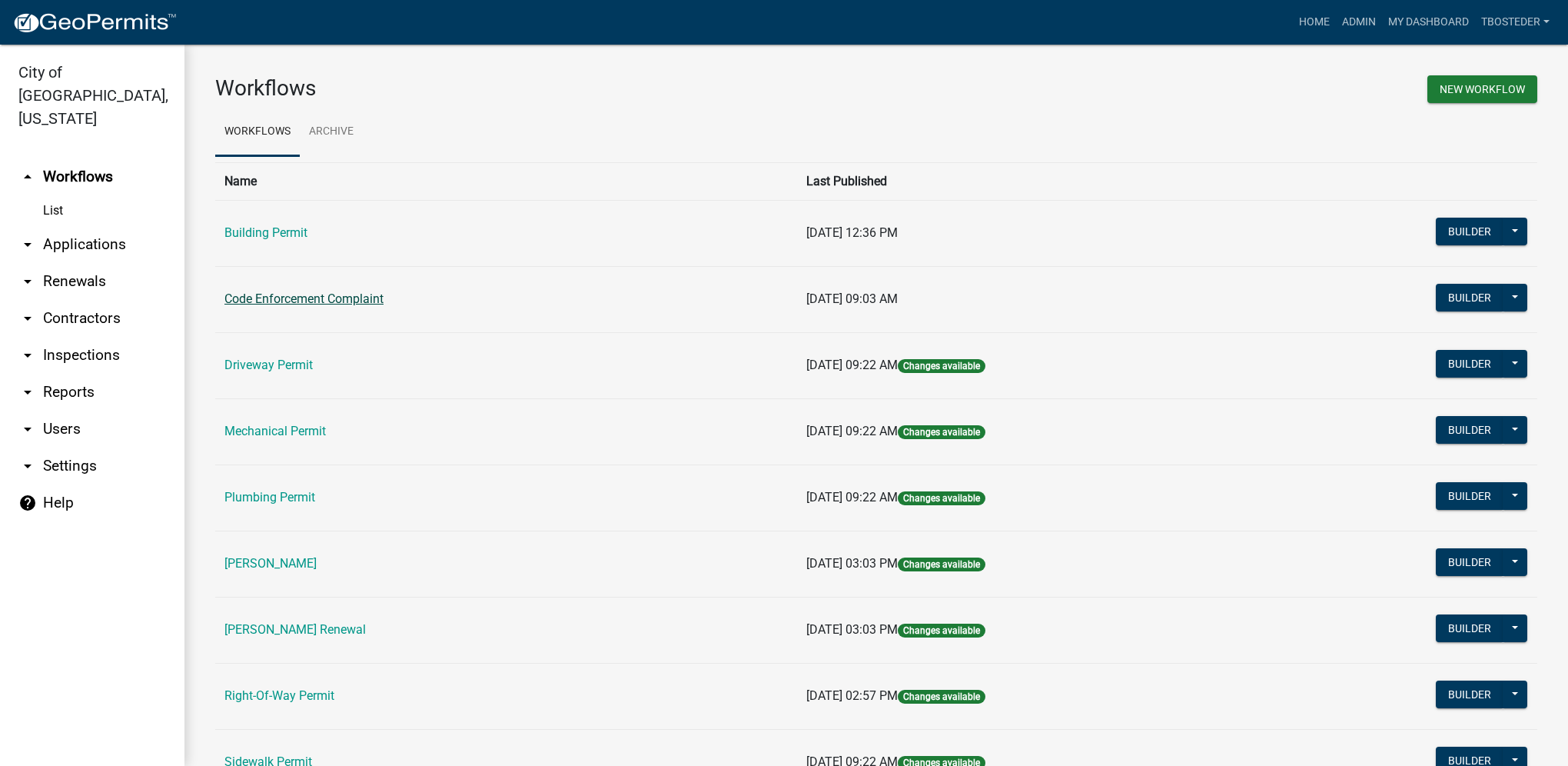
click at [378, 301] on link "Code Enforcement Complaint" at bounding box center [303, 298] width 159 height 14
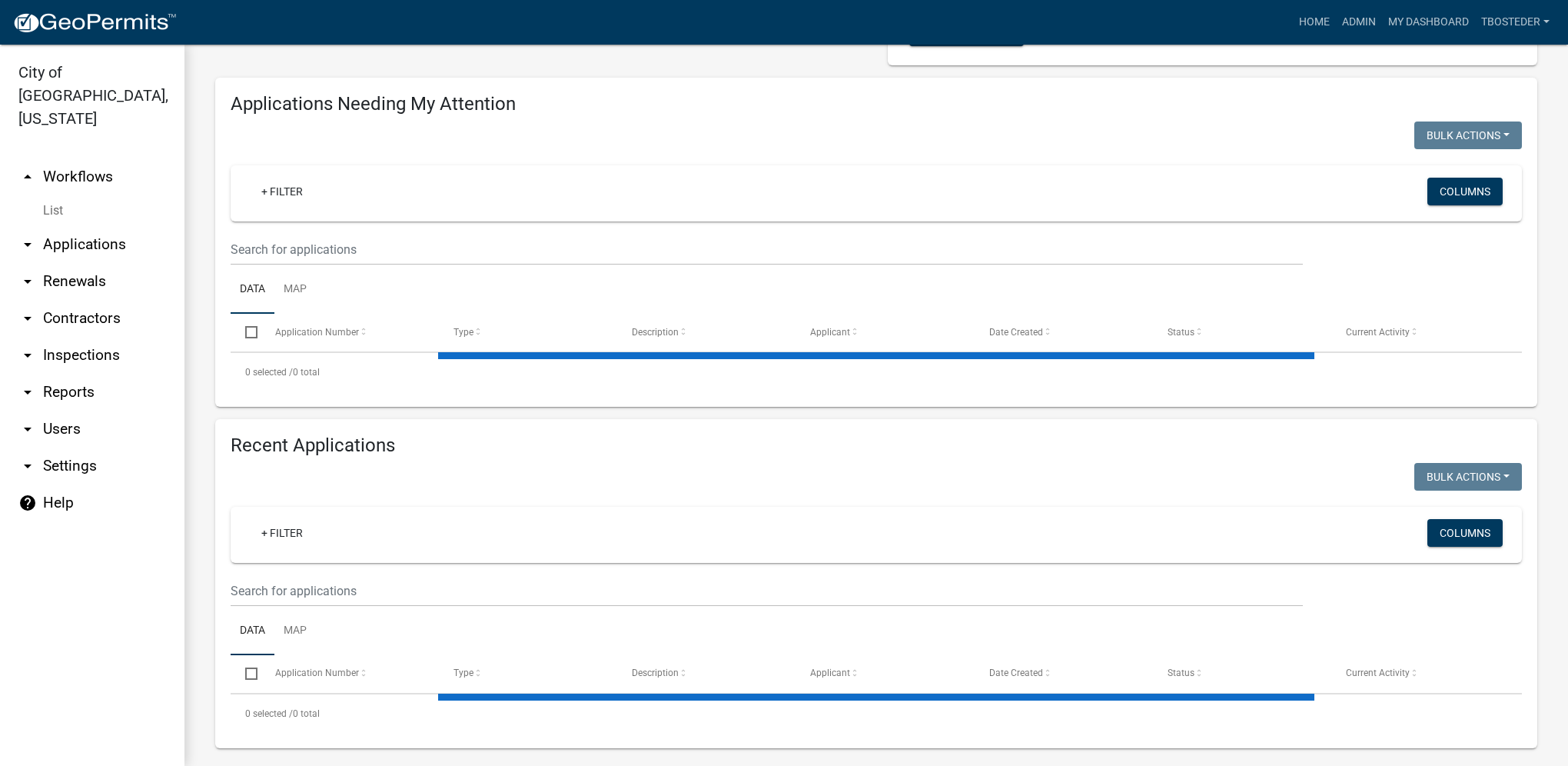
select select "1: 25"
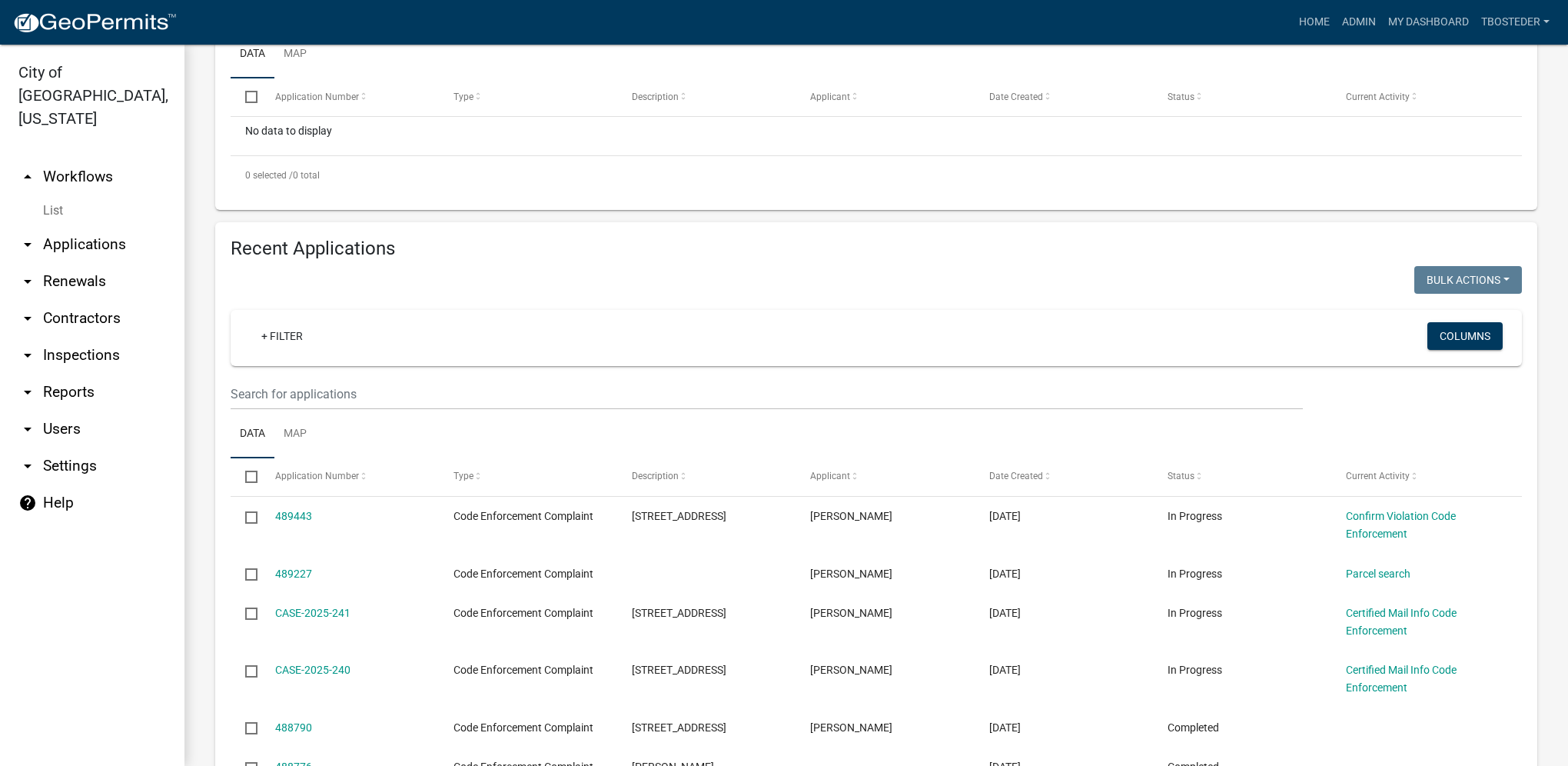
scroll to position [384, 0]
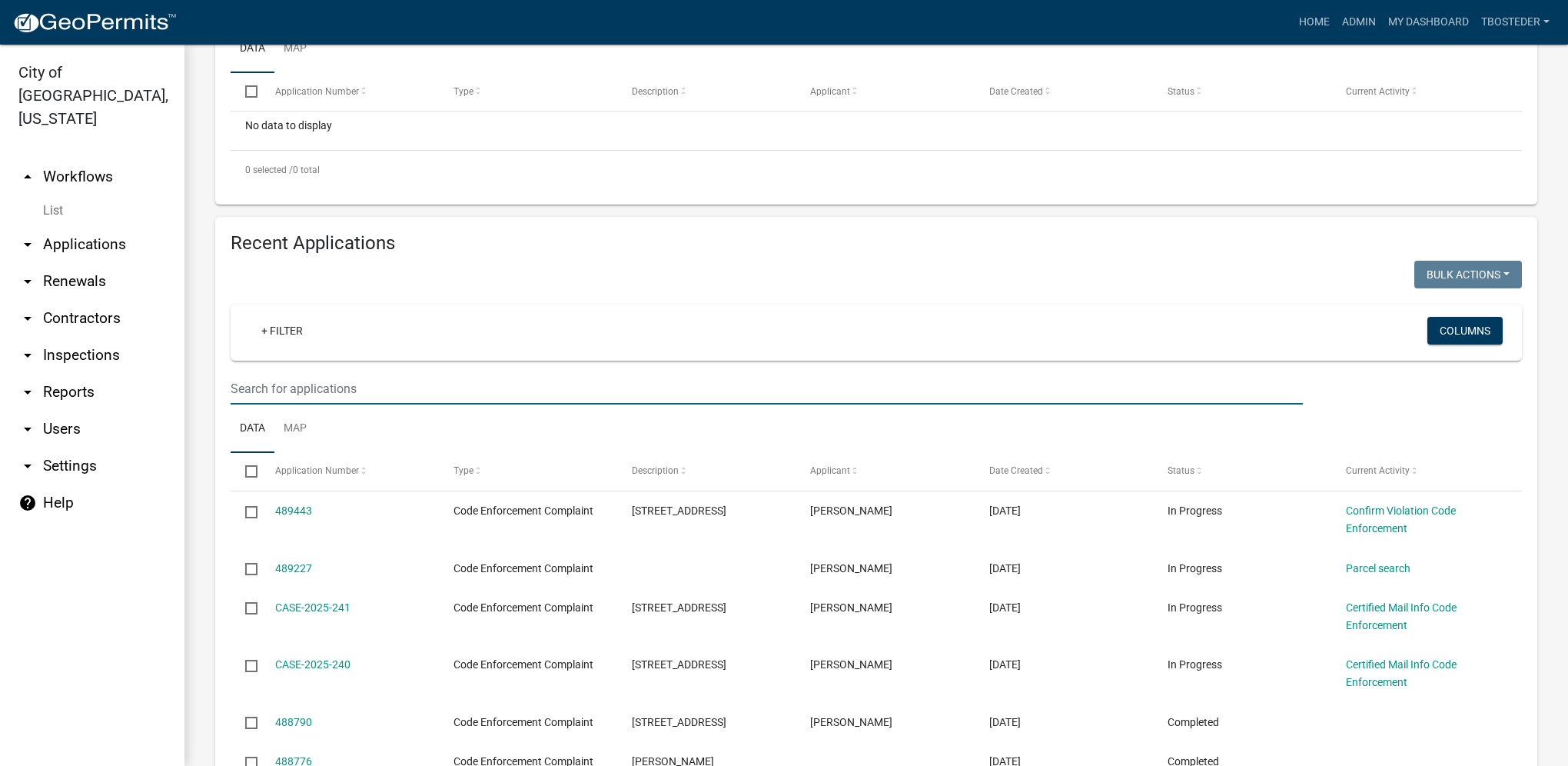
click at [399, 396] on input "text" at bounding box center [767, 388] width 1073 height 32
type input "s g st"
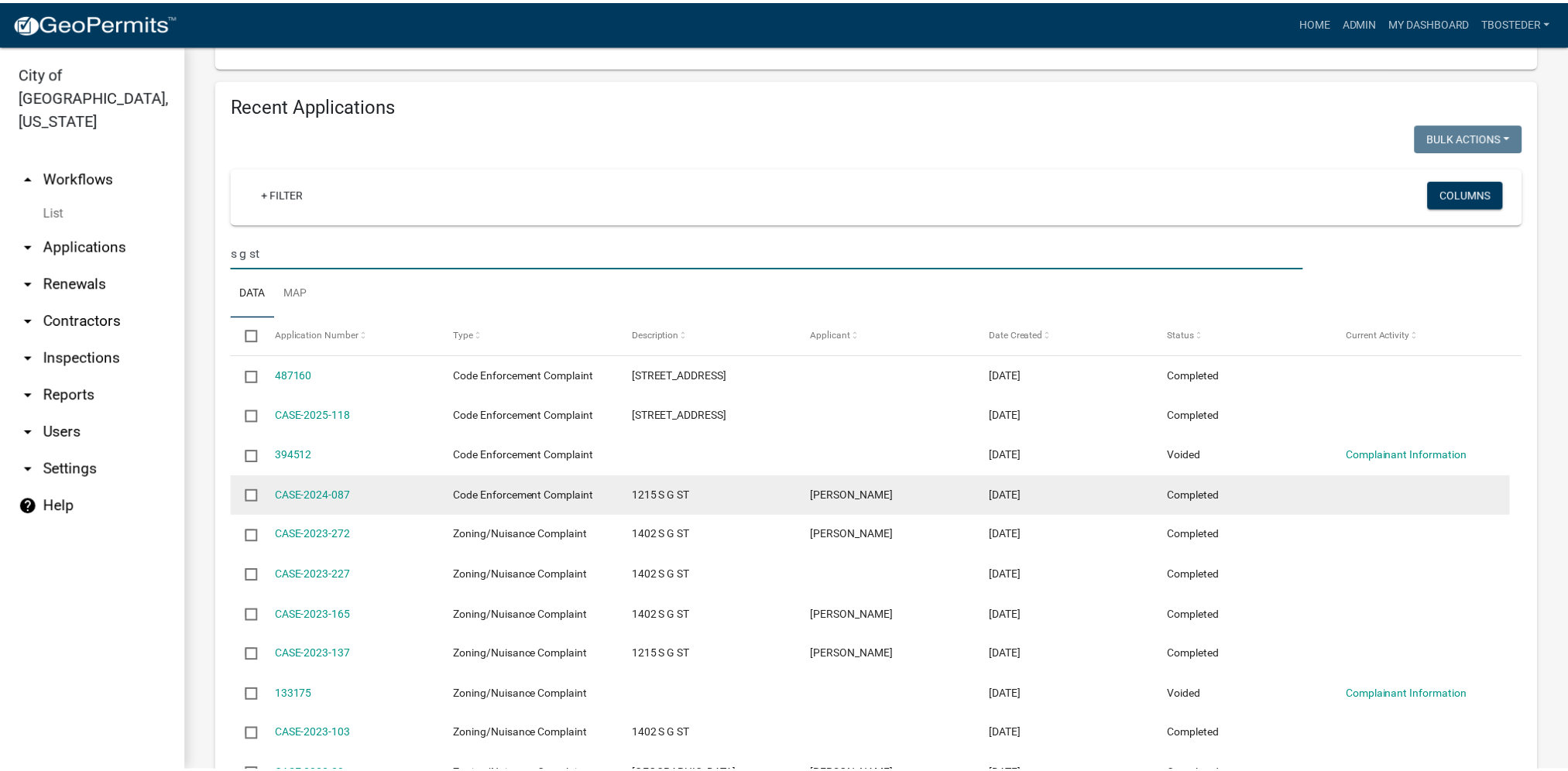
scroll to position [619, 0]
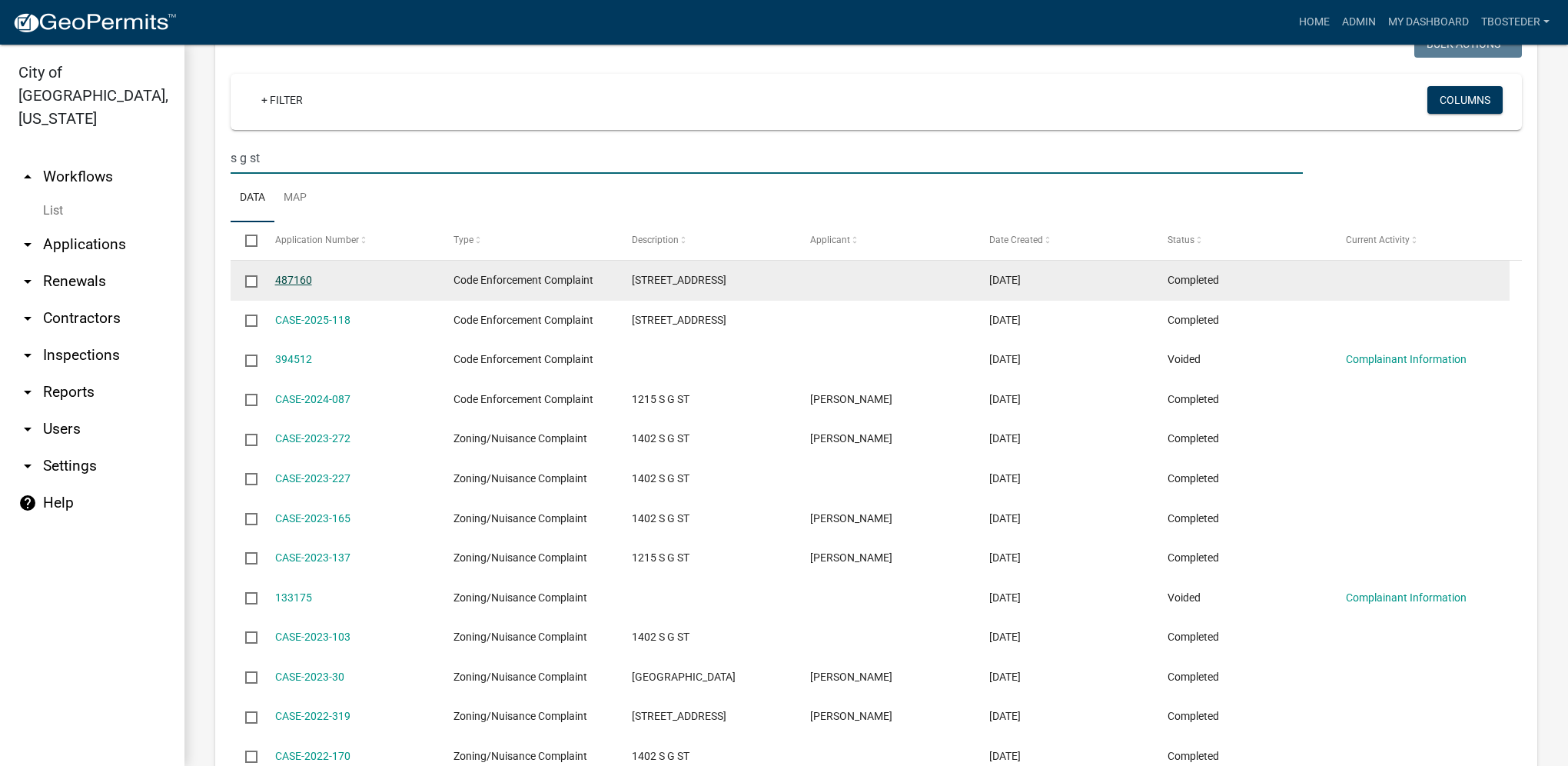
click at [295, 283] on link "487160" at bounding box center [294, 279] width 37 height 13
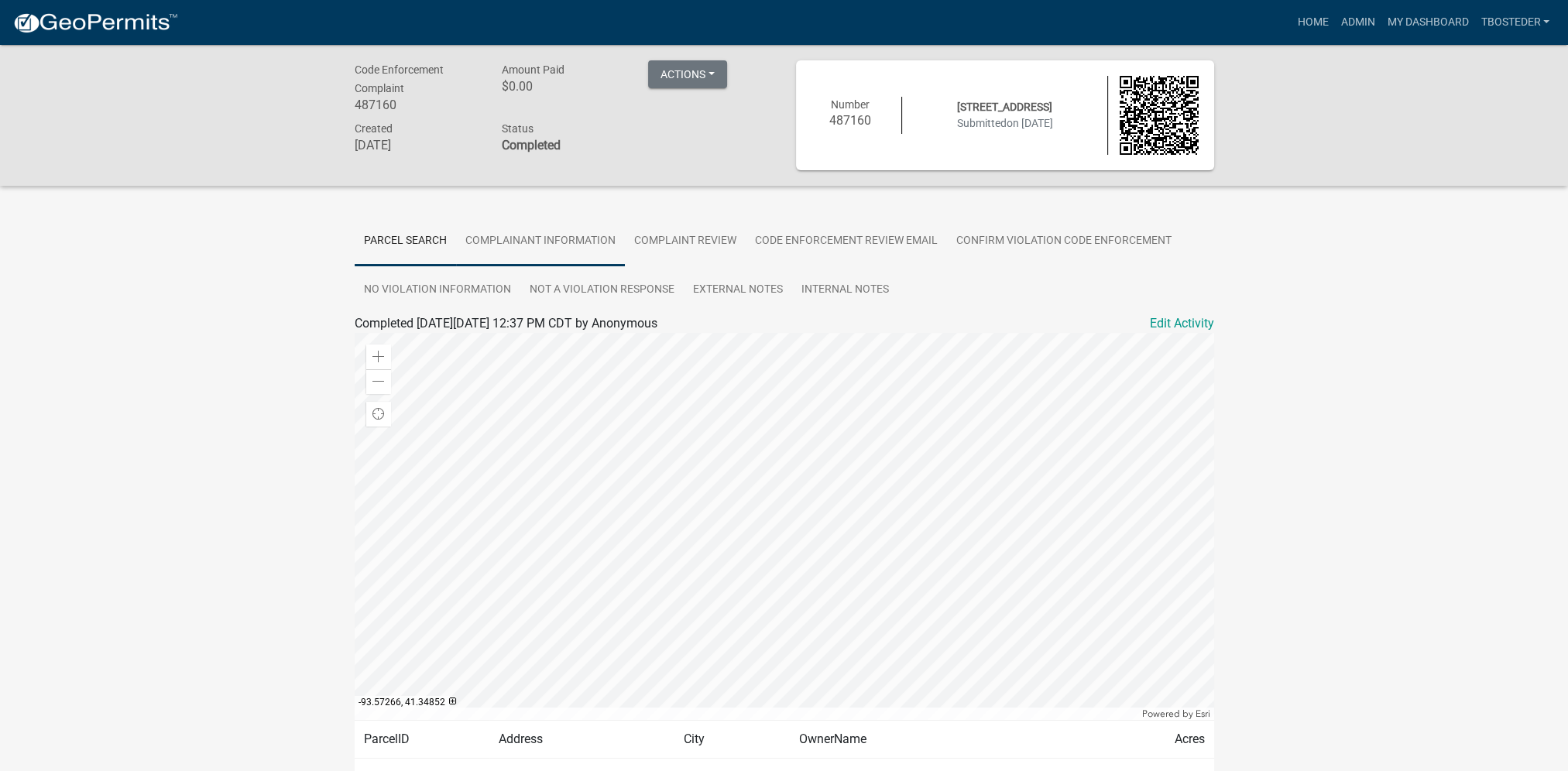
click at [586, 244] on link "Complainant Information" at bounding box center [541, 241] width 169 height 50
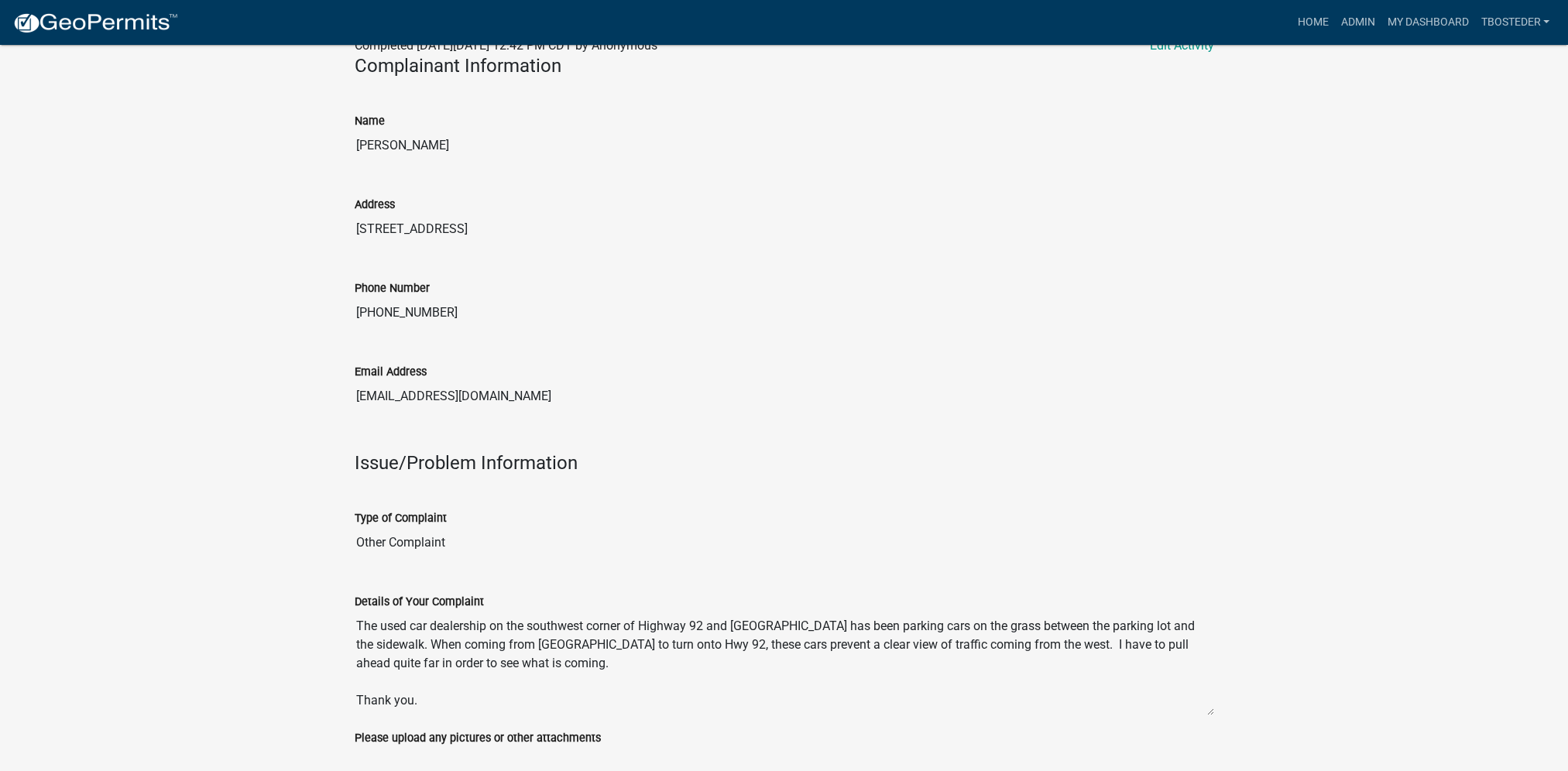
scroll to position [155, 0]
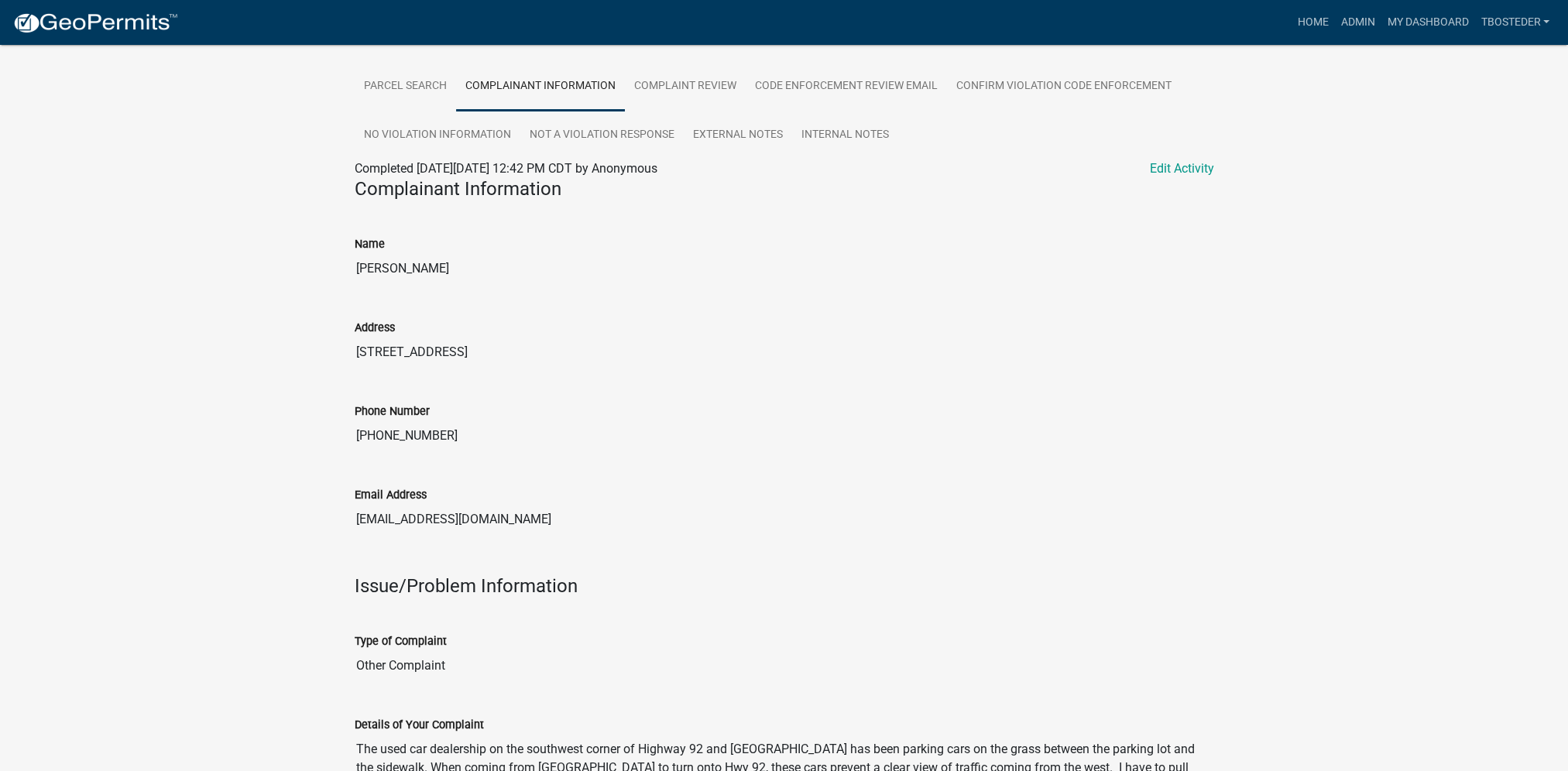
drag, startPoint x: 346, startPoint y: 277, endPoint x: 511, endPoint y: 287, distance: 165.3
click at [511, 287] on div "Name Kariann Voigts" at bounding box center [785, 255] width 883 height 84
click at [1022, 82] on link "Confirm Violation Code Enforcement" at bounding box center [1064, 87] width 233 height 50
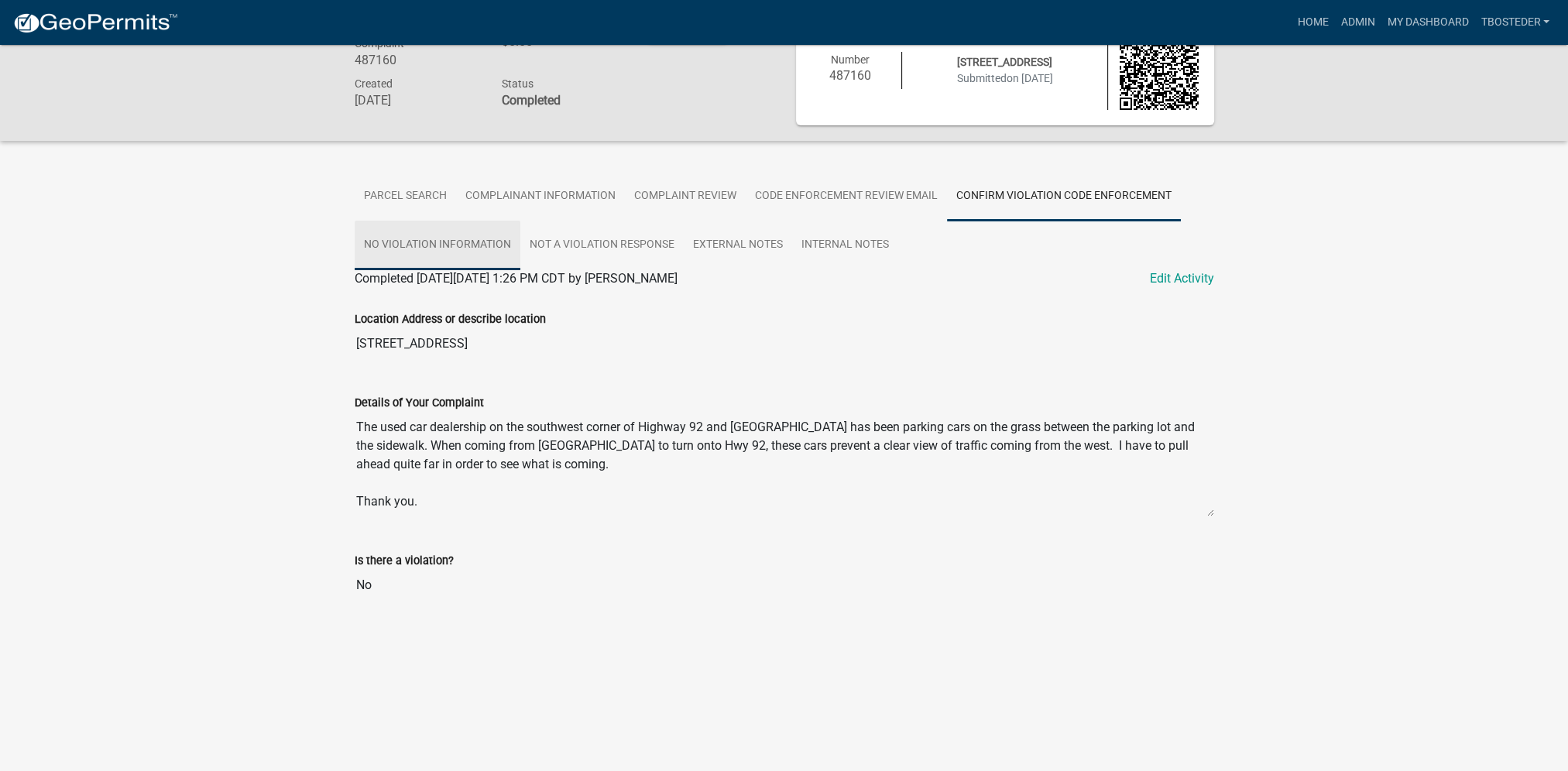
click at [455, 247] on link "No Violation Information" at bounding box center [438, 245] width 165 height 50
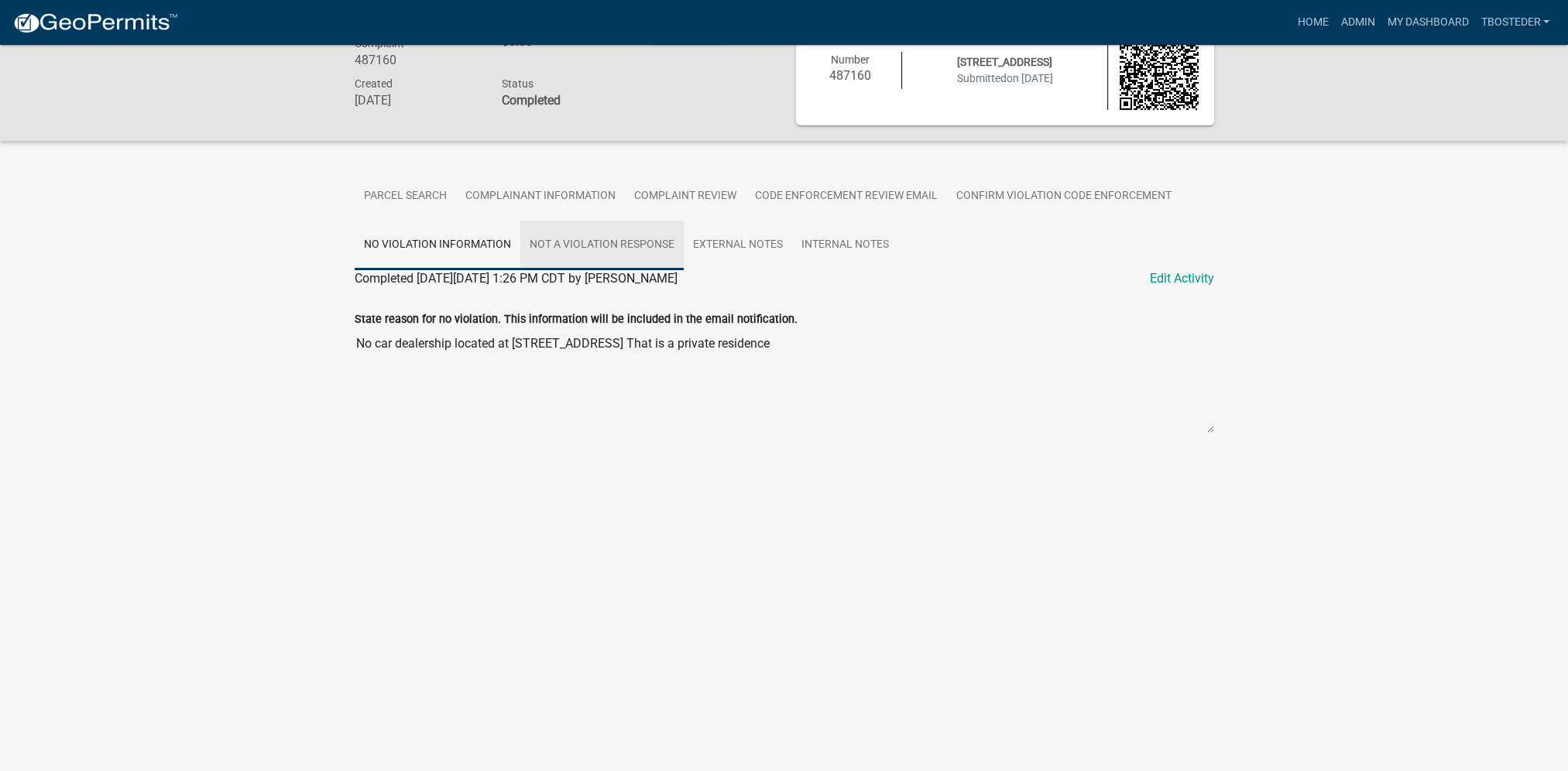
click at [646, 244] on link "Not a violation Response" at bounding box center [602, 245] width 163 height 50
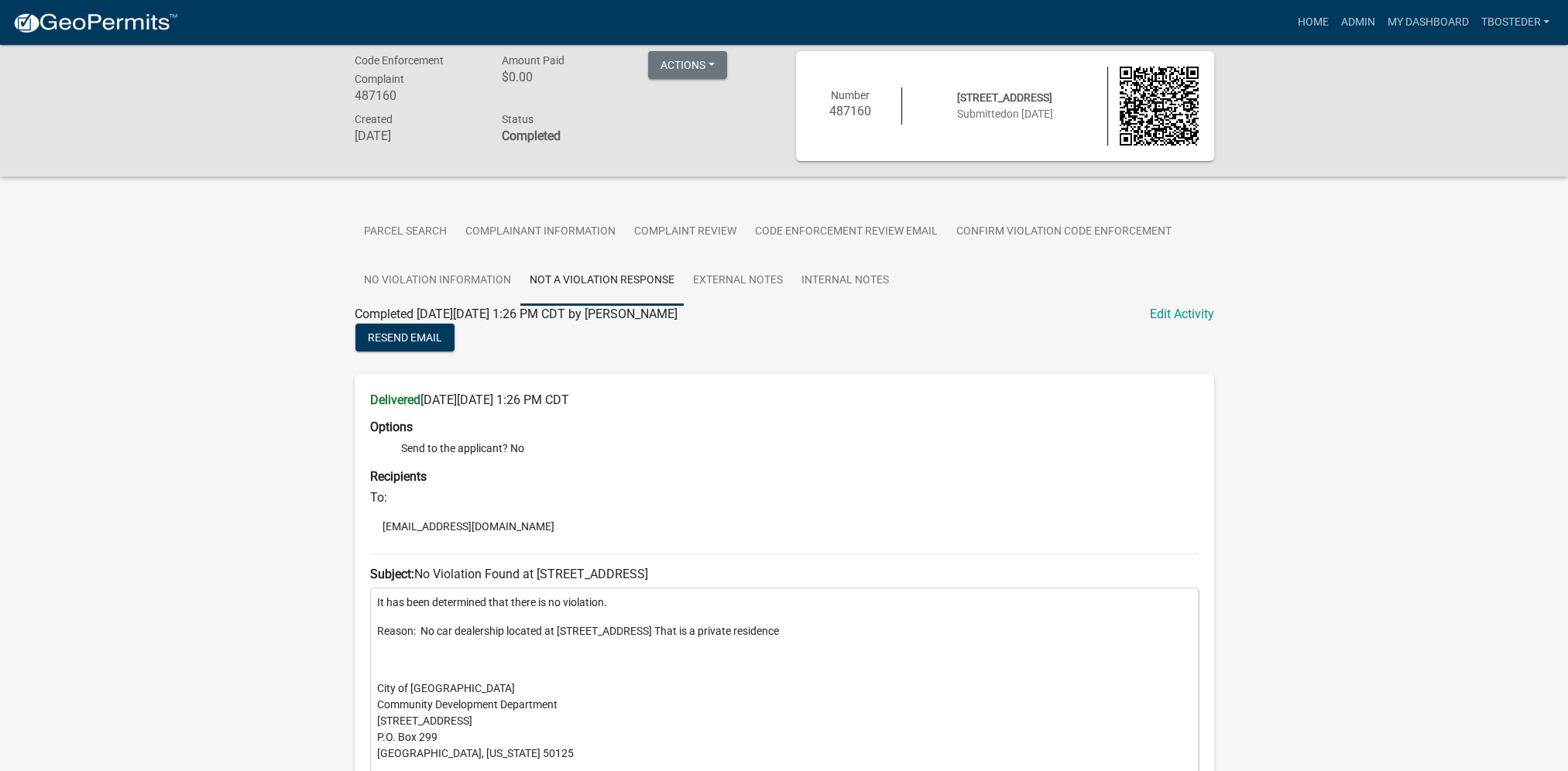
scroll to position [0, 0]
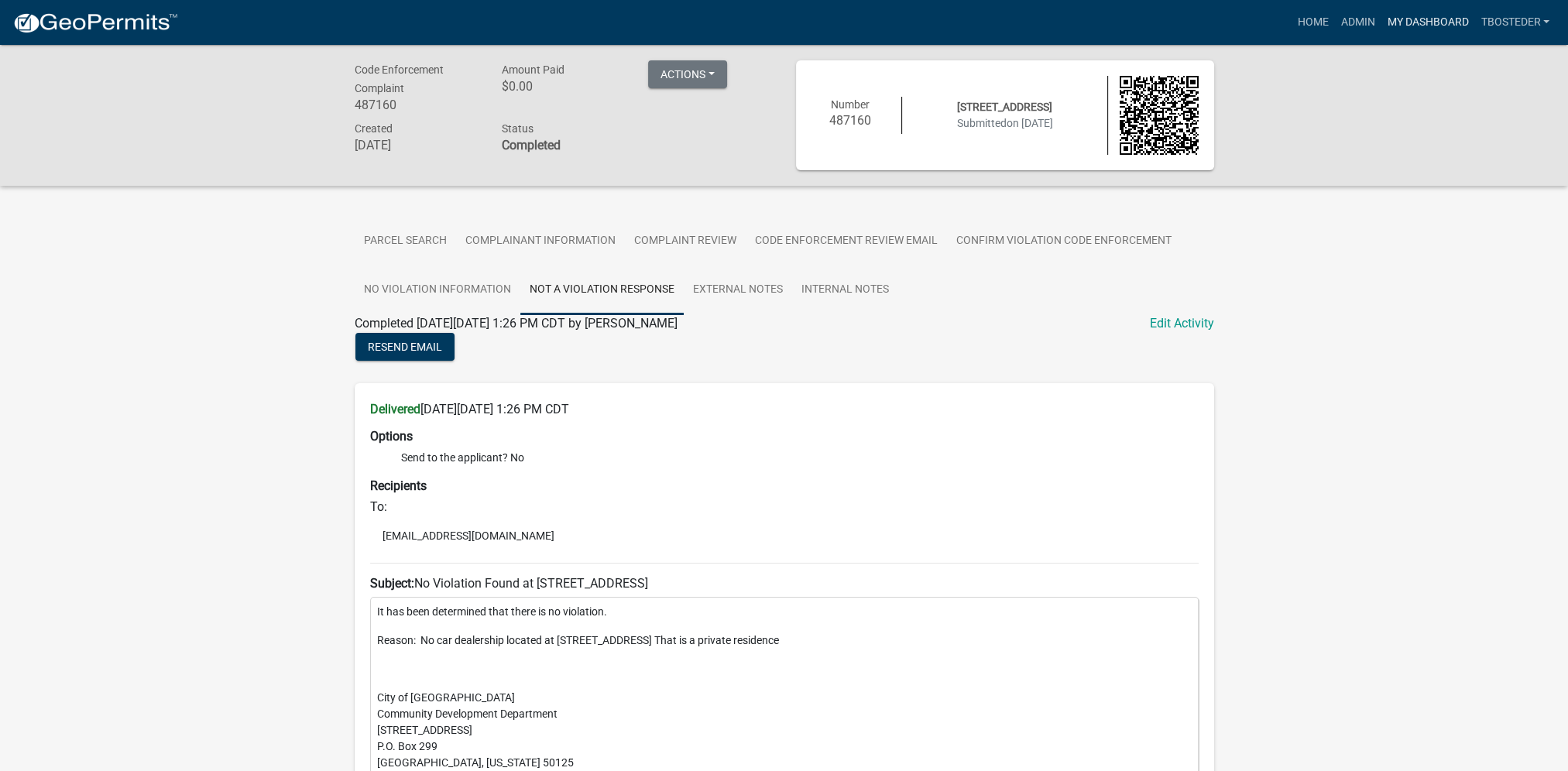
click at [1424, 23] on link "My Dashboard" at bounding box center [1427, 22] width 93 height 29
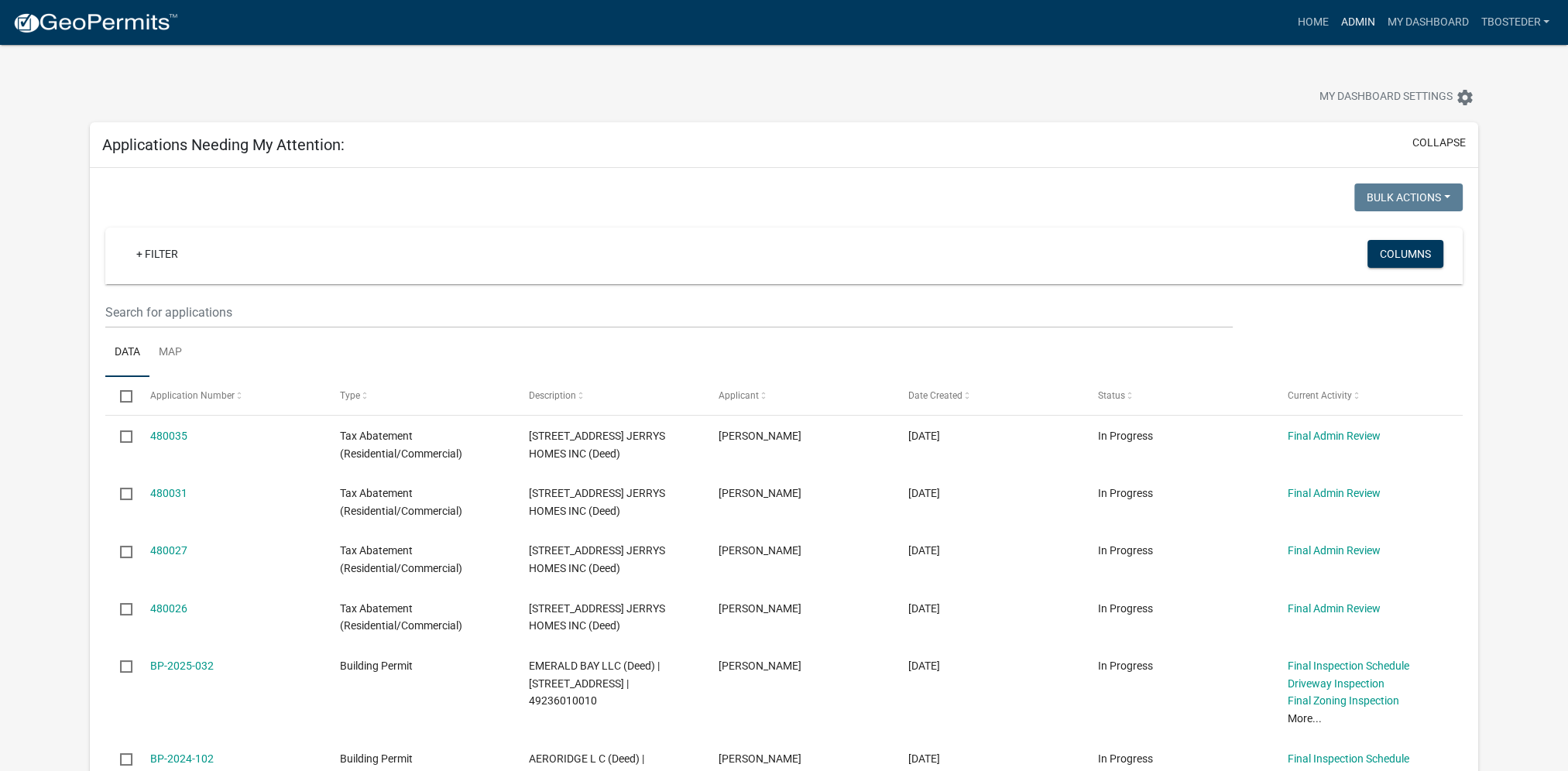
click at [1351, 19] on link "Admin" at bounding box center [1358, 22] width 47 height 29
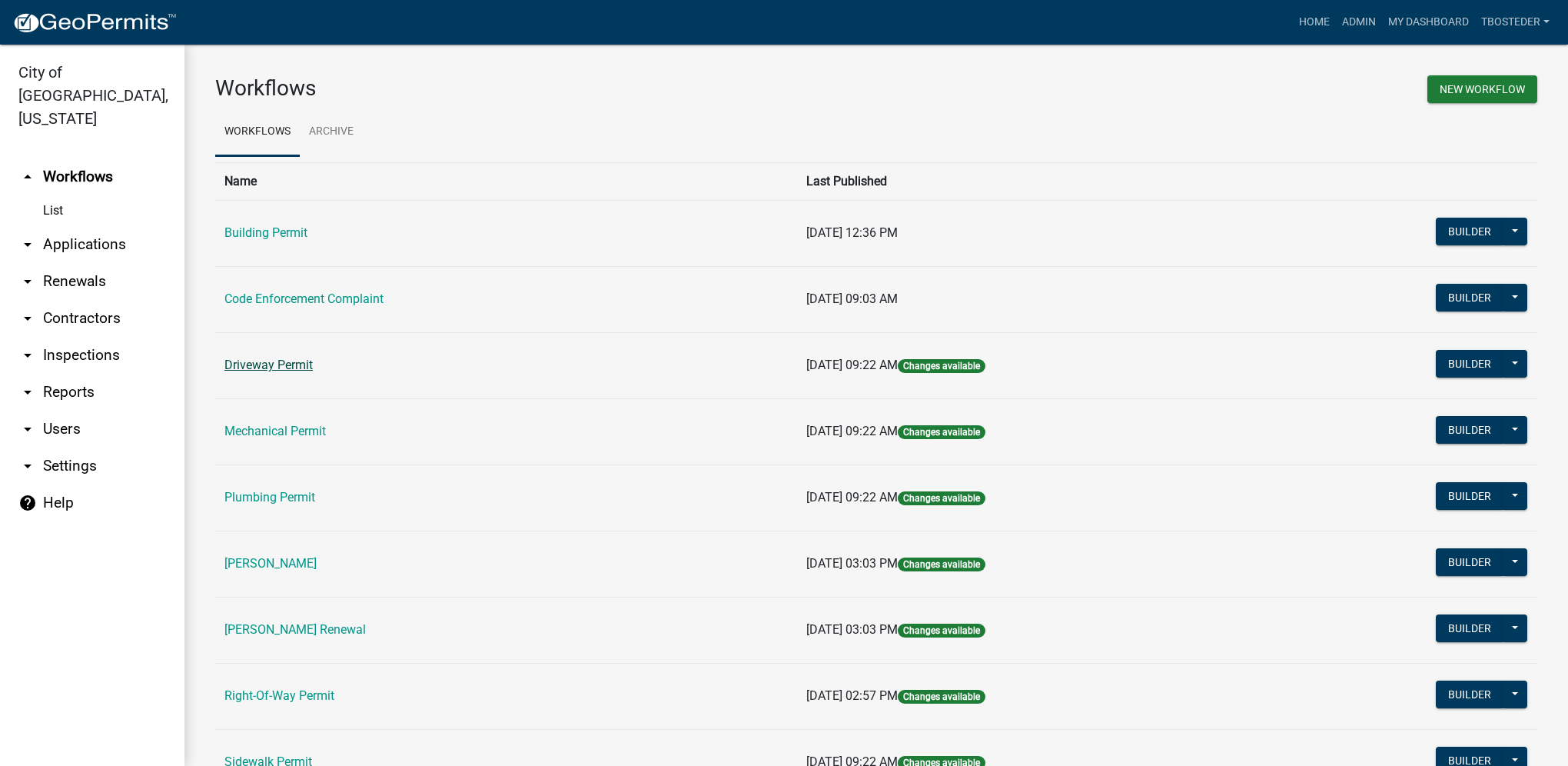
click at [301, 367] on link "Driveway Permit" at bounding box center [268, 364] width 89 height 14
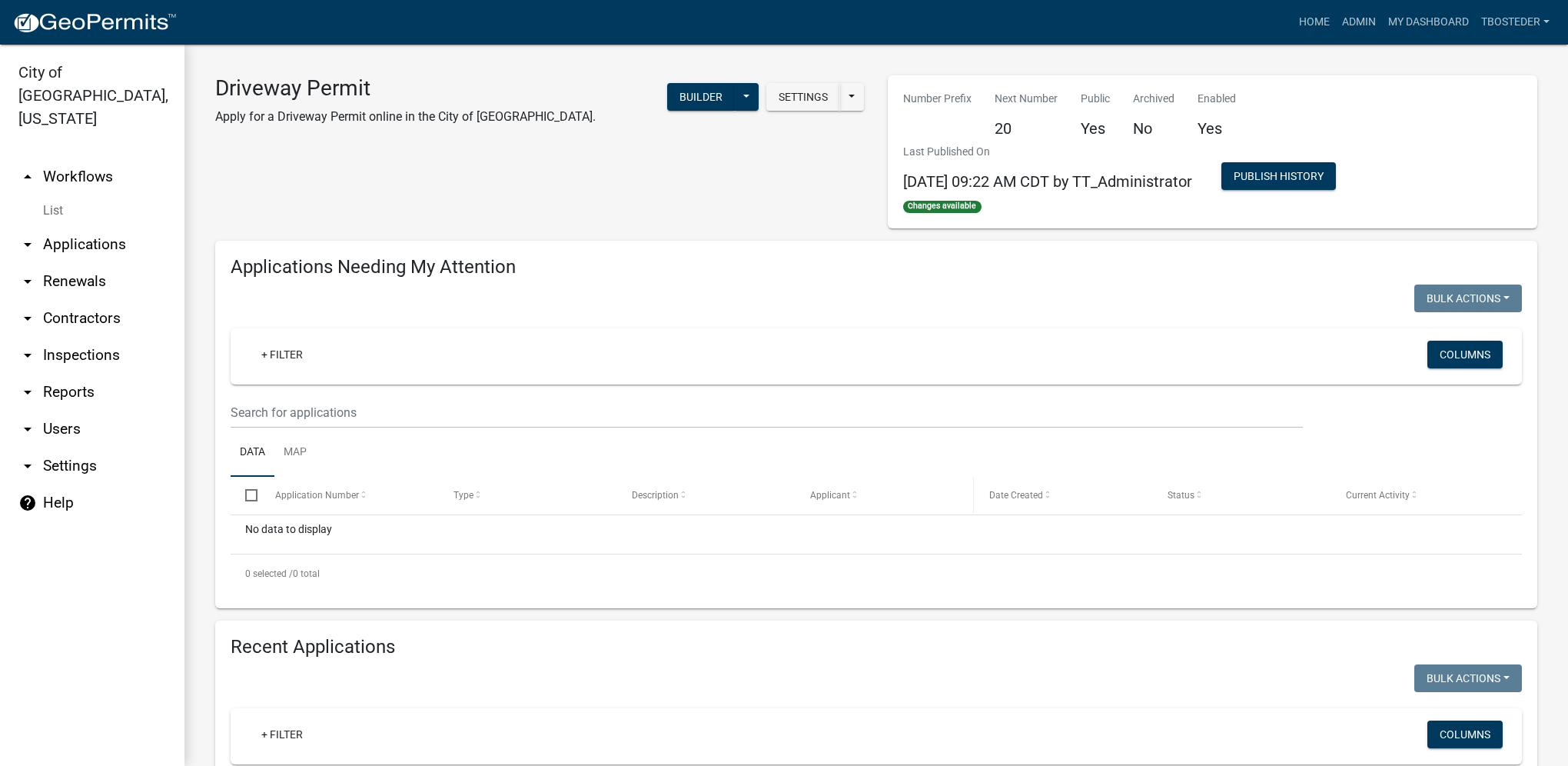
select select "1: 25"
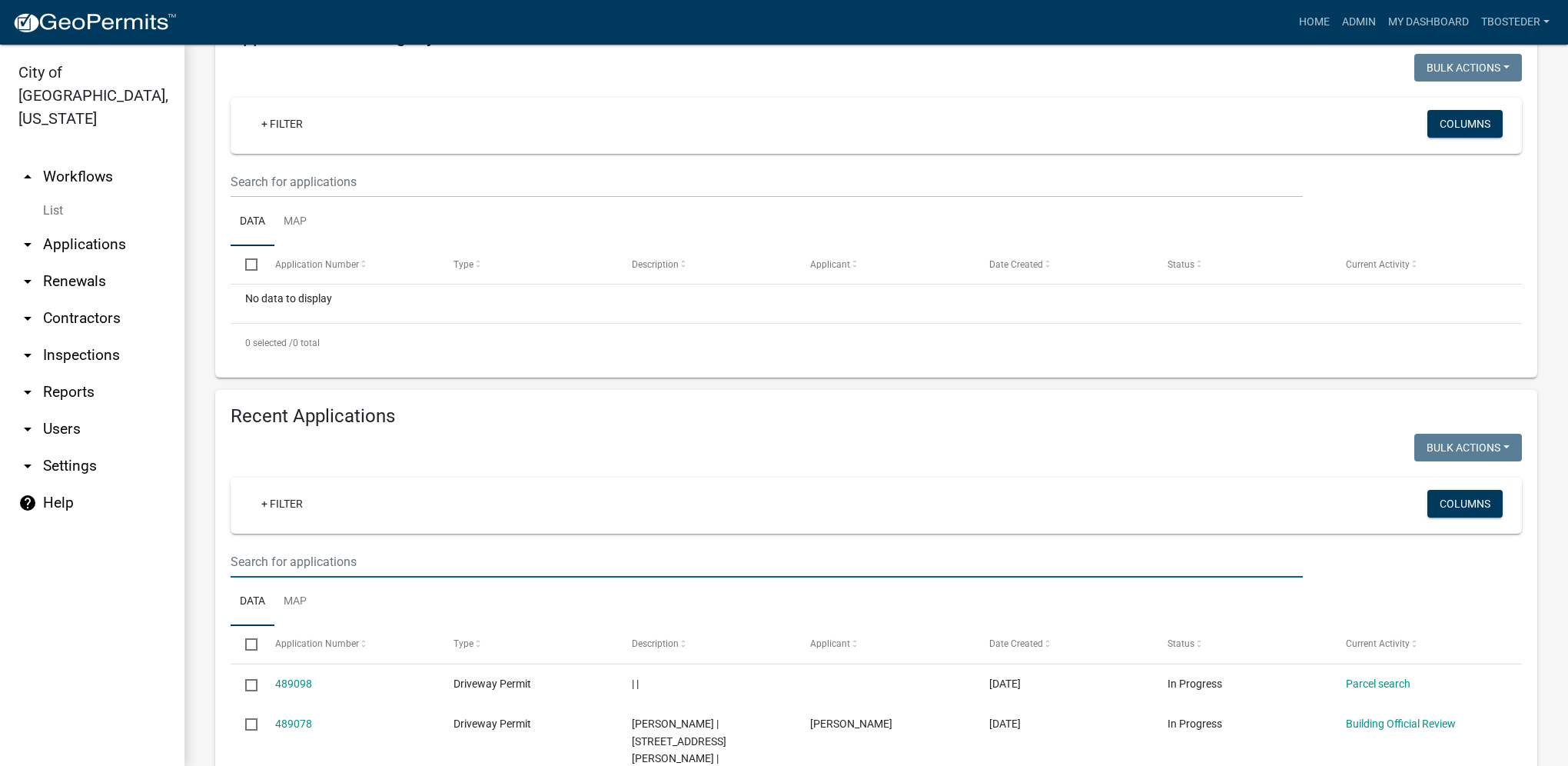
click at [426, 560] on input "text" at bounding box center [767, 561] width 1073 height 32
type input "1000 angela dr"
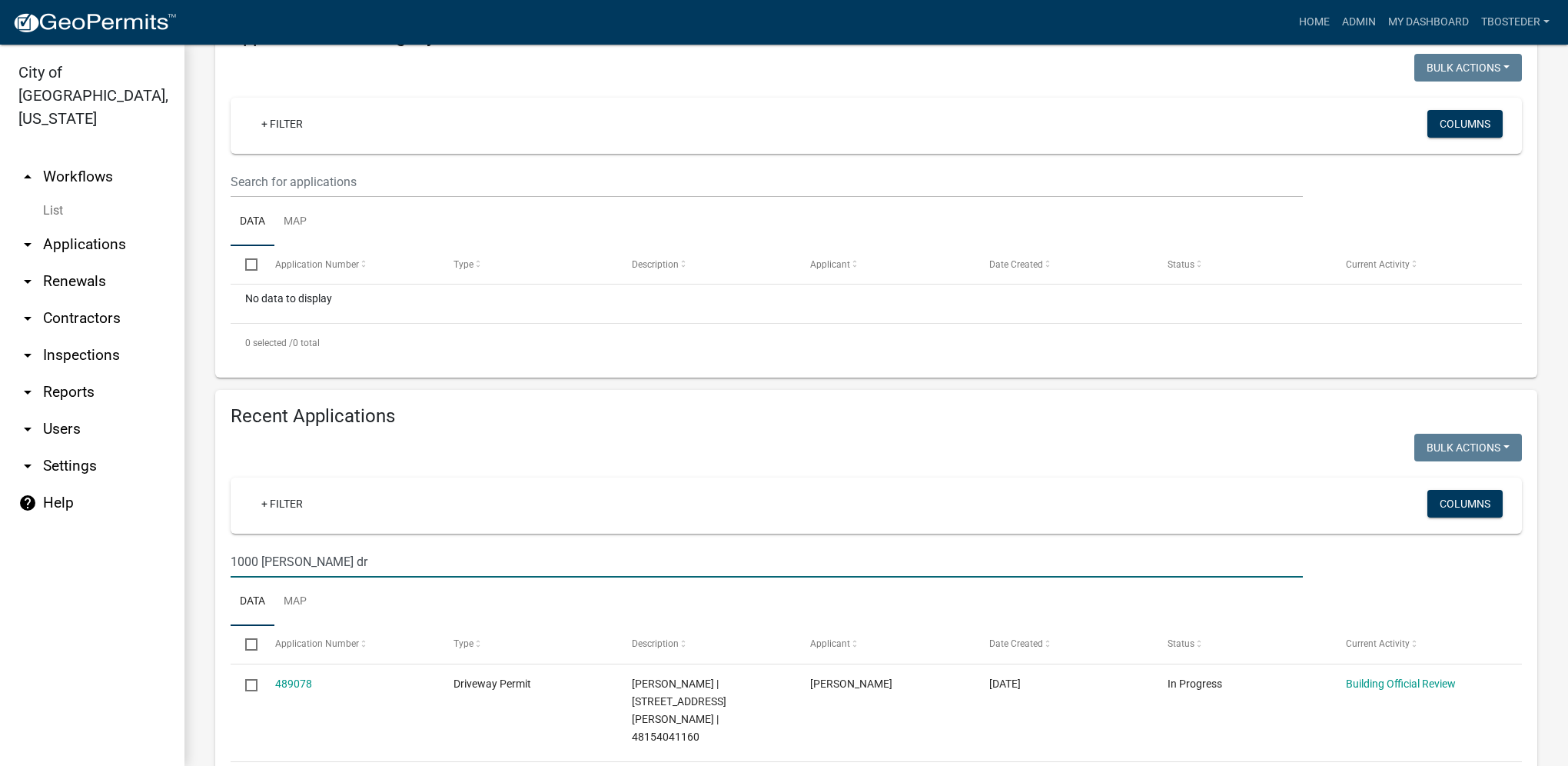
click at [359, 566] on input "1000 angela dr" at bounding box center [767, 561] width 1073 height 32
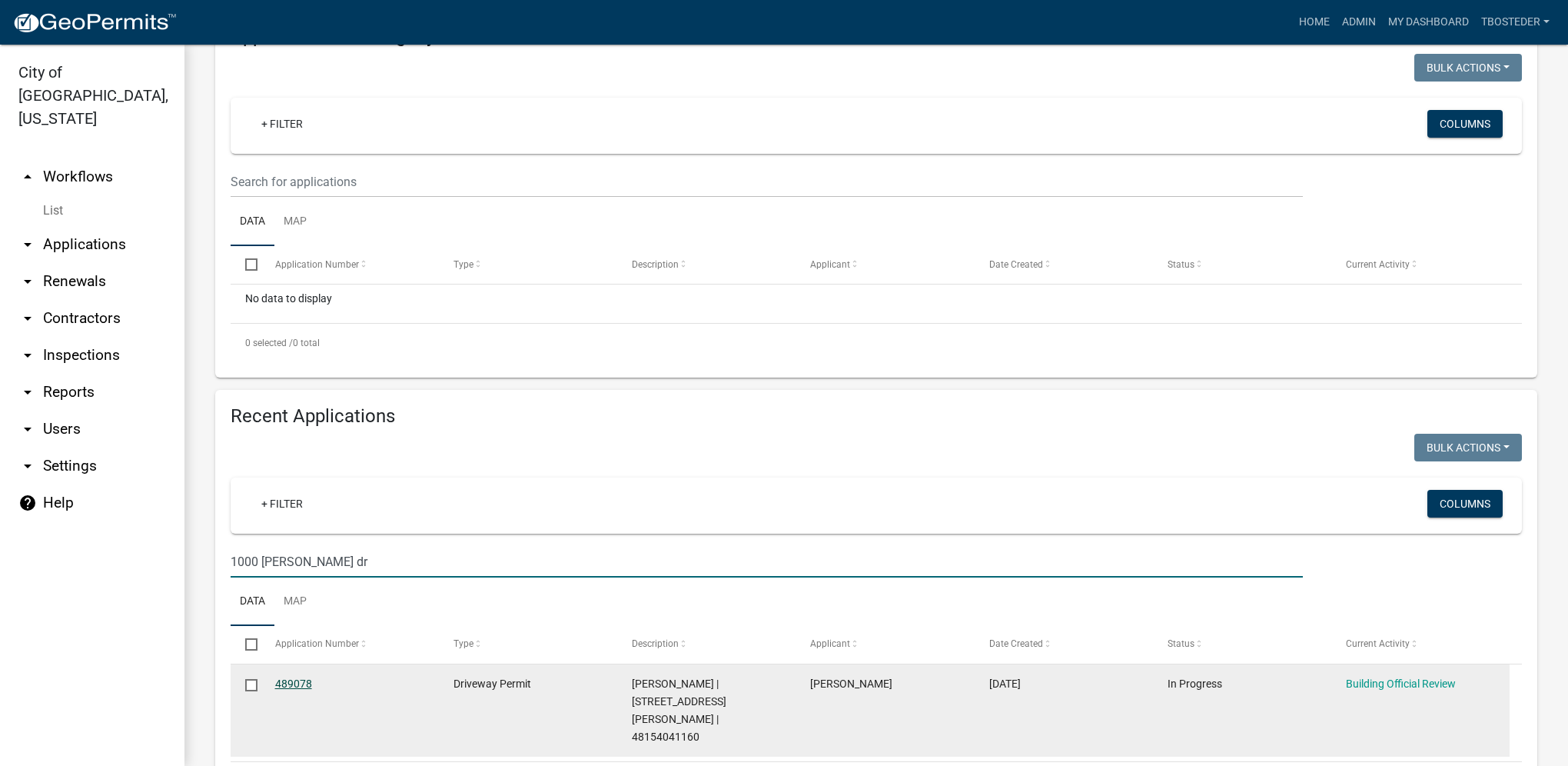
click at [294, 686] on link "489078" at bounding box center [294, 683] width 37 height 13
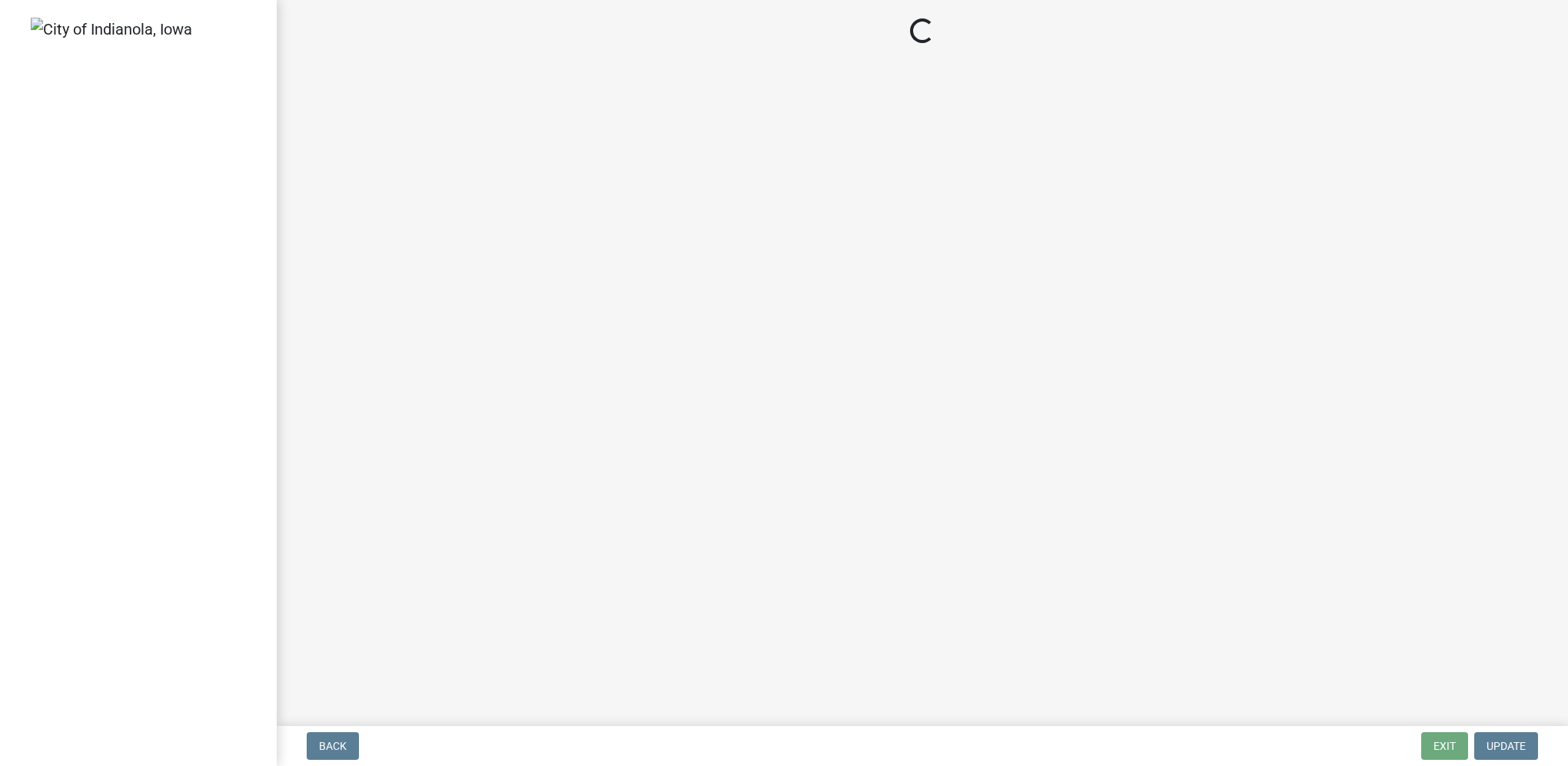
select select "3: 3"
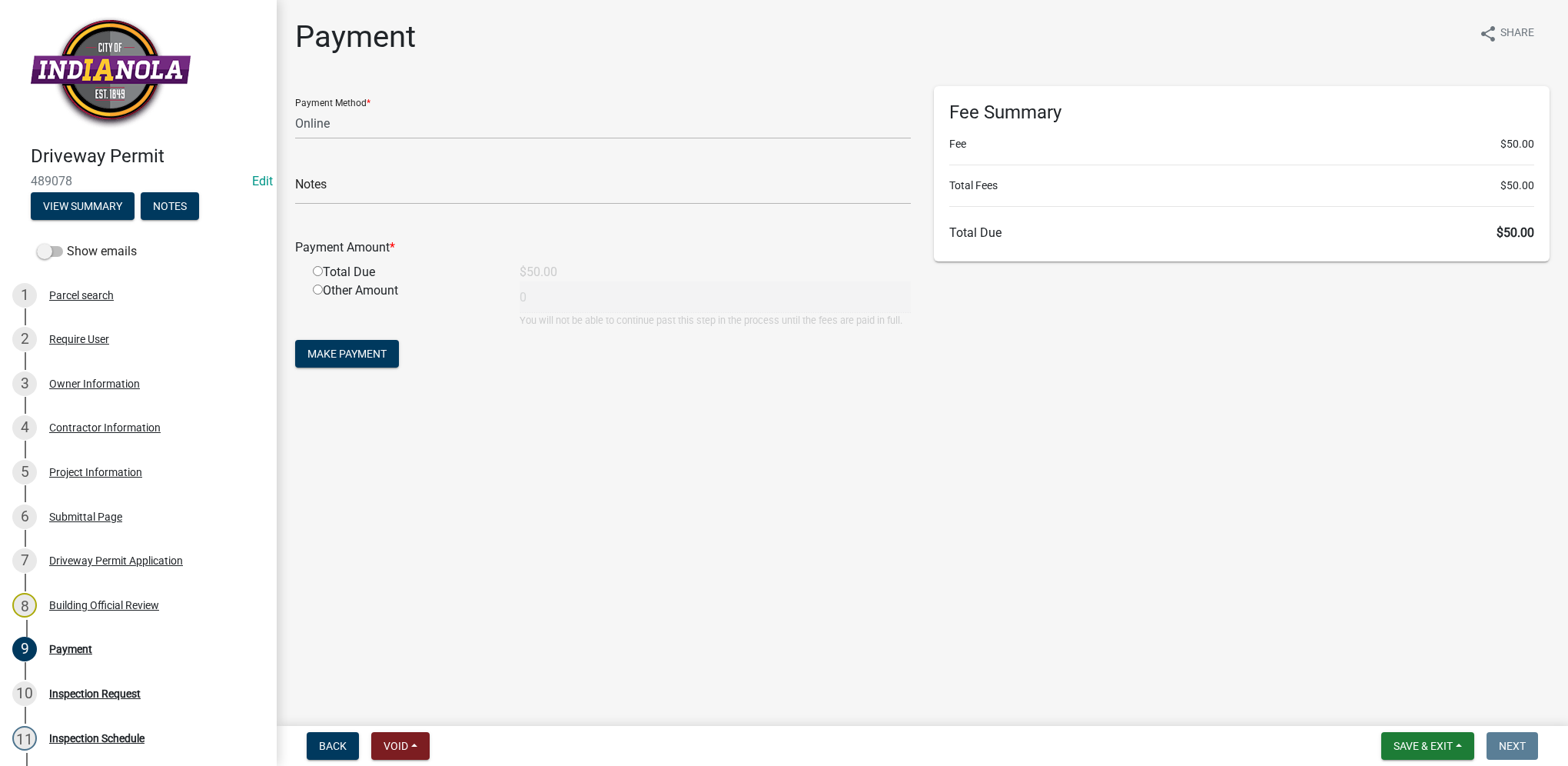
click at [318, 275] on input "radio" at bounding box center [318, 270] width 10 height 10
radio input "true"
type input "50"
click at [350, 359] on span "Make Payment" at bounding box center [347, 354] width 79 height 13
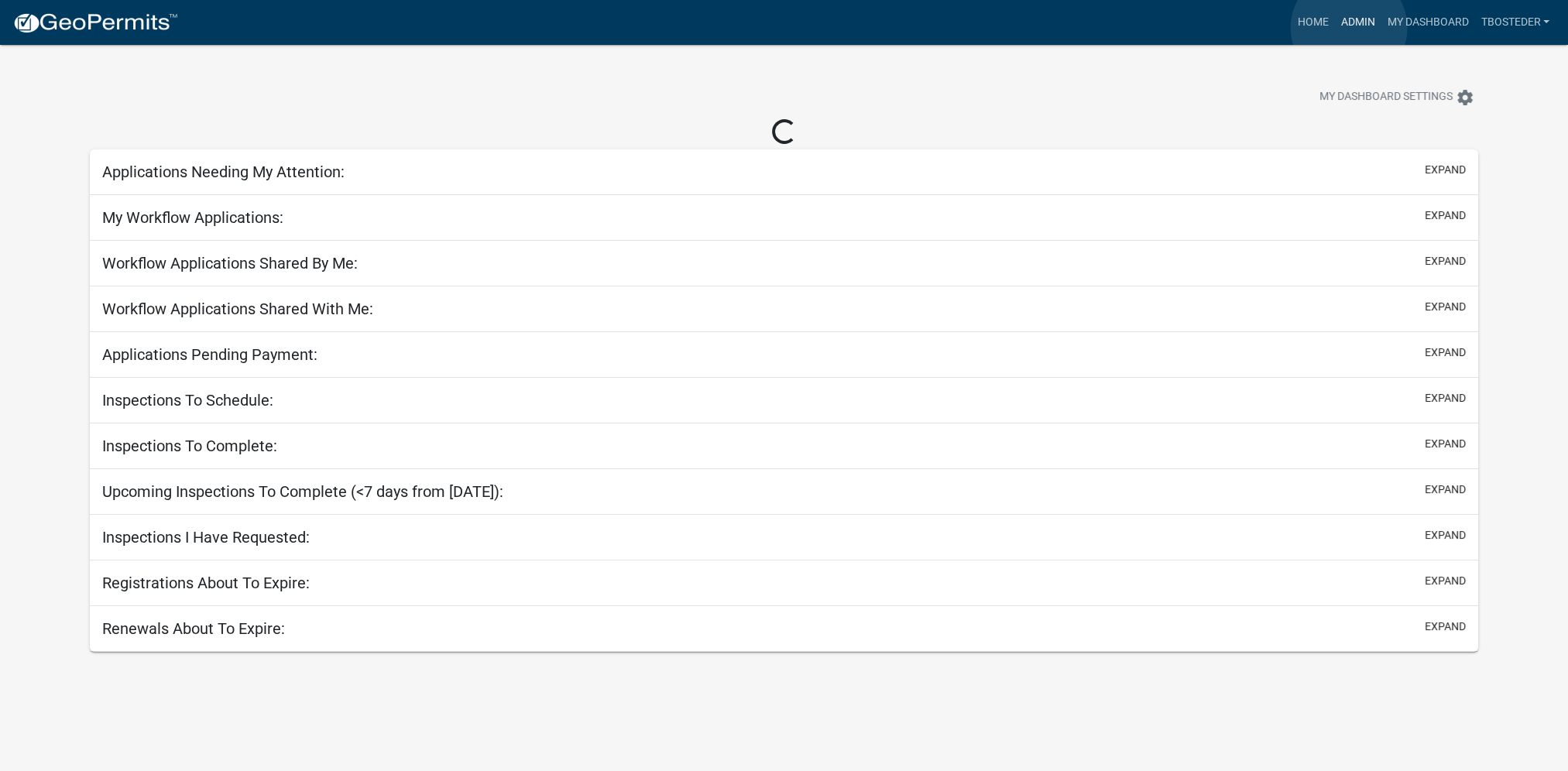
click at [1349, 28] on link "Admin" at bounding box center [1358, 22] width 47 height 29
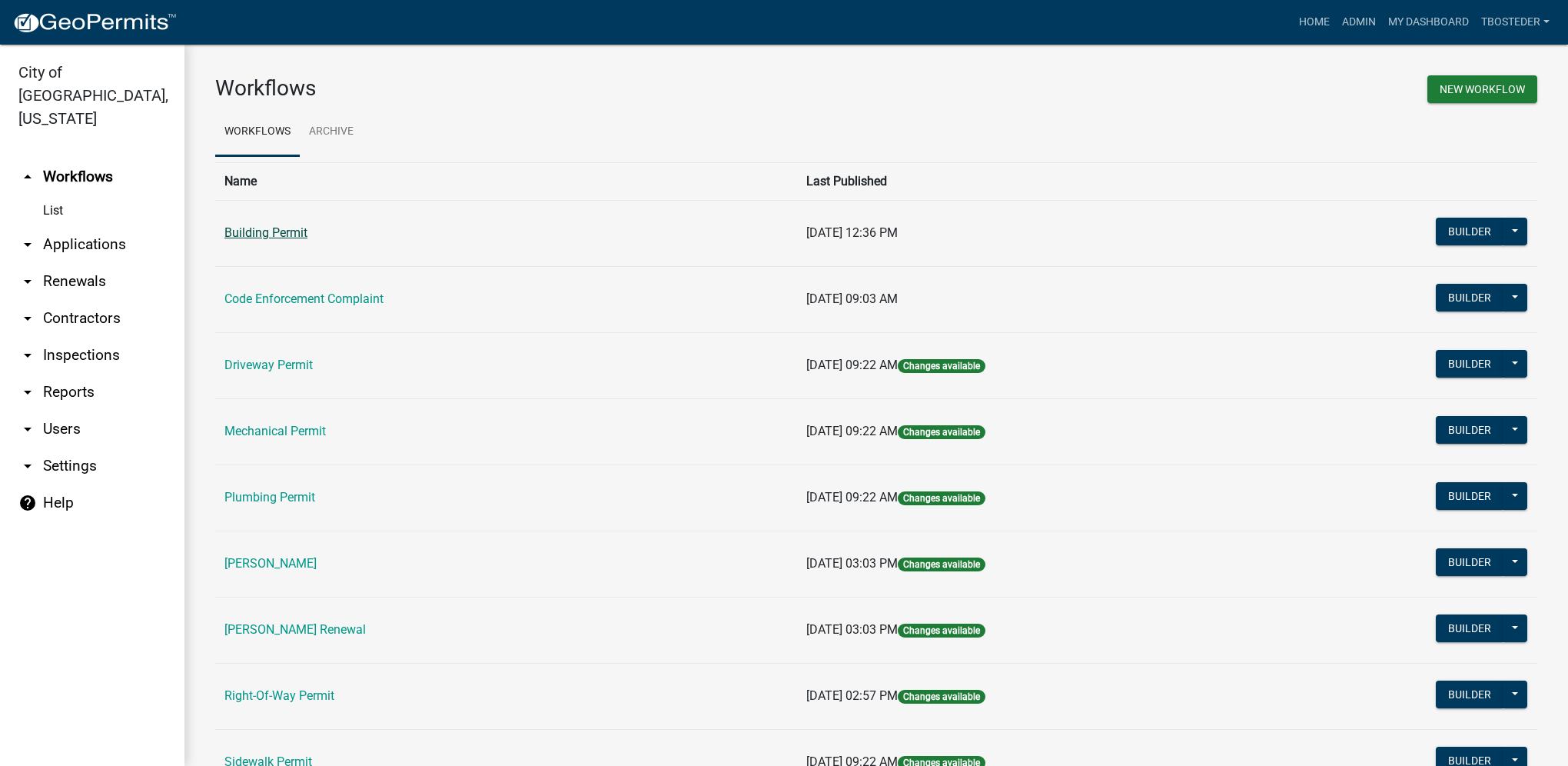
click at [296, 237] on link "Building Permit" at bounding box center [266, 232] width 83 height 14
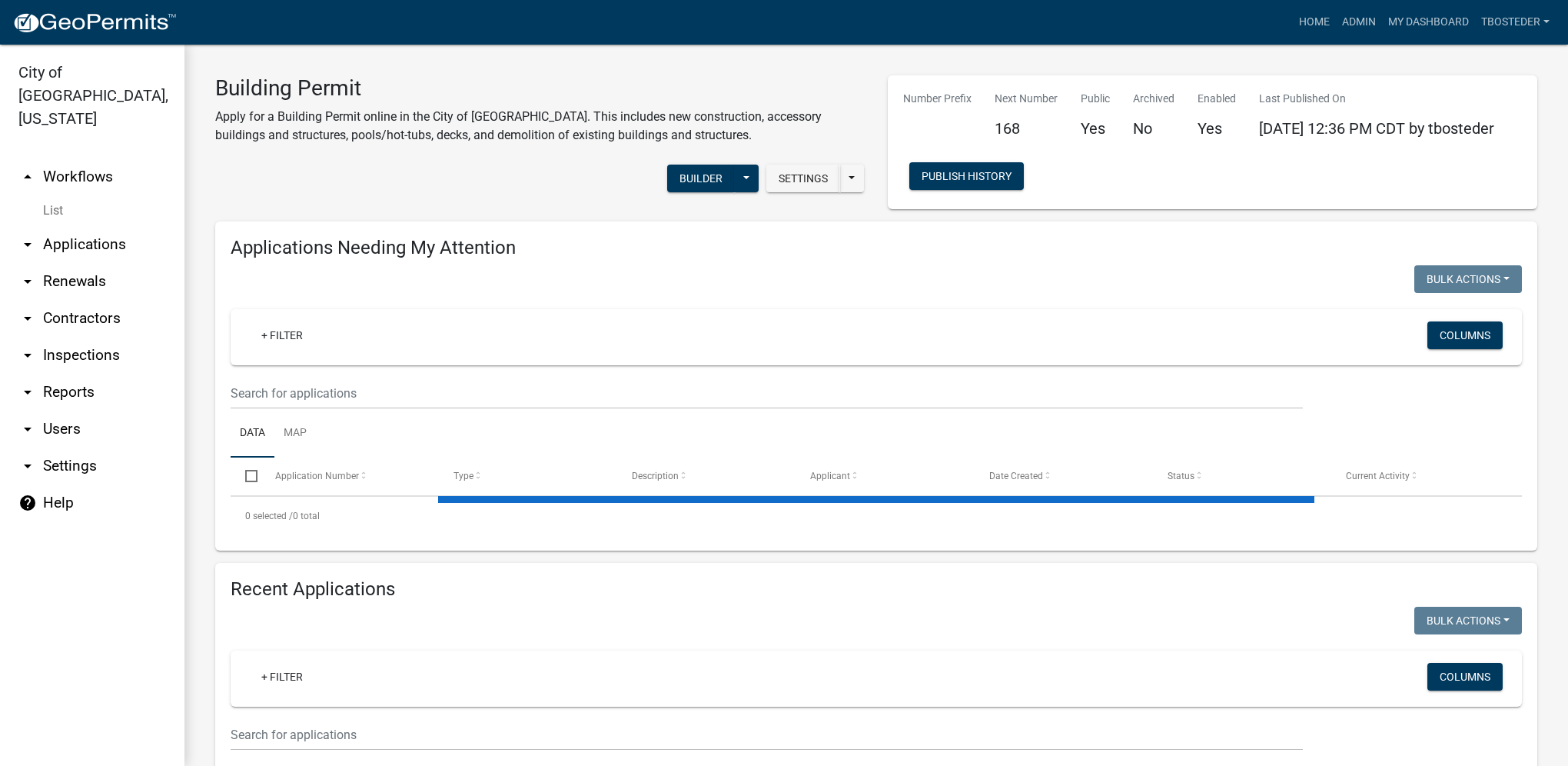
select select "1: 25"
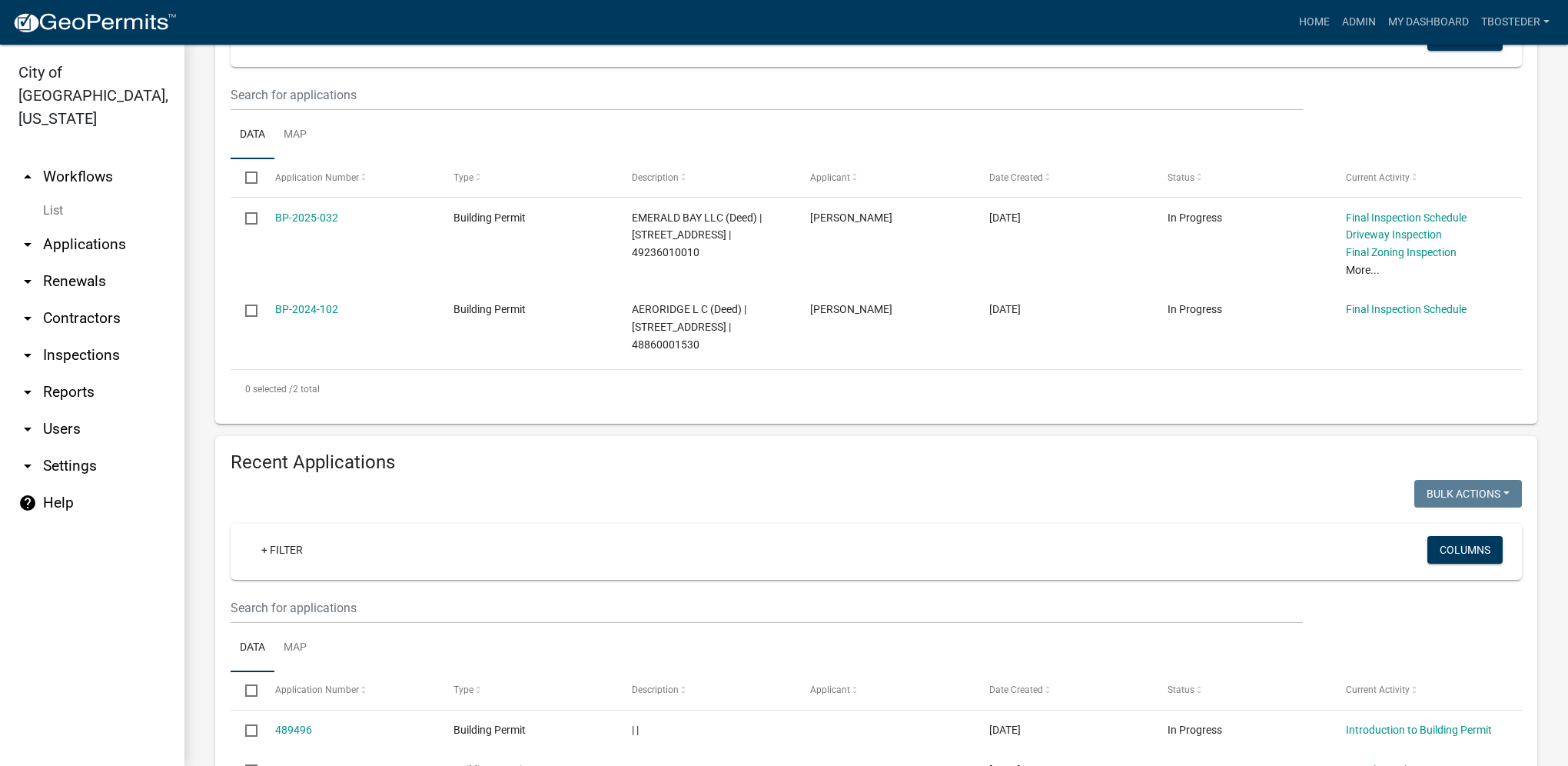
scroll to position [307, 0]
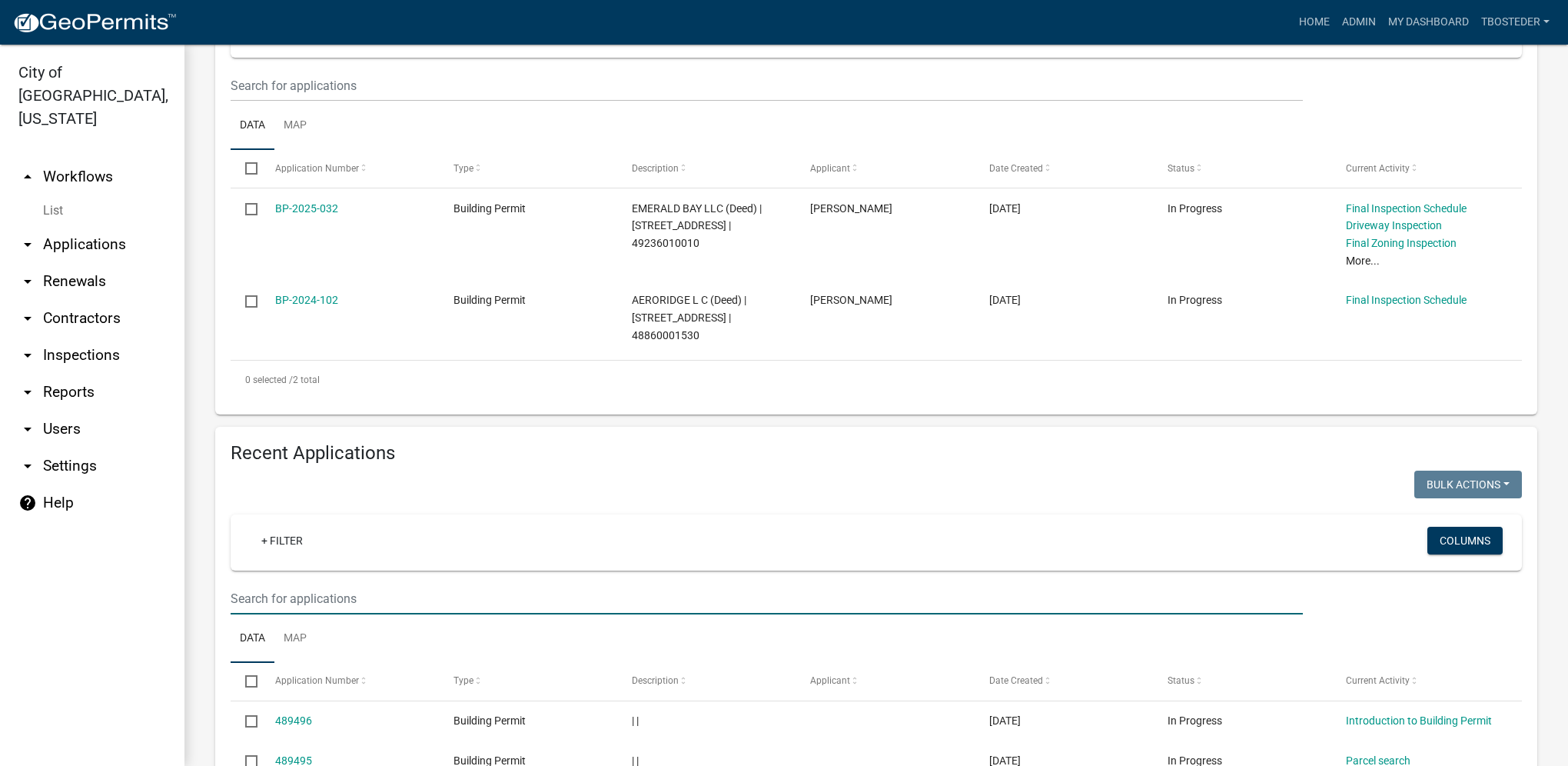
click at [311, 597] on input "text" at bounding box center [767, 598] width 1073 height 32
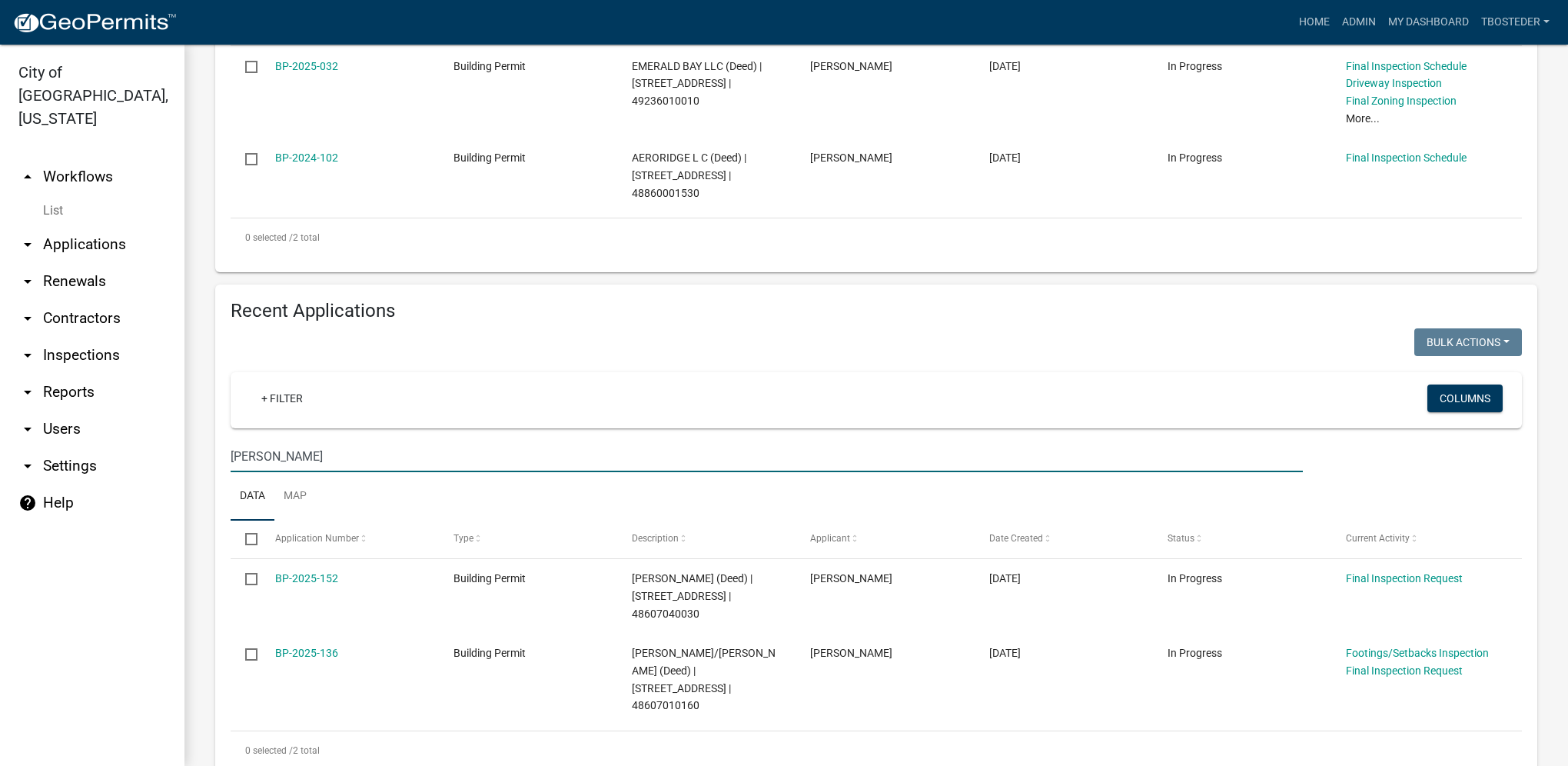
scroll to position [468, 0]
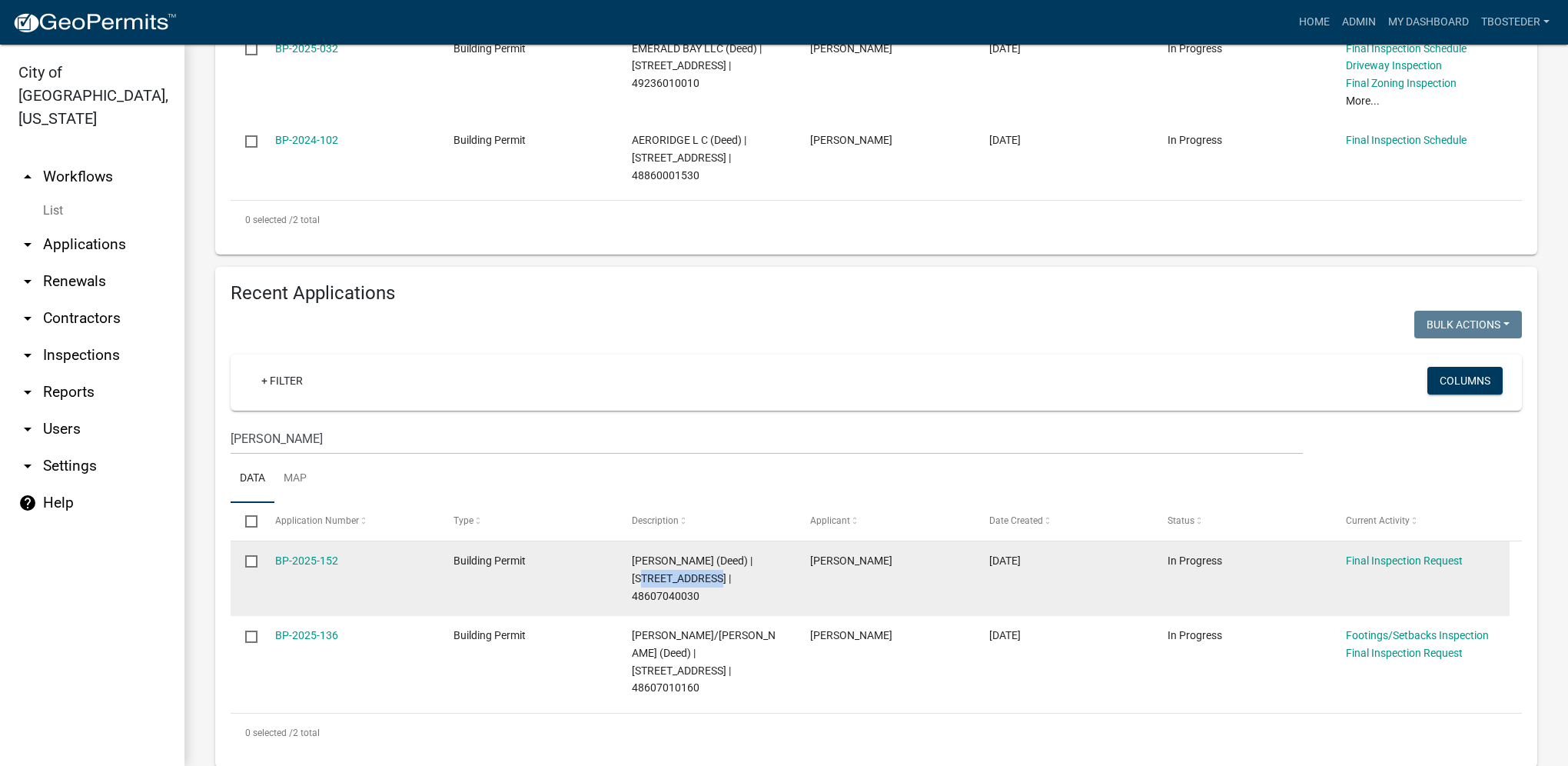
drag, startPoint x: 645, startPoint y: 582, endPoint x: 701, endPoint y: 587, distance: 56.2
click at [701, 587] on datatable-body-cell "POWELL, RANDI L (Deed) | 2312 N 8TH ST | 48607040030" at bounding box center [706, 578] width 179 height 74
copy span "2312 N 8TH ST"
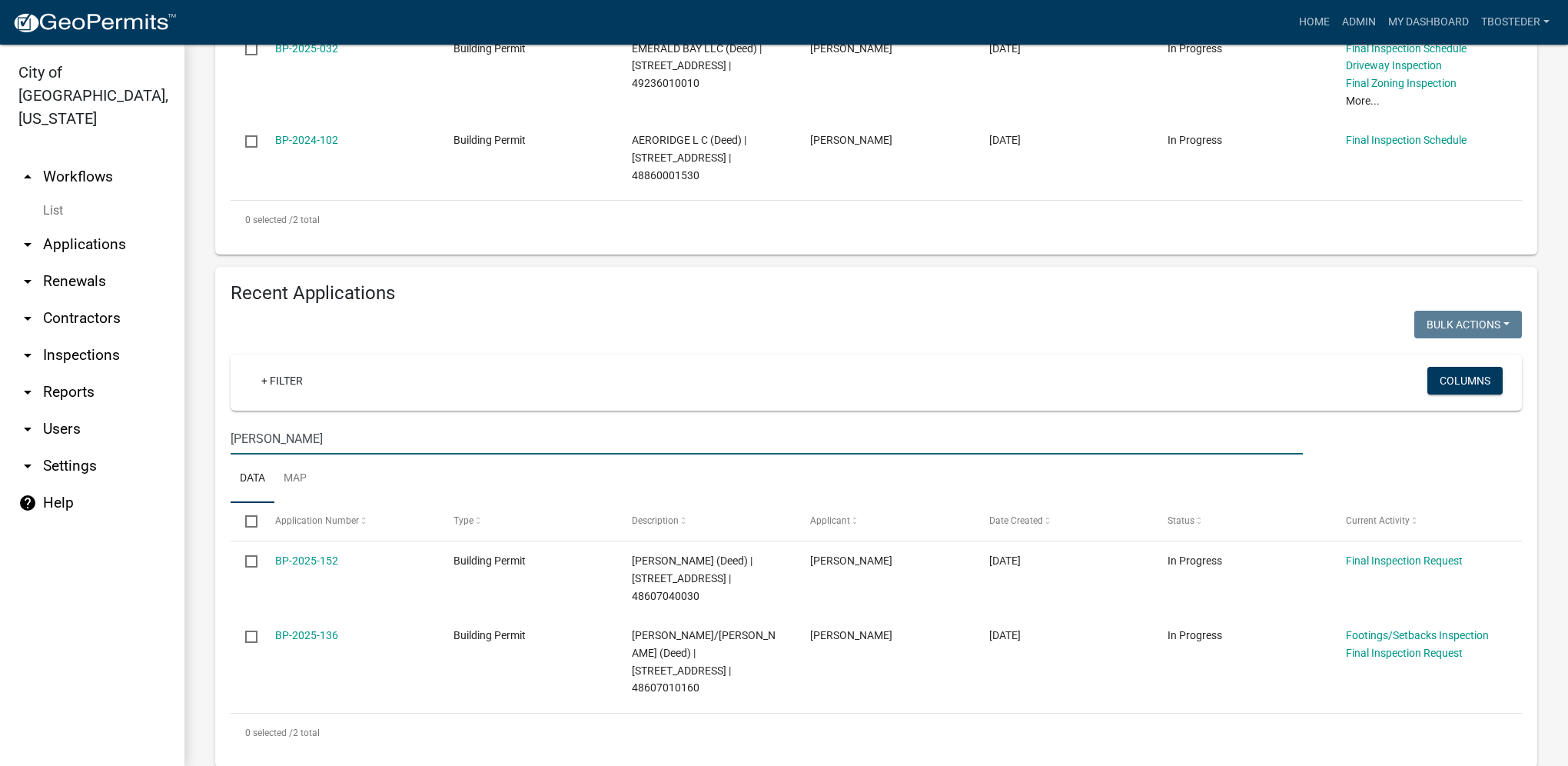
drag, startPoint x: 381, startPoint y: 439, endPoint x: 210, endPoint y: 410, distance: 173.4
click at [210, 410] on div "Recent Applications Bulk Actions Void Expire Lock Withdraw + Filter Columns ric…" at bounding box center [876, 517] width 1345 height 500
paste input "2312 N 8TH ST"
type input "2312 N 8TH ST"
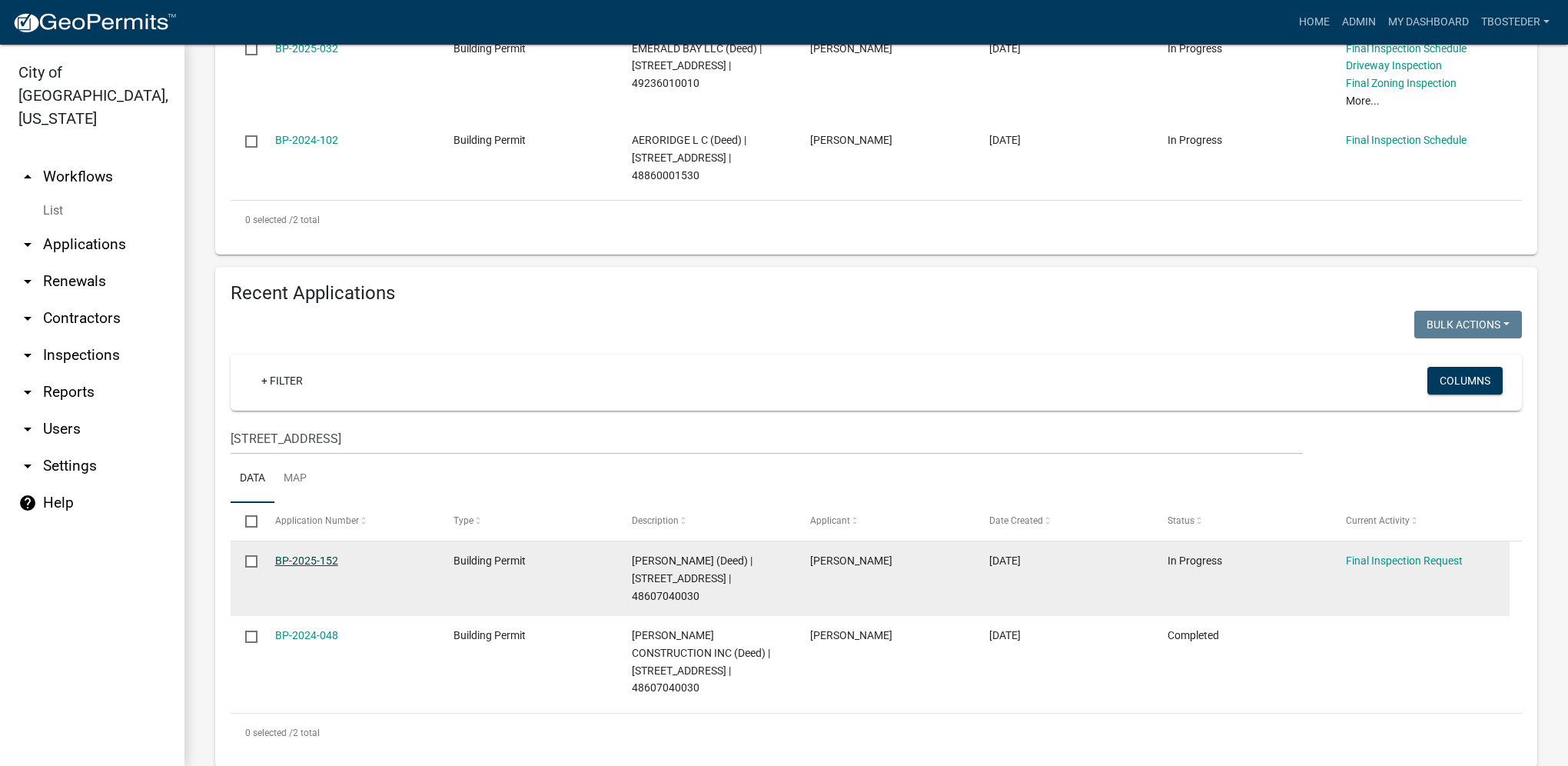
click at [328, 567] on link "BP-2025-152" at bounding box center [306, 560] width 63 height 13
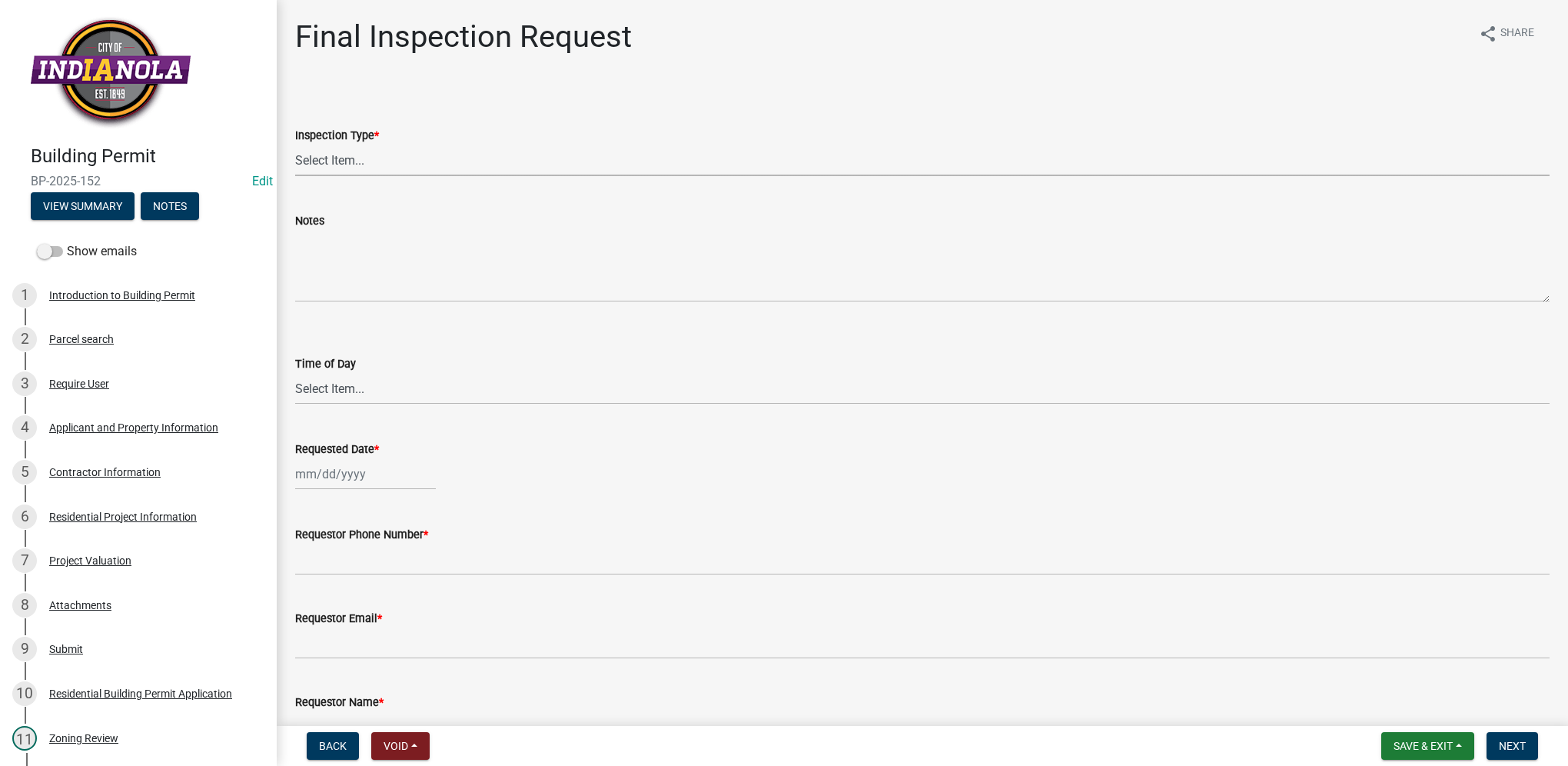
click at [347, 163] on select "Select Item... Final" at bounding box center [922, 160] width 1254 height 32
click at [295, 145] on select "Select Item... Final" at bounding box center [922, 160] width 1254 height 32
select select "9e95eb3a-8818-42e3-b35f-efe302931548"
click at [337, 386] on select "Select Item... AM PM" at bounding box center [922, 388] width 1254 height 32
click at [295, 373] on select "Select Item... AM PM" at bounding box center [922, 388] width 1254 height 32
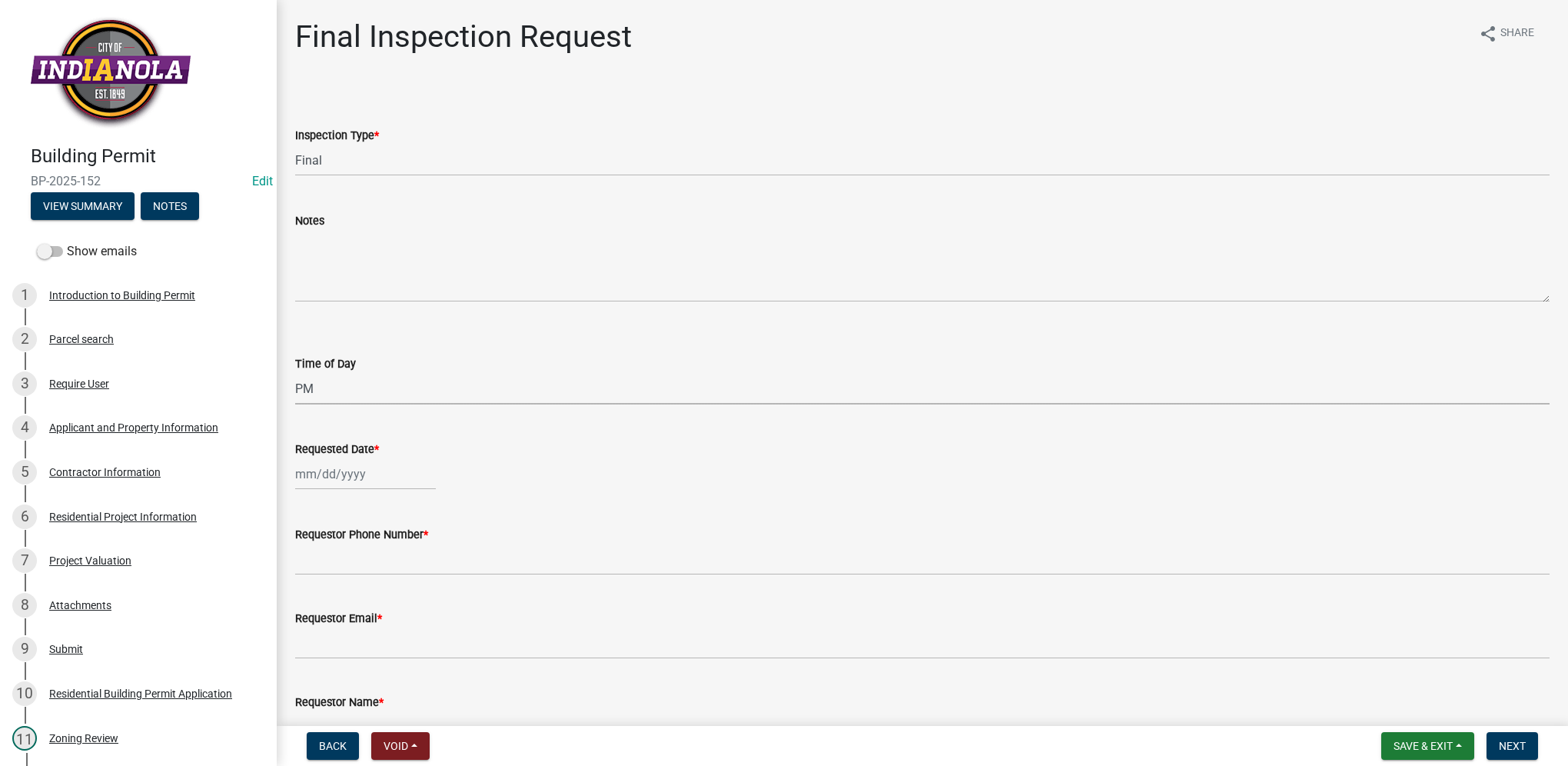
select select "e2425e86-bc0a-4638-8dbc-f5bad8ae1679"
select select "10"
select select "2025"
click at [337, 473] on div "Jan Feb Mar Apr May Jun Jul Aug Sep Oct Nov Dec 1525 1526 1527 1528 1529 1530 1…" at bounding box center [366, 473] width 141 height 32
click at [380, 582] on div "9" at bounding box center [383, 580] width 24 height 24
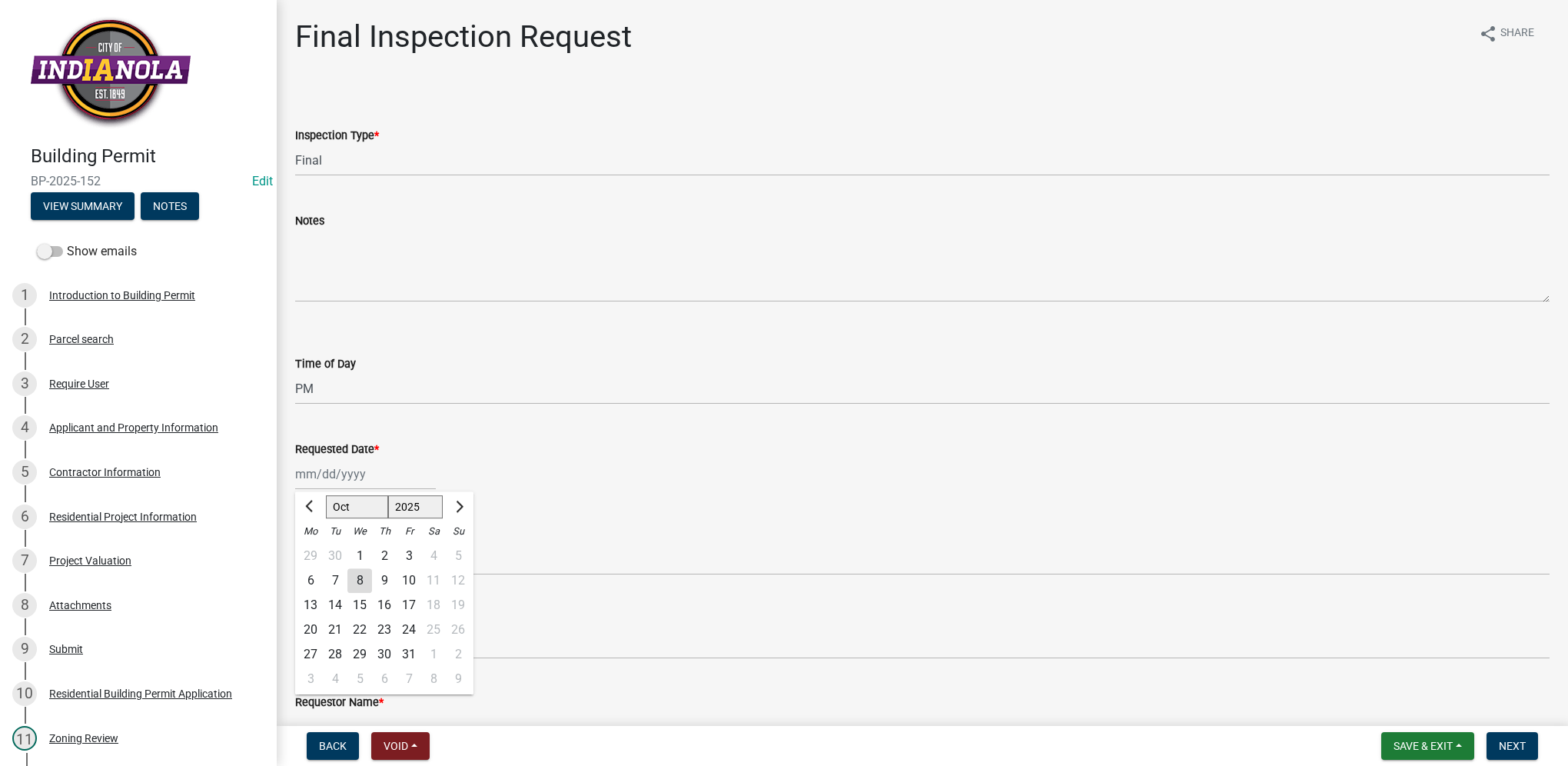
type input "10/09/2025"
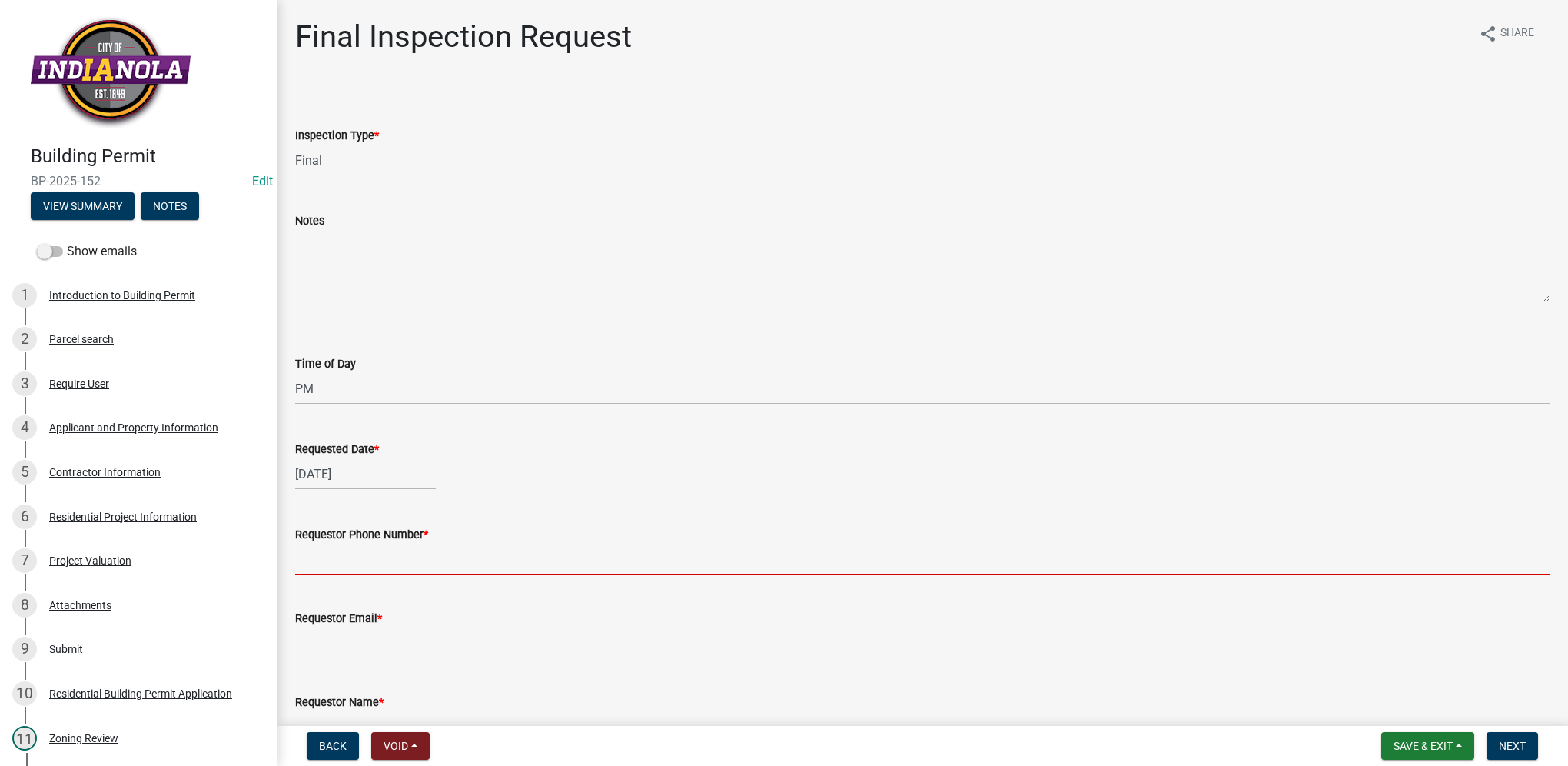
click at [373, 569] on input "Requestor Phone Number *" at bounding box center [922, 559] width 1254 height 32
type input "515-262-1699"
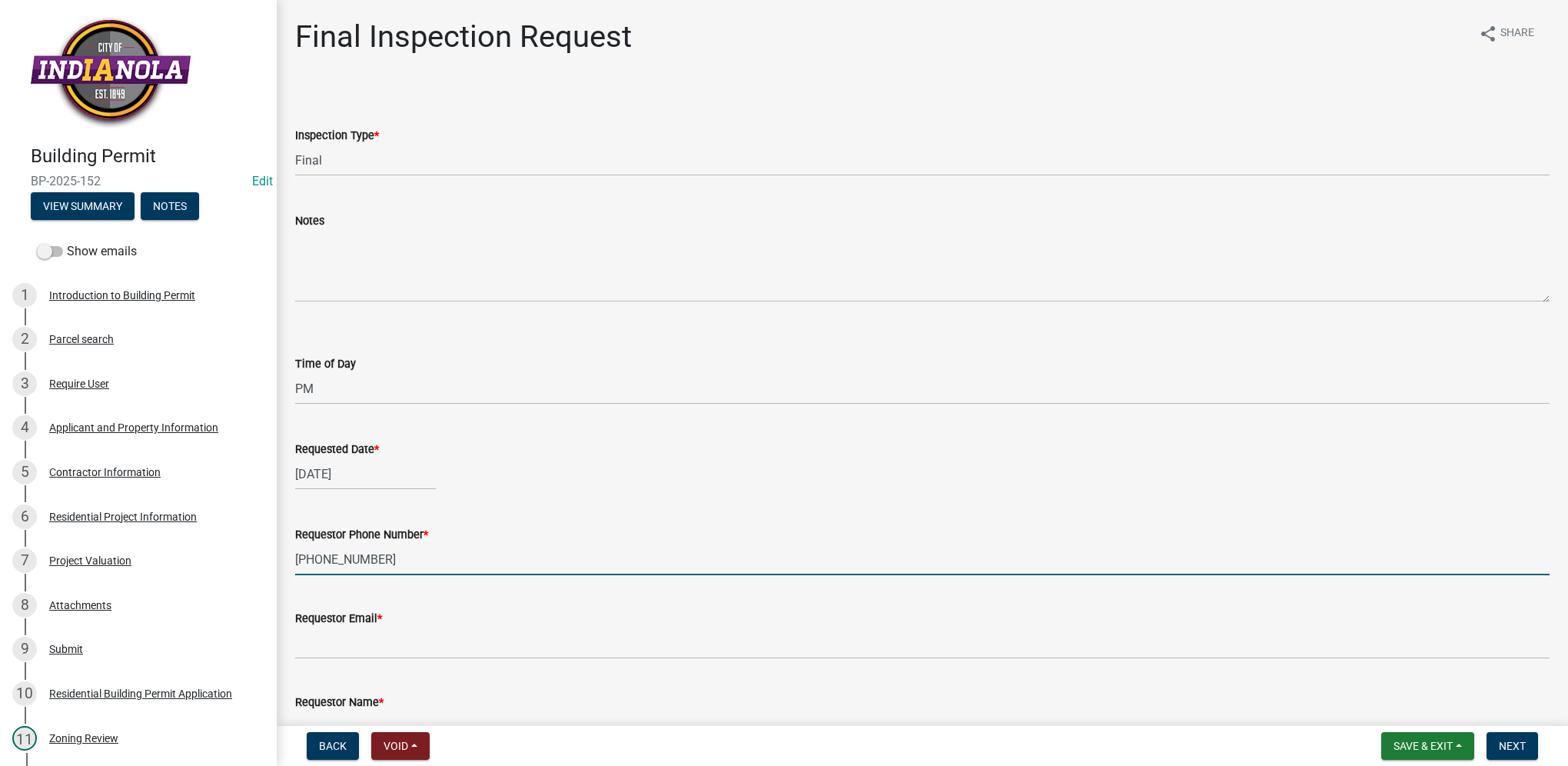
type input "na@na.com"
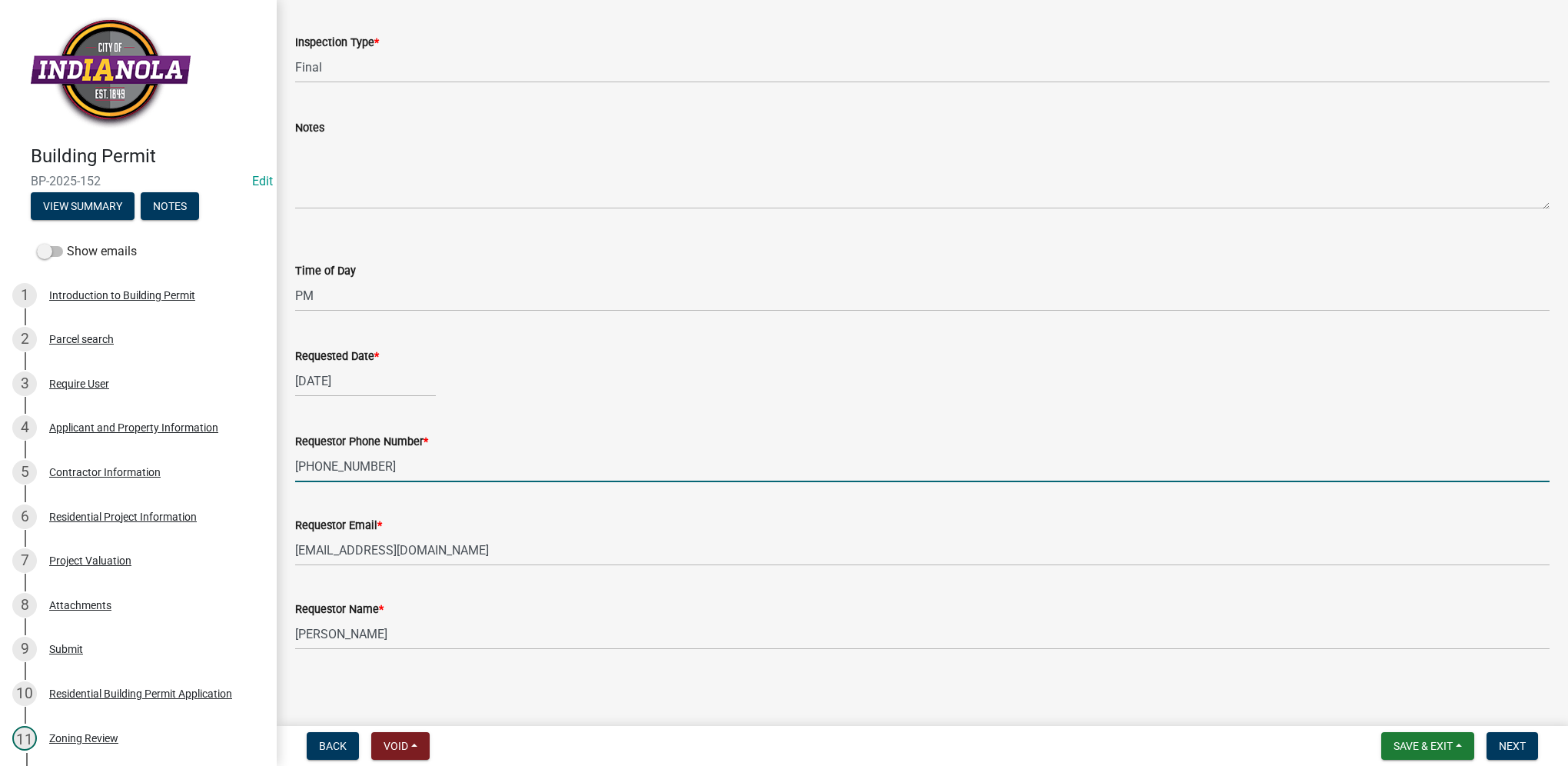
scroll to position [96, 0]
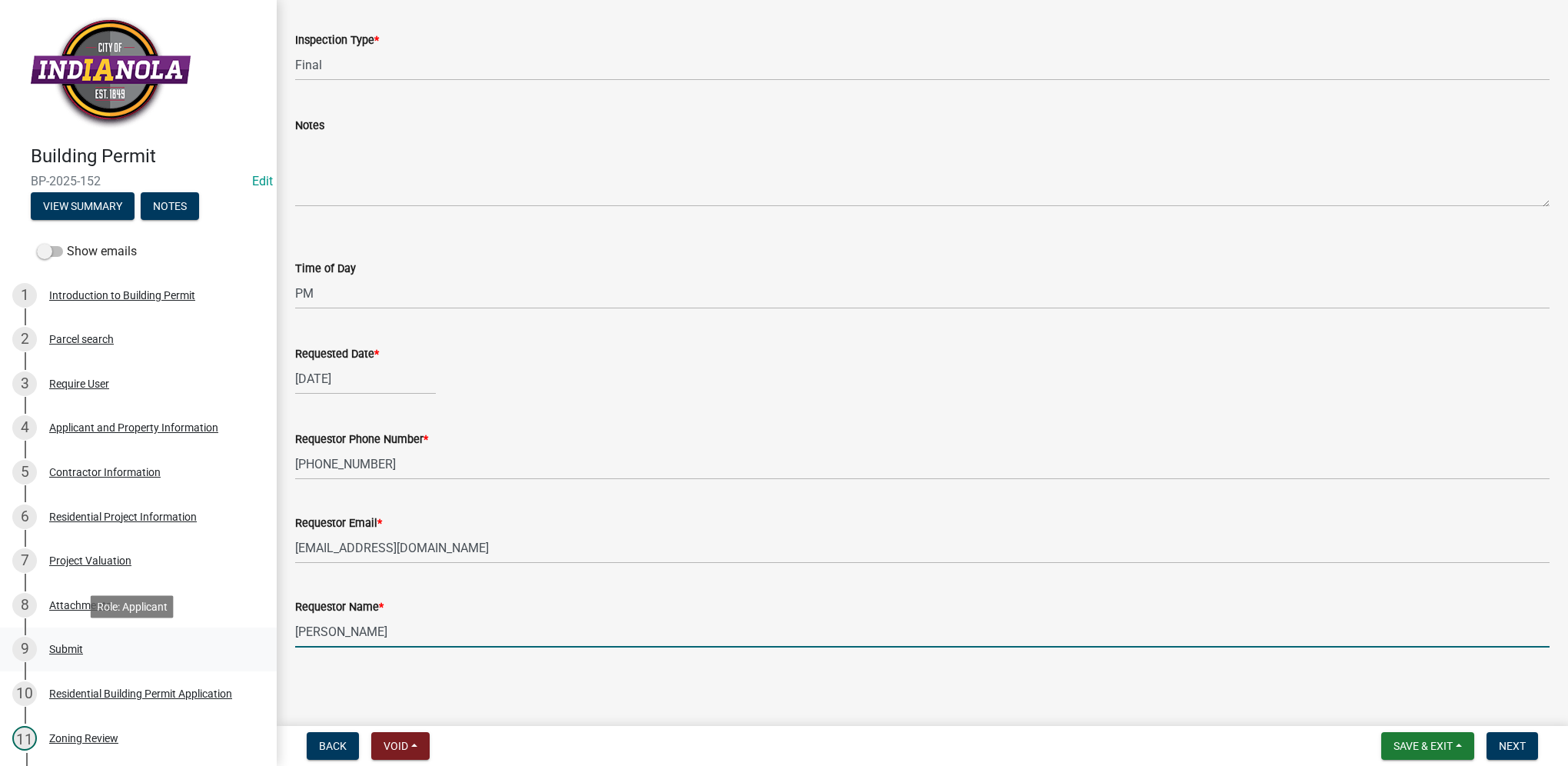
drag, startPoint x: 393, startPoint y: 628, endPoint x: 217, endPoint y: 644, distance: 176.7
click at [217, 644] on div "Building Permit BP-2025-152 Edit View Summary Notes Show emails 1 Introduction …" at bounding box center [784, 383] width 1568 height 766
type input "Richard Carlson"
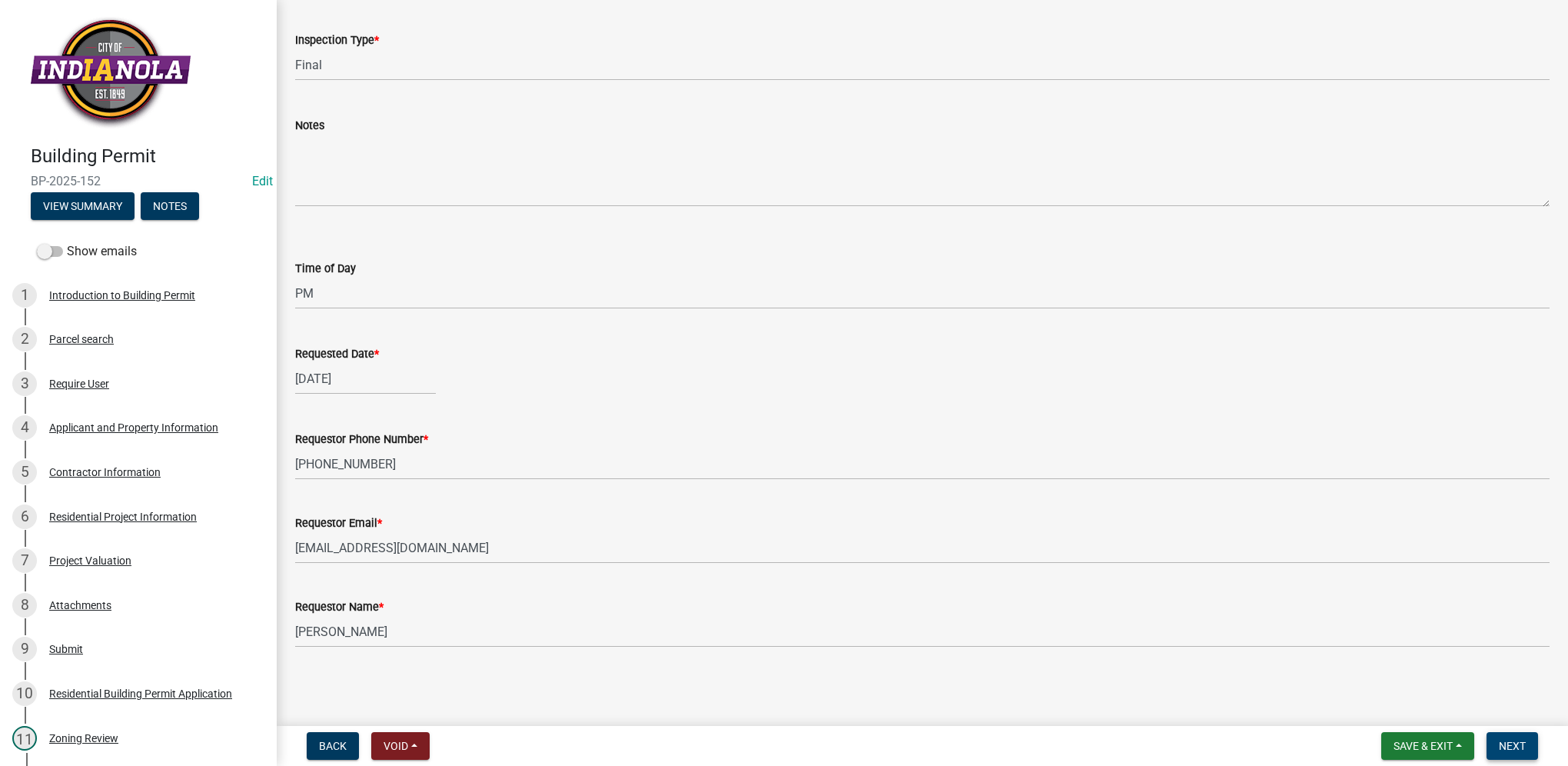
click at [1511, 751] on span "Next" at bounding box center [1512, 746] width 27 height 13
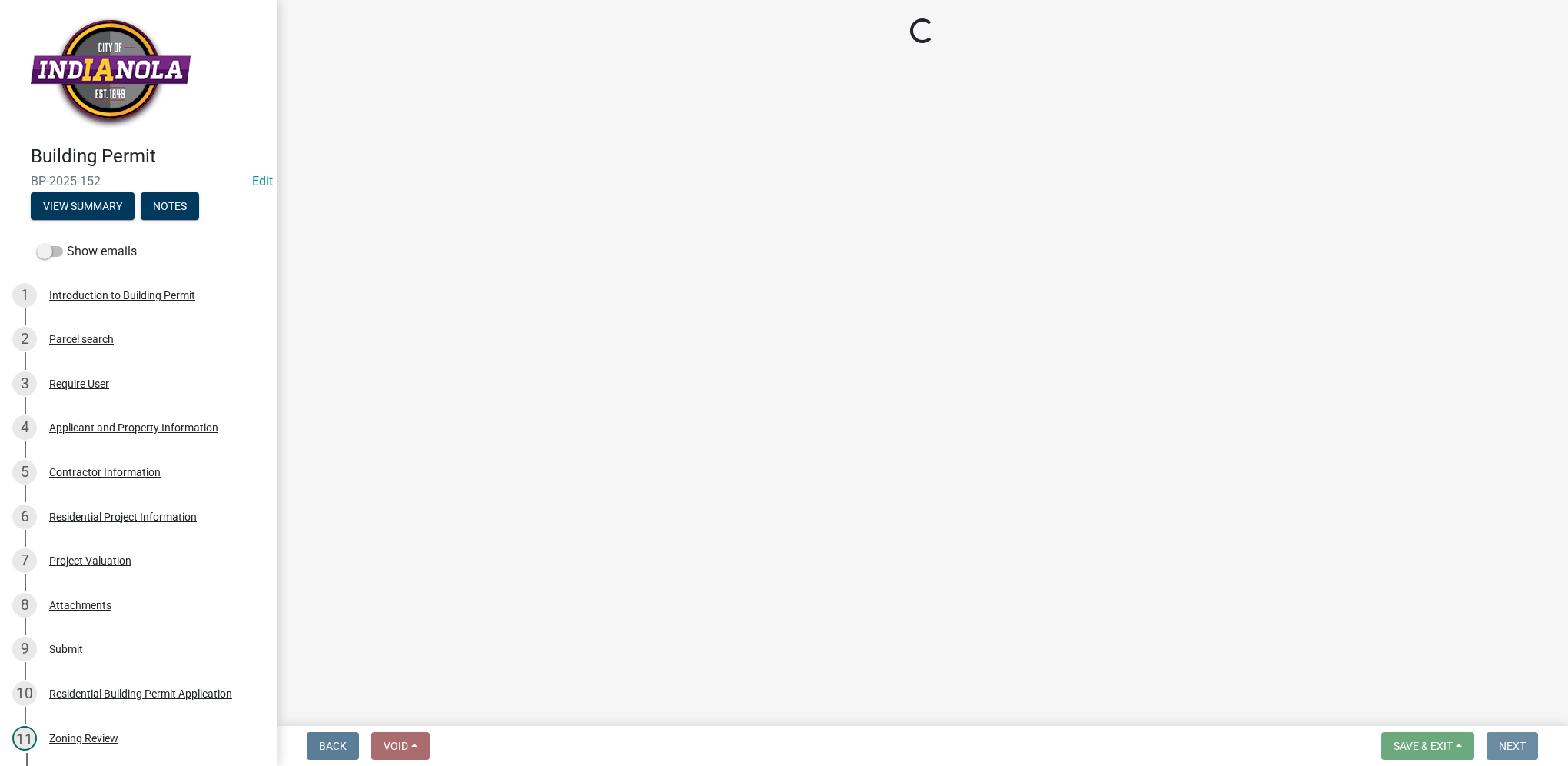
scroll to position [0, 0]
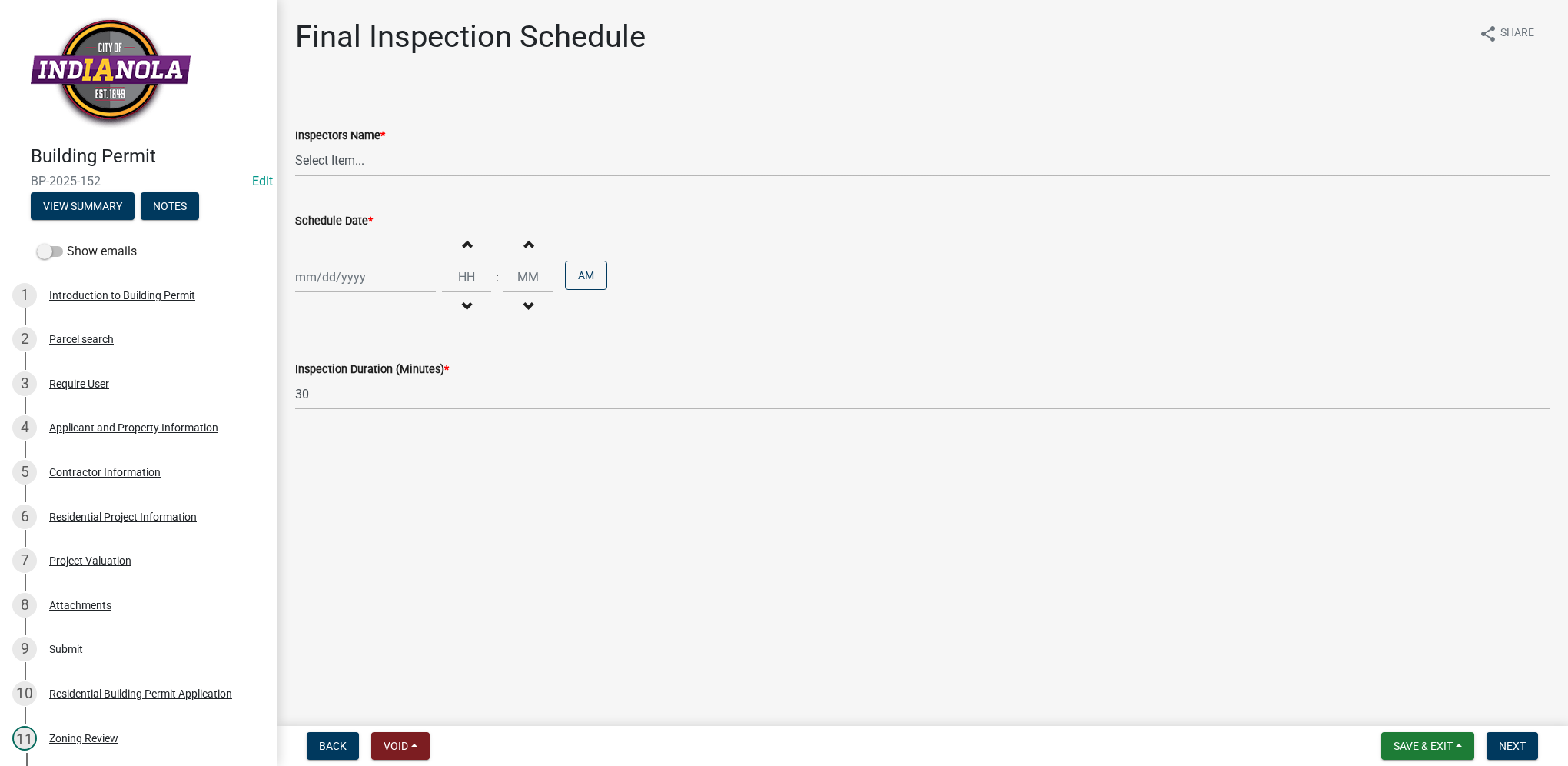
click at [366, 158] on select "Select Item... IndianolaInspector (Indianola Other Inspector) T. Little (Timoth…" at bounding box center [922, 160] width 1254 height 32
select select "27b8dde7-9ed4-44e4-ae8e-5969b60be3e6"
click at [295, 145] on select "Select Item... IndianolaInspector (Indianola Other Inspector) T. Little (Timoth…" at bounding box center [922, 160] width 1254 height 32
select select "10"
select select "2025"
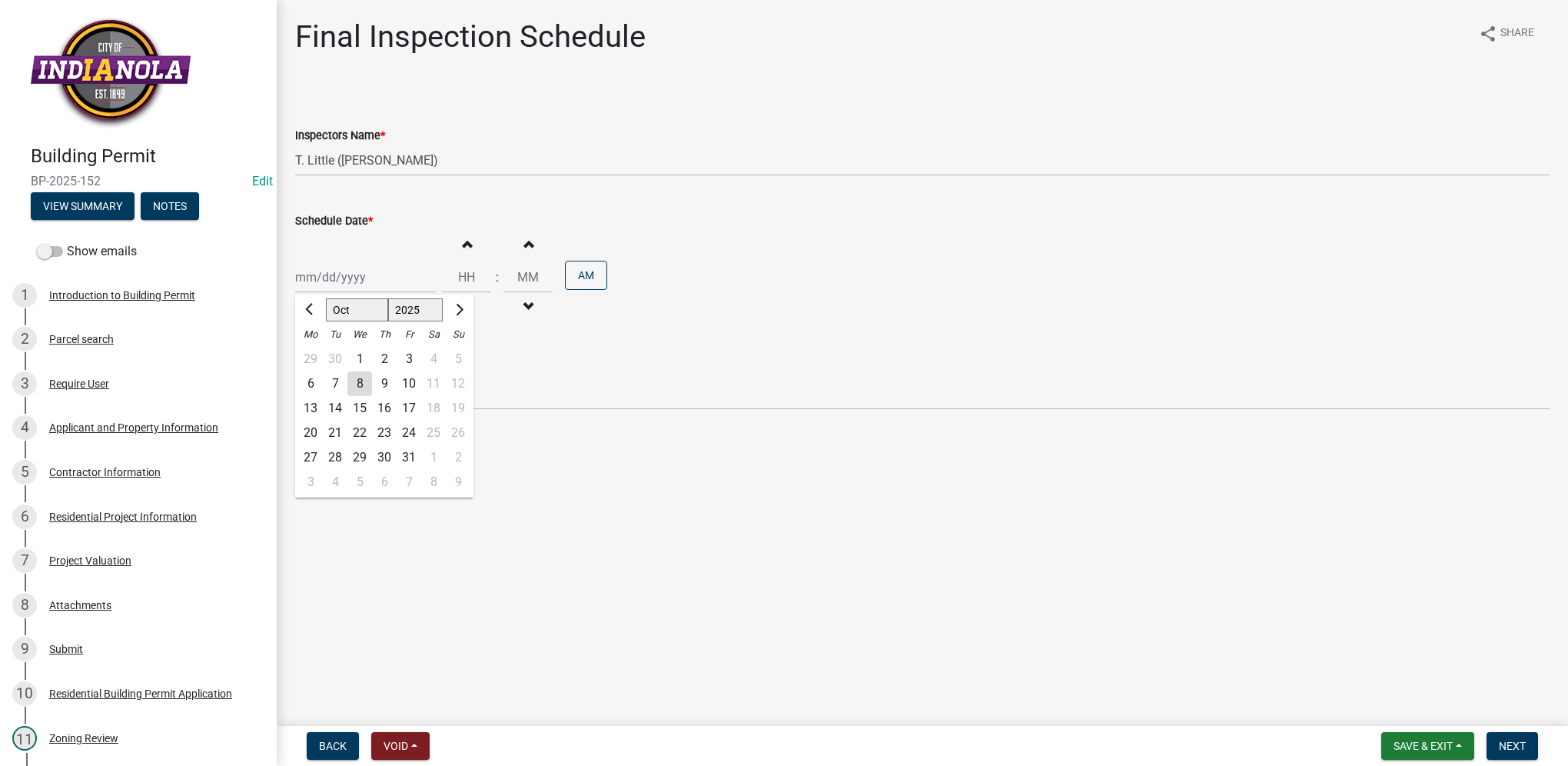
click at [368, 280] on div "Jan Feb Mar Apr May Jun Jul Aug Sep Oct Nov Dec 1525 1526 1527 1528 1529 1530 1…" at bounding box center [366, 277] width 141 height 32
click at [386, 379] on div "9" at bounding box center [383, 383] width 24 height 24
type input "10/09/2025"
click at [454, 280] on input "Hours" at bounding box center [466, 277] width 49 height 32
type input "02"
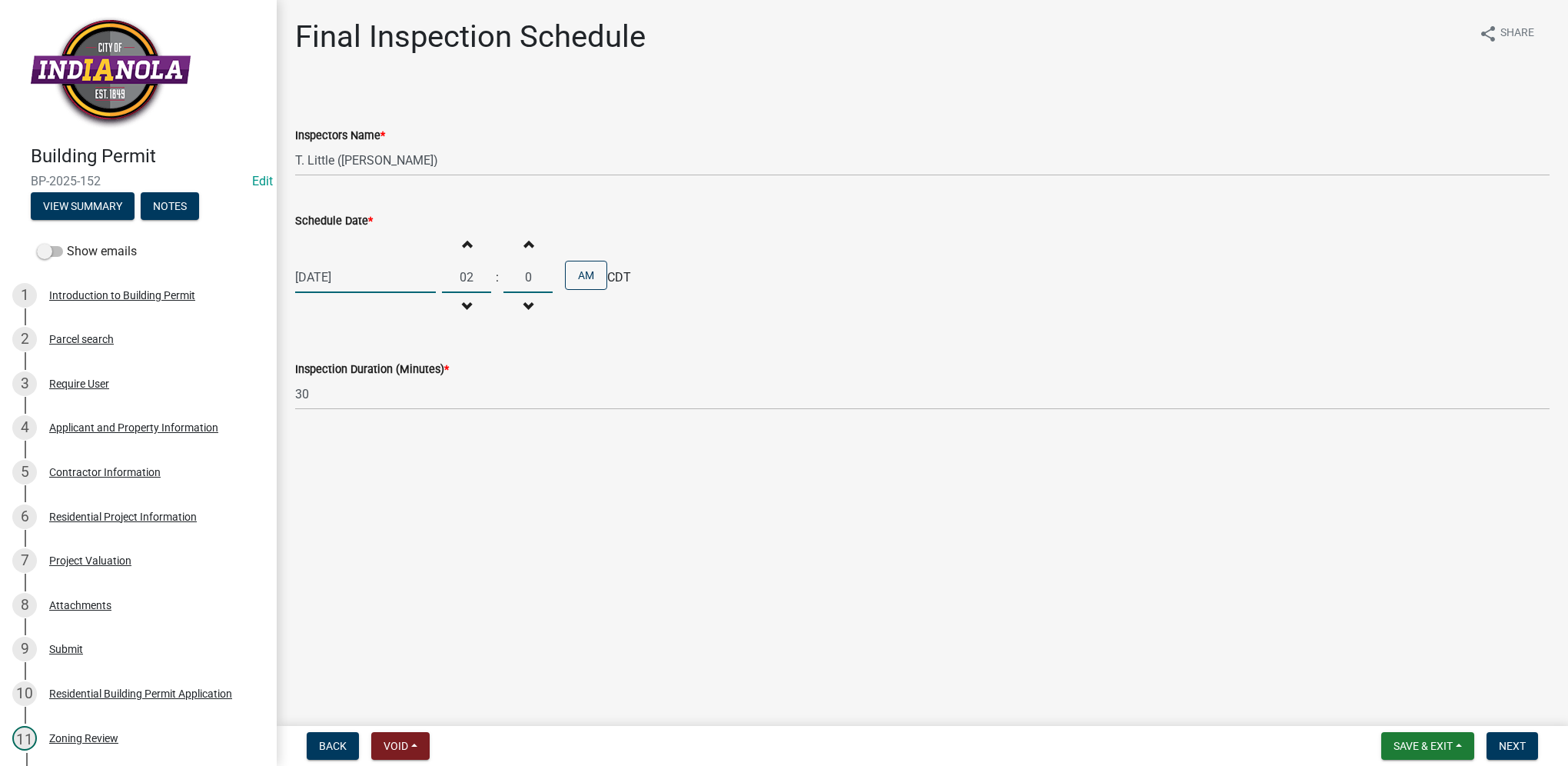
type input "00"
click at [567, 281] on button "AM" at bounding box center [586, 275] width 42 height 29
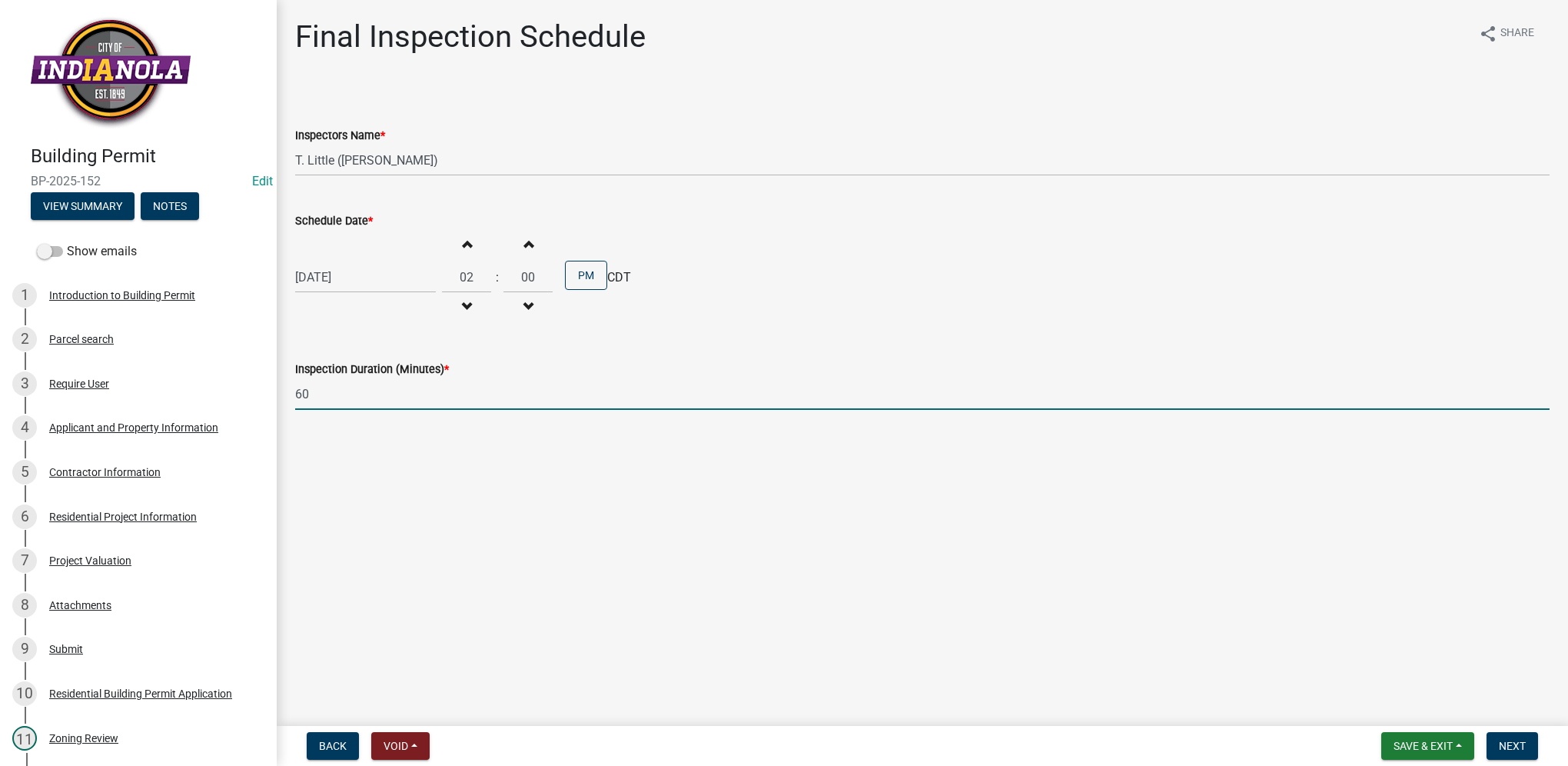
type input "60"
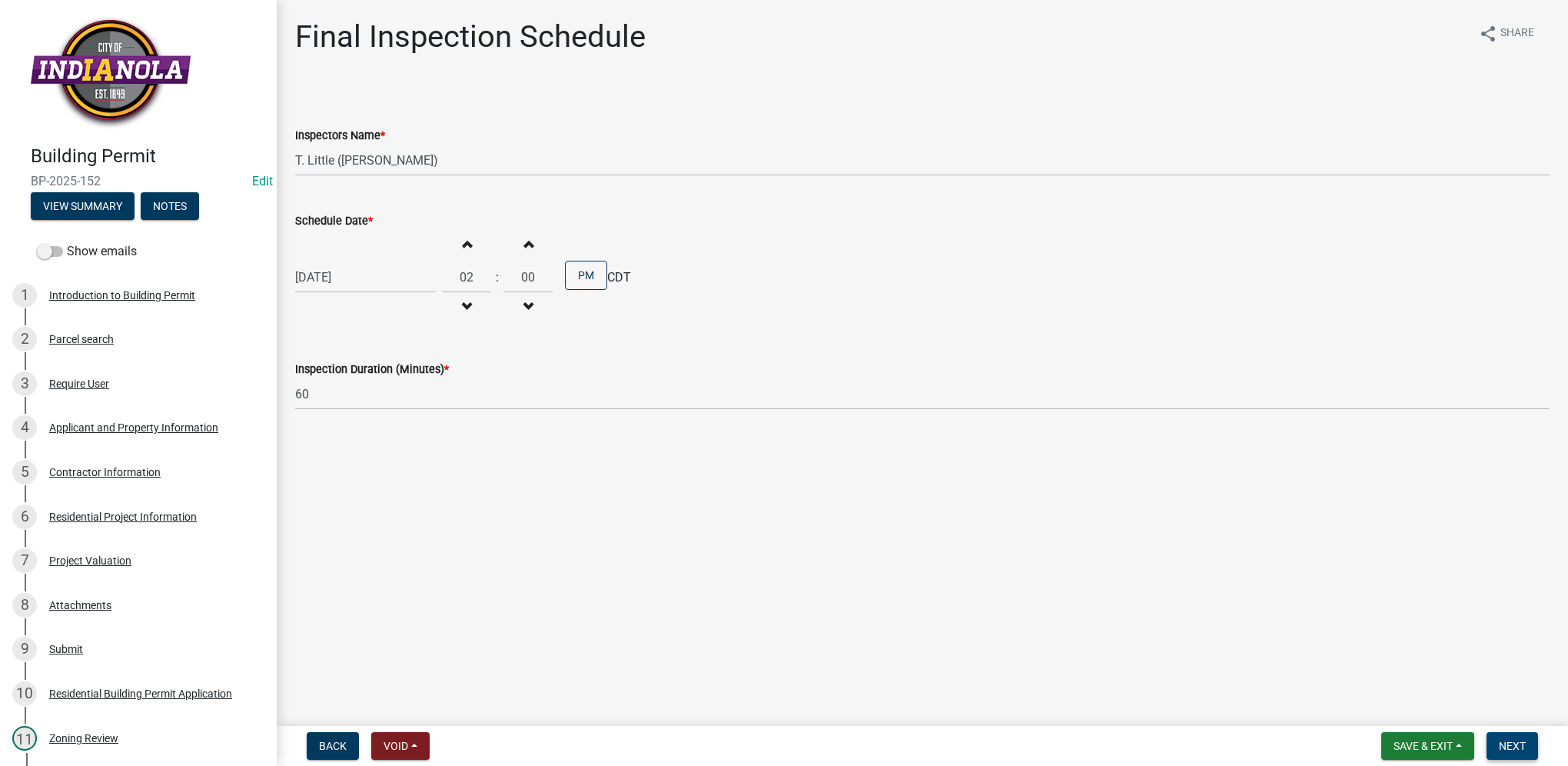
click at [1500, 756] on button "Next" at bounding box center [1512, 746] width 51 height 28
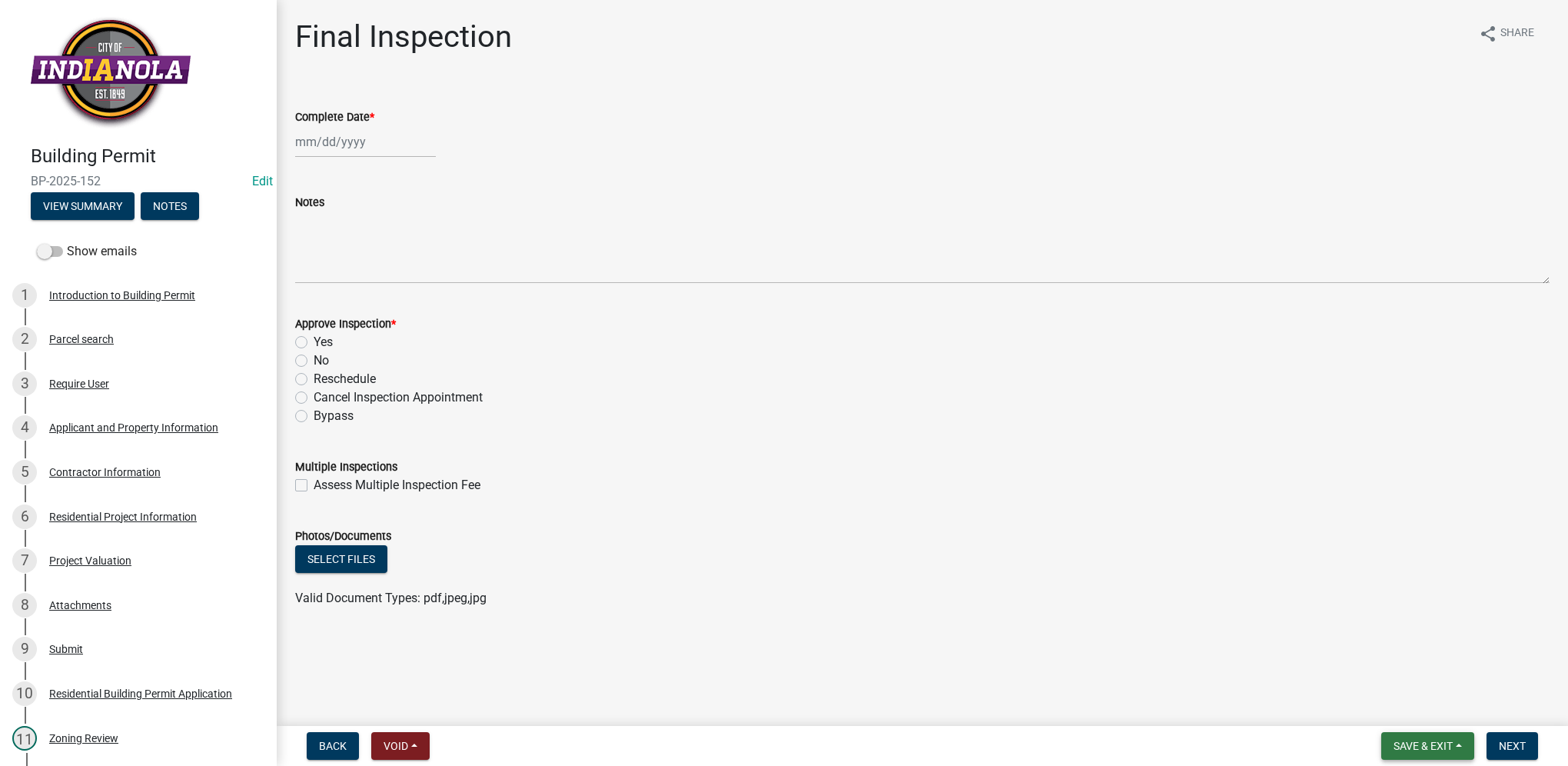
click at [1445, 753] on button "Save & Exit" at bounding box center [1428, 746] width 93 height 28
click at [1442, 714] on button "Save & Exit" at bounding box center [1412, 706] width 123 height 37
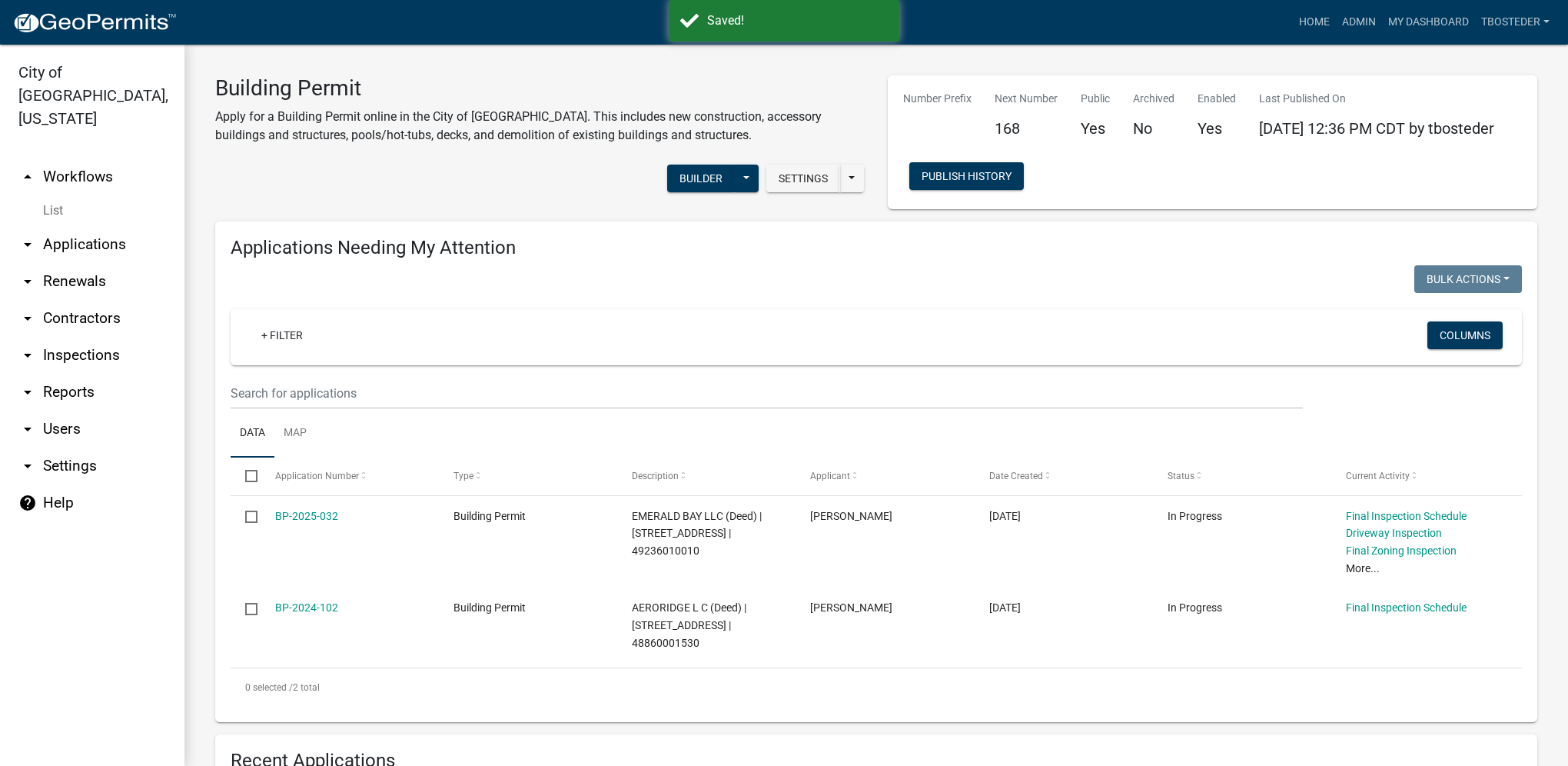
select select "1: 25"
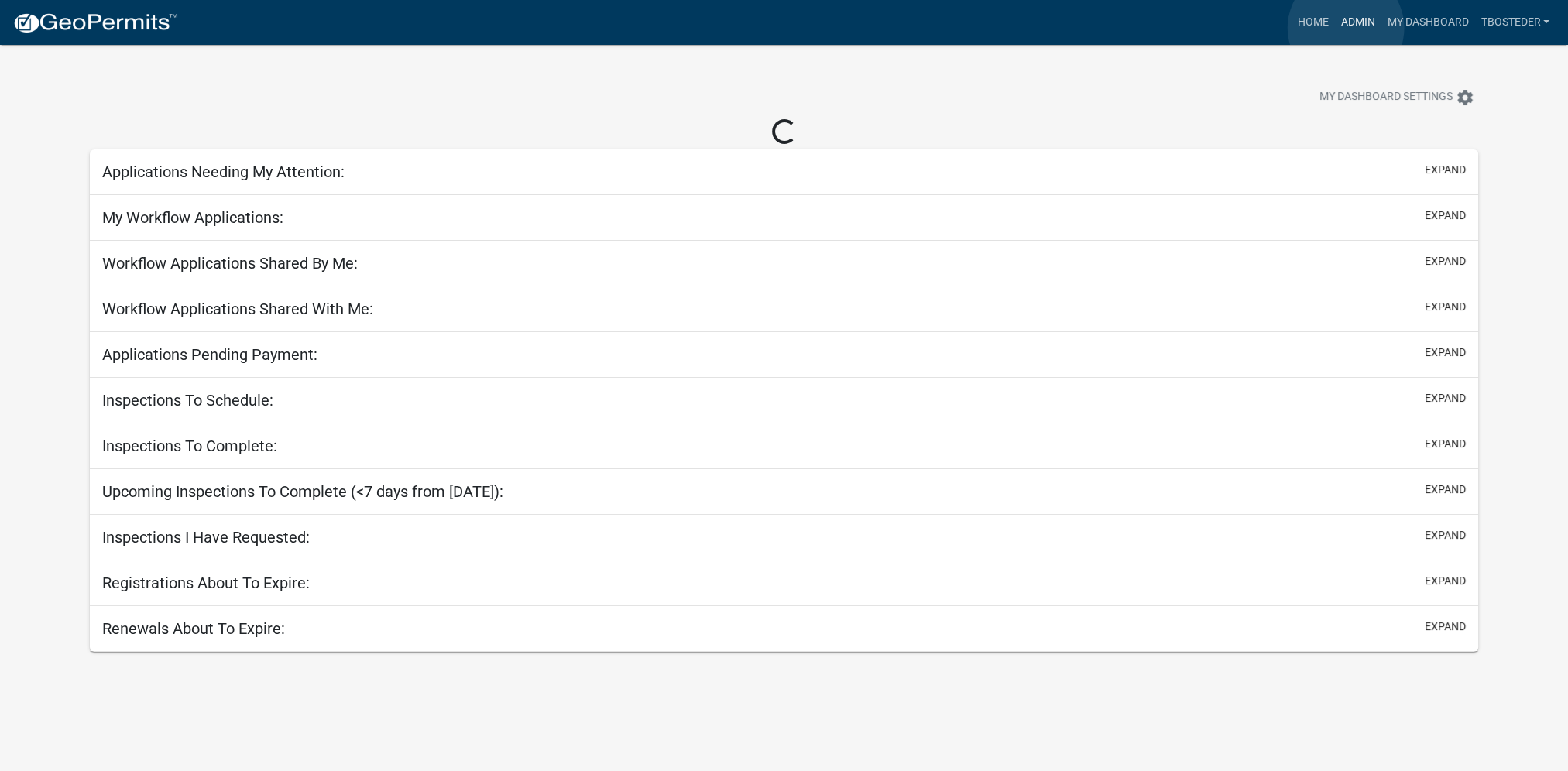
click at [1346, 28] on link "Admin" at bounding box center [1358, 22] width 47 height 29
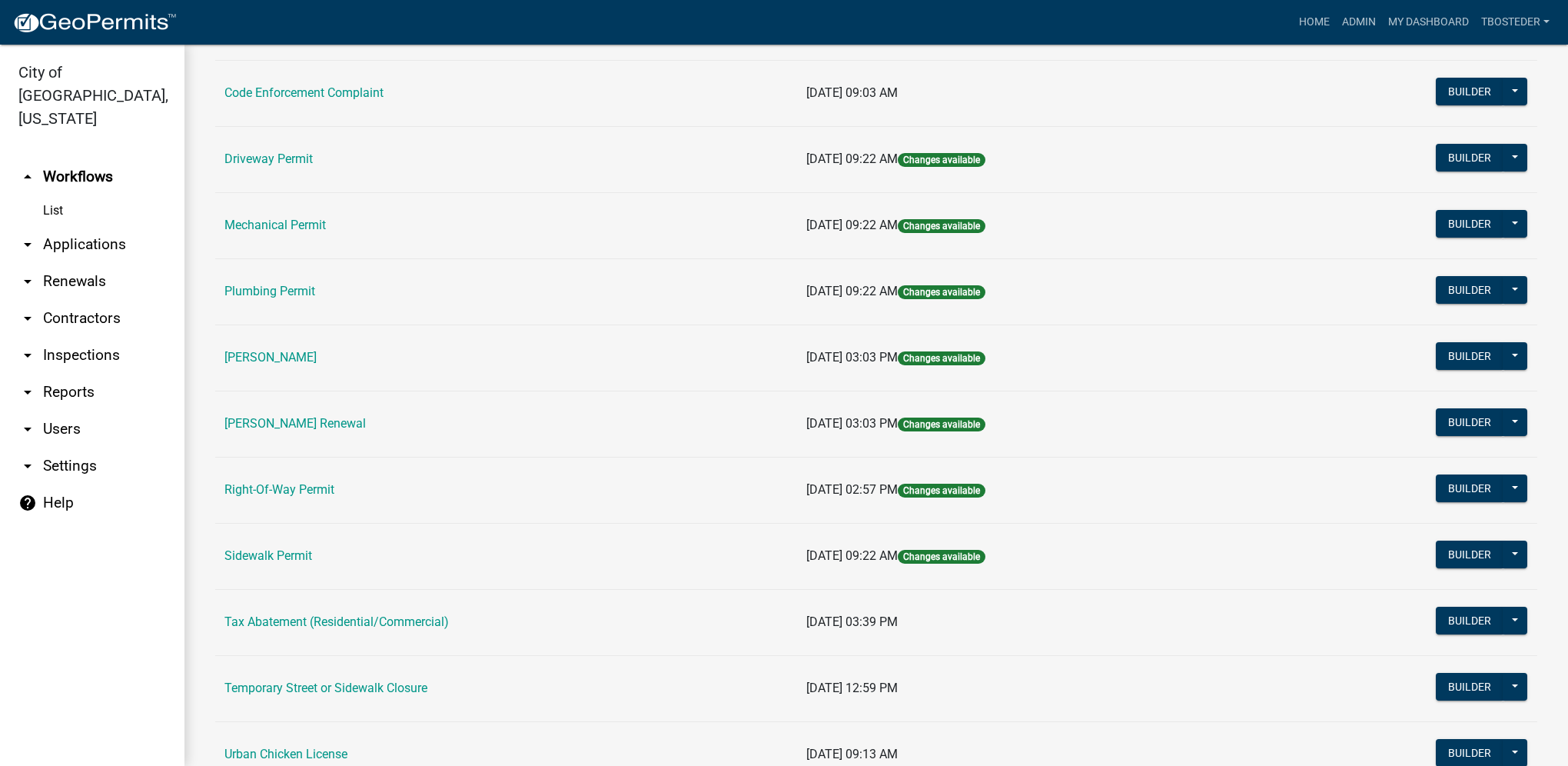
scroll to position [231, 0]
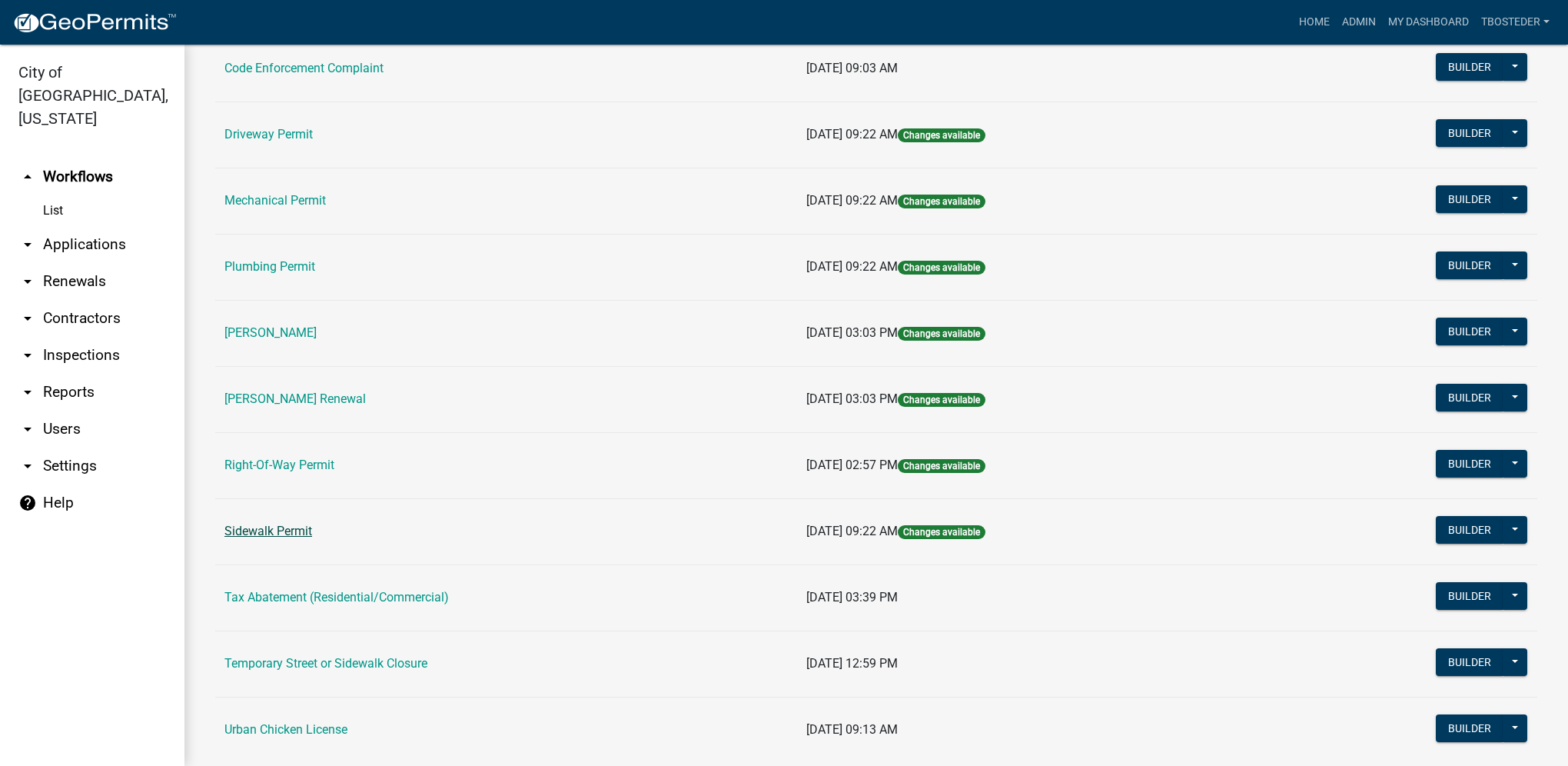
click at [293, 525] on link "Sidewalk Permit" at bounding box center [267, 530] width 88 height 14
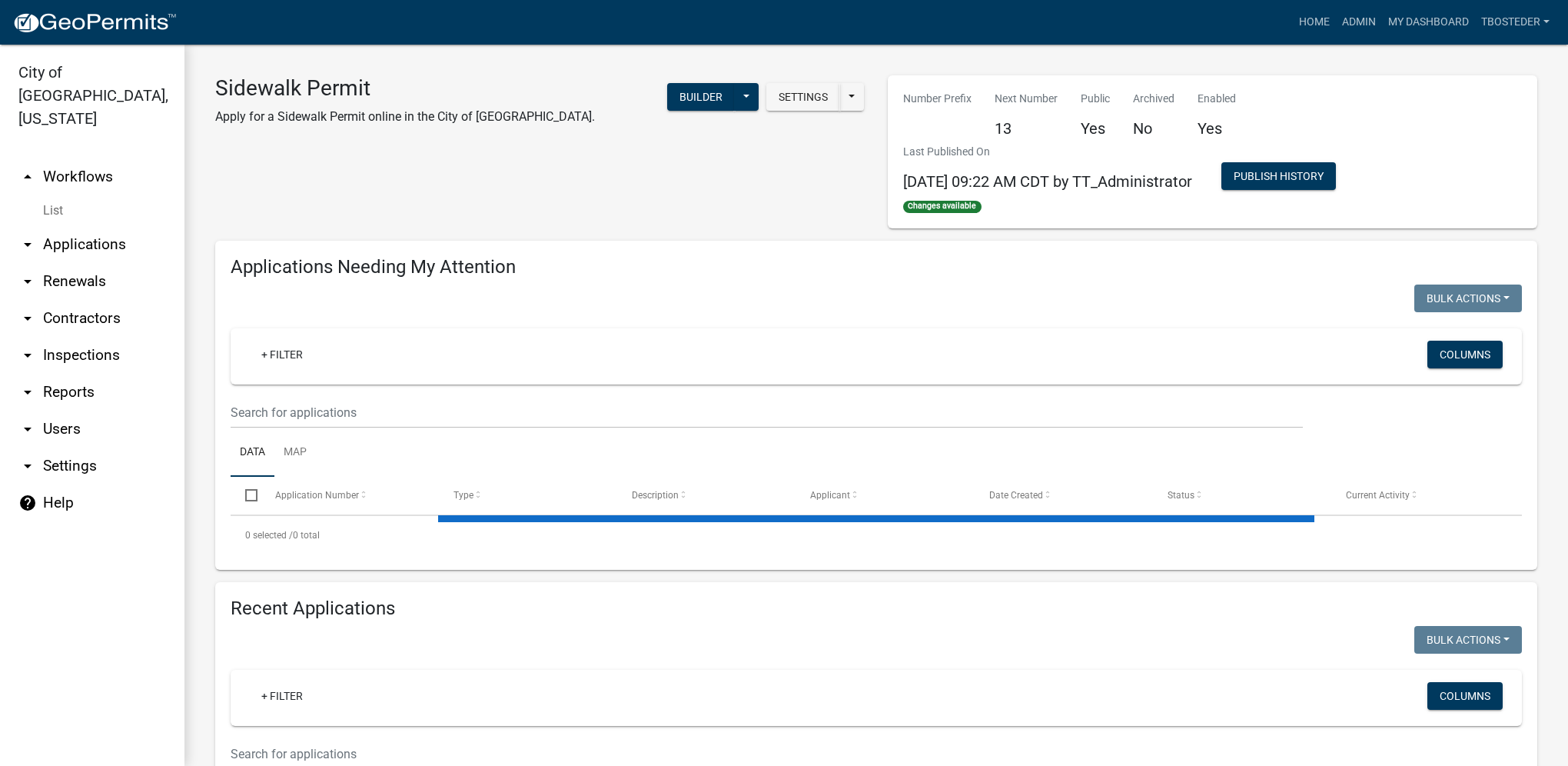
select select "1: 25"
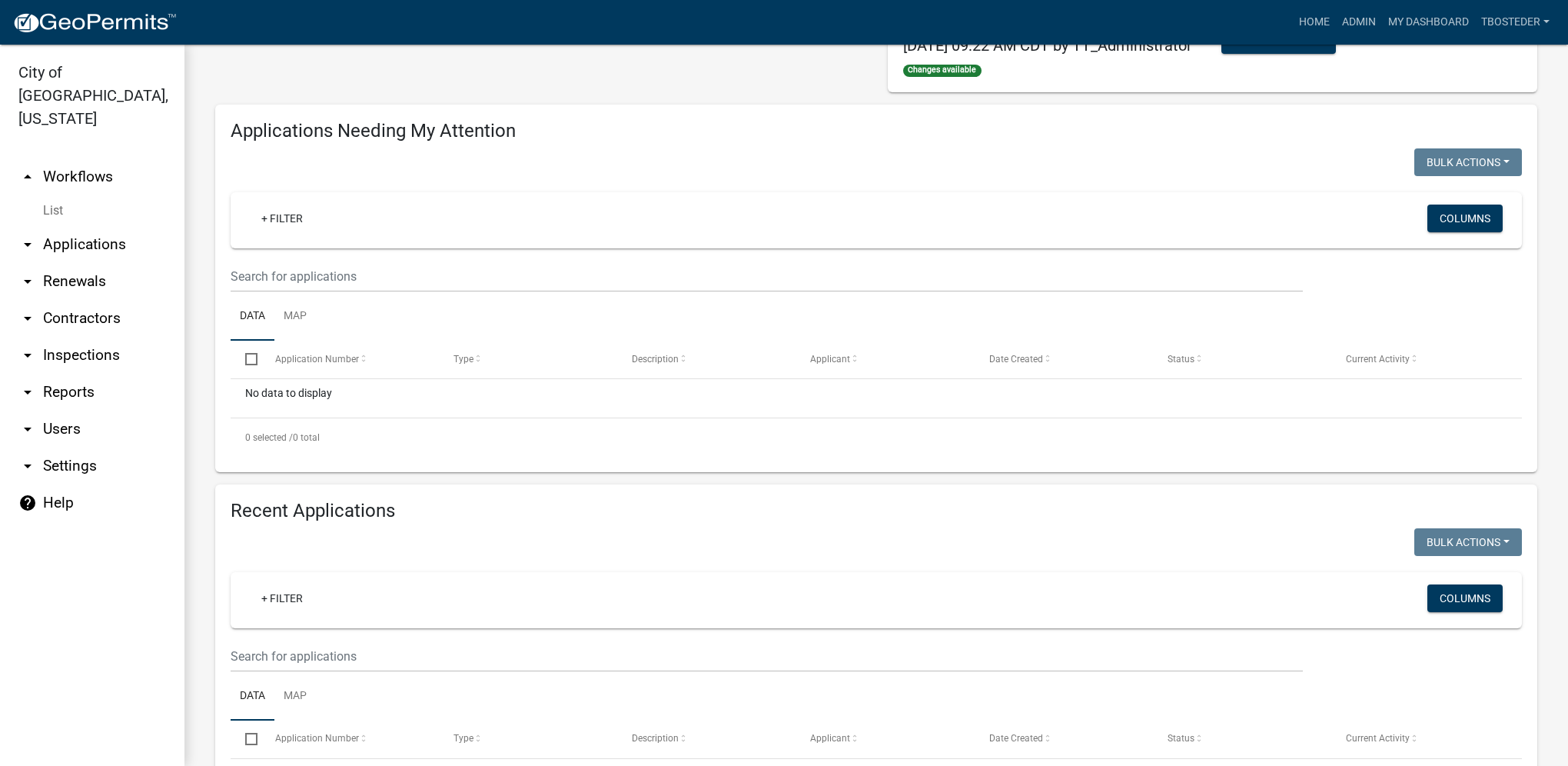
scroll to position [231, 0]
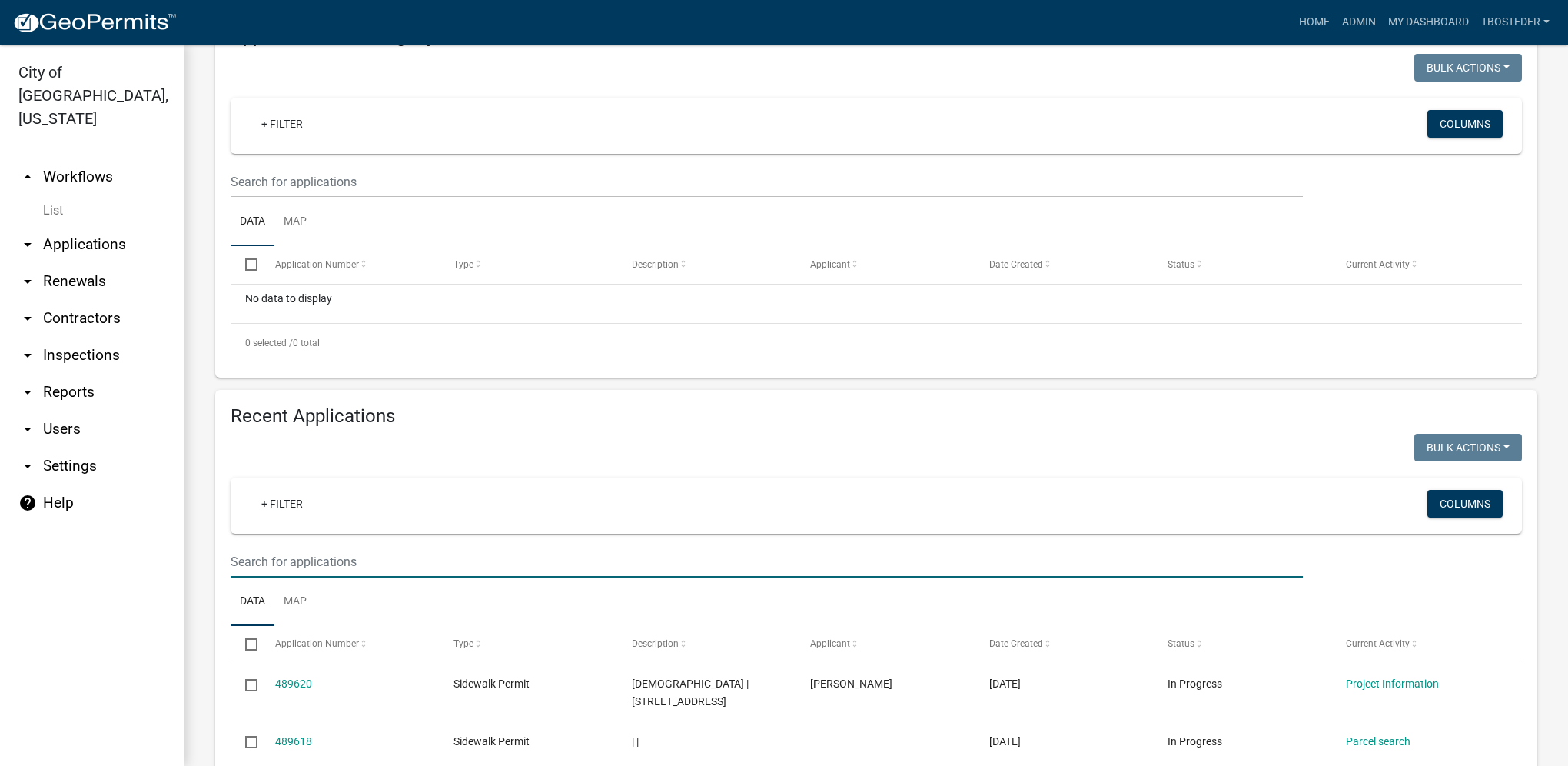
click at [401, 556] on input "text" at bounding box center [767, 561] width 1073 height 32
click at [239, 572] on input "text" at bounding box center [767, 561] width 1073 height 32
type input "307 w ashland"
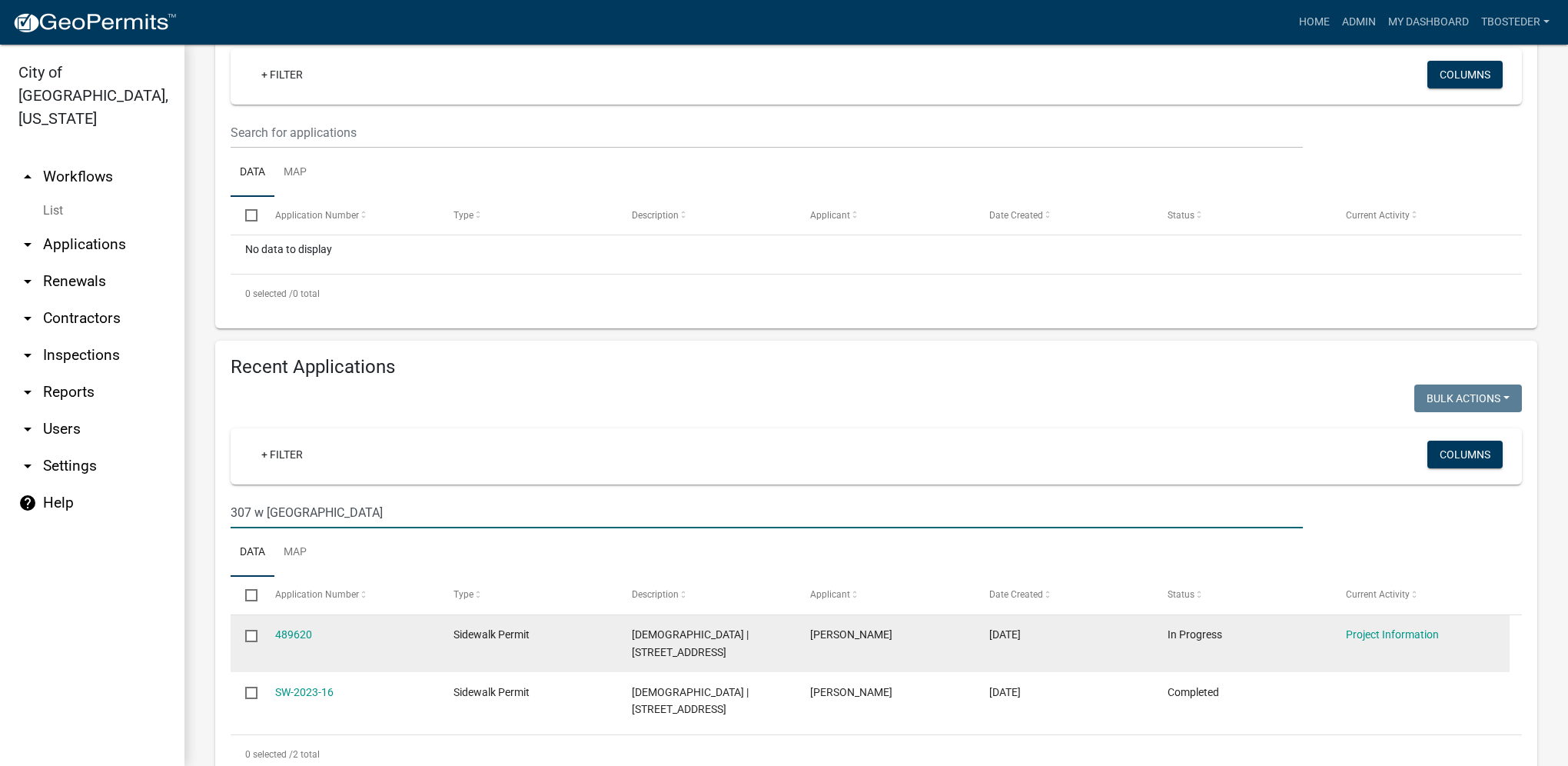
scroll to position [368, 0]
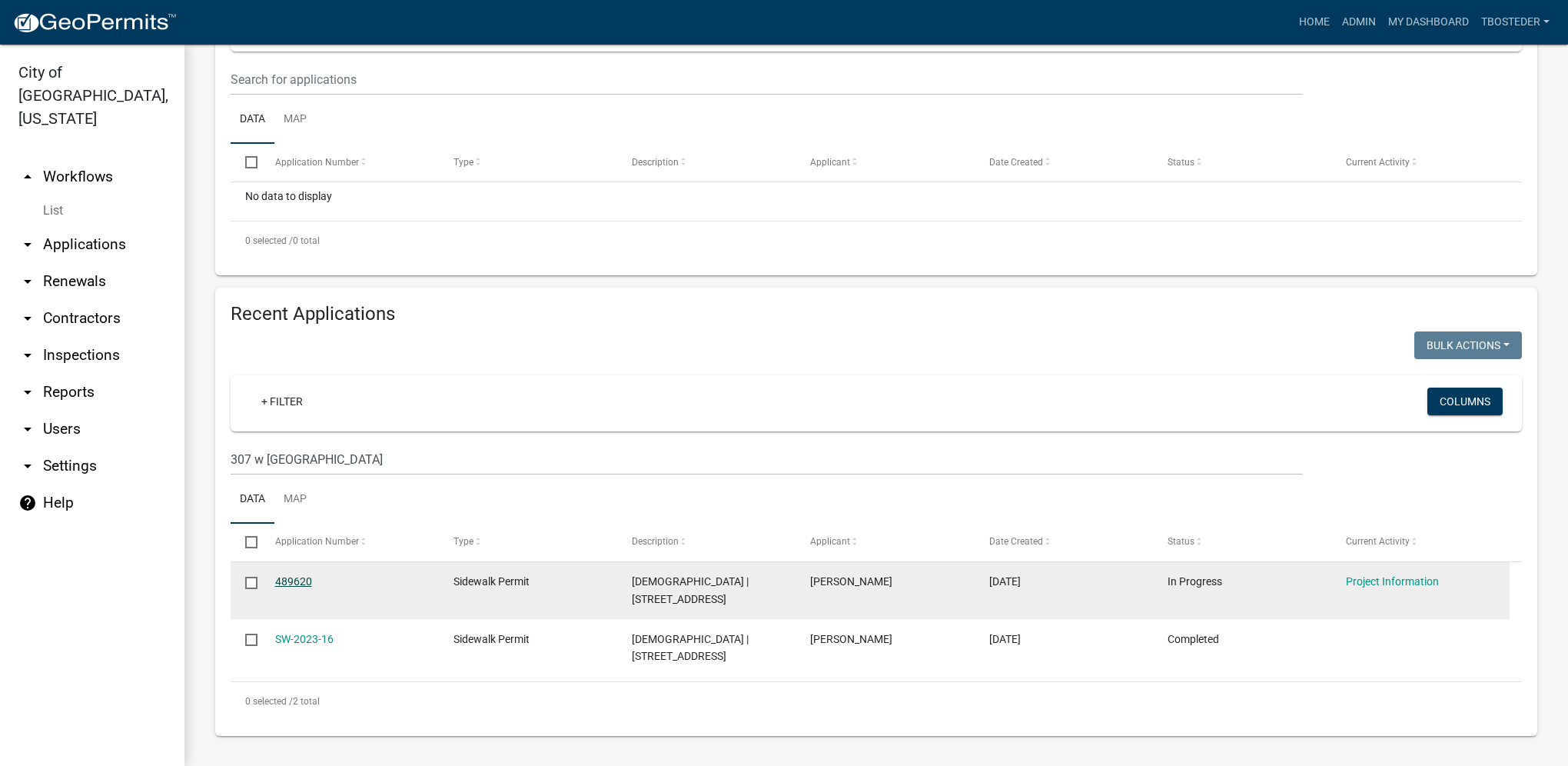
click at [307, 575] on link "489620" at bounding box center [294, 581] width 37 height 13
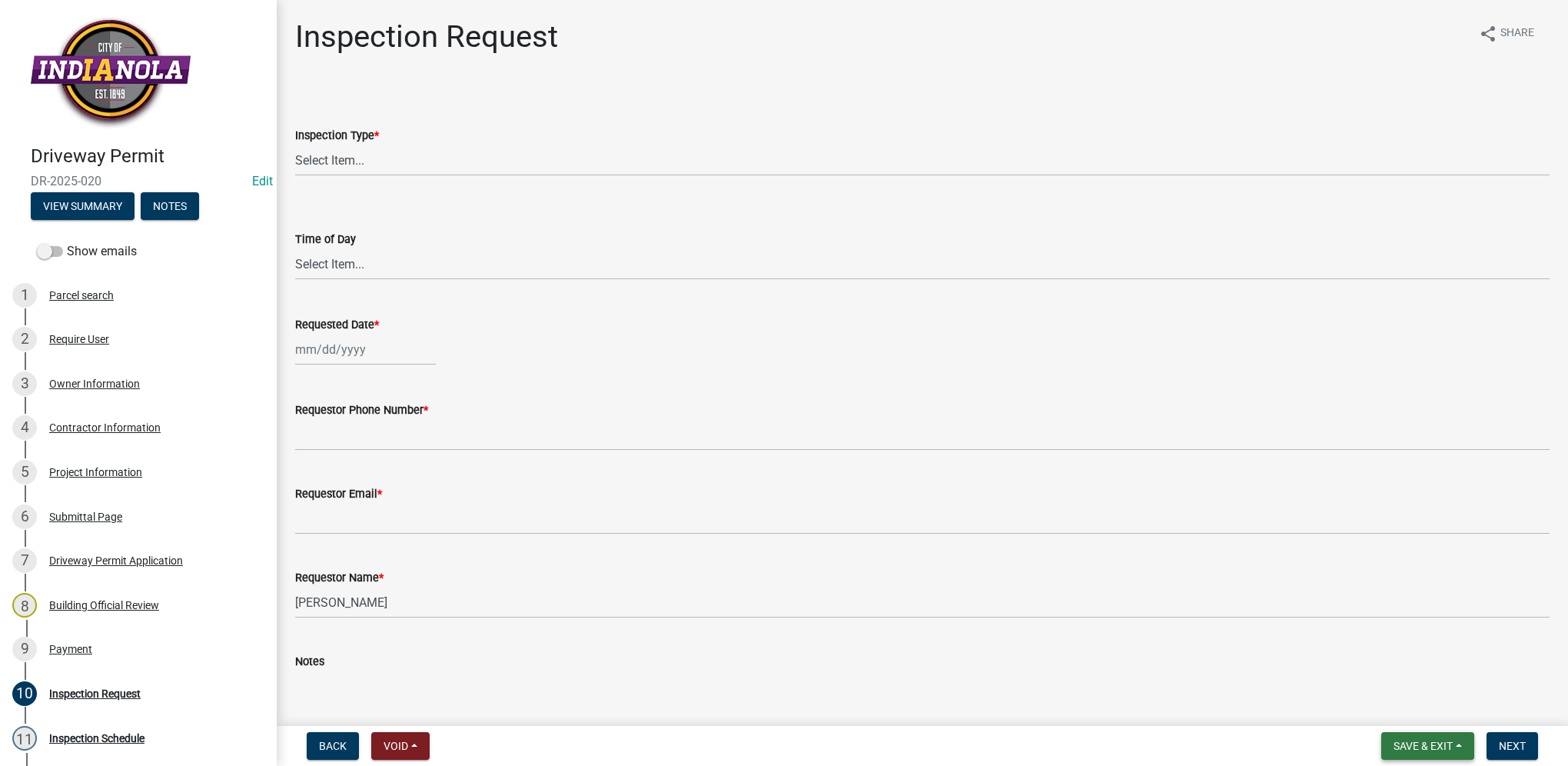
click at [1462, 748] on button "Save & Exit" at bounding box center [1428, 746] width 93 height 28
click at [1442, 714] on button "Save & Exit" at bounding box center [1412, 706] width 123 height 37
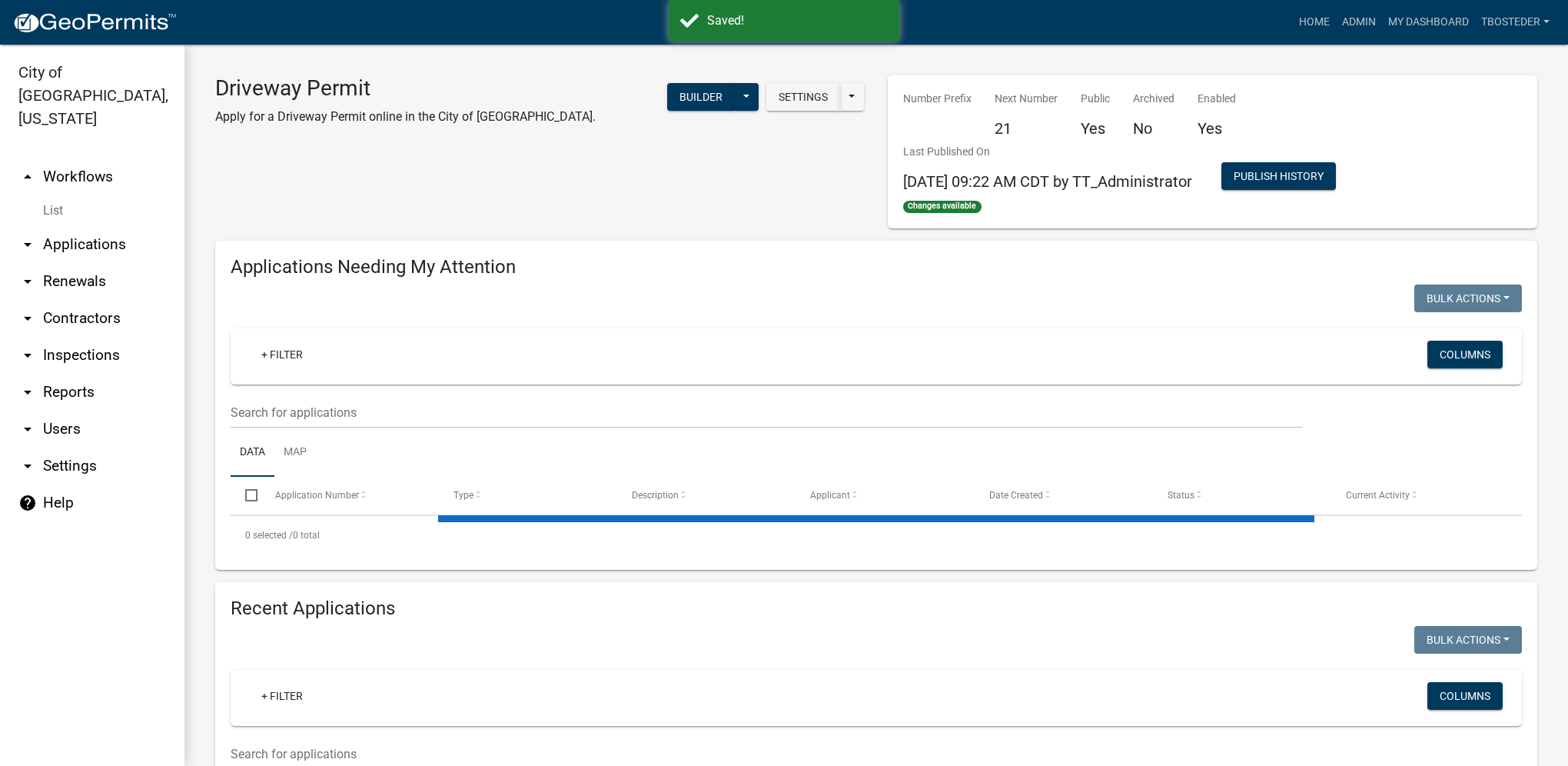
select select "1: 25"
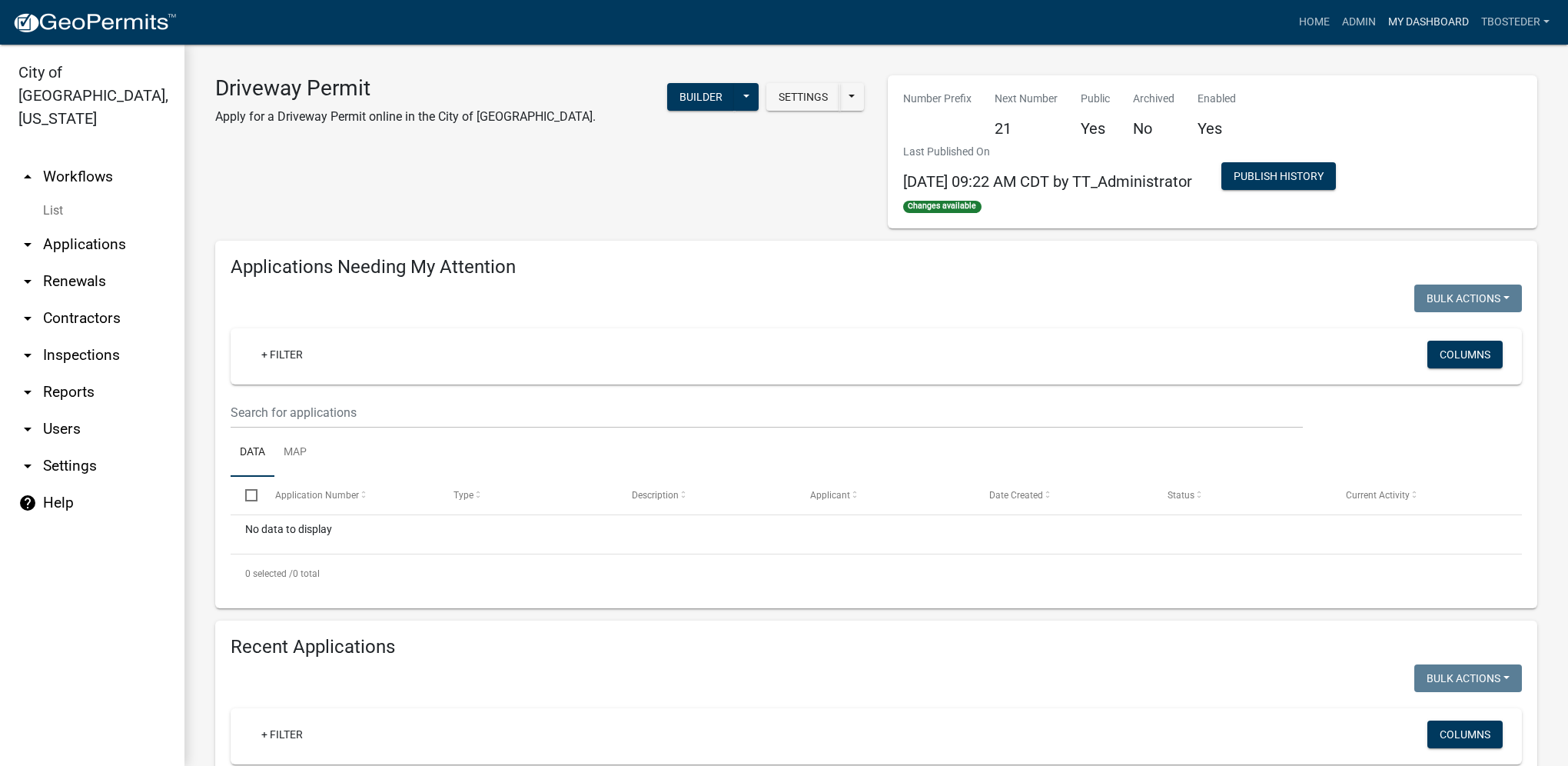
click at [1448, 12] on link "My Dashboard" at bounding box center [1428, 22] width 93 height 29
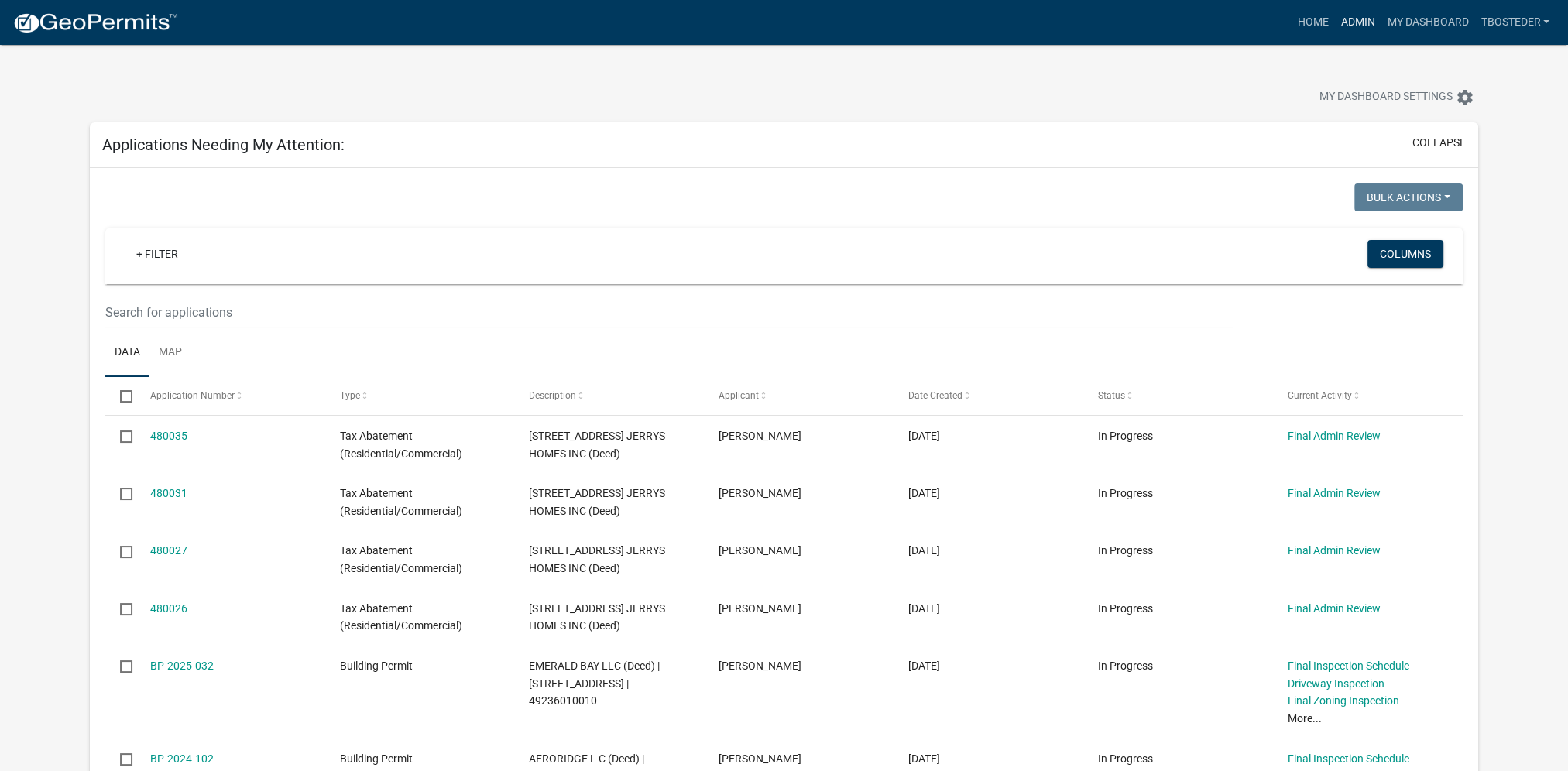
click at [1364, 20] on link "Admin" at bounding box center [1358, 22] width 47 height 29
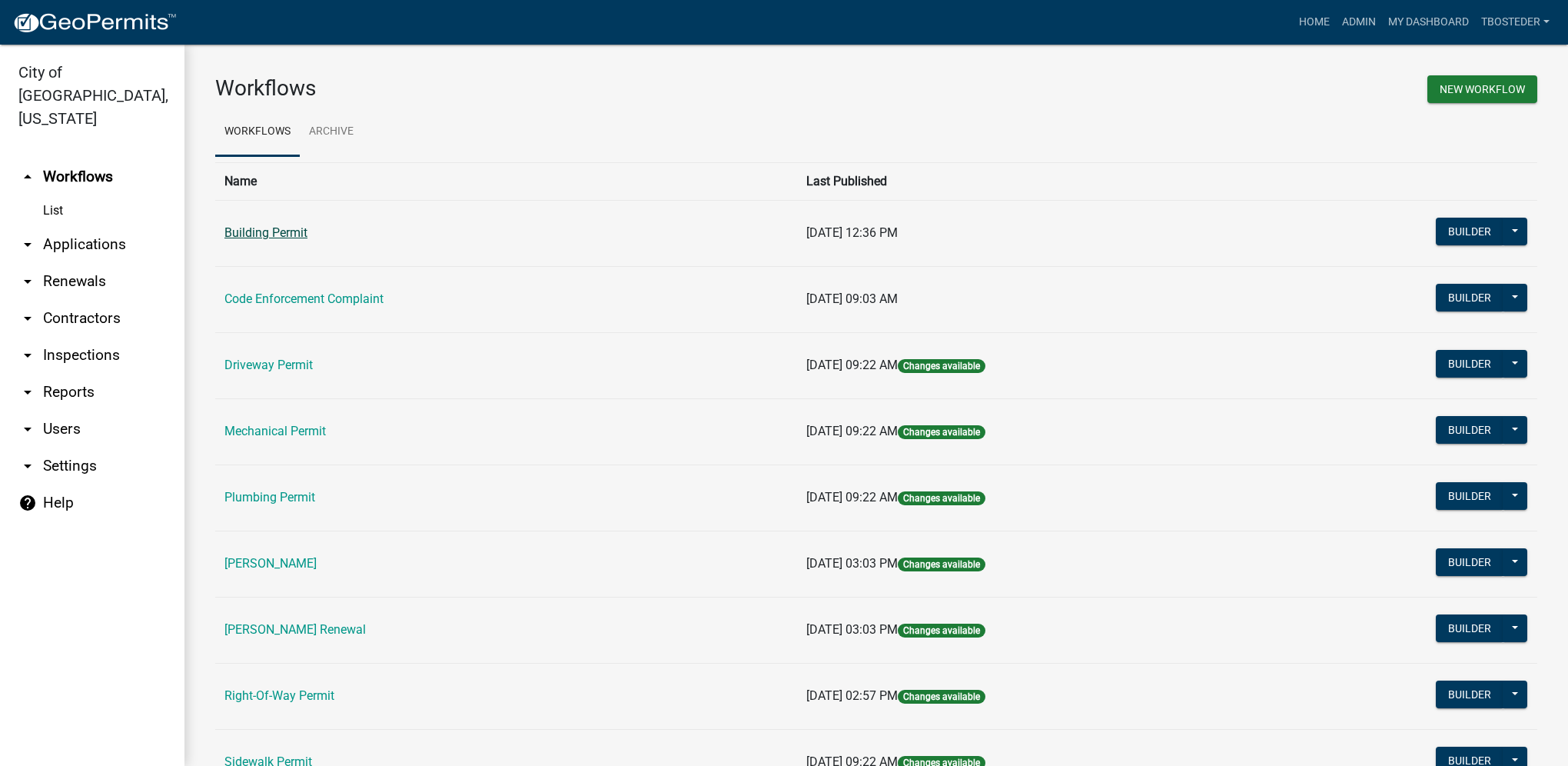
click at [291, 238] on link "Building Permit" at bounding box center [266, 232] width 83 height 14
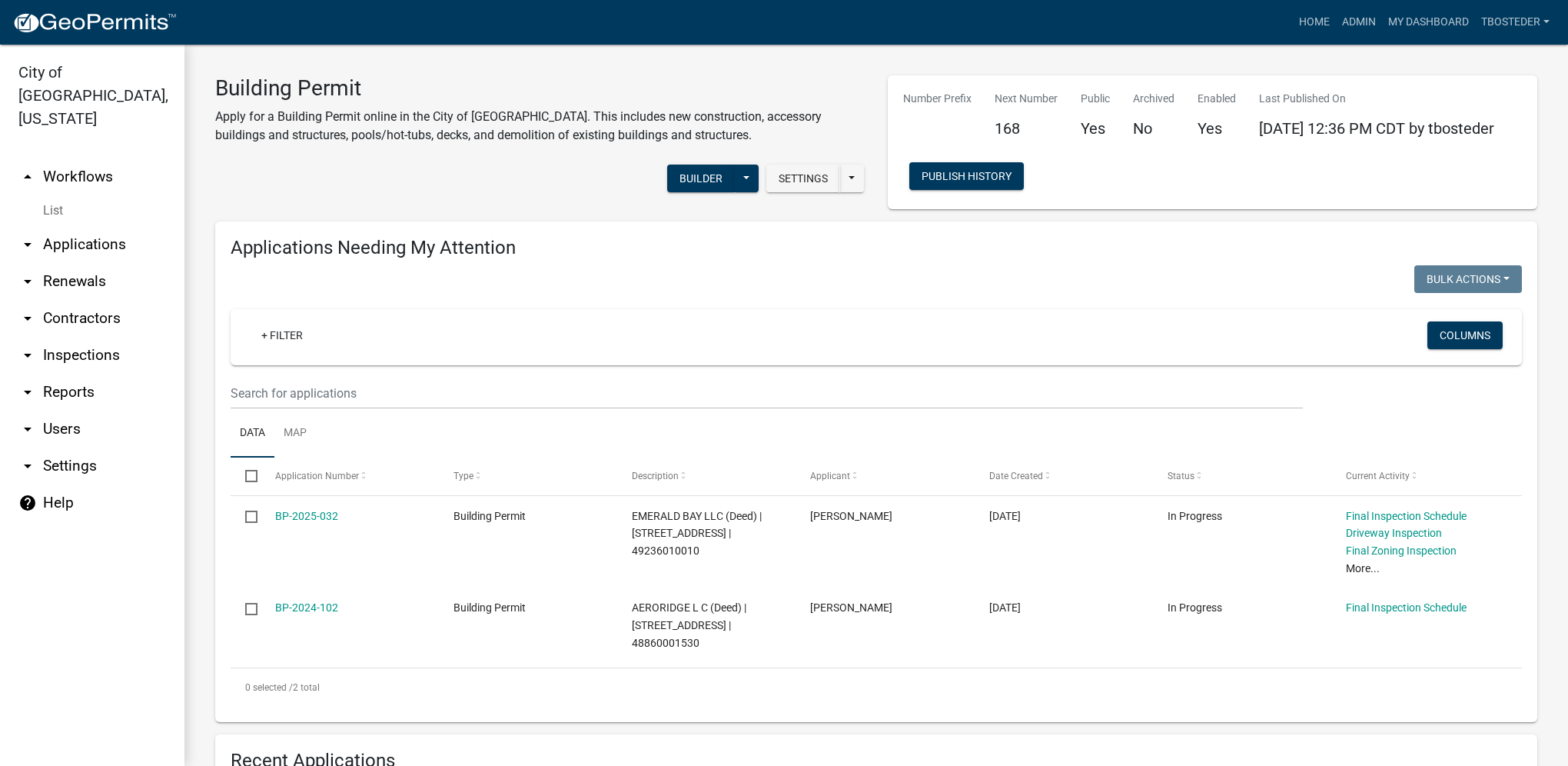
select select "1: 25"
click at [1402, 26] on link "My Dashboard" at bounding box center [1428, 22] width 93 height 29
